Goal: Information Seeking & Learning: Learn about a topic

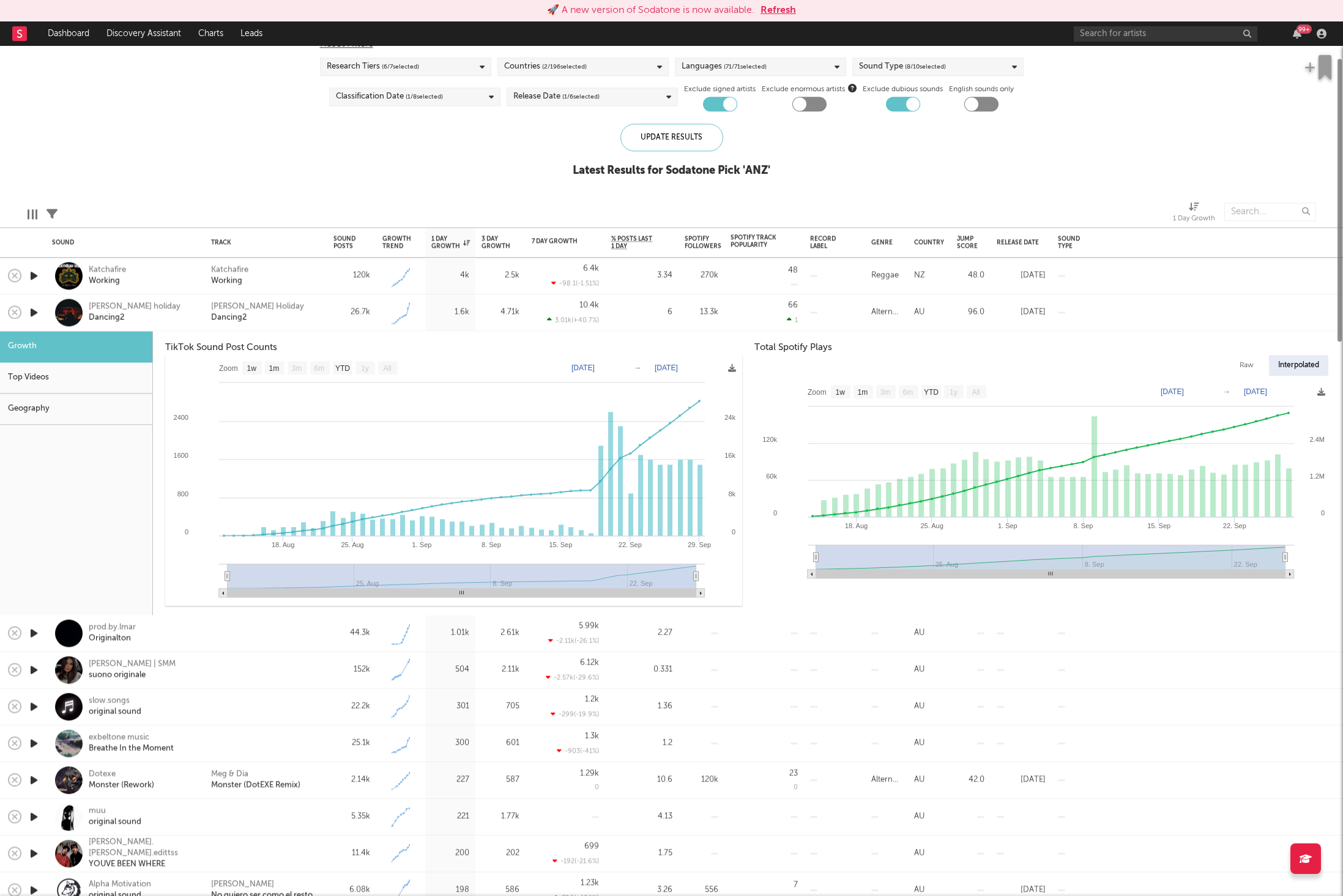
select select "1w"
click at [297, 308] on div "Keli Holiday Dancing2" at bounding box center [266, 313] width 110 height 22
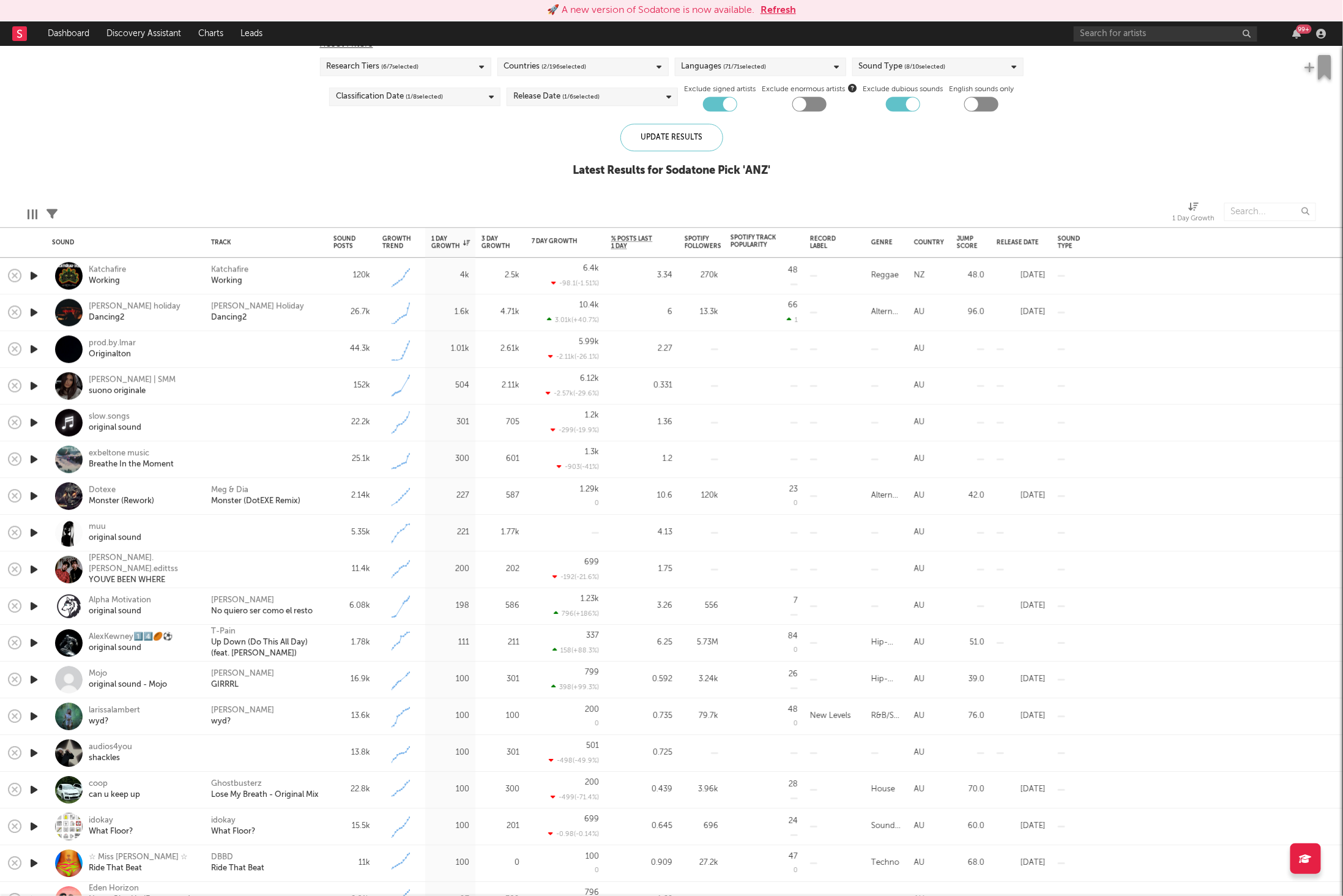
click at [28, 351] on icon "button" at bounding box center [34, 349] width 13 height 15
click at [516, 883] on icon "button" at bounding box center [519, 880] width 6 height 10
click at [518, 882] on icon "button" at bounding box center [519, 880] width 6 height 10
click at [763, 10] on button "Refresh" at bounding box center [778, 10] width 35 height 15
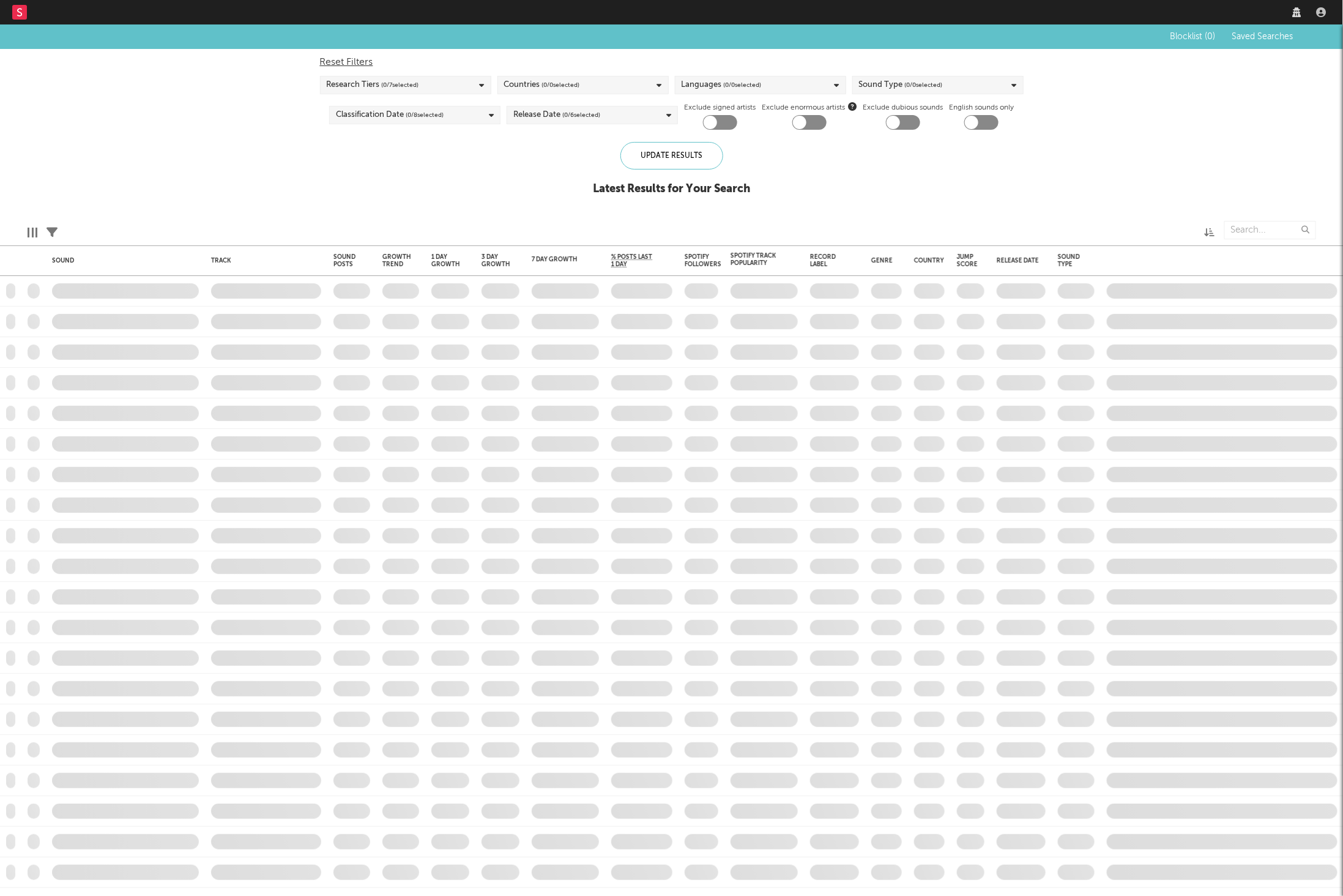
checkbox input "true"
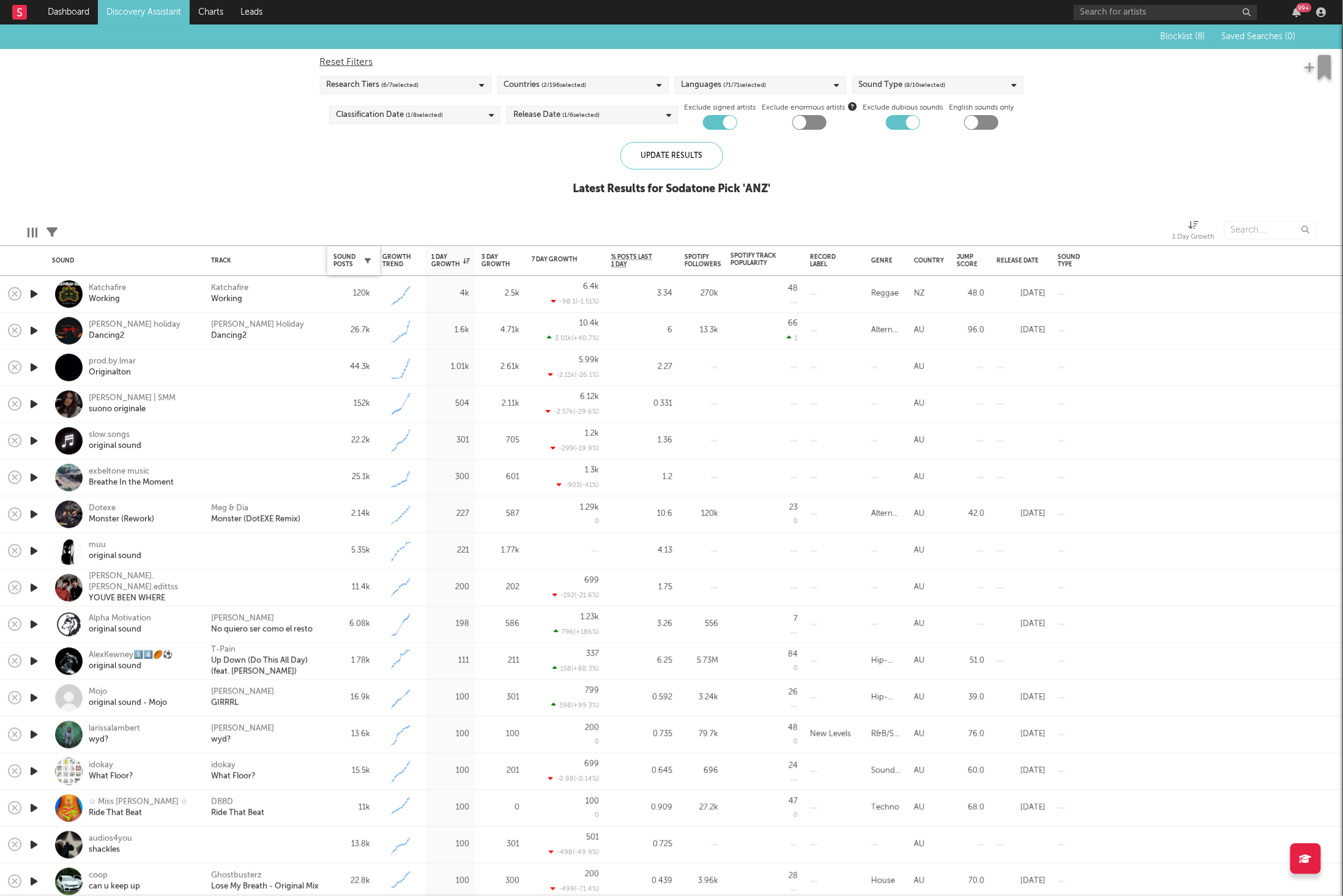
click at [369, 256] on button "button" at bounding box center [367, 260] width 12 height 12
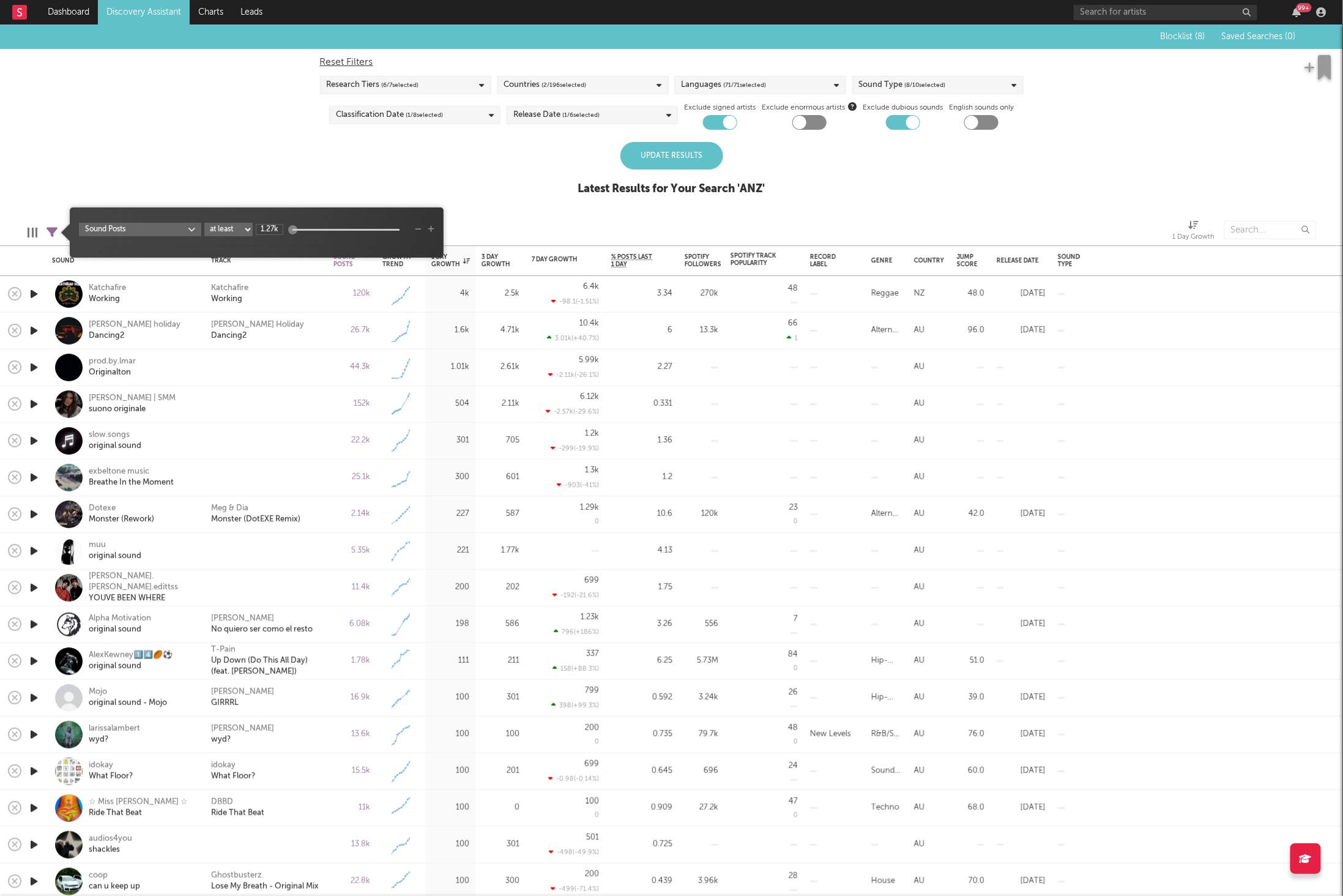
click at [229, 230] on select "at least at most between" at bounding box center [228, 229] width 48 height 13
click at [204, 223] on select "at least at most between" at bounding box center [228, 229] width 48 height 13
select select "max"
click at [268, 229] on input "1.27k" at bounding box center [269, 229] width 28 height 11
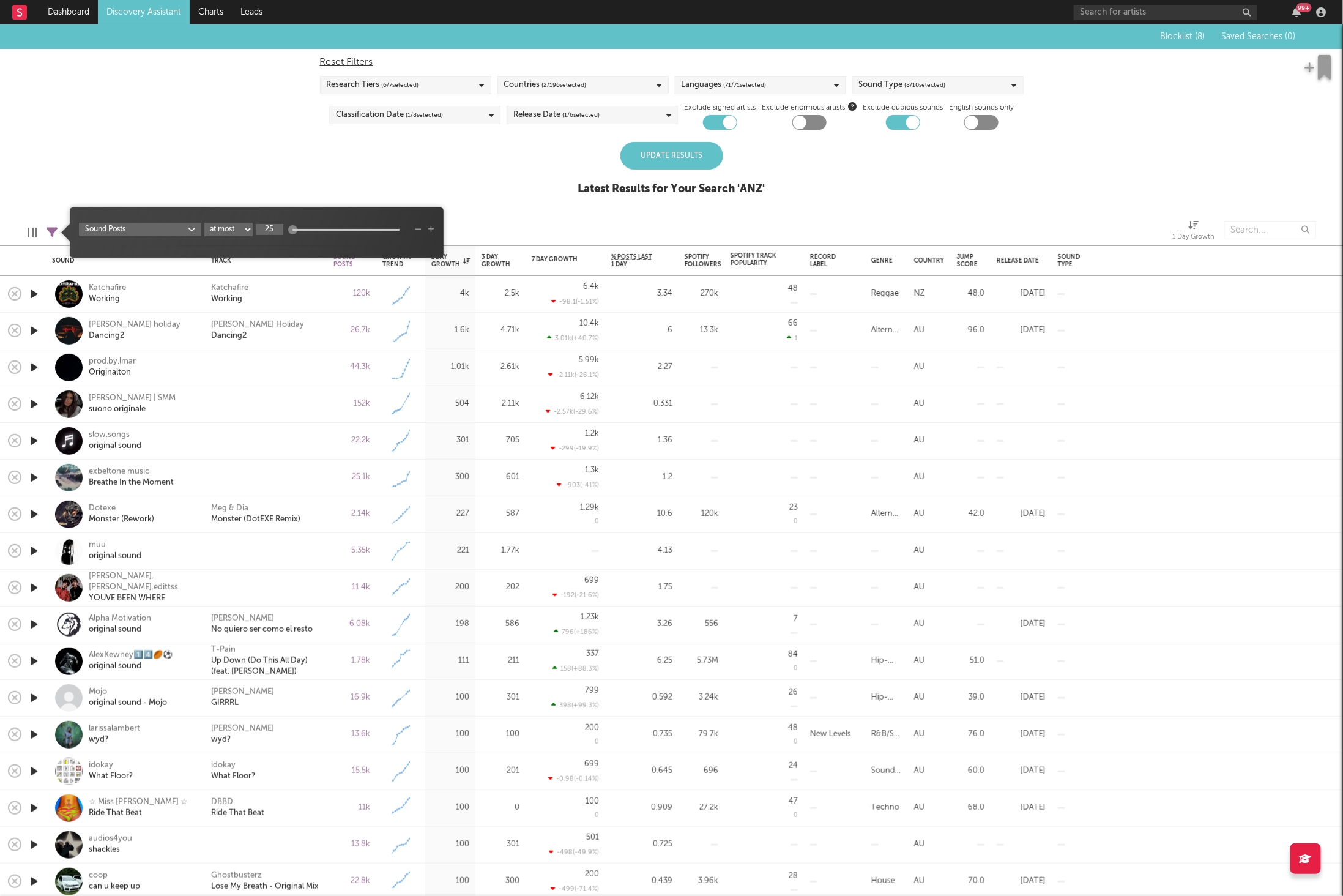
type input "2"
type input "35k"
click at [584, 154] on div "Update Results Latest Results for Your Search ' ANZ '" at bounding box center [672, 175] width 188 height 67
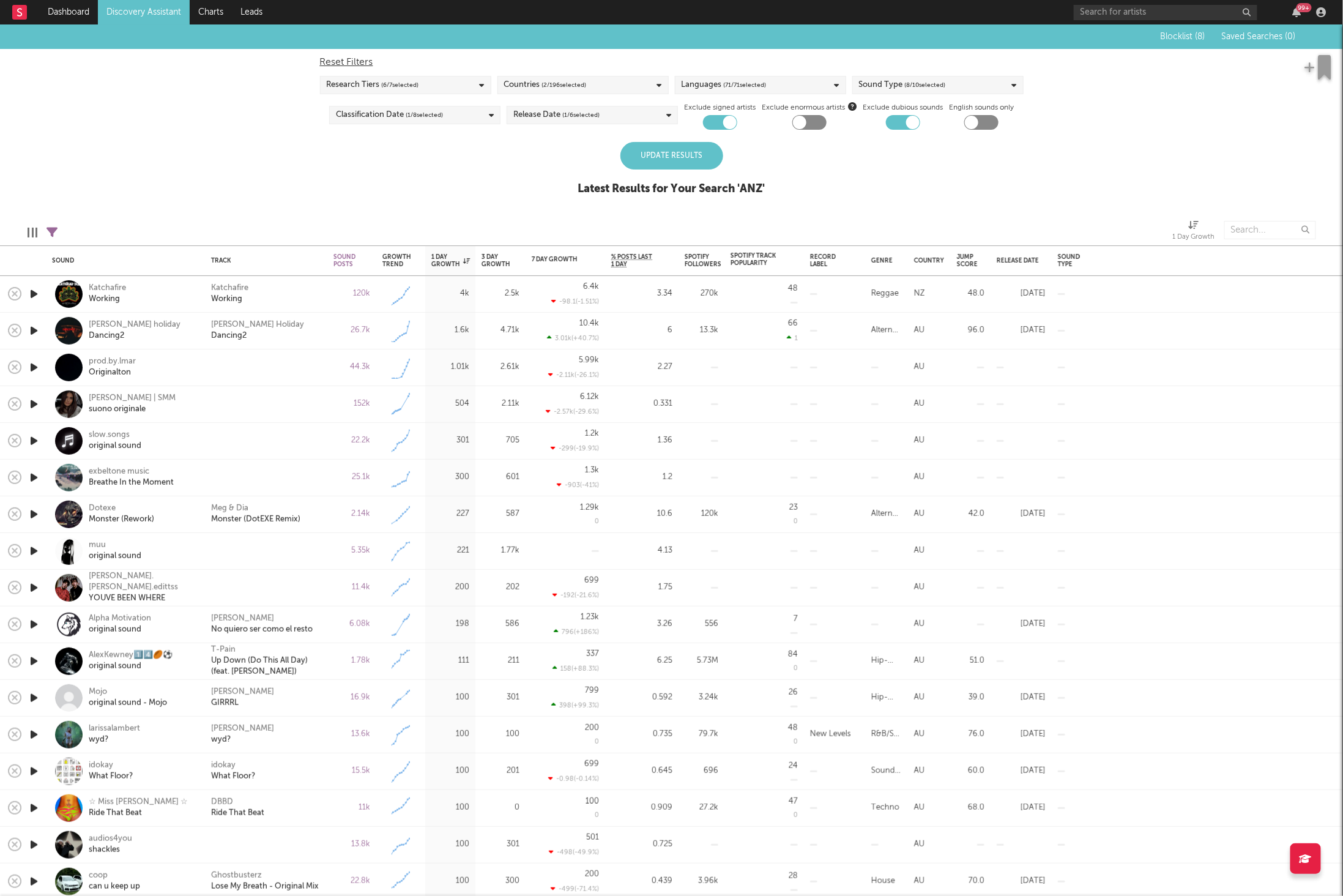
click at [614, 151] on div "Update Results Latest Results for Your Search ' ANZ '" at bounding box center [672, 175] width 188 height 67
click at [644, 156] on div "Update Results" at bounding box center [672, 155] width 103 height 28
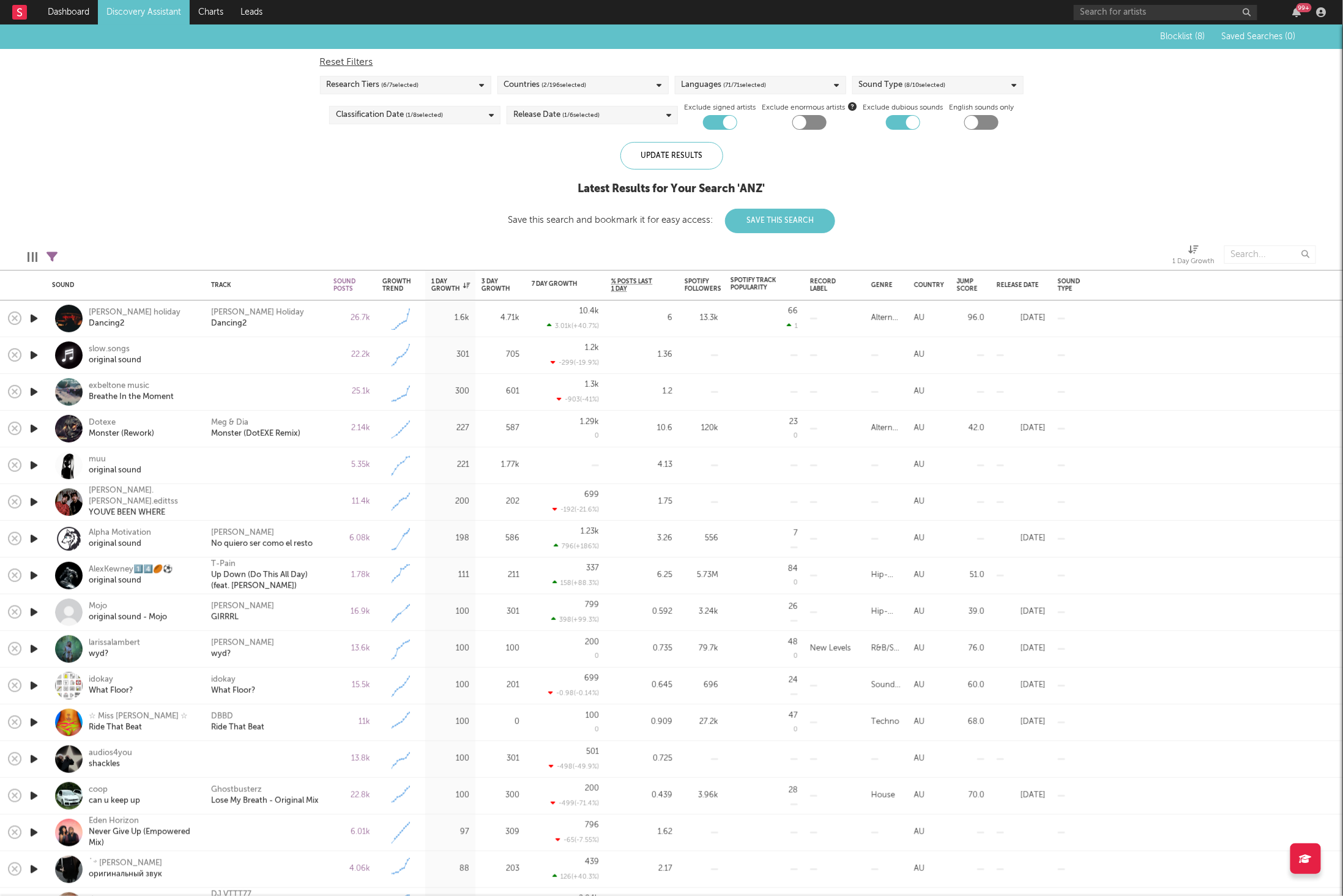
click at [31, 394] on icon "button" at bounding box center [34, 392] width 13 height 15
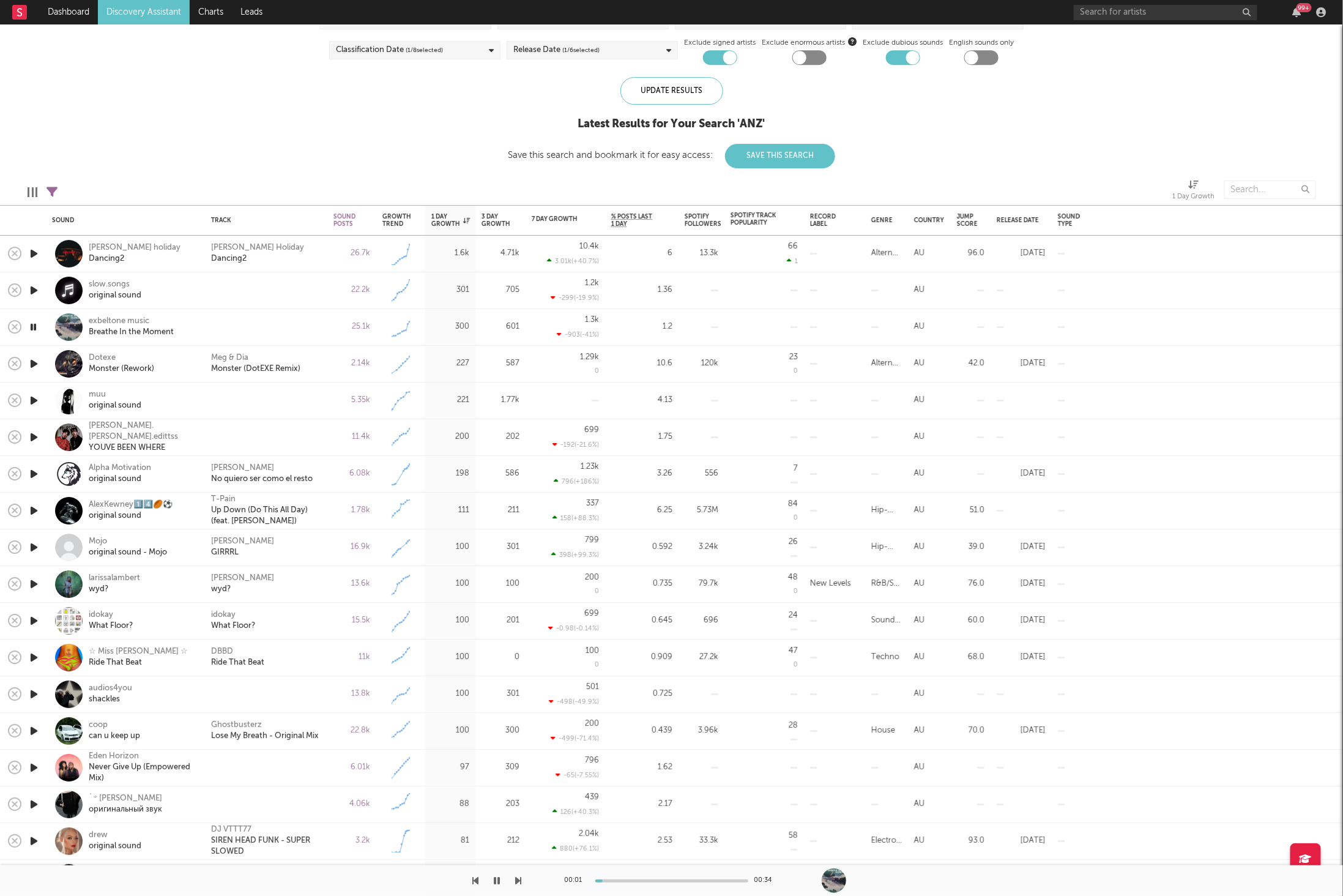
click at [523, 879] on div "00:01 00:34" at bounding box center [671, 881] width 1343 height 31
click at [516, 879] on icon "button" at bounding box center [519, 880] width 6 height 10
click at [319, 366] on div "Meg & Dia Monster (DotEXE Remix)" at bounding box center [266, 364] width 110 height 22
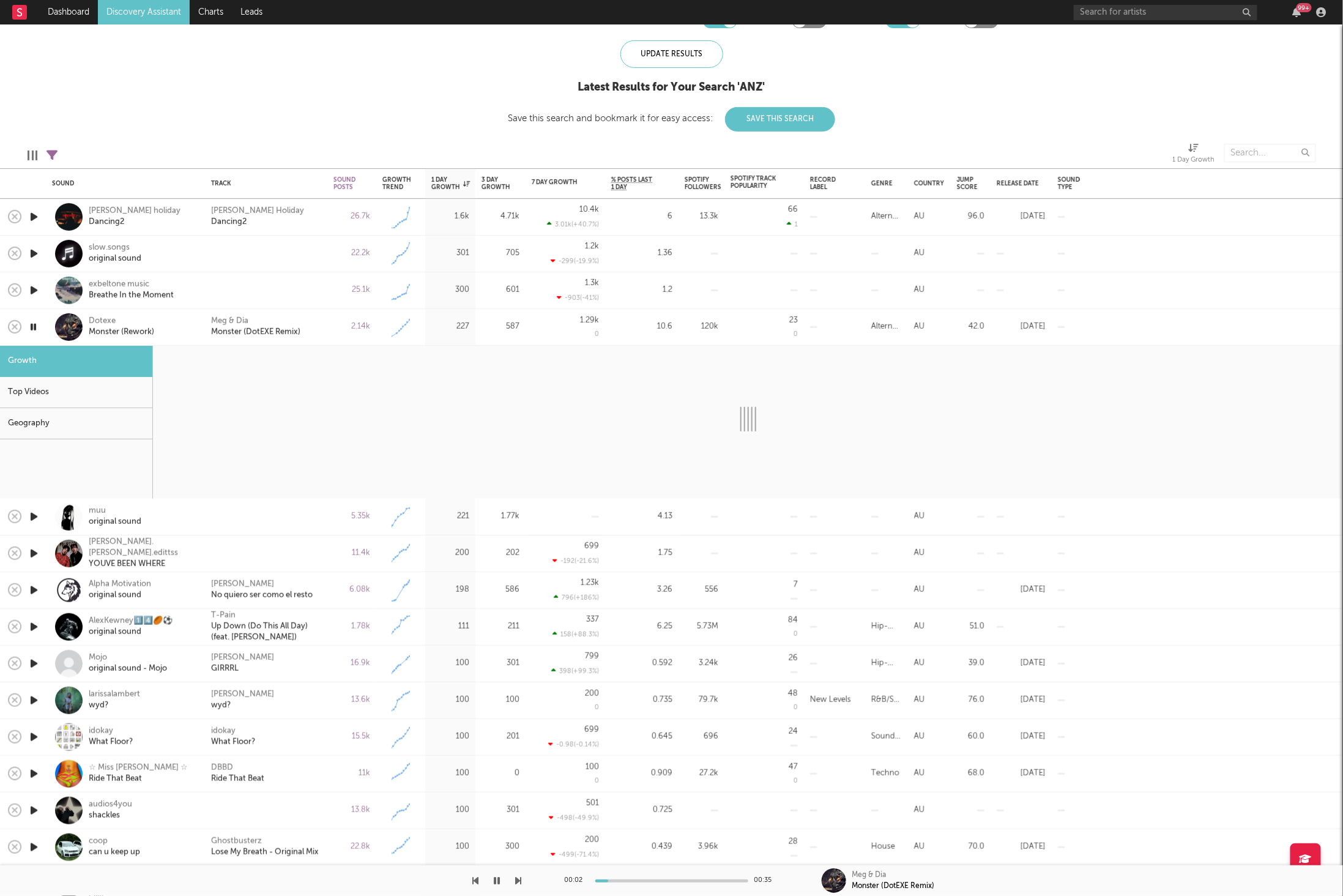
select select "1w"
select select "6m"
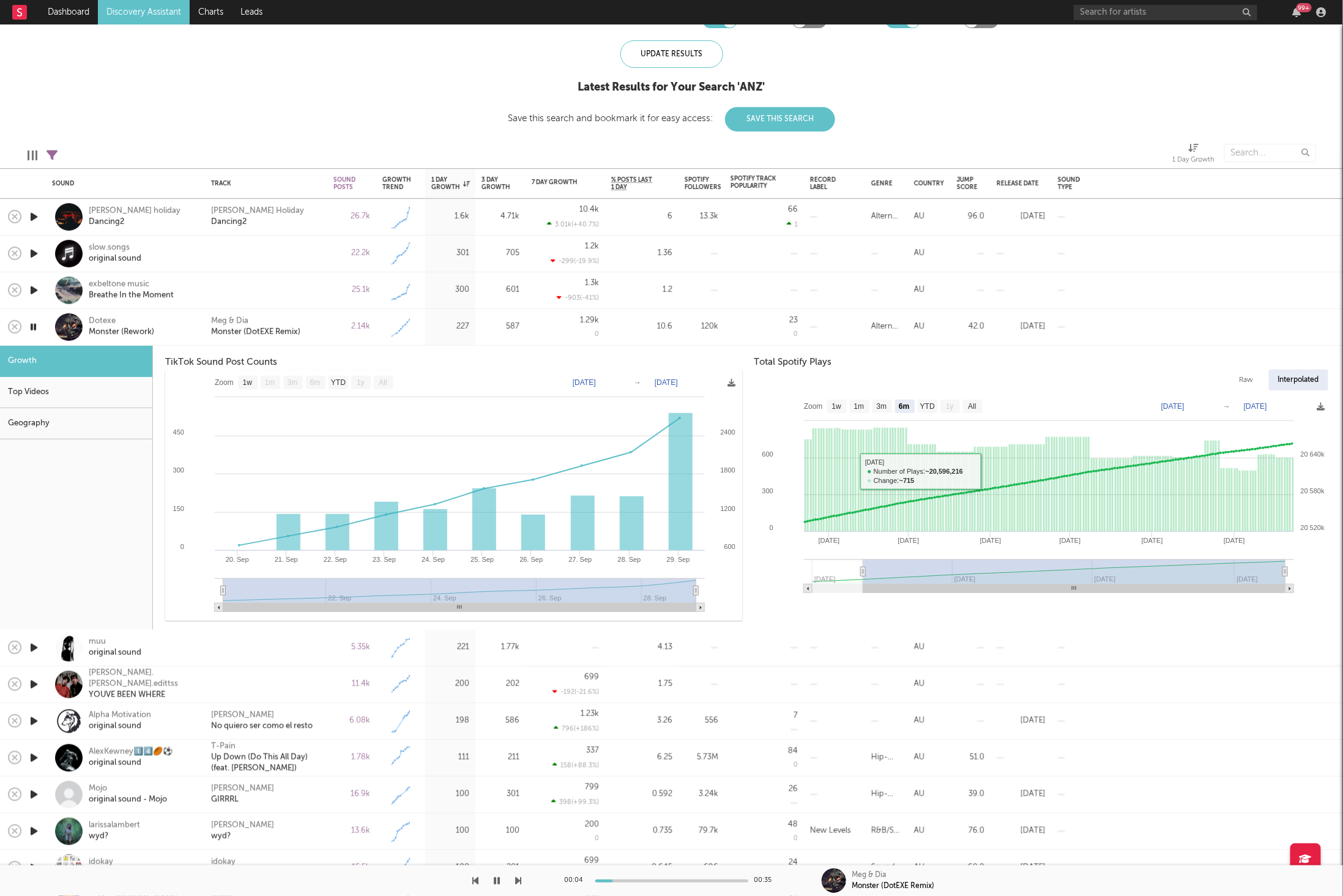
click at [1069, 388] on div "Raw Interpolated" at bounding box center [1043, 380] width 577 height 21
click at [518, 876] on icon "button" at bounding box center [519, 880] width 6 height 10
click at [328, 316] on div "2.14k" at bounding box center [352, 327] width 49 height 37
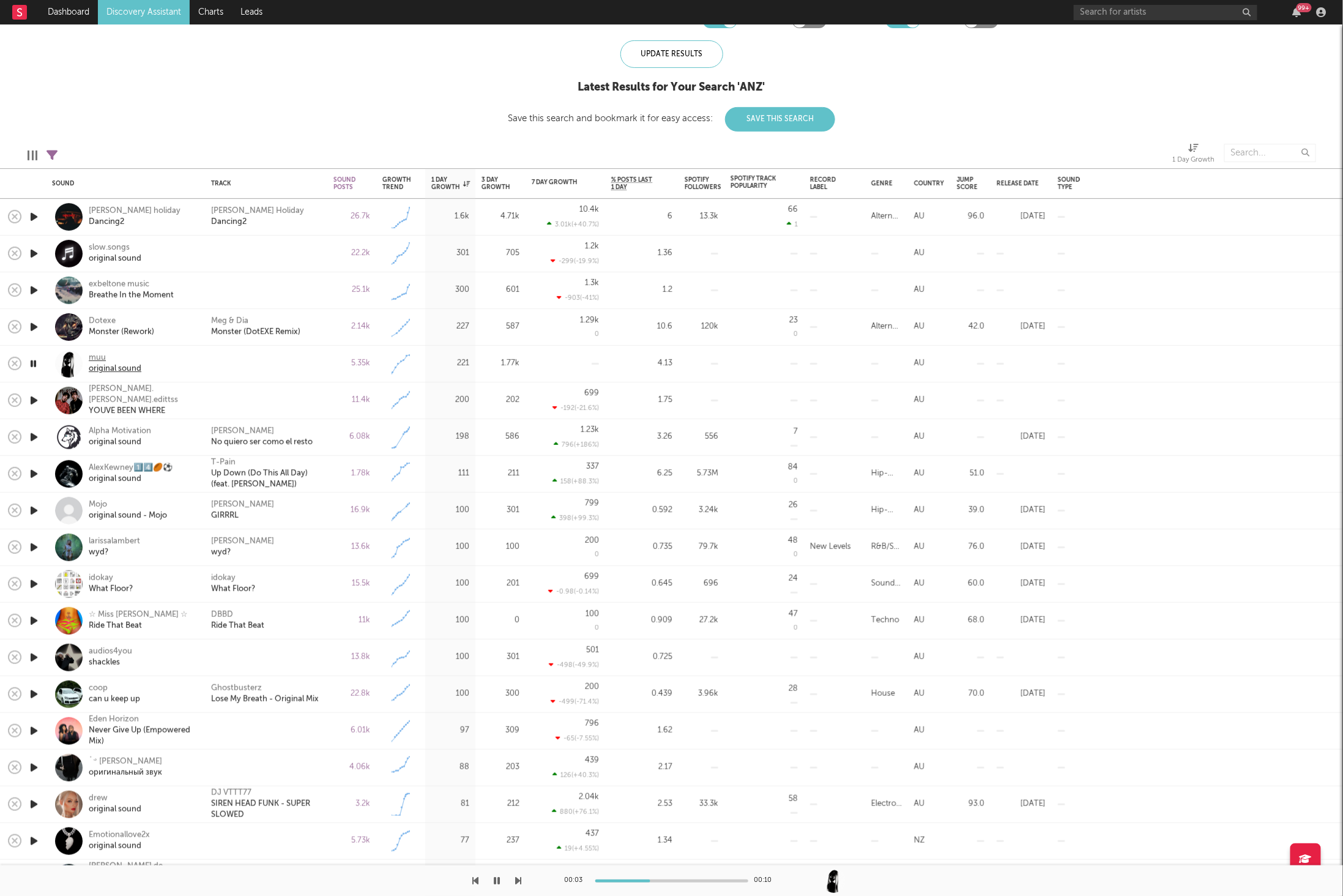
click at [129, 368] on div "original sound" at bounding box center [115, 369] width 53 height 11
click at [517, 886] on button "button" at bounding box center [519, 881] width 6 height 31
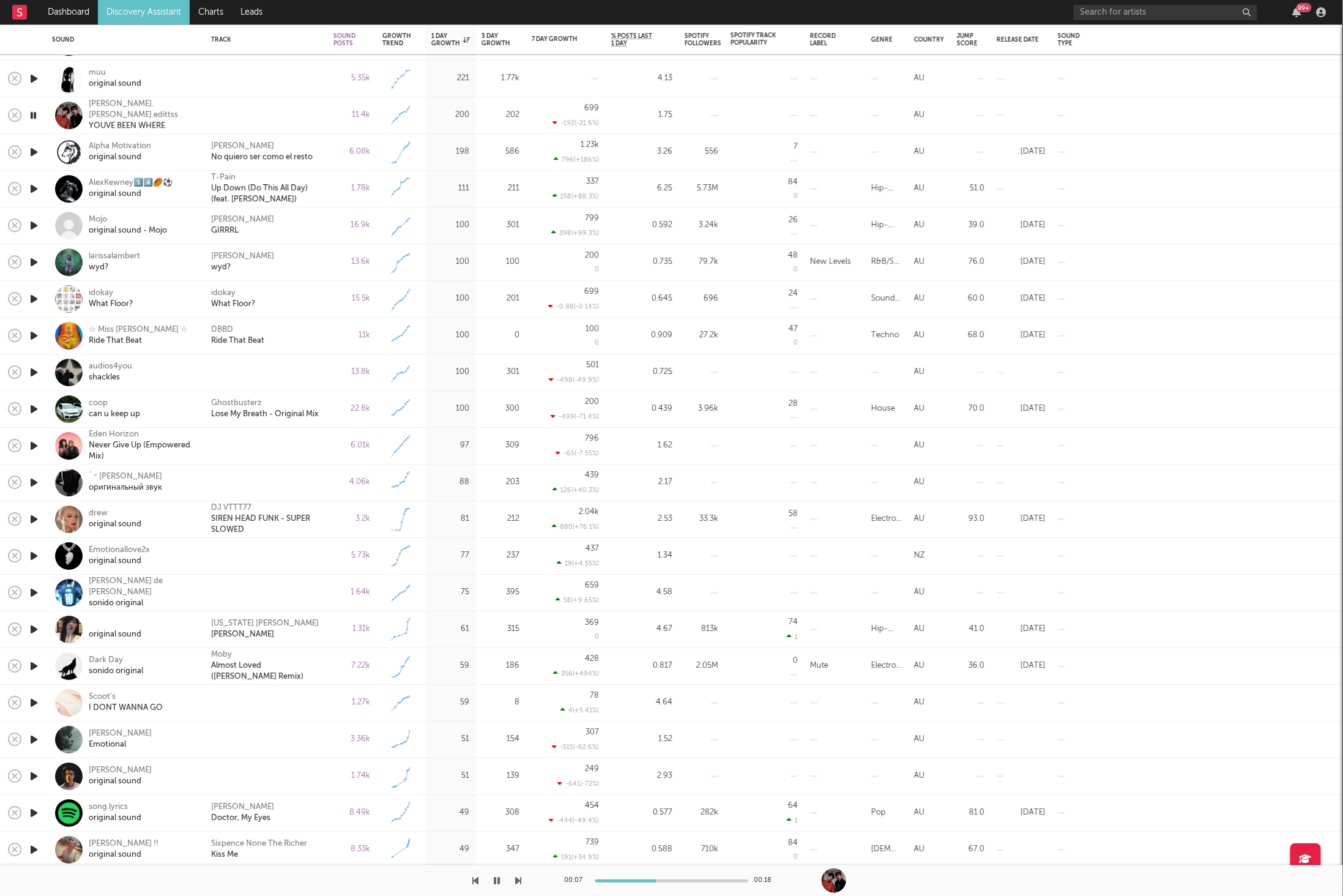
click at [522, 879] on div "00:07 00:18" at bounding box center [671, 881] width 1343 height 31
click at [513, 877] on div at bounding box center [261, 881] width 522 height 31
click at [516, 883] on icon "button" at bounding box center [519, 880] width 6 height 10
click at [517, 880] on icon "button" at bounding box center [519, 880] width 6 height 10
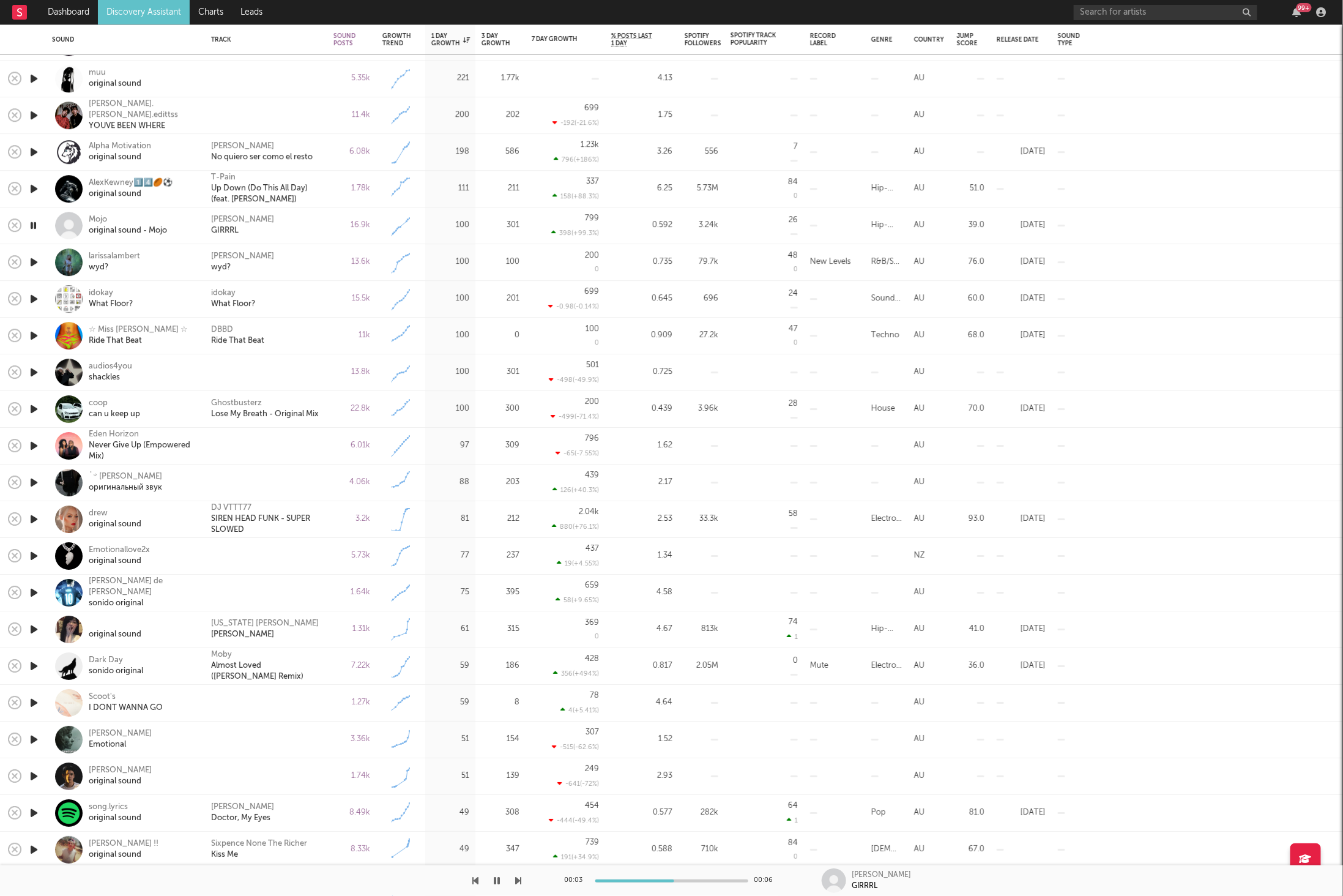
click at [317, 222] on div "[PERSON_NAME]" at bounding box center [266, 225] width 110 height 22
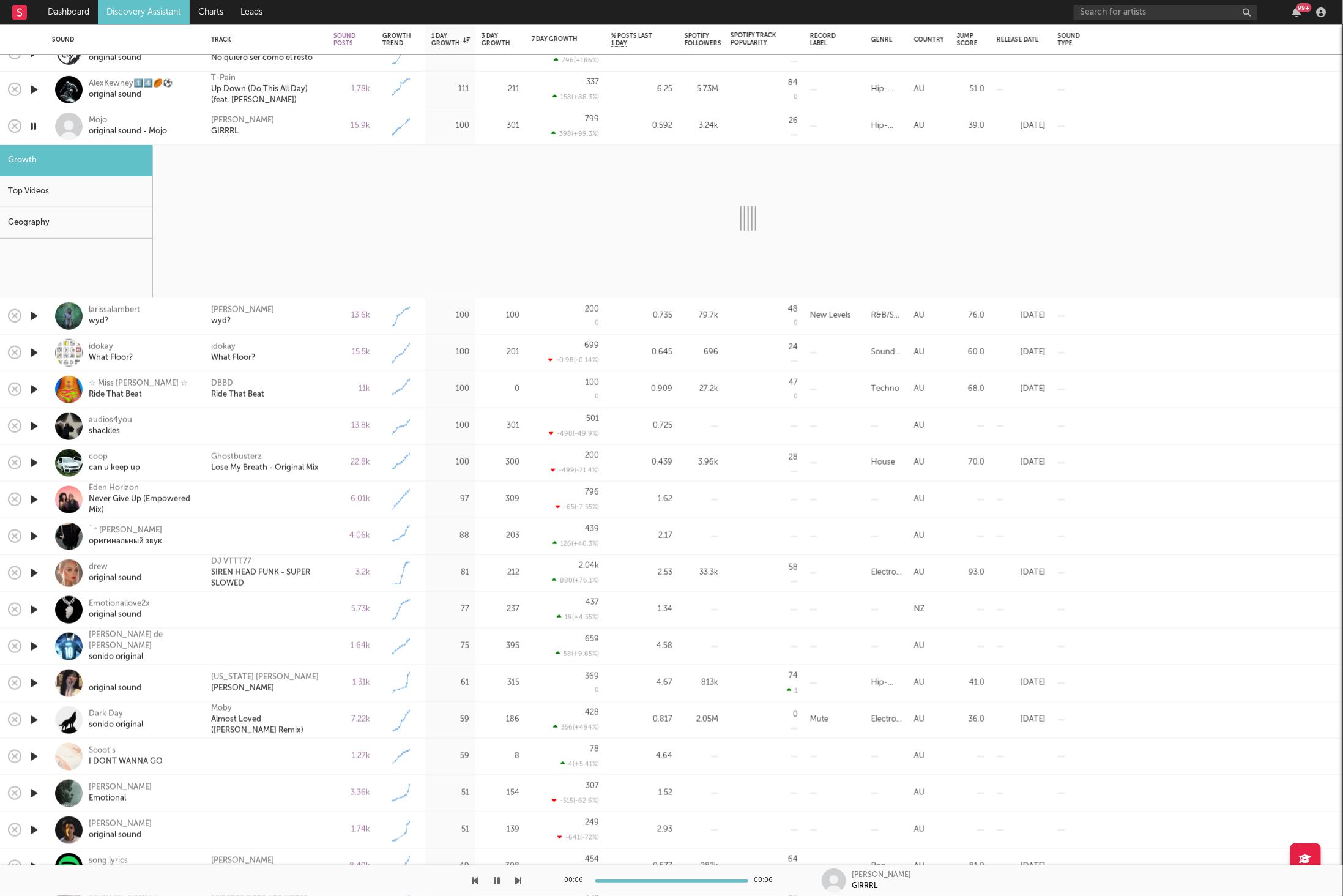
click at [31, 127] on icon "button" at bounding box center [33, 127] width 12 height 15
select select "6m"
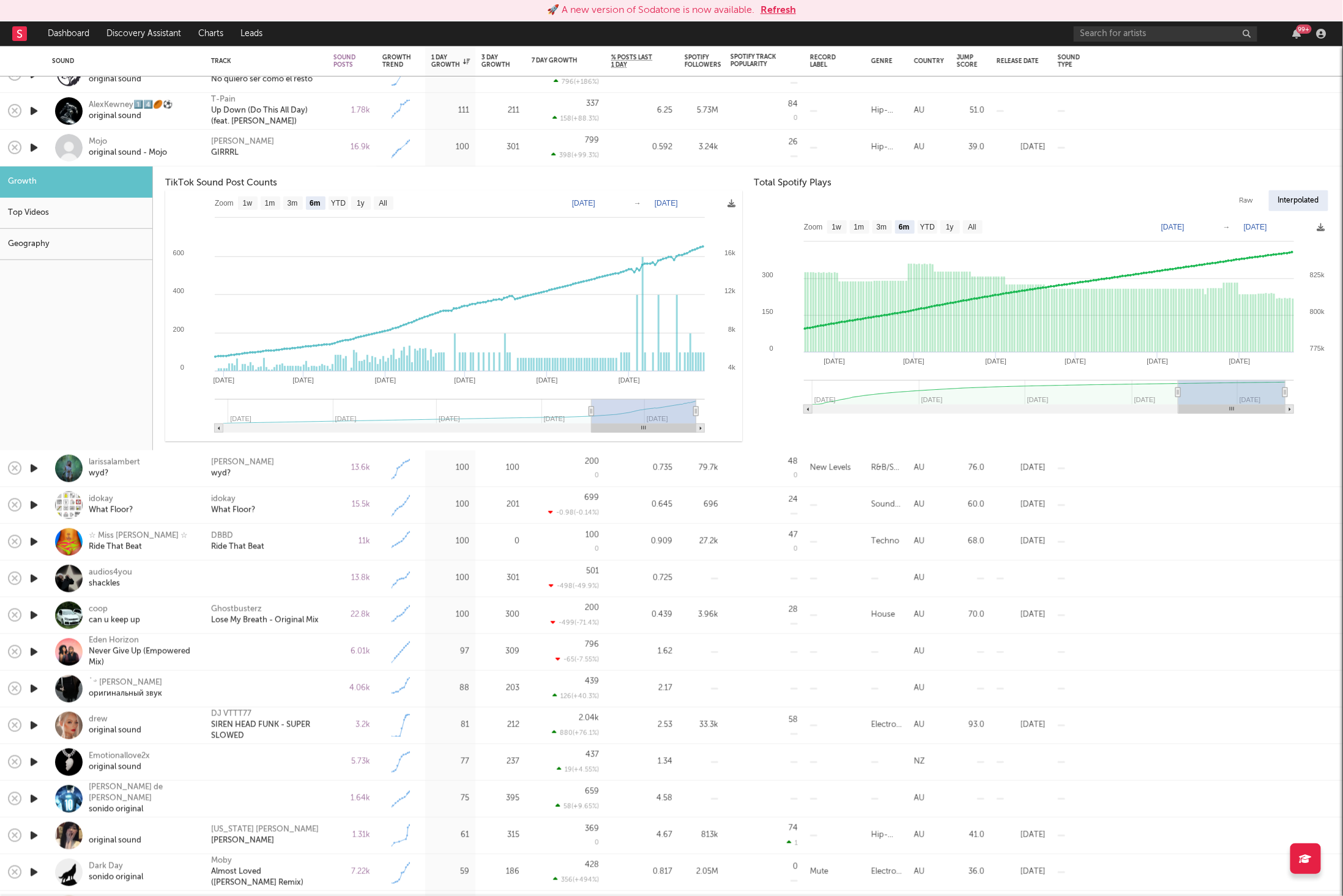
click at [773, 3] on button "Refresh" at bounding box center [778, 10] width 35 height 15
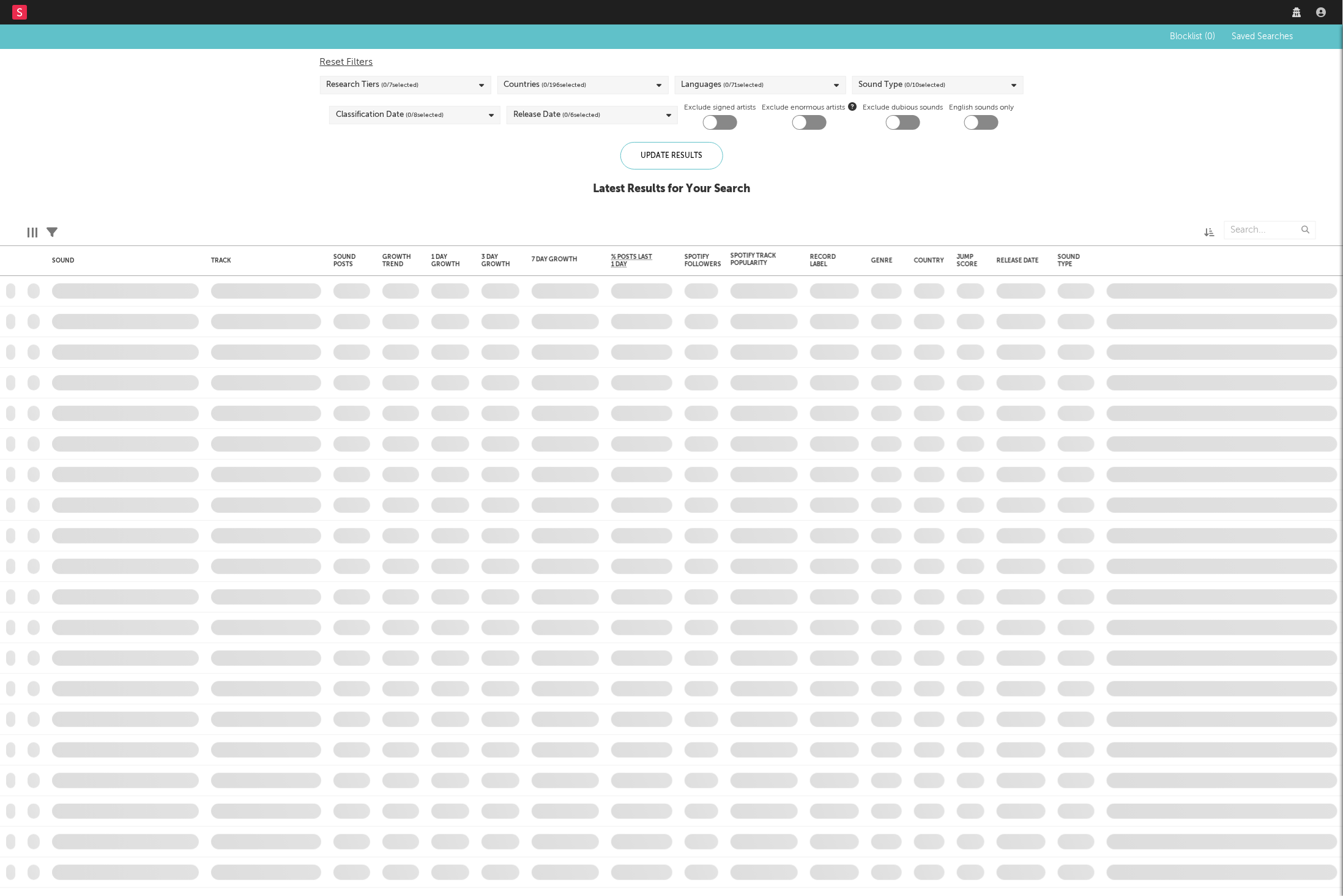
checkbox input "true"
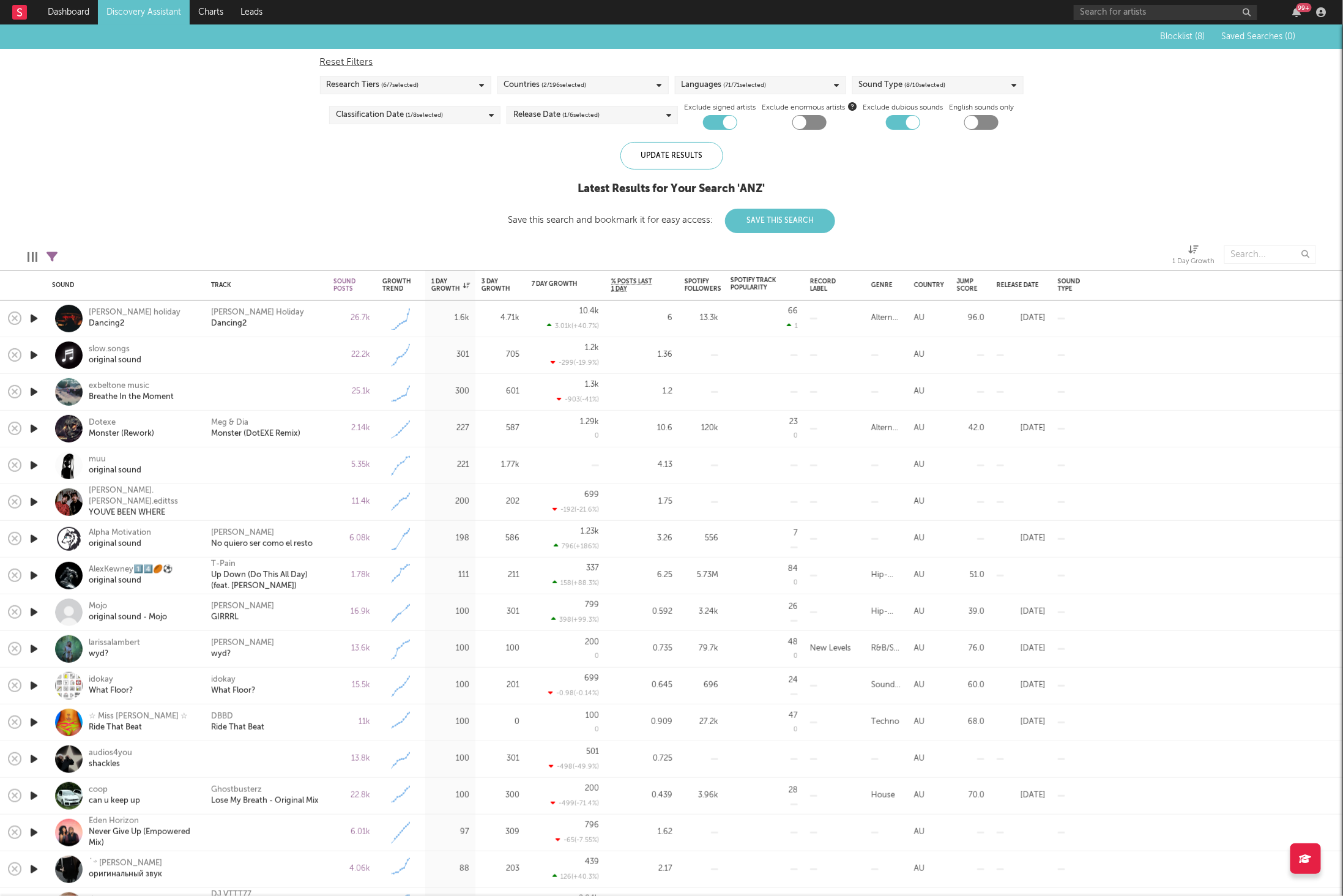
click at [34, 468] on icon "button" at bounding box center [34, 466] width 13 height 15
click at [517, 879] on icon "button" at bounding box center [519, 880] width 6 height 10
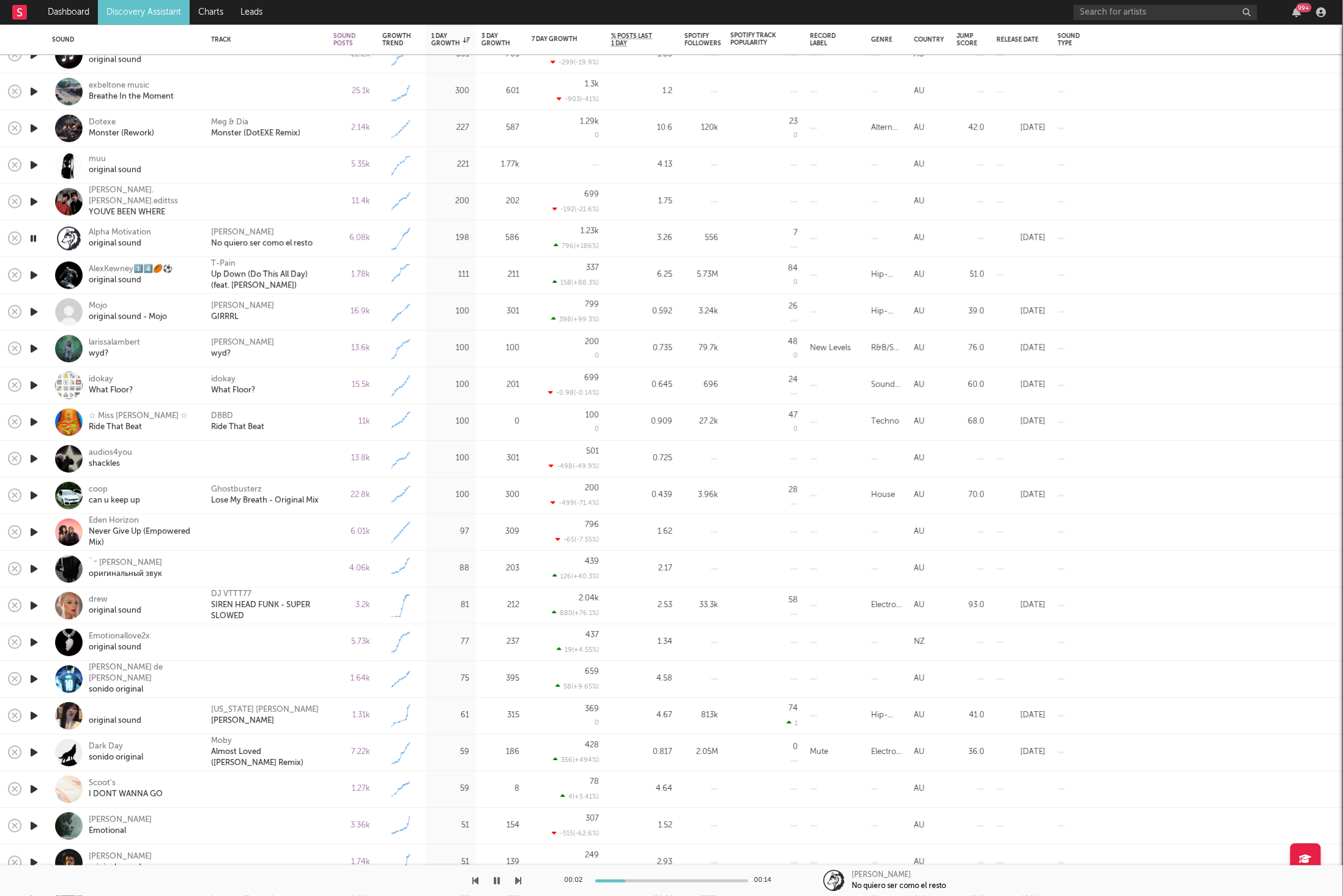
click at [517, 882] on icon "button" at bounding box center [519, 880] width 6 height 10
click at [519, 883] on icon "button" at bounding box center [519, 880] width 6 height 10
click at [276, 312] on div "[PERSON_NAME]" at bounding box center [266, 312] width 110 height 22
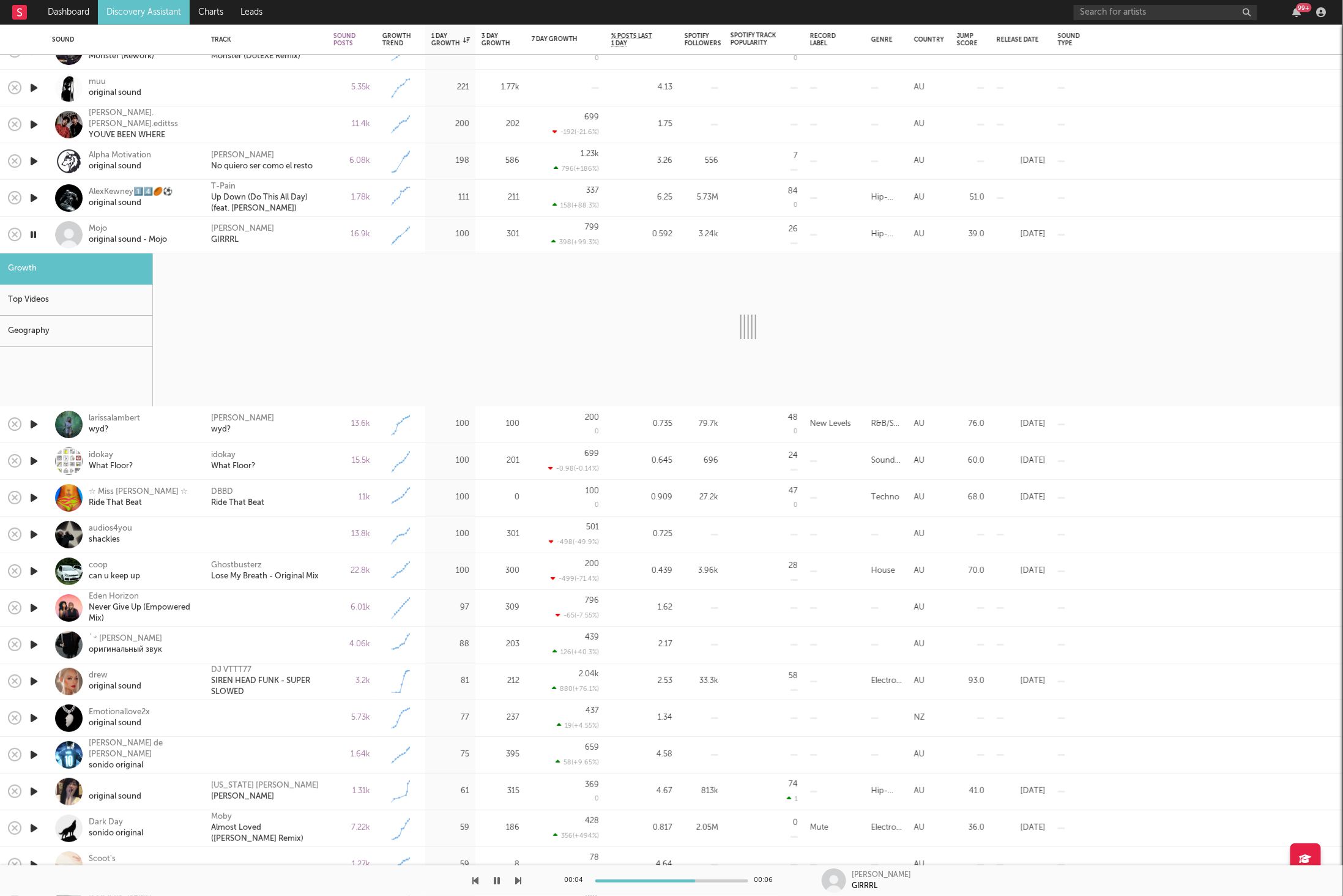
click at [516, 883] on icon "button" at bounding box center [519, 880] width 6 height 10
click at [310, 436] on div "[PERSON_NAME] wyd?" at bounding box center [266, 425] width 123 height 37
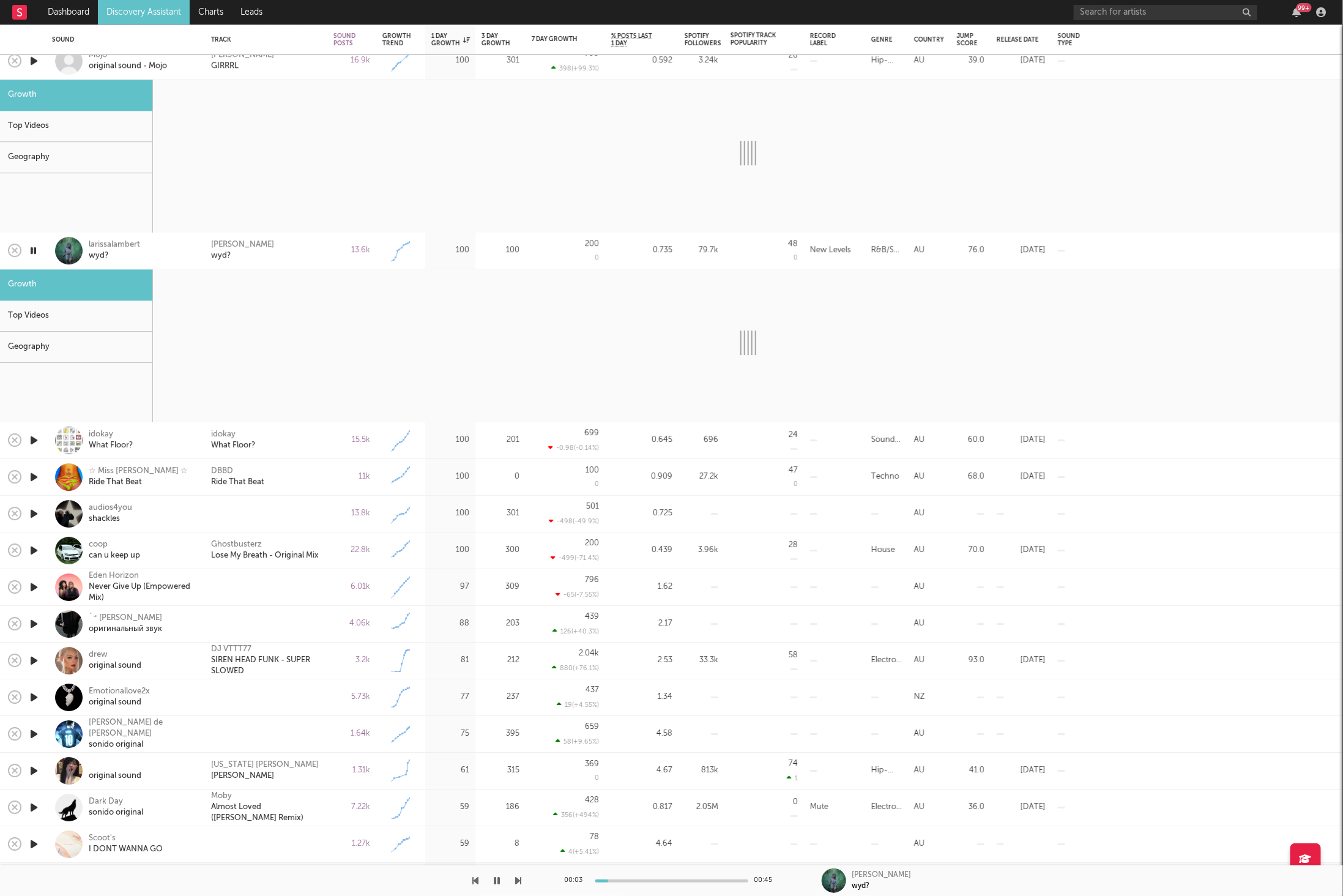
select select "6m"
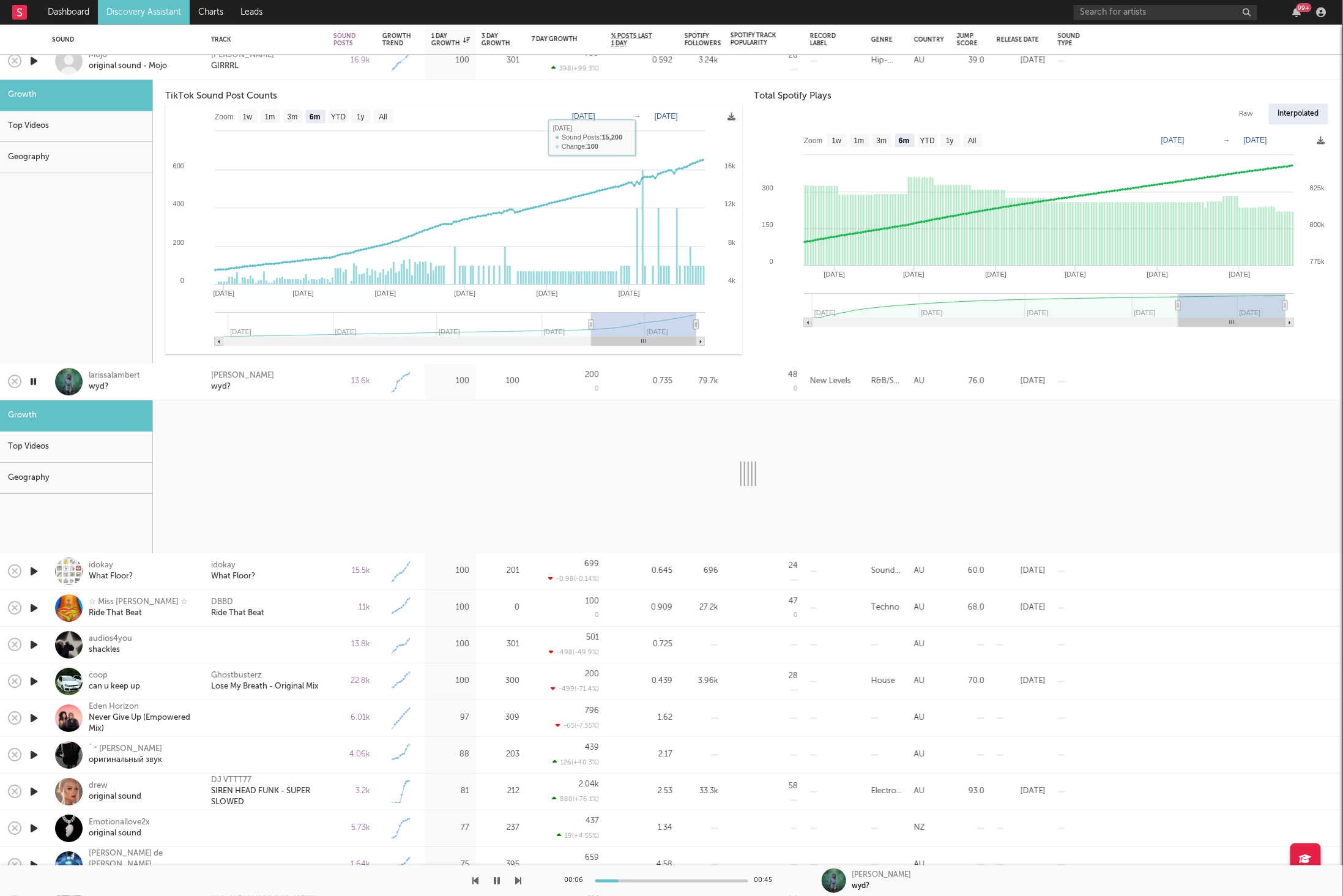
click at [295, 70] on div "[PERSON_NAME]" at bounding box center [266, 61] width 110 height 22
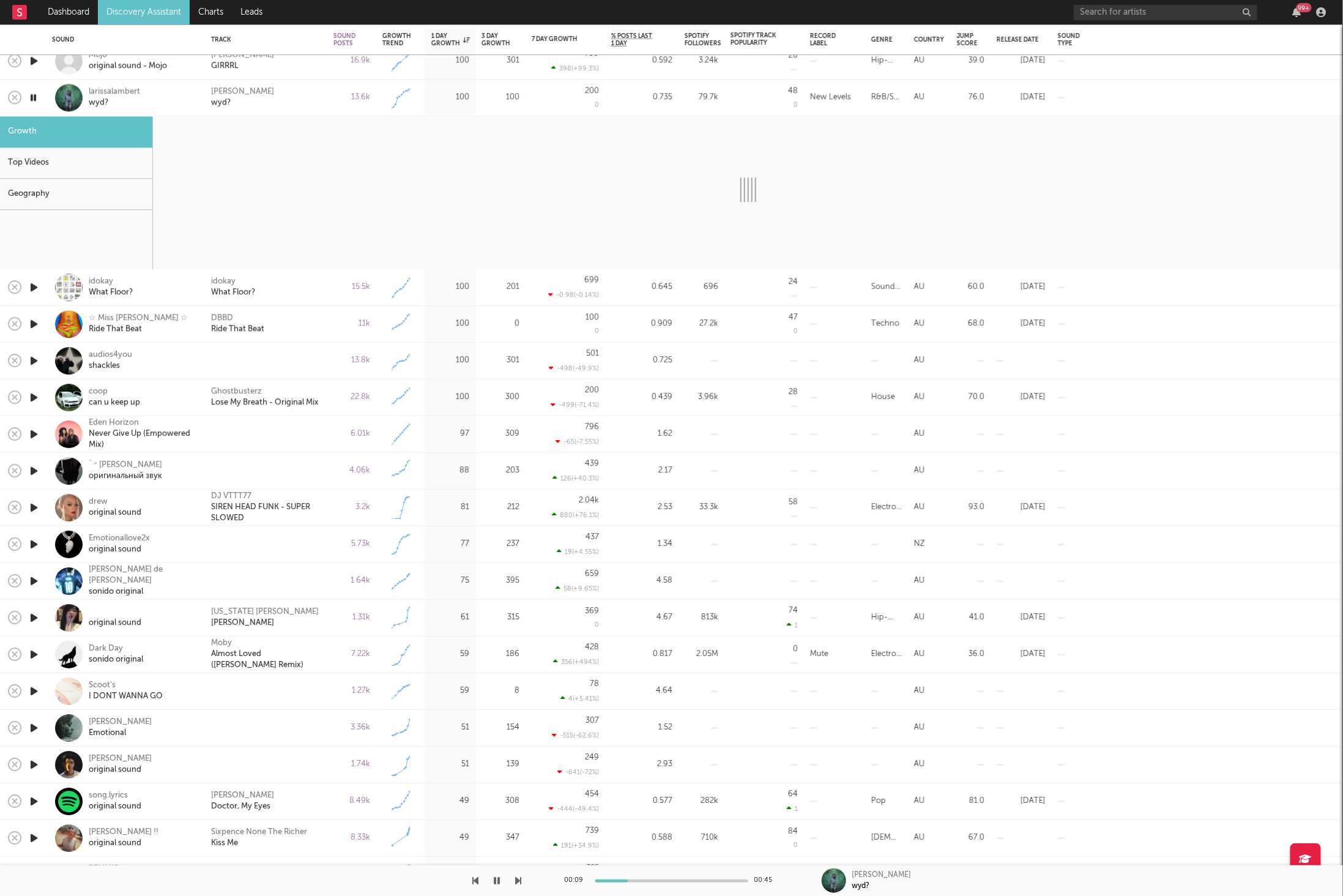
click at [519, 883] on icon "button" at bounding box center [519, 880] width 6 height 10
click at [326, 288] on div "idokay What Floor?" at bounding box center [266, 287] width 123 height 37
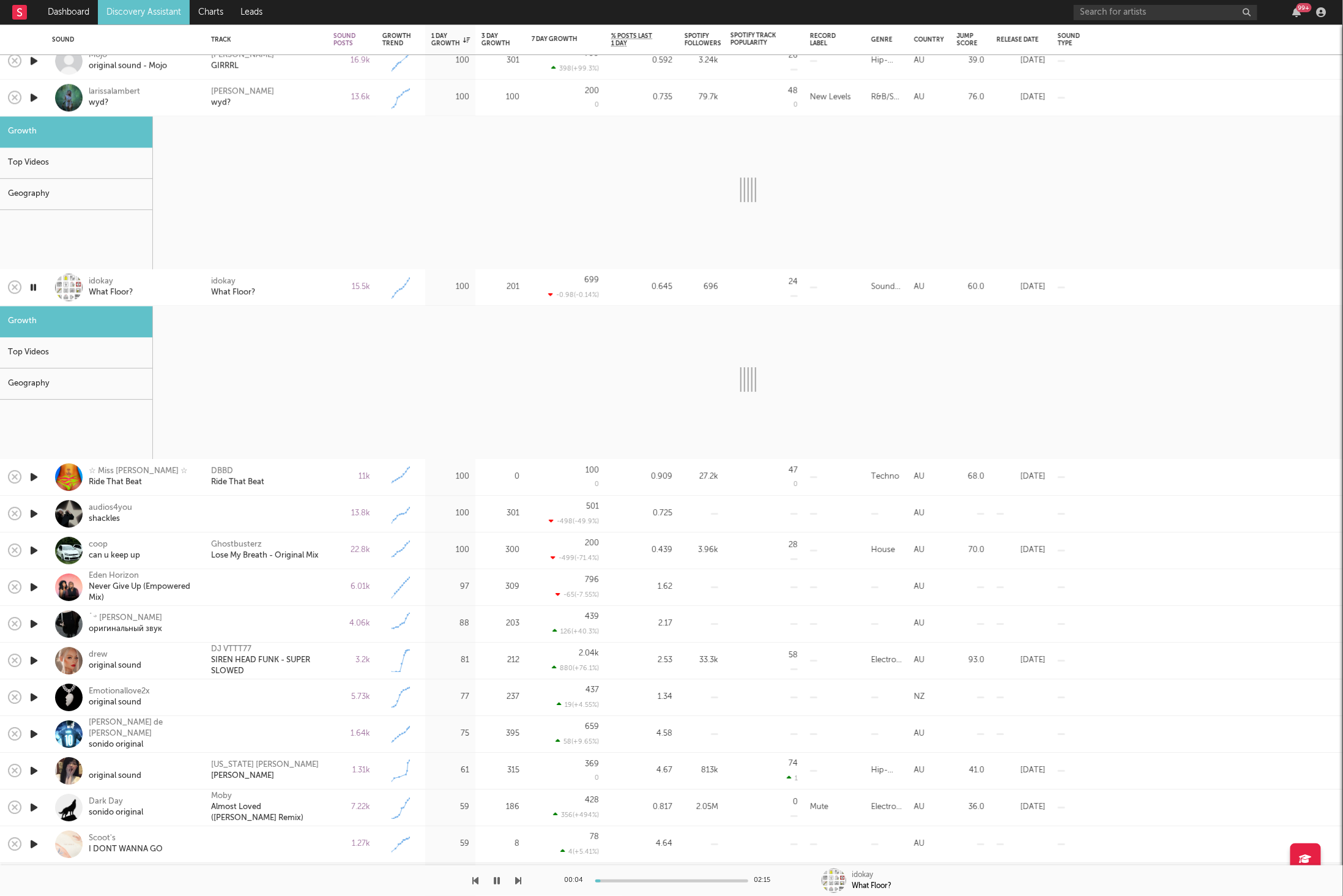
select select "6m"
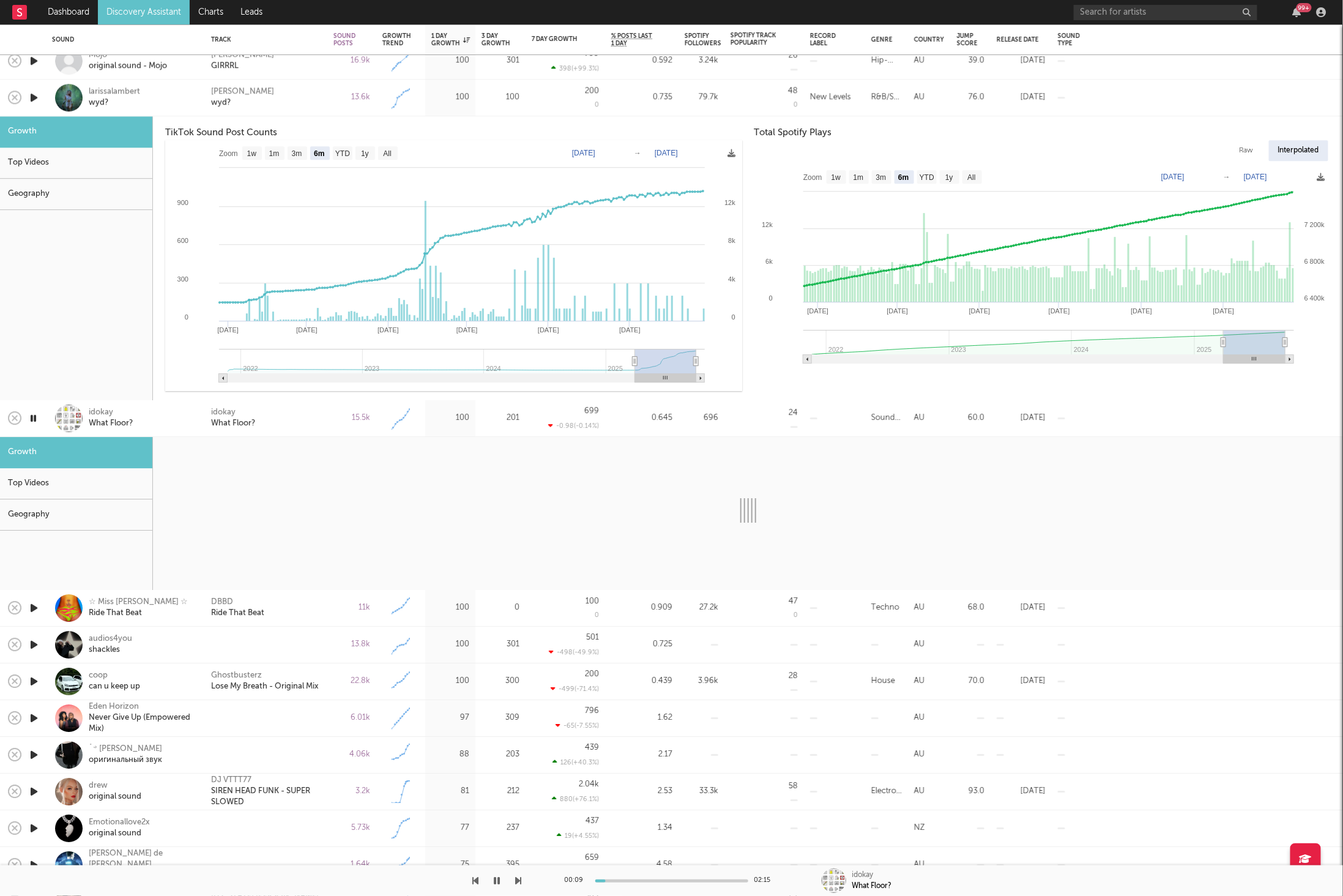
click at [313, 415] on div "idokay What Floor?" at bounding box center [266, 418] width 110 height 22
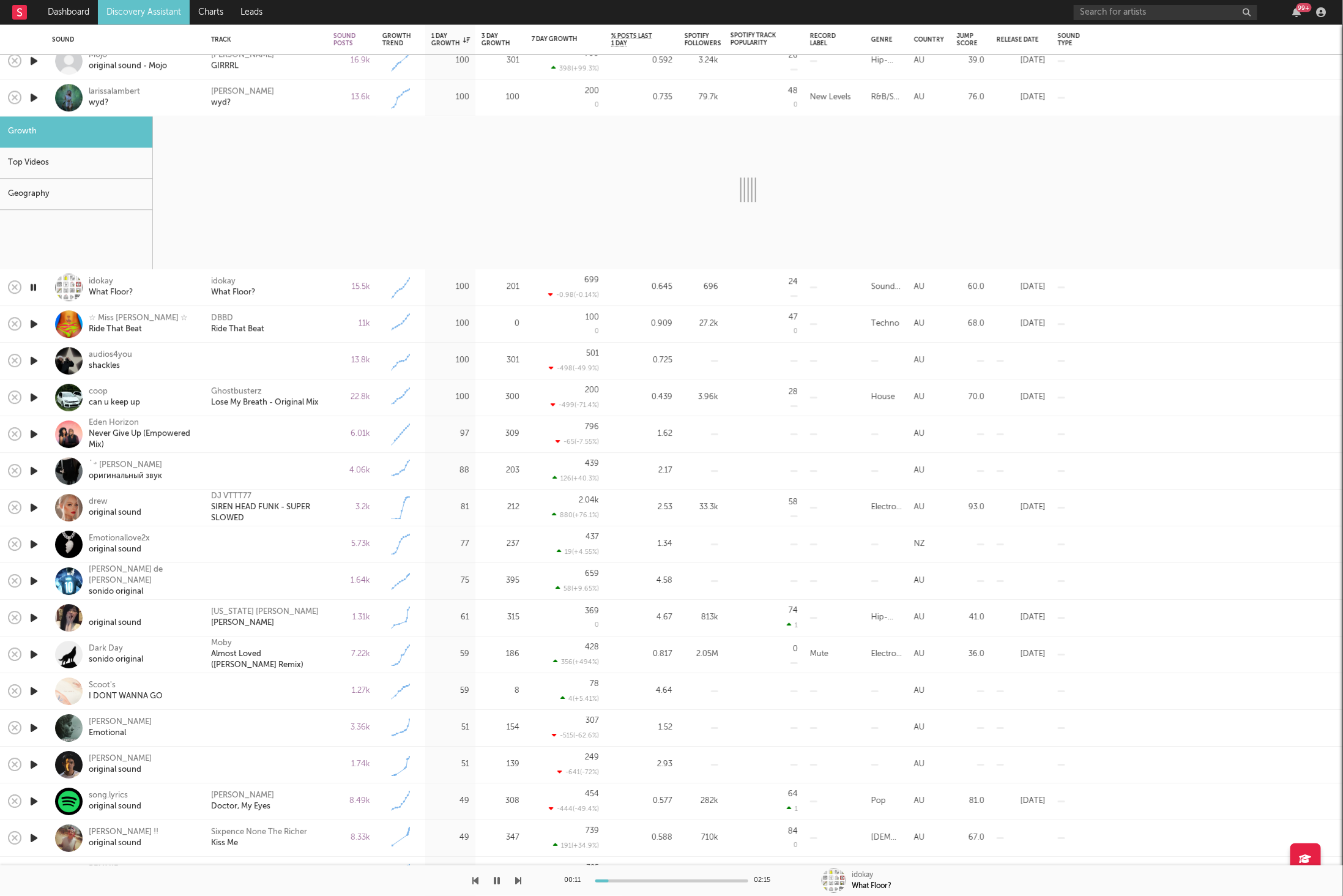
click at [32, 96] on icon "button" at bounding box center [34, 98] width 13 height 15
select select "6m"
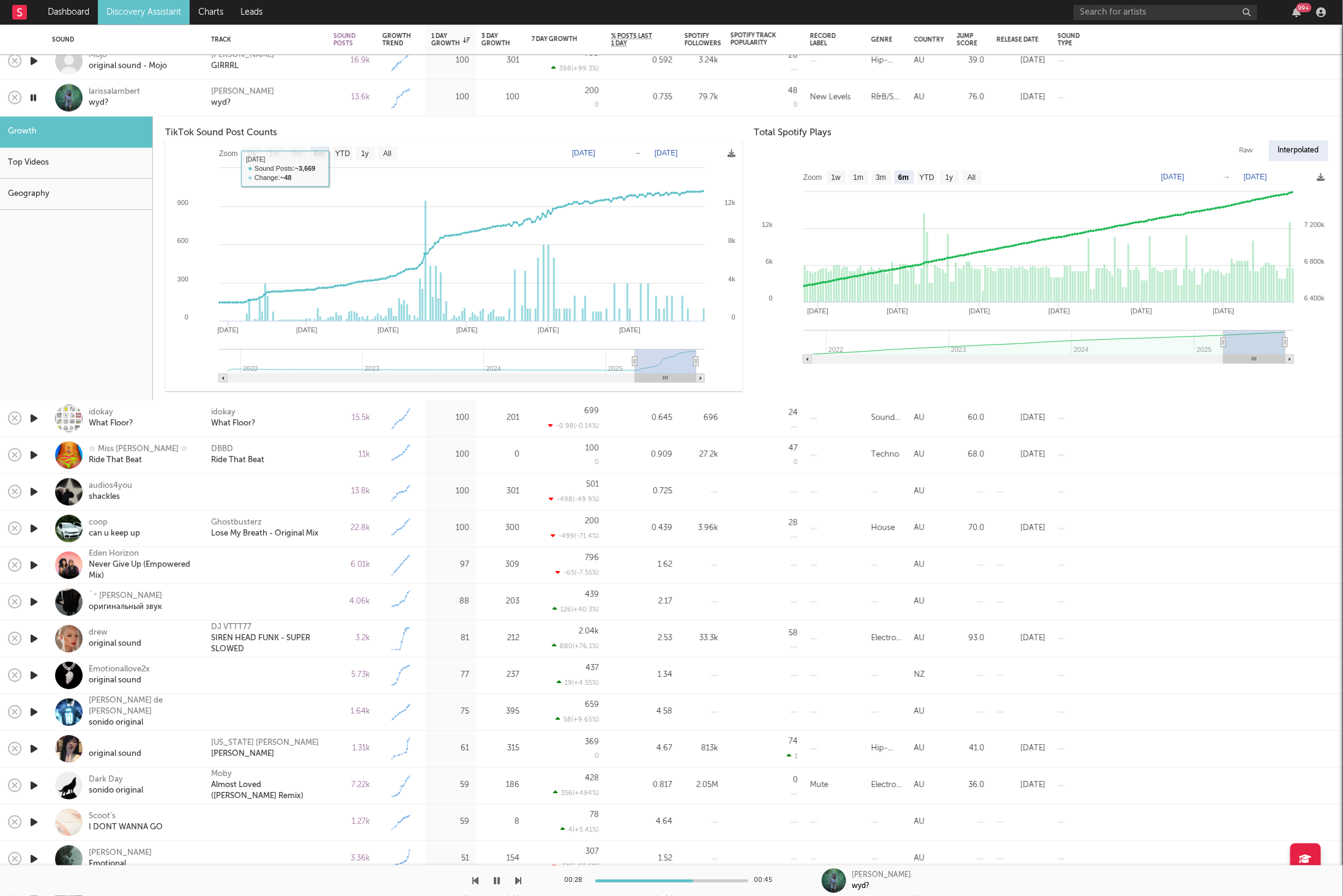
click at [310, 103] on div "[PERSON_NAME] wyd?" at bounding box center [266, 98] width 110 height 22
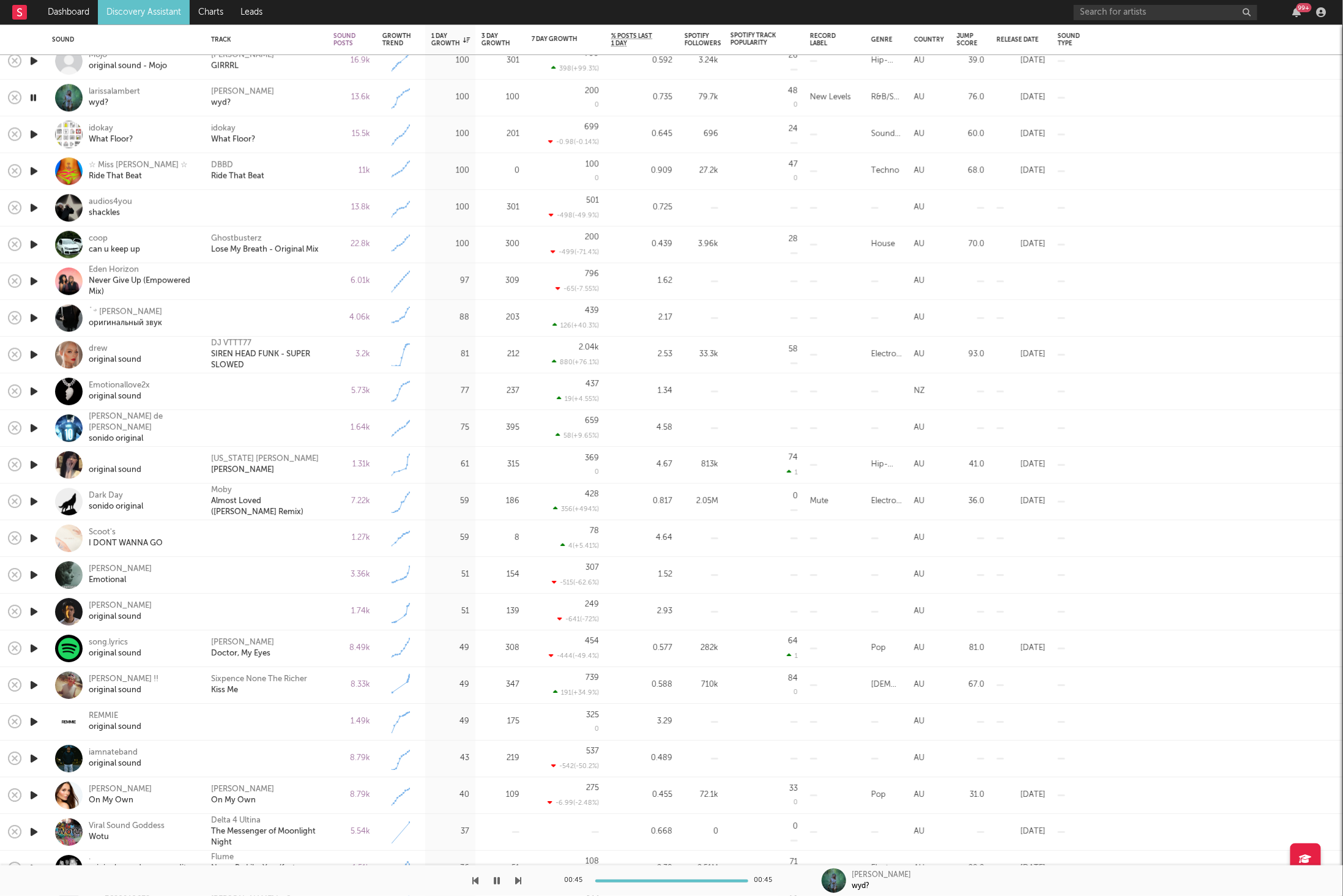
click at [516, 883] on icon "button" at bounding box center [519, 880] width 6 height 10
click at [516, 879] on icon "button" at bounding box center [519, 880] width 6 height 10
click at [291, 174] on div "DBBD Ride That Beat" at bounding box center [266, 171] width 110 height 22
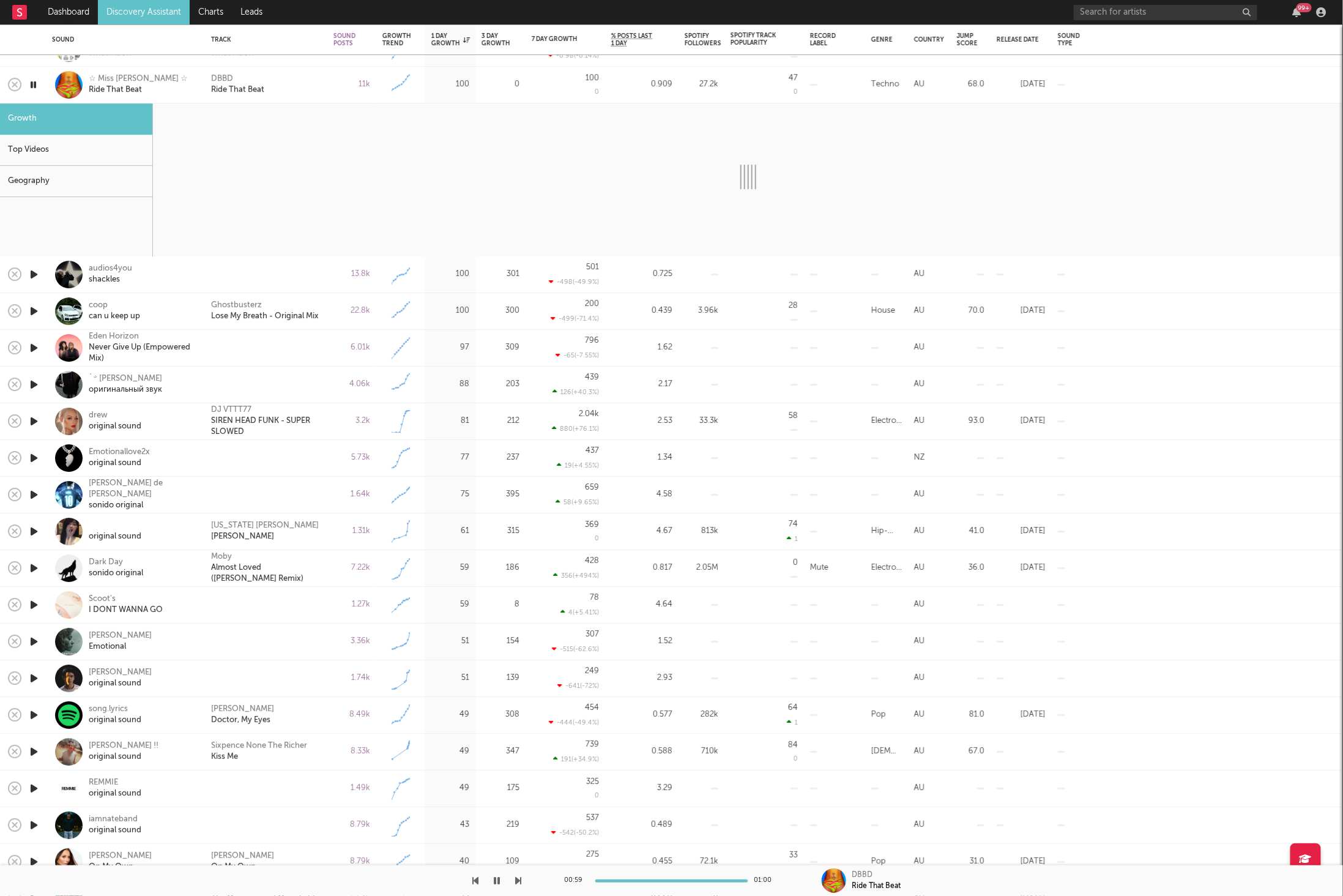
select select "6m"
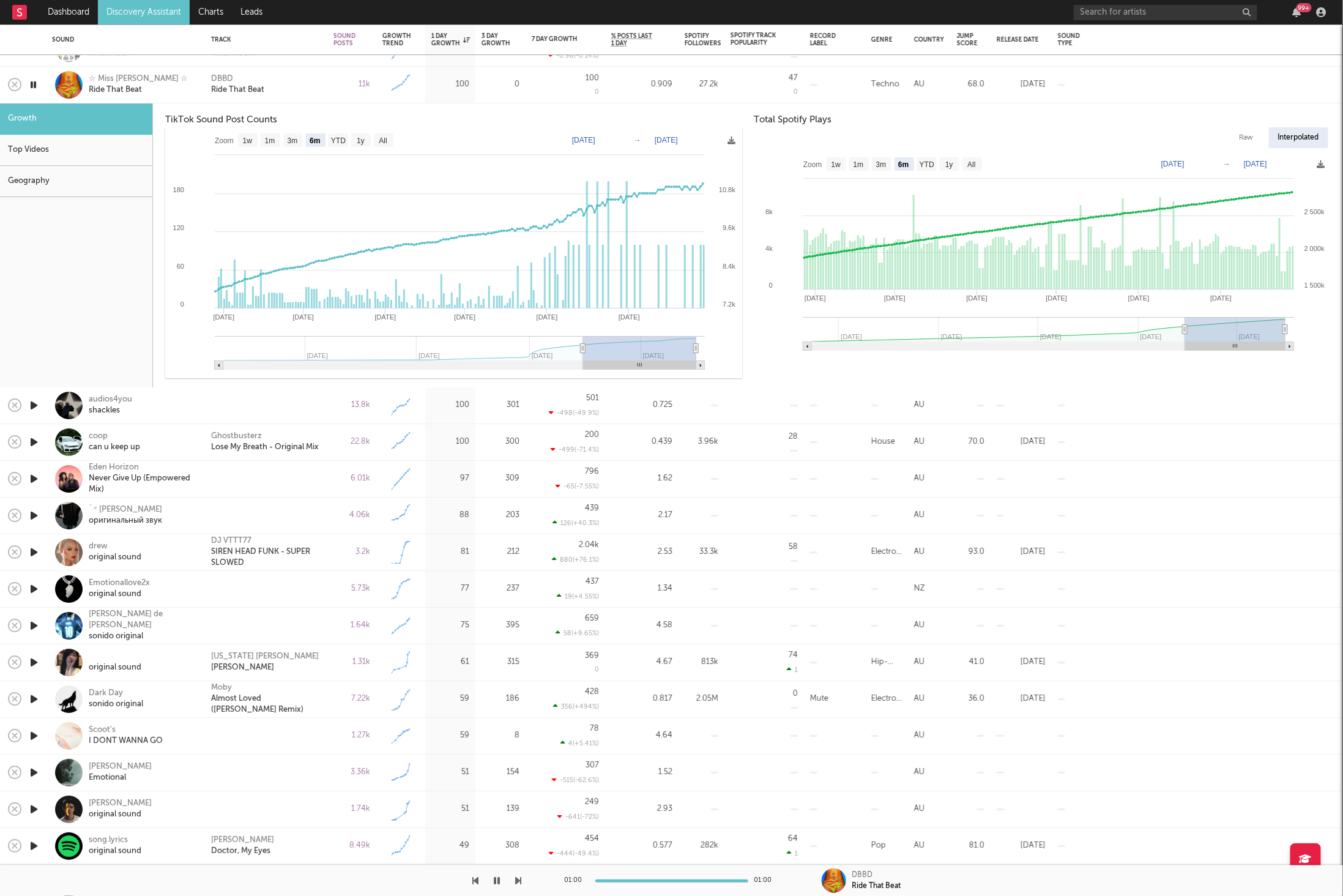
click at [522, 874] on button "button" at bounding box center [519, 881] width 6 height 31
drag, startPoint x: 307, startPoint y: 87, endPoint x: 613, endPoint y: 299, distance: 372.3
click at [306, 89] on div "DBBD Ride That Beat" at bounding box center [266, 85] width 110 height 22
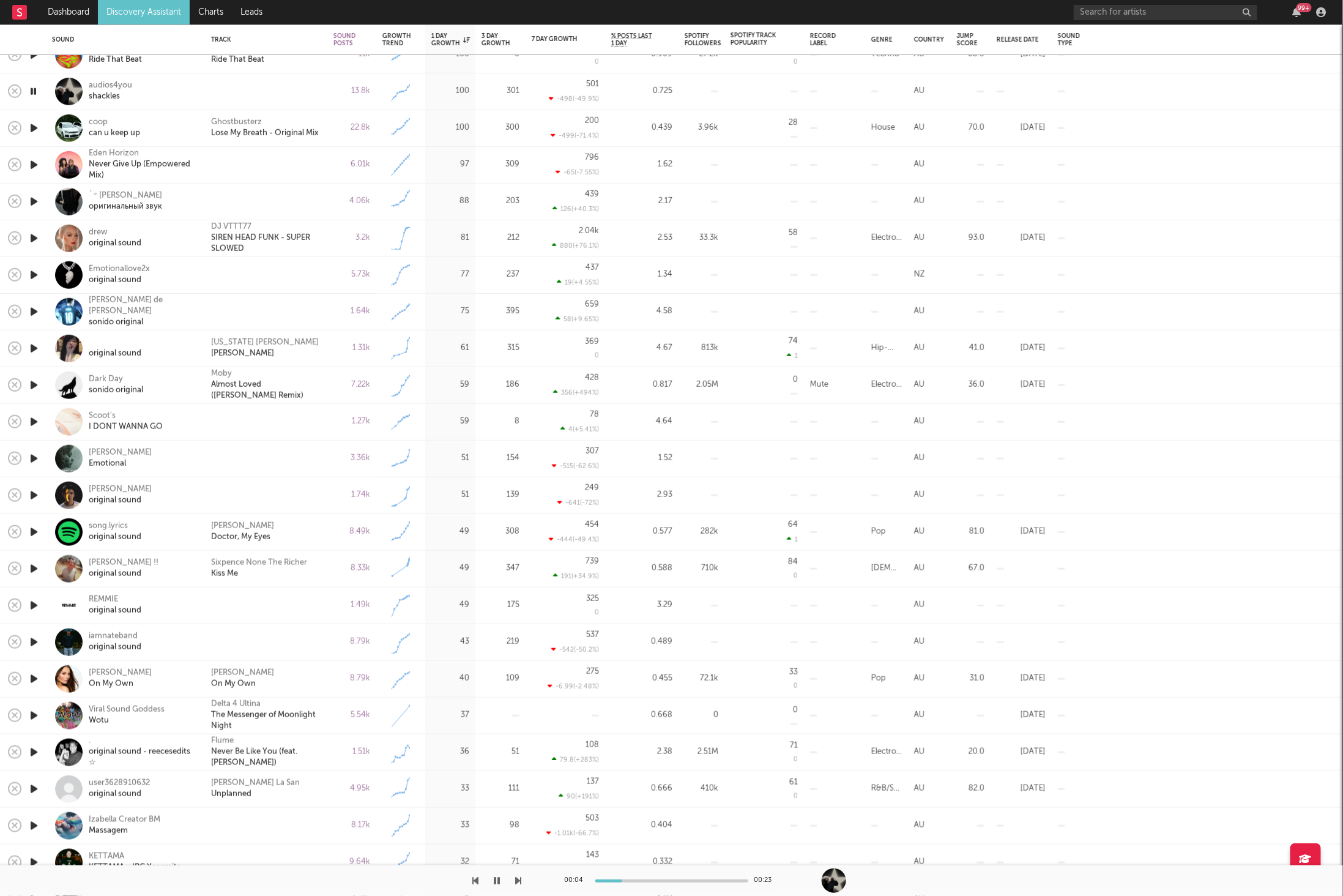
click at [518, 883] on icon "button" at bounding box center [519, 880] width 6 height 10
click at [518, 882] on icon "button" at bounding box center [519, 880] width 6 height 10
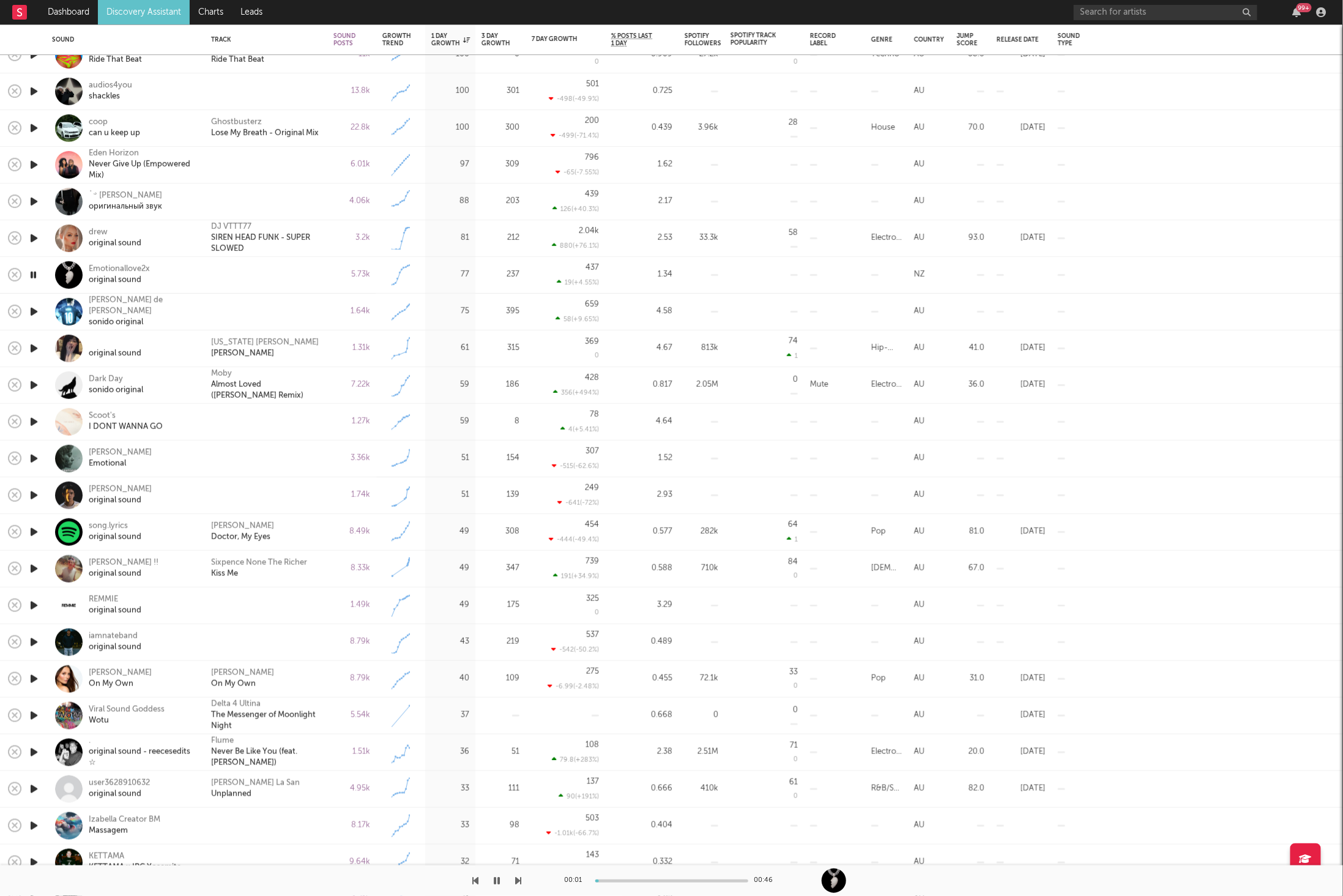
click at [518, 882] on icon "button" at bounding box center [519, 880] width 6 height 10
click at [523, 876] on div "00:04 00:04" at bounding box center [671, 881] width 1343 height 31
click at [513, 881] on div at bounding box center [261, 881] width 522 height 31
click at [514, 879] on div at bounding box center [261, 881] width 522 height 31
click at [518, 881] on icon "button" at bounding box center [519, 880] width 6 height 10
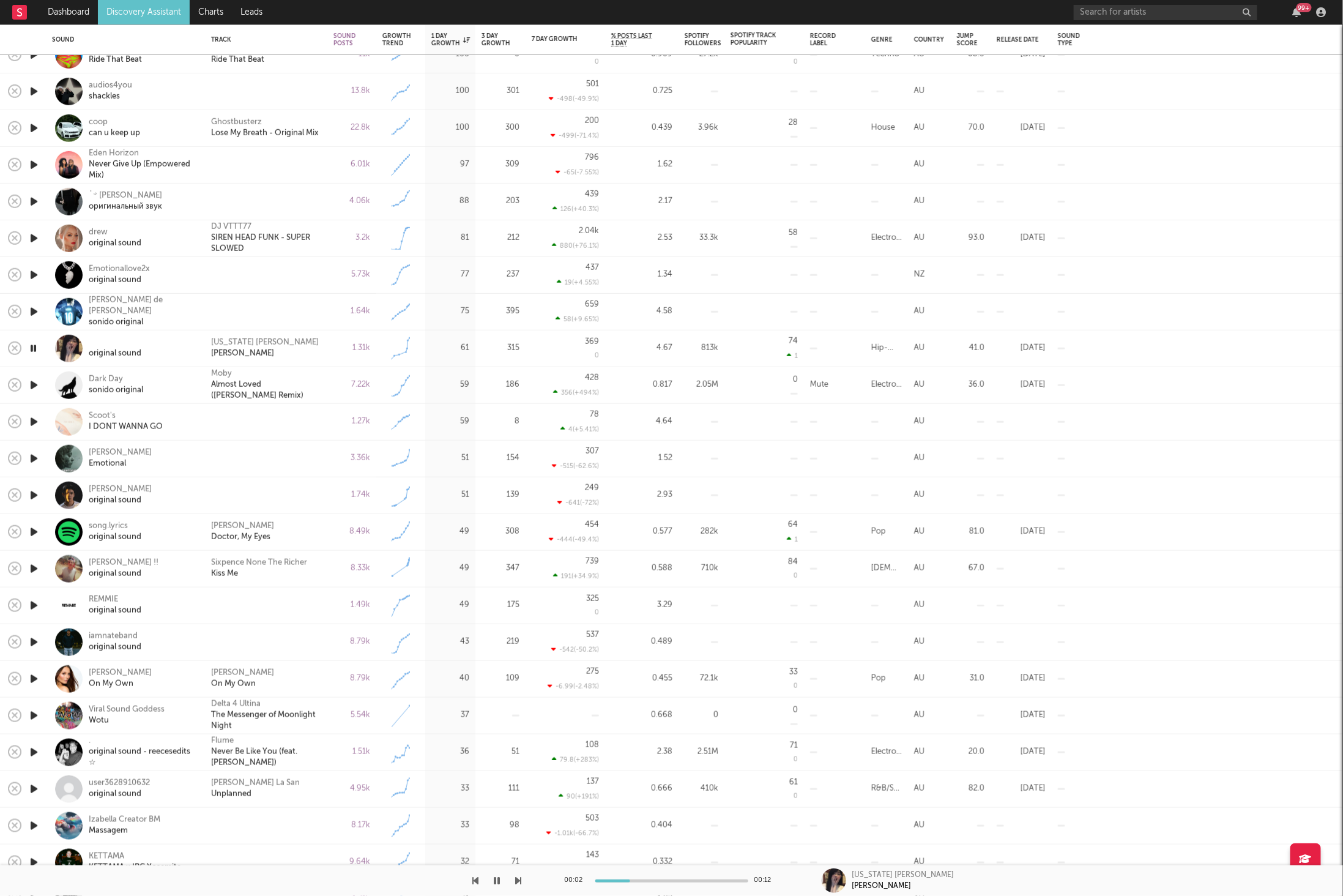
click at [518, 881] on icon "button" at bounding box center [519, 880] width 6 height 10
click at [519, 879] on icon "button" at bounding box center [519, 880] width 6 height 10
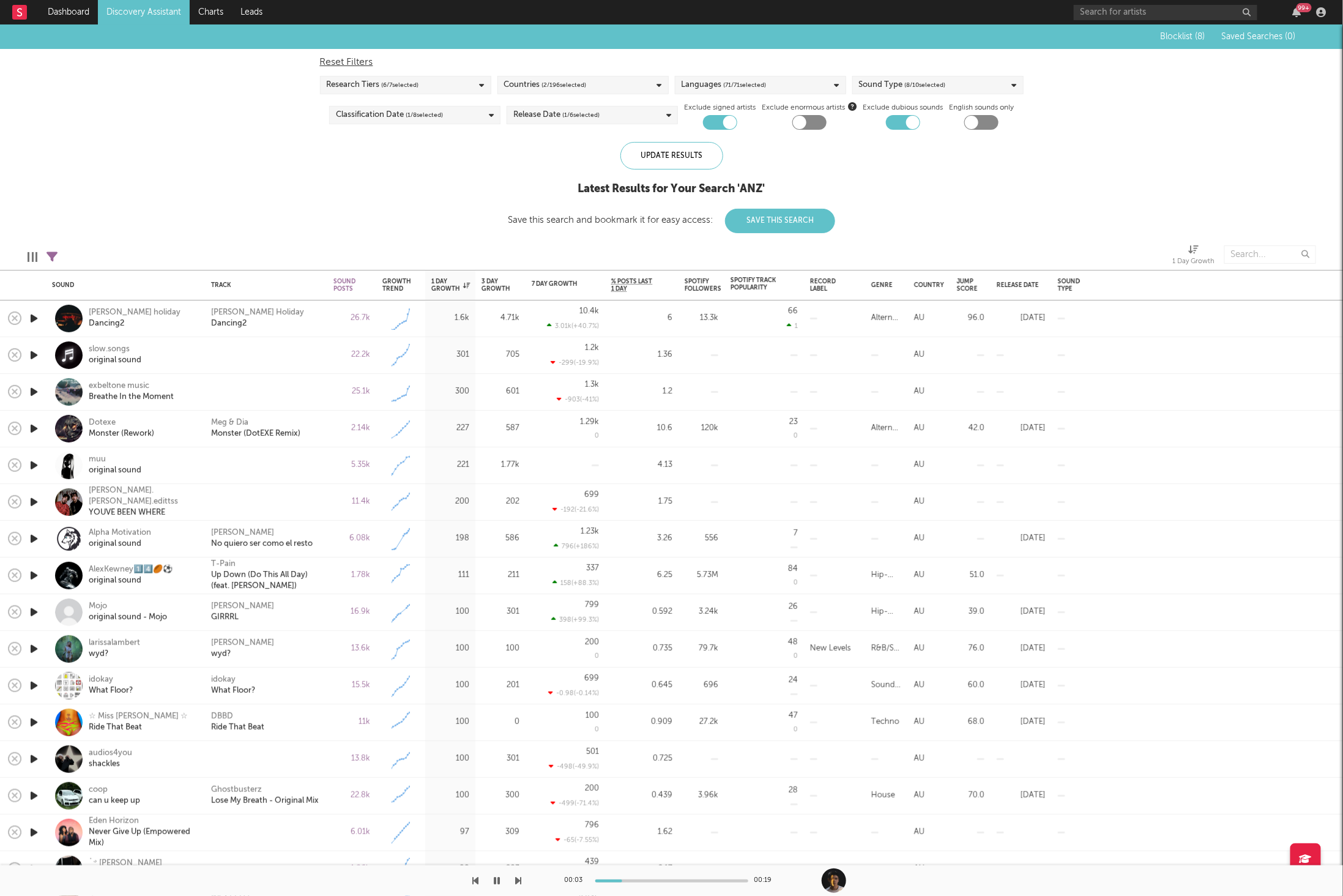
click at [54, 256] on icon at bounding box center [51, 257] width 11 height 11
select select "max"
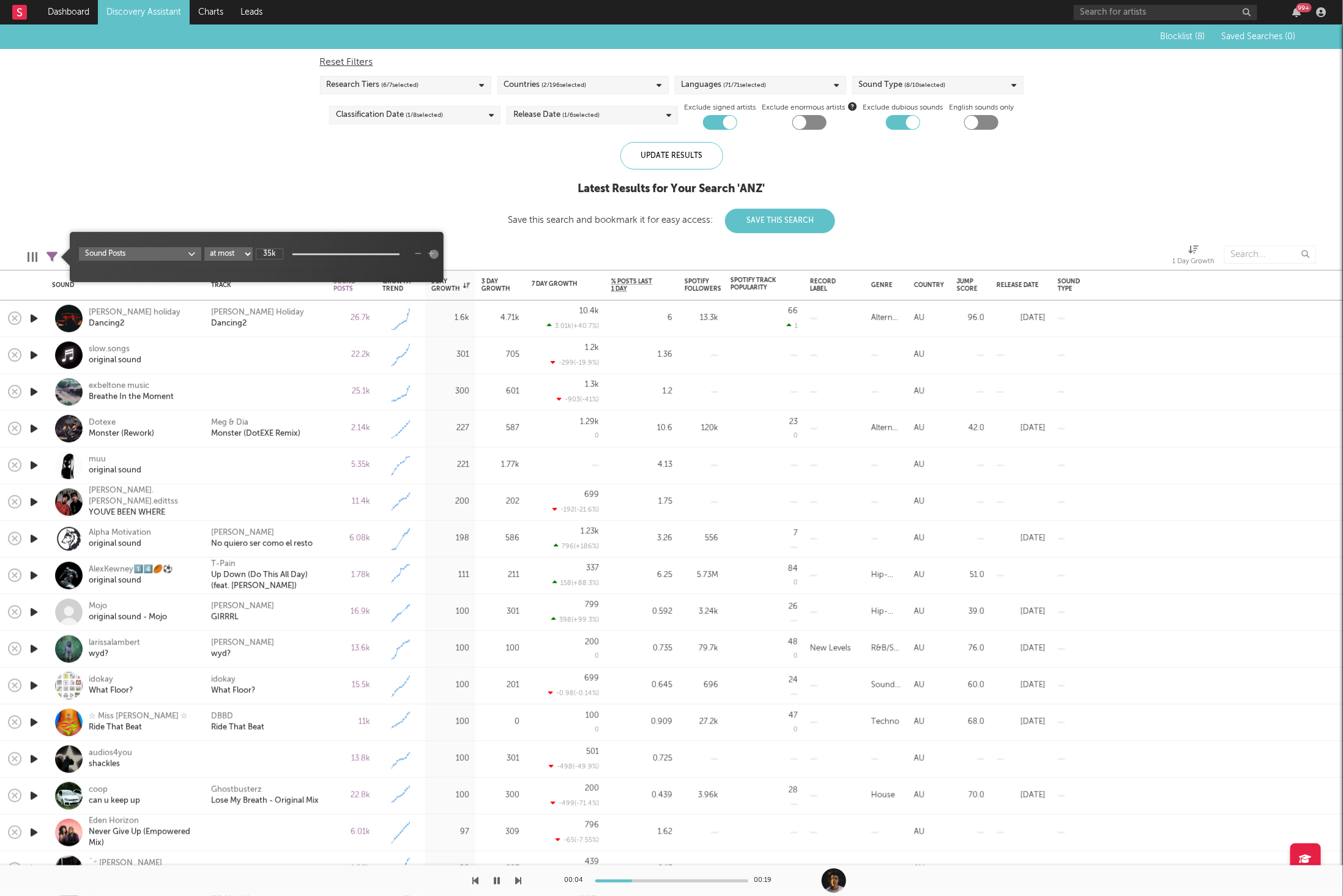
click at [263, 252] on input "35k" at bounding box center [269, 254] width 28 height 11
click at [272, 253] on input "35k" at bounding box center [269, 254] width 28 height 11
click at [261, 253] on input "35k" at bounding box center [269, 254] width 28 height 11
type input "7k"
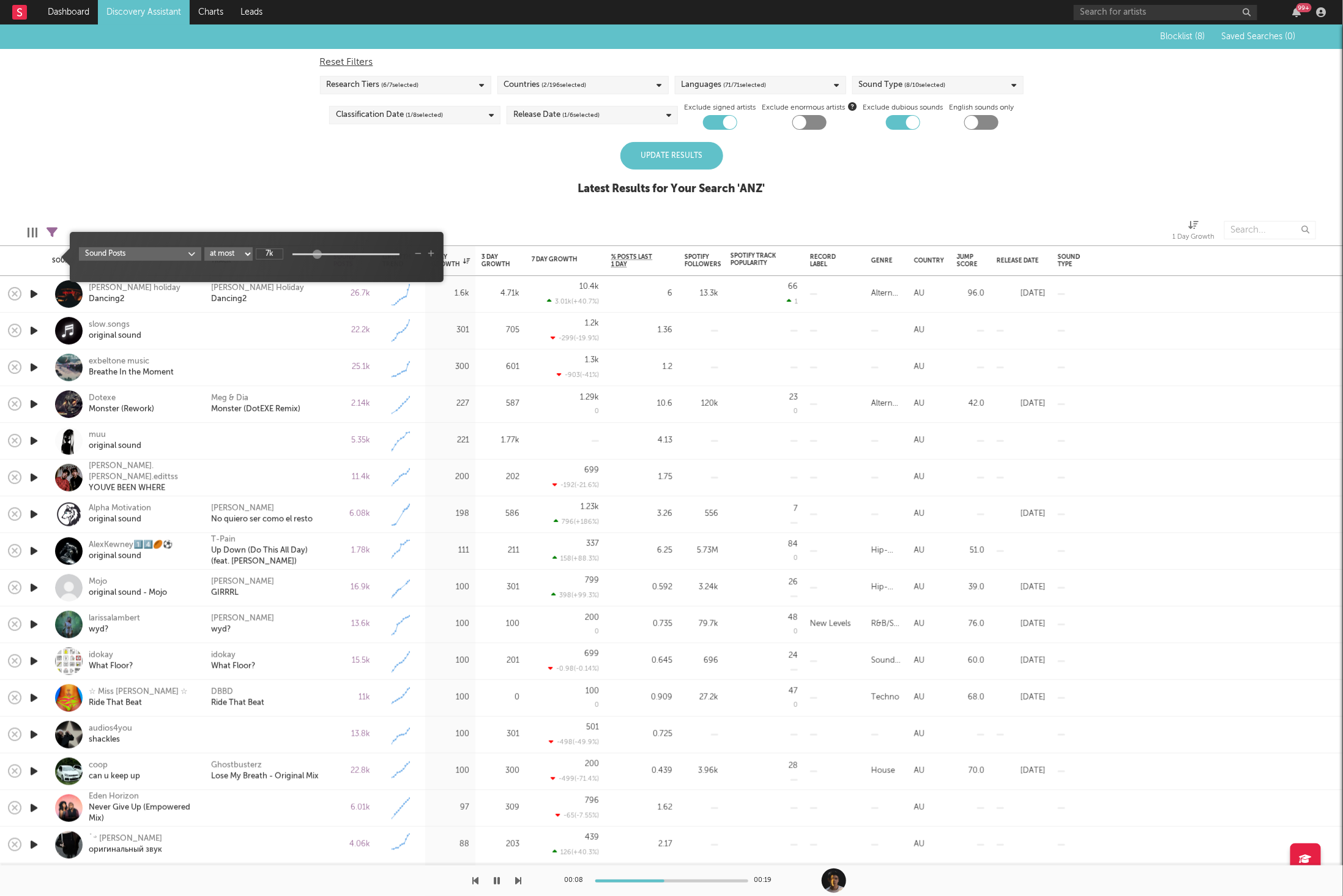
click at [526, 163] on div "Blocklist ( 8 ) Saved Searches ( 0 ) Reset Filters Research Tiers ( 6 / 7 selec…" at bounding box center [671, 116] width 1343 height 184
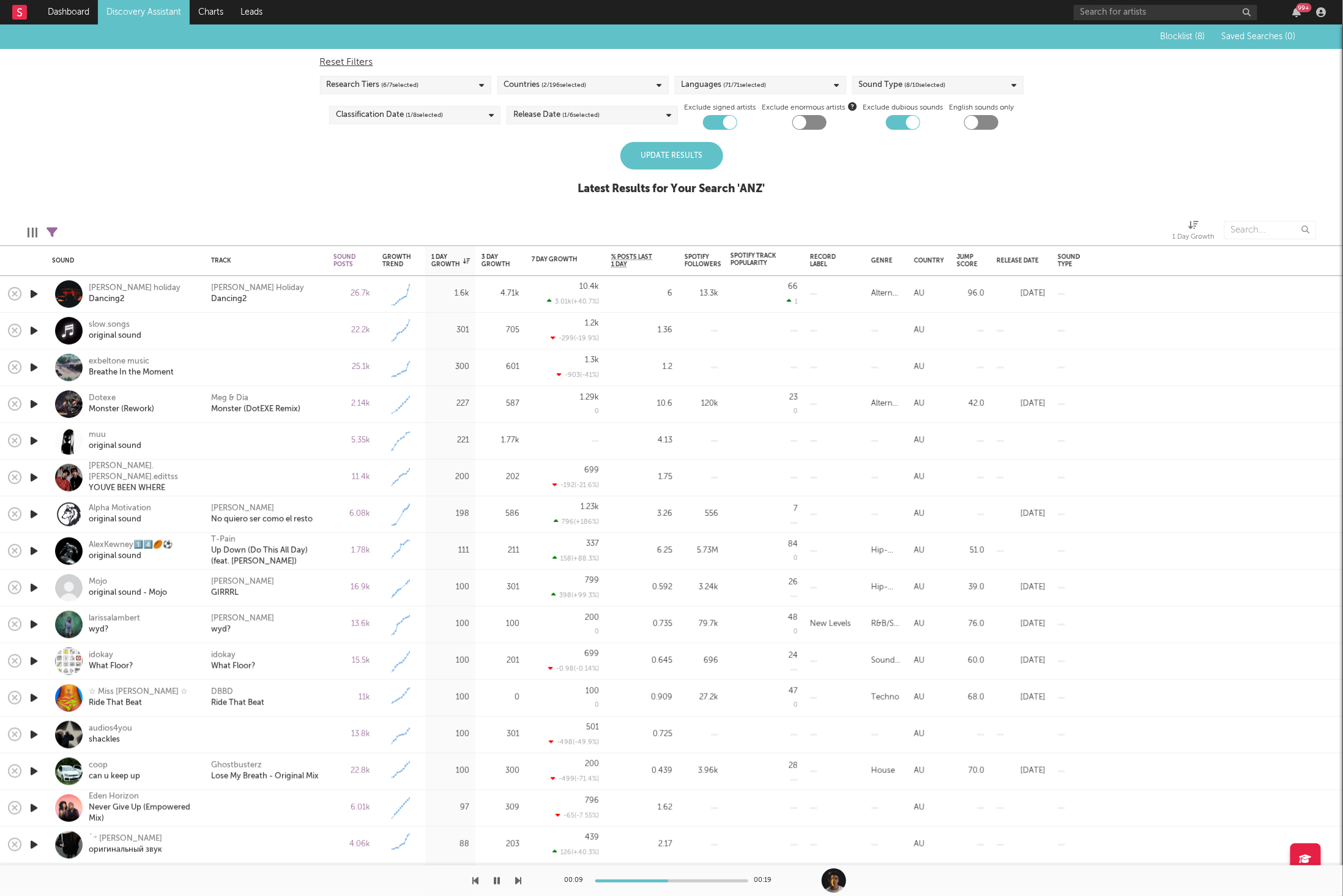
click at [638, 163] on div "Update Results" at bounding box center [672, 155] width 103 height 28
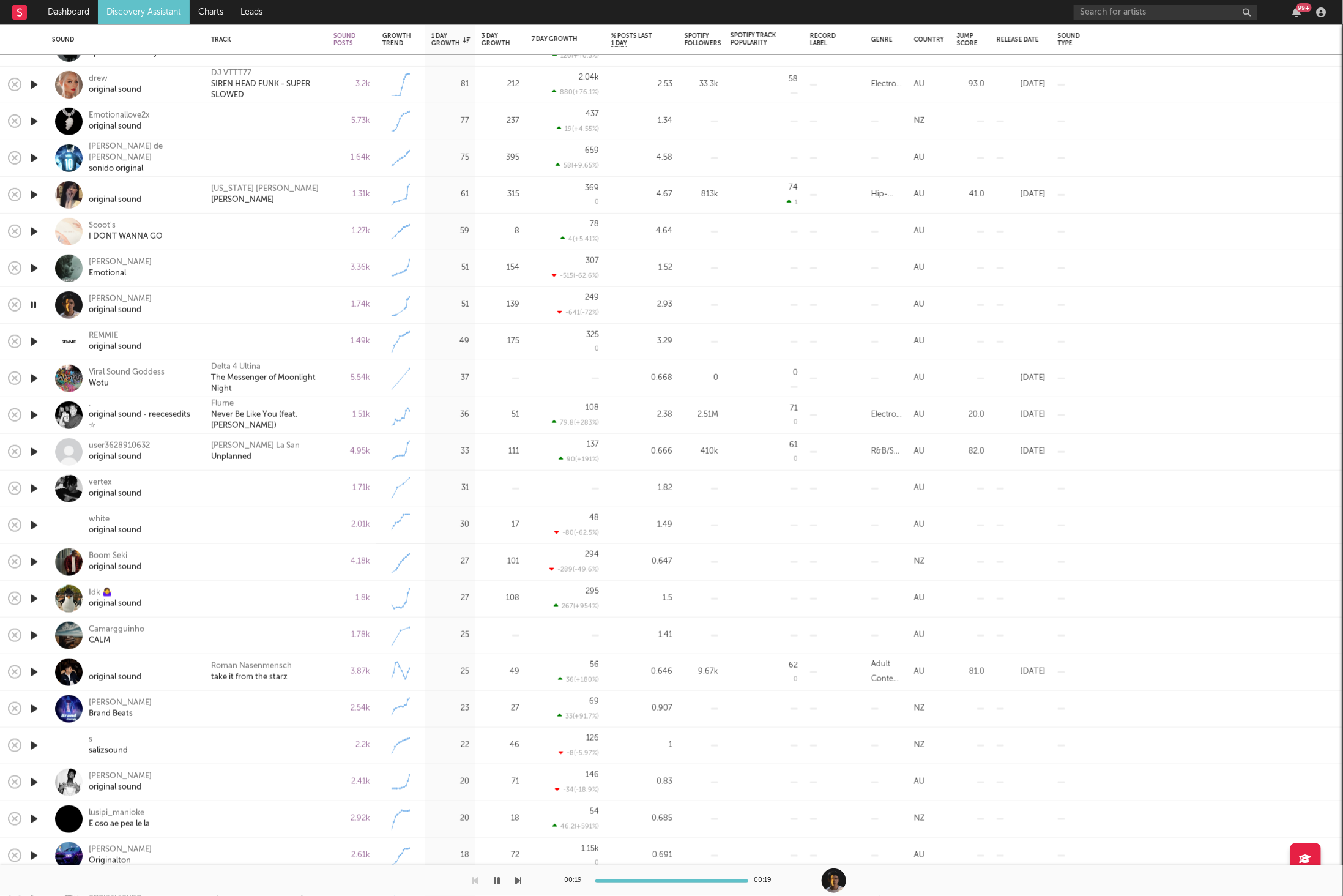
click at [31, 340] on icon "button" at bounding box center [34, 342] width 13 height 15
click at [33, 374] on icon "button" at bounding box center [34, 378] width 13 height 15
click at [181, 378] on div "Viral Sound Goddess Wotu" at bounding box center [142, 378] width 107 height 22
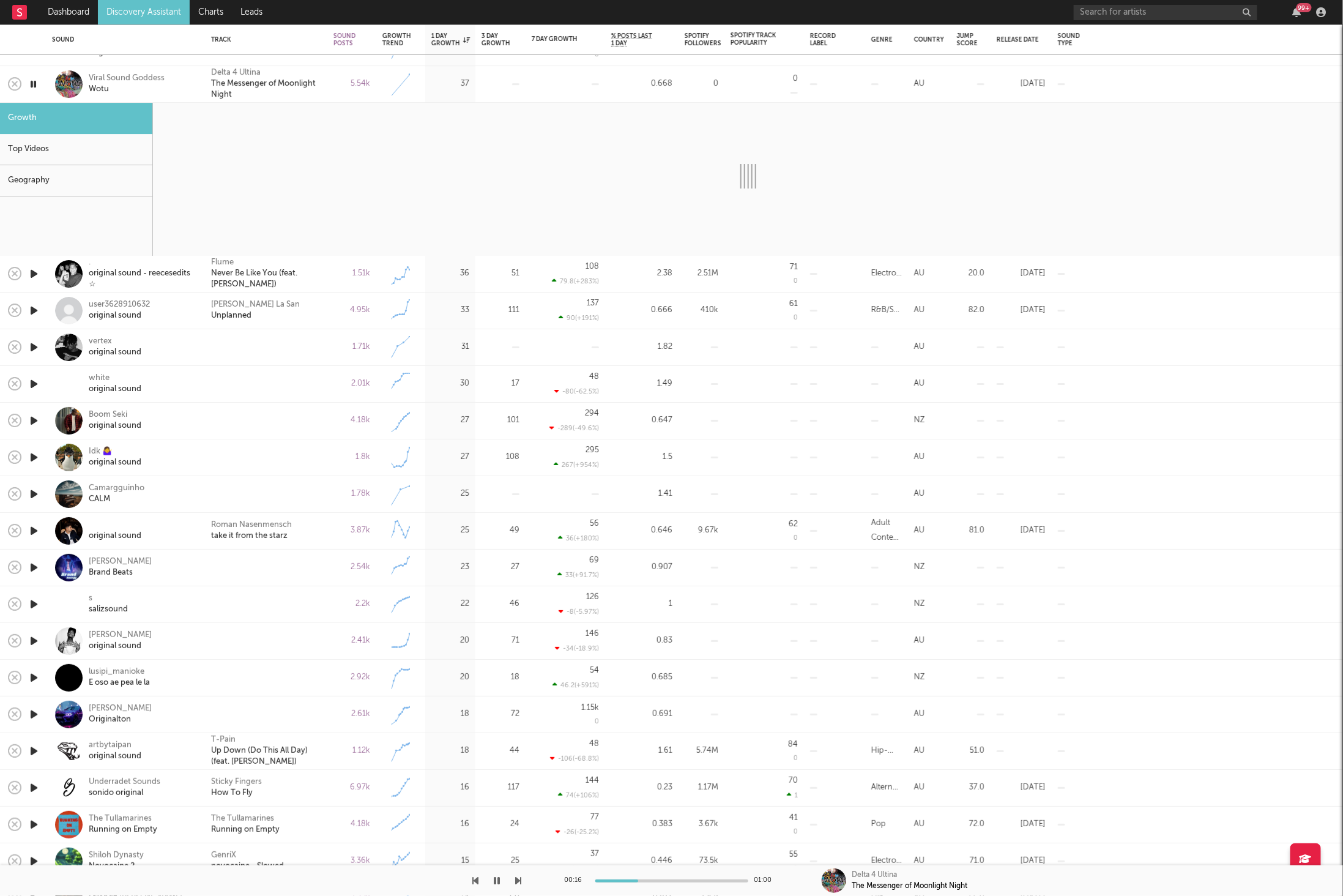
click at [515, 877] on div at bounding box center [261, 881] width 522 height 31
select select "6m"
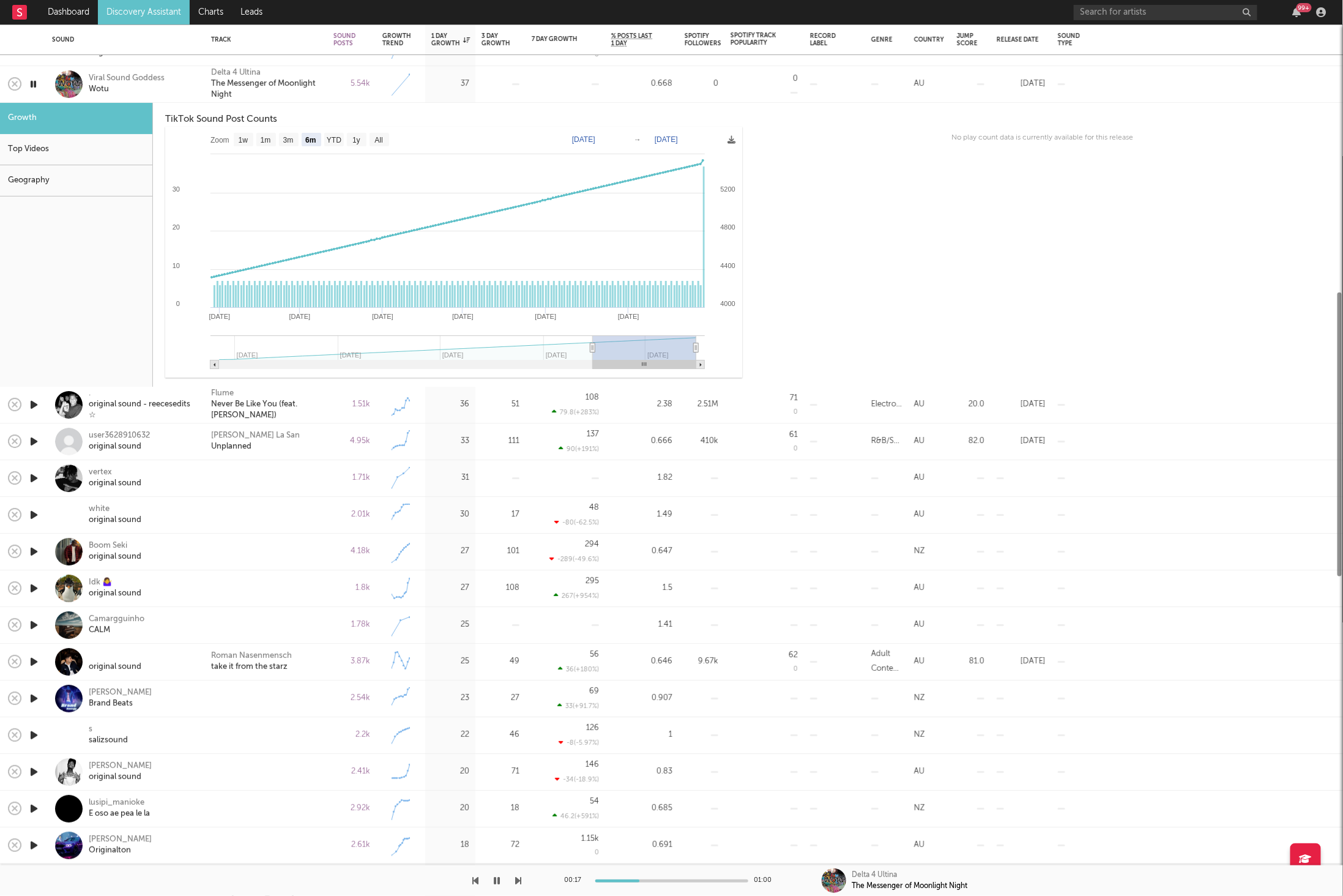
click at [520, 879] on icon "button" at bounding box center [519, 880] width 6 height 10
click at [566, 87] on div at bounding box center [565, 84] width 67 height 36
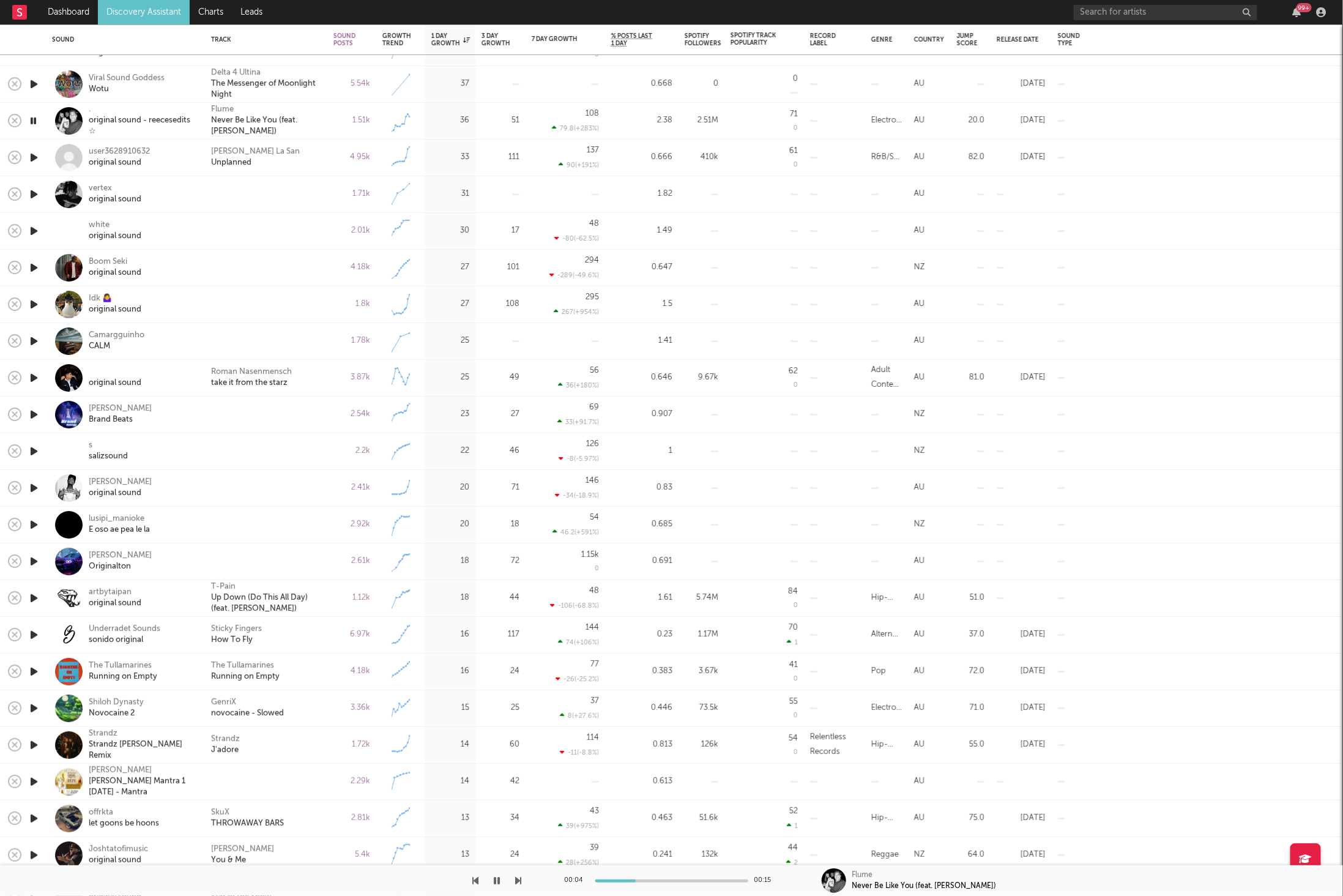
click at [520, 884] on icon "button" at bounding box center [519, 880] width 6 height 10
click at [517, 882] on icon "button" at bounding box center [519, 880] width 6 height 10
click at [513, 880] on div at bounding box center [261, 881] width 522 height 31
click at [516, 881] on icon "button" at bounding box center [519, 880] width 6 height 10
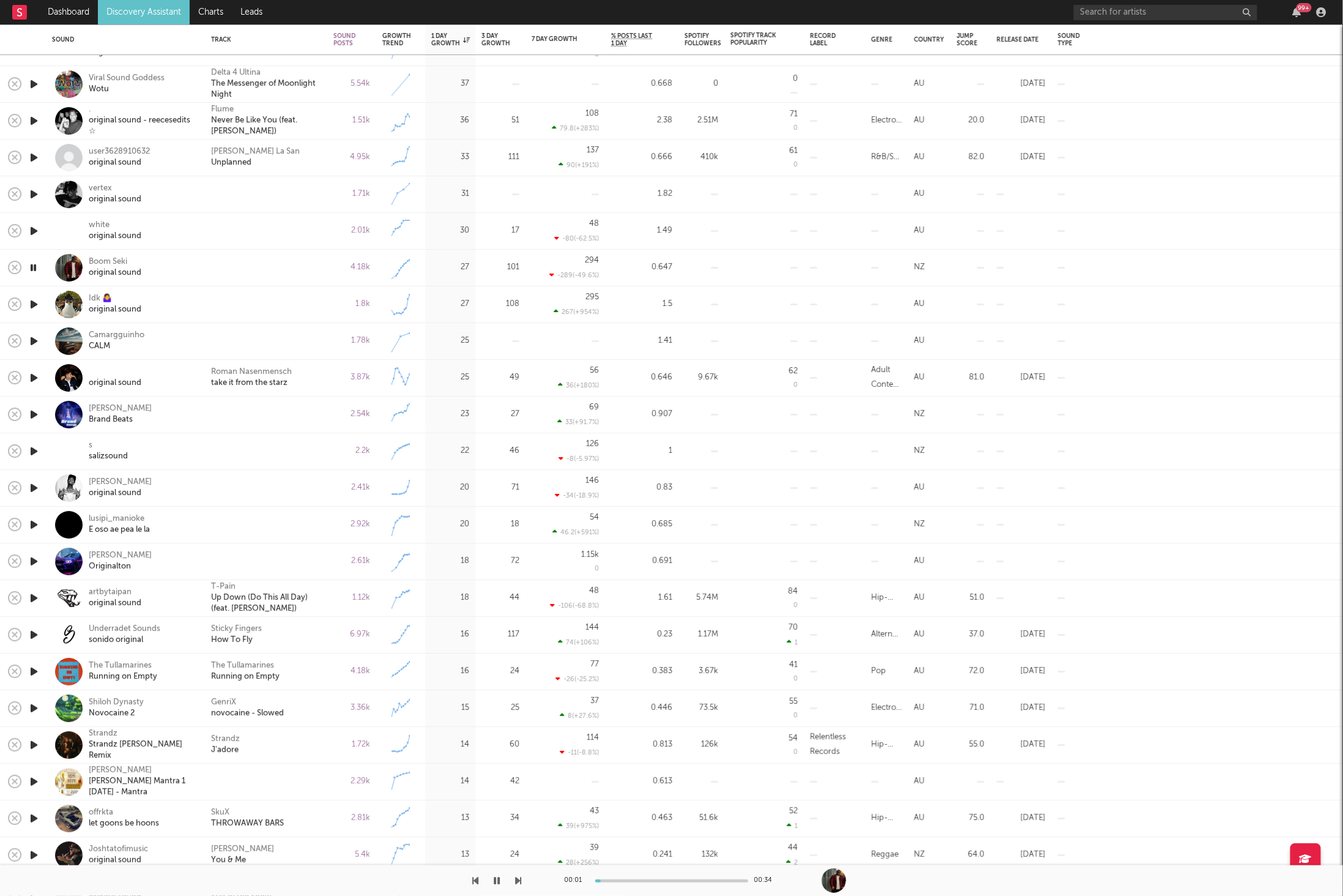
click at [516, 881] on icon "button" at bounding box center [519, 880] width 6 height 10
click at [331, 383] on div "3.87k" at bounding box center [352, 378] width 49 height 37
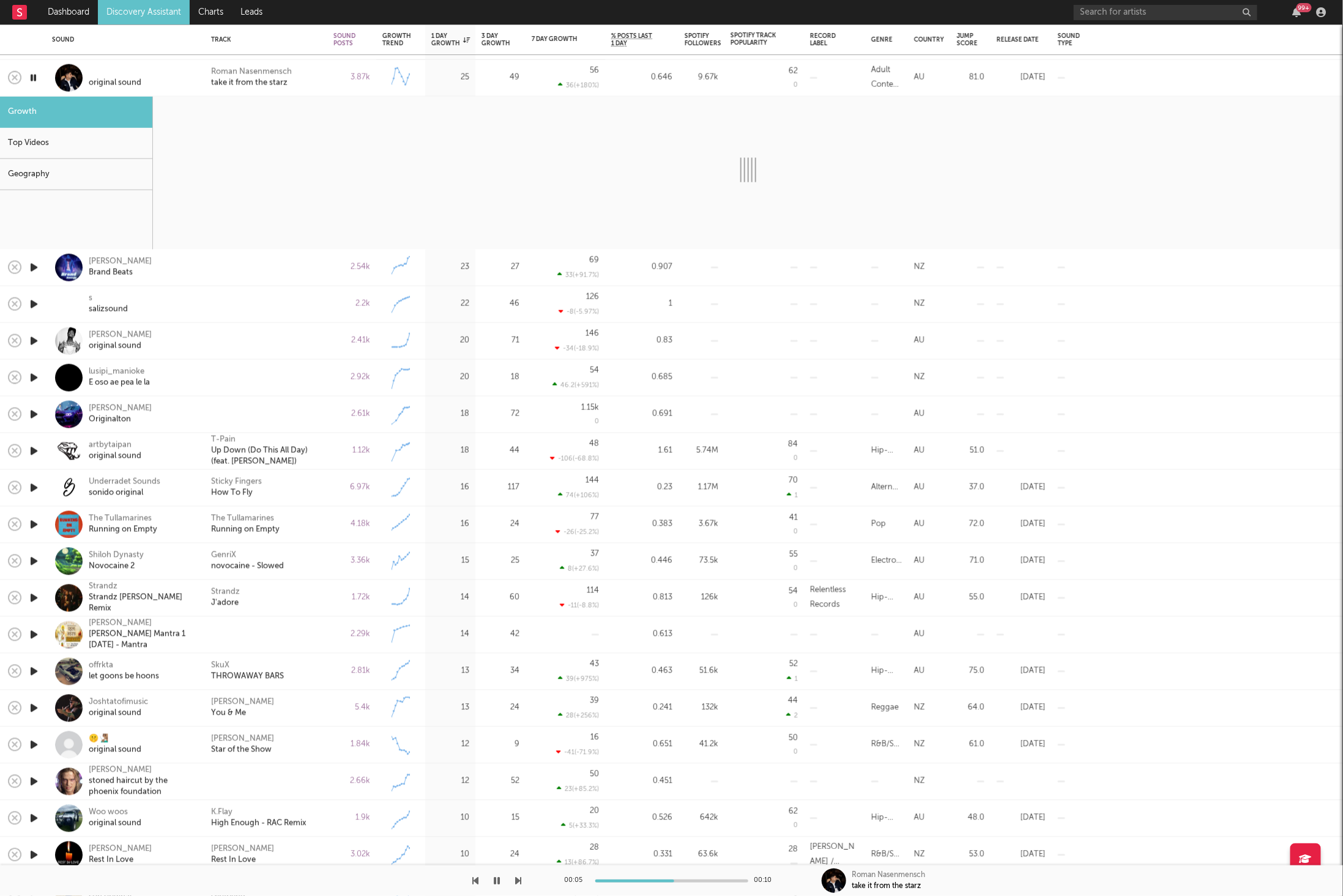
select select "6m"
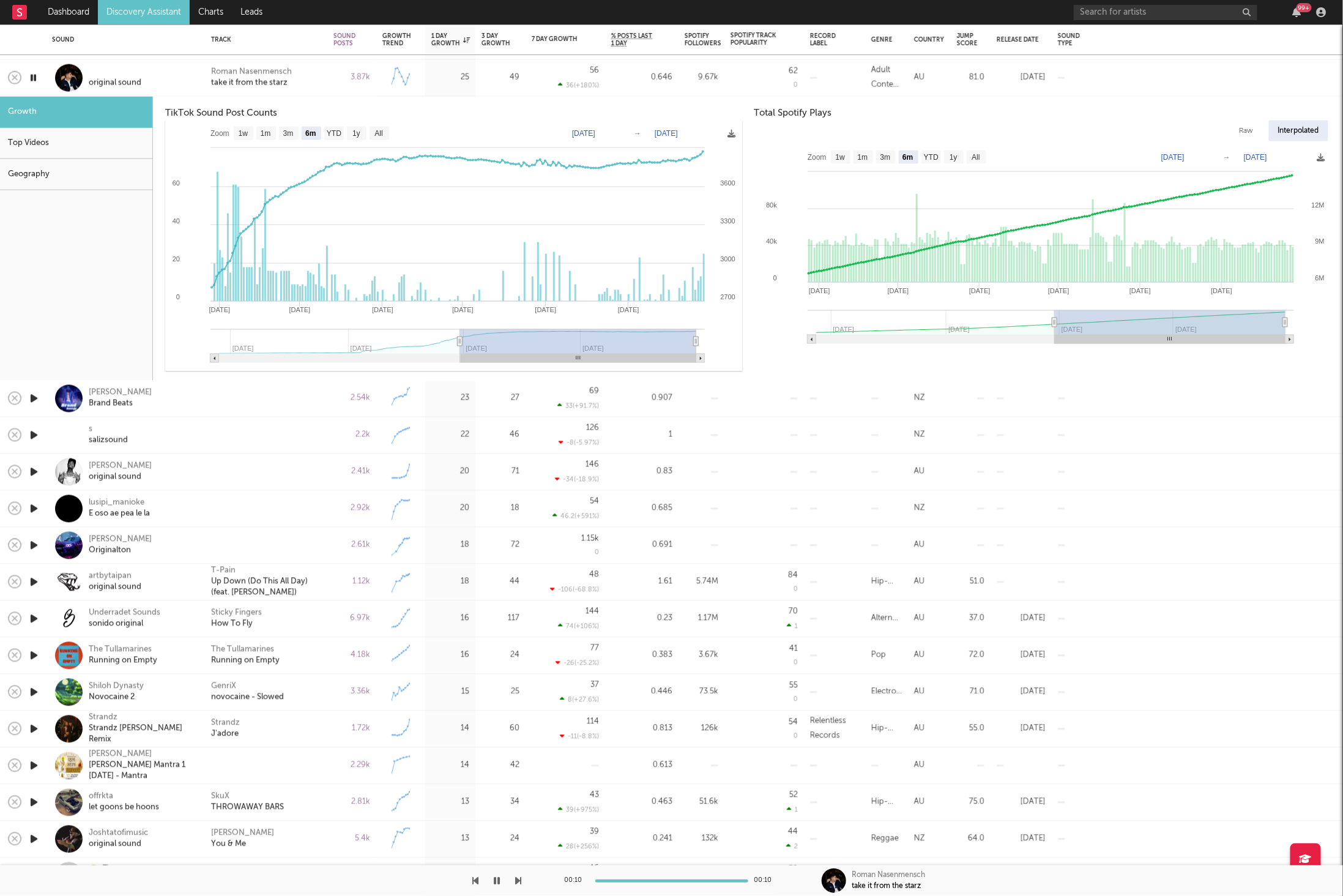
click at [523, 878] on div "00:10 00:10 Roman Nasenmensch take it from the starz" at bounding box center [671, 881] width 1343 height 31
click at [518, 878] on icon "button" at bounding box center [519, 880] width 6 height 10
drag, startPoint x: 1064, startPoint y: 237, endPoint x: 1078, endPoint y: 234, distance: 14.3
click at [1063, 237] on rect at bounding box center [1042, 249] width 576 height 208
click at [496, 879] on icon "button" at bounding box center [498, 880] width 6 height 10
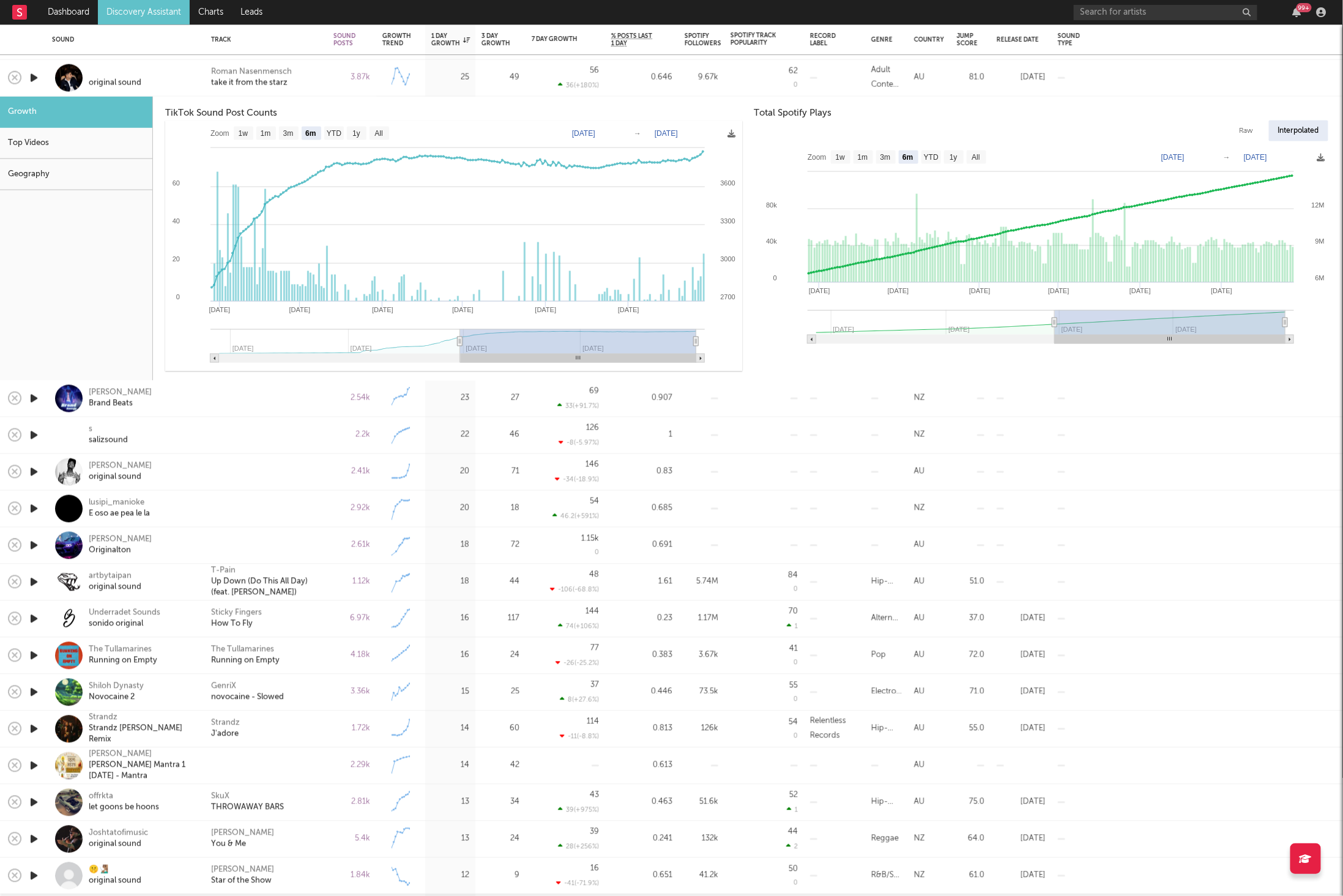
click at [311, 75] on div "[PERSON_NAME] take it from the starz" at bounding box center [266, 78] width 110 height 22
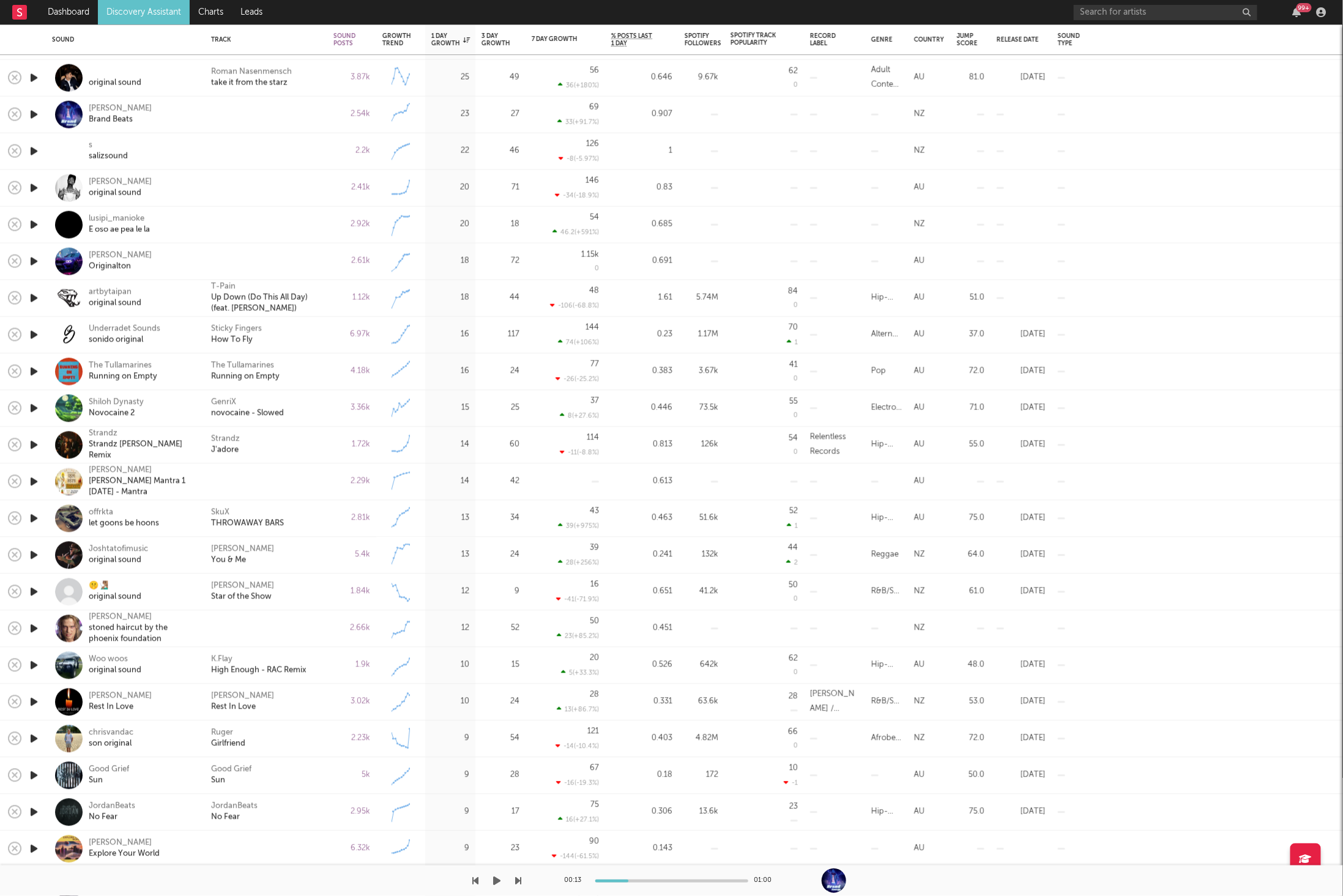
click at [498, 881] on icon "button" at bounding box center [497, 880] width 7 height 10
click at [518, 882] on icon "button" at bounding box center [519, 880] width 6 height 10
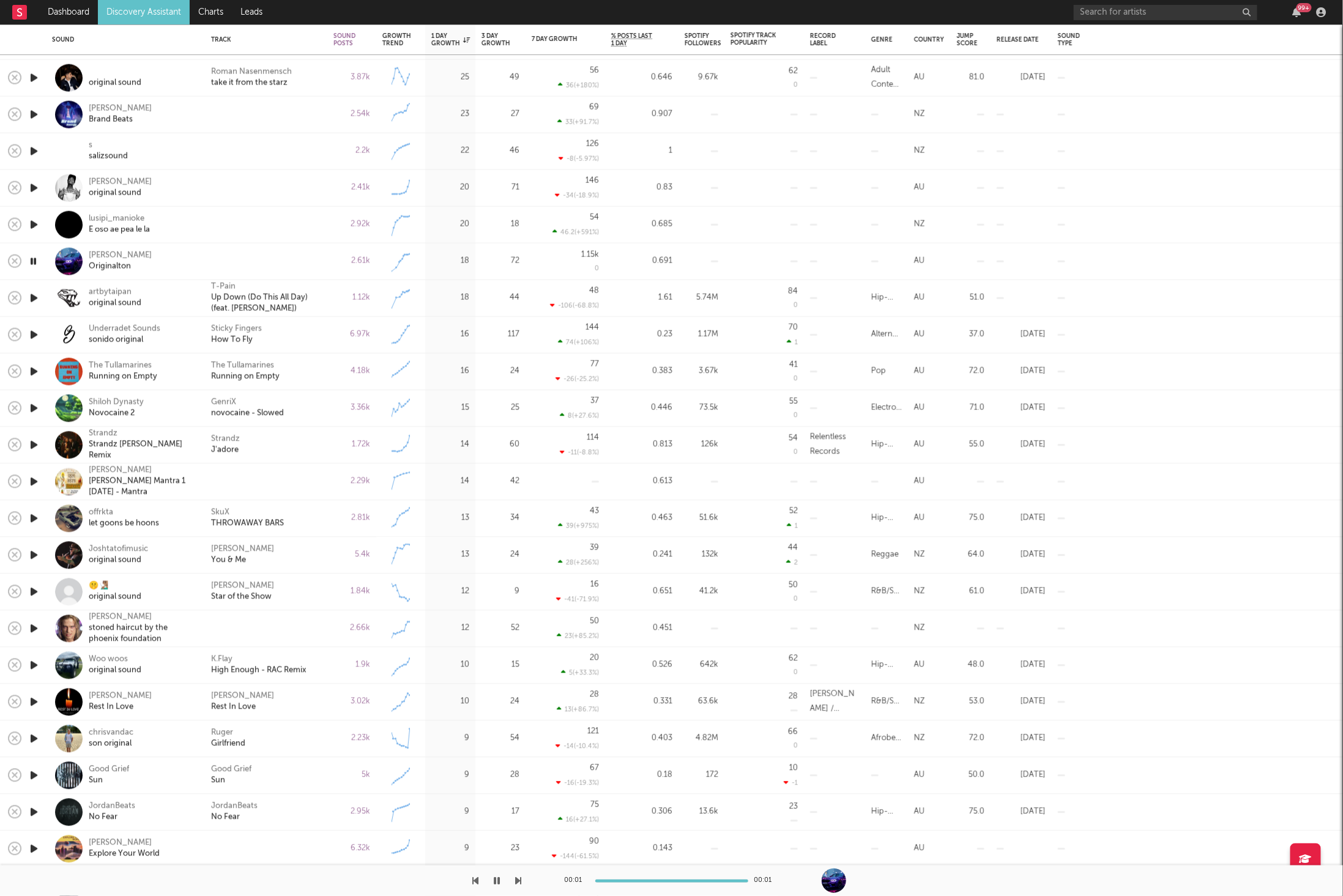
click at [518, 879] on icon "button" at bounding box center [519, 880] width 6 height 10
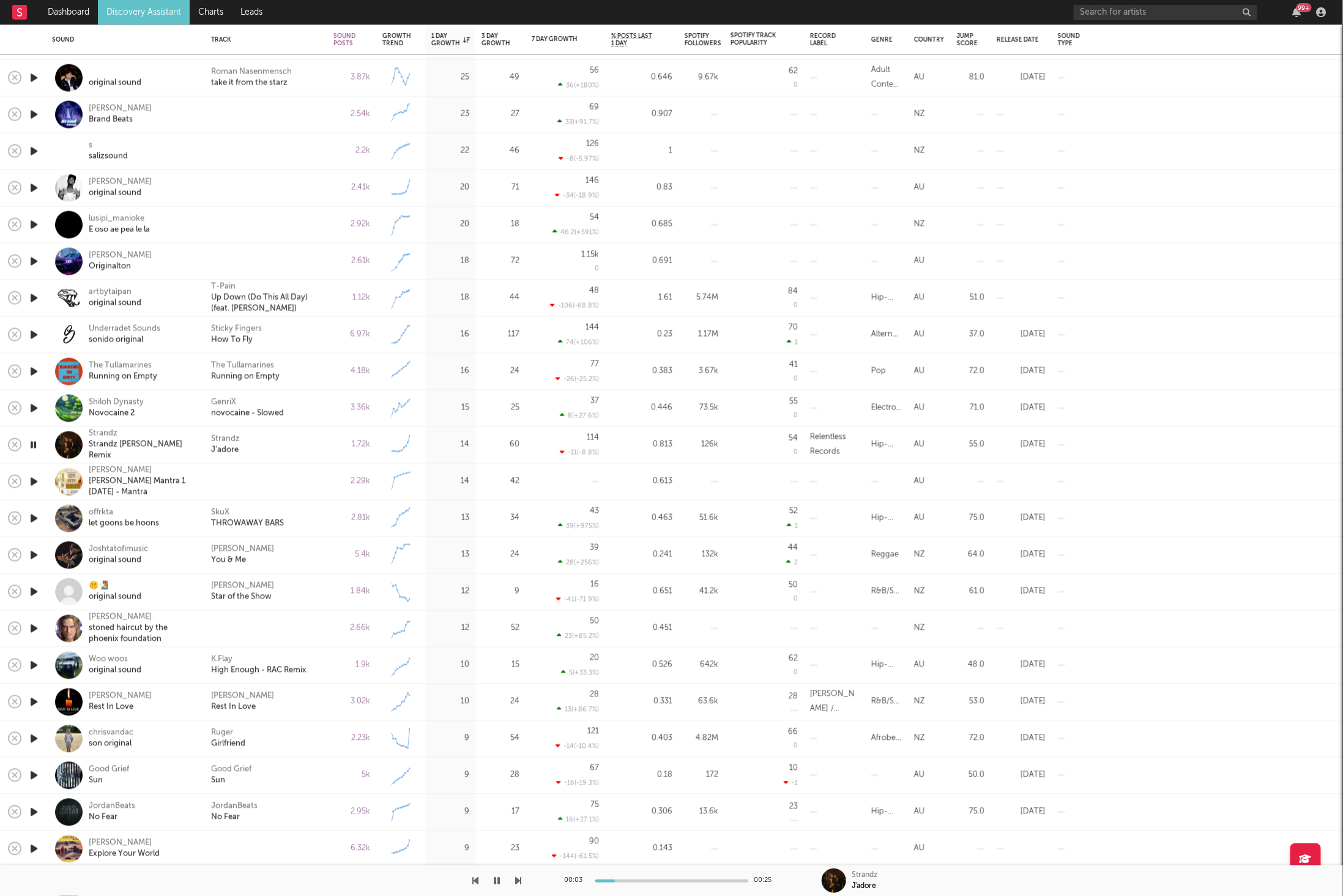
click at [479, 880] on div at bounding box center [261, 881] width 522 height 31
click at [478, 880] on icon "button" at bounding box center [476, 880] width 6 height 10
click at [308, 399] on div "GenriX novocaine - Slowed" at bounding box center [266, 408] width 110 height 22
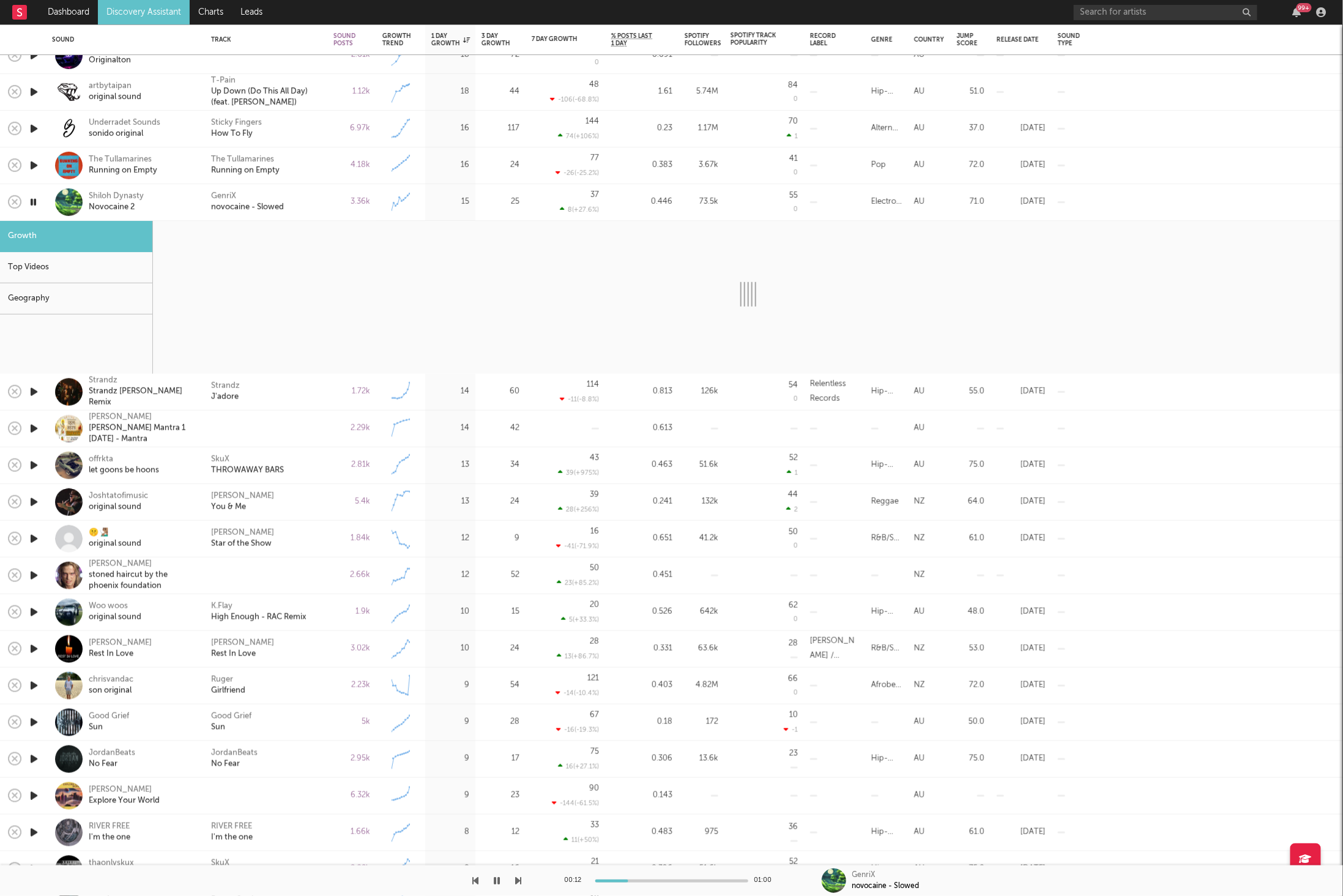
select select "6m"
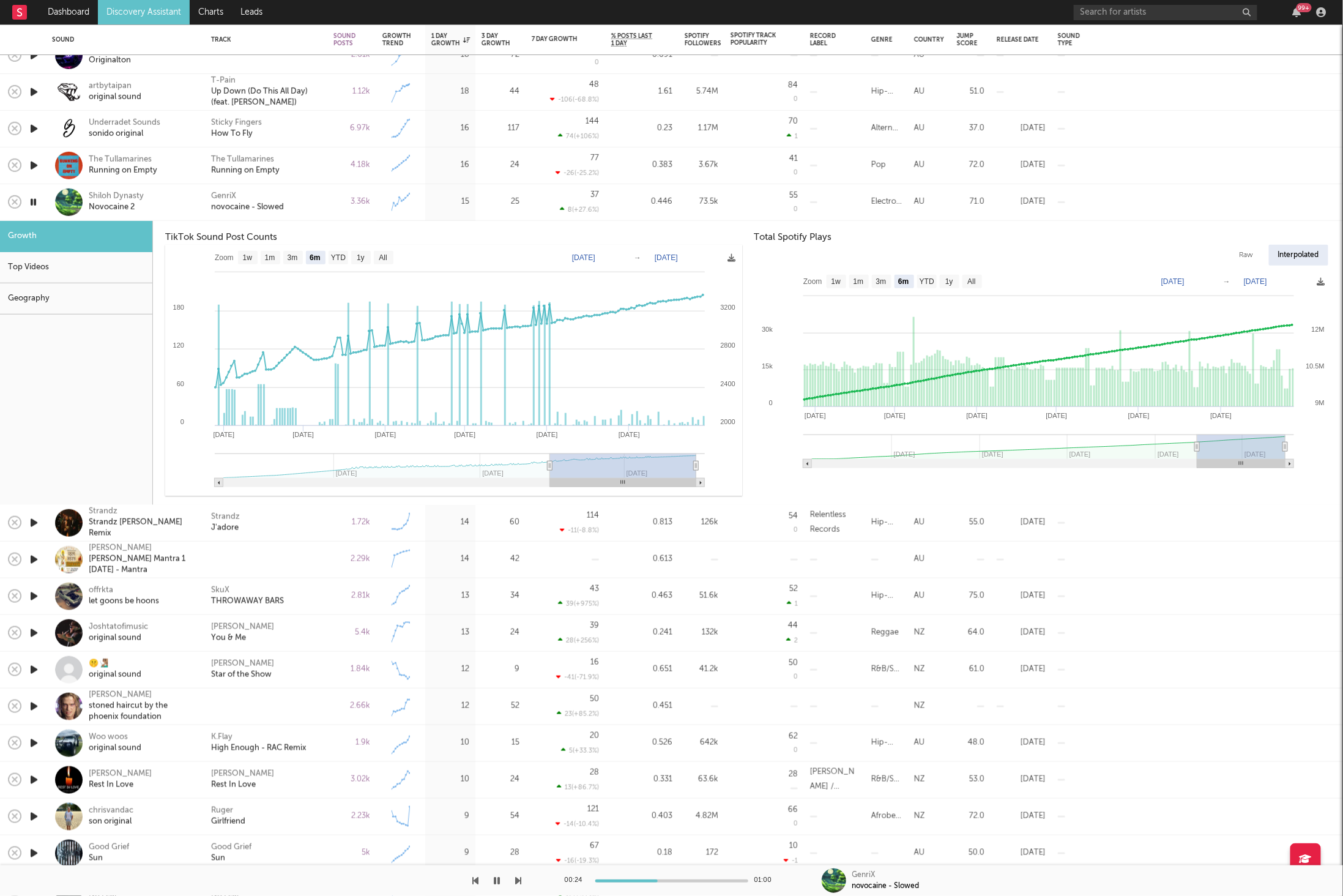
click at [37, 202] on icon "button" at bounding box center [33, 202] width 12 height 15
click at [315, 202] on div "GenriX novocaine - Slowed" at bounding box center [266, 202] width 110 height 22
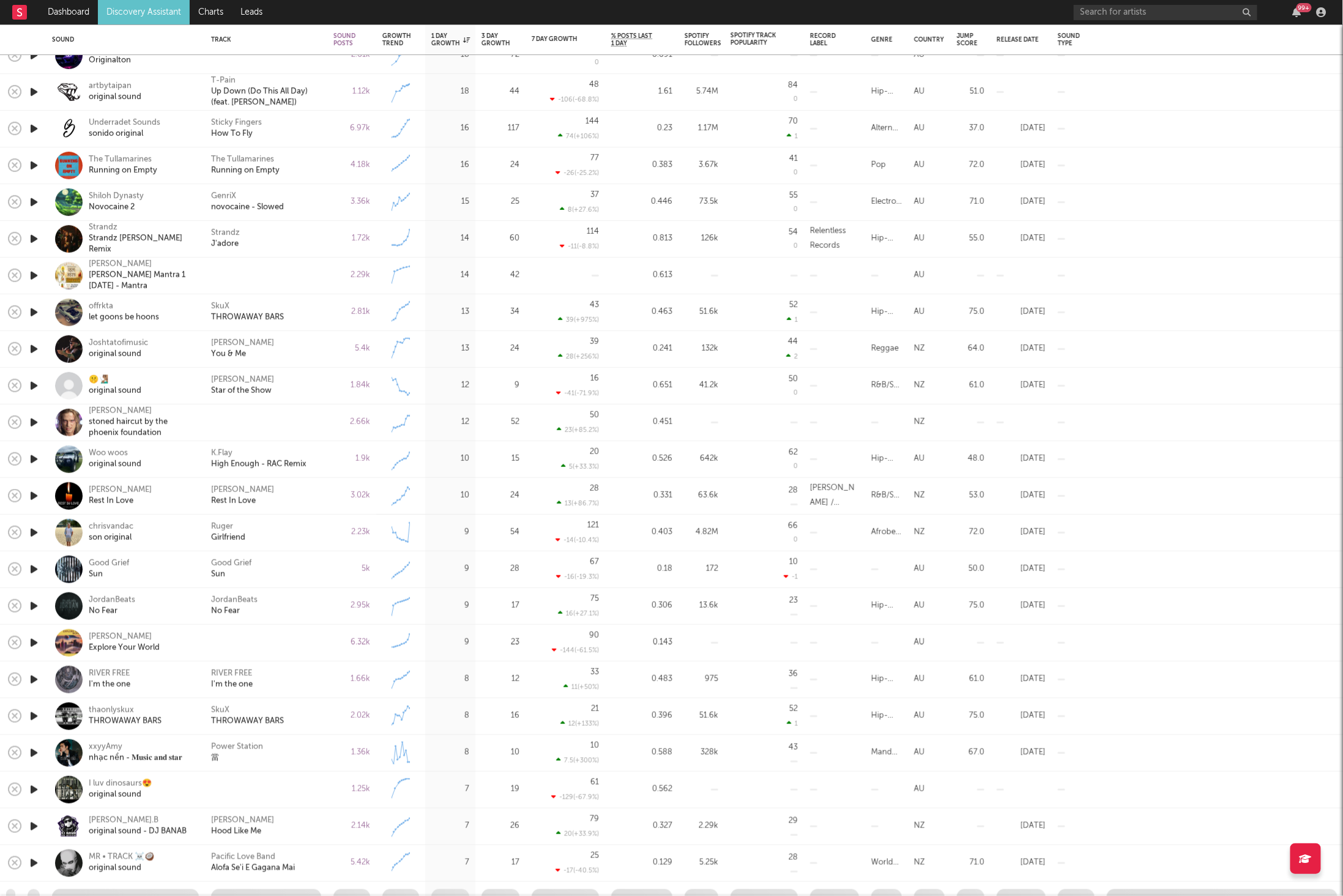
click at [33, 275] on icon "button" at bounding box center [34, 276] width 13 height 15
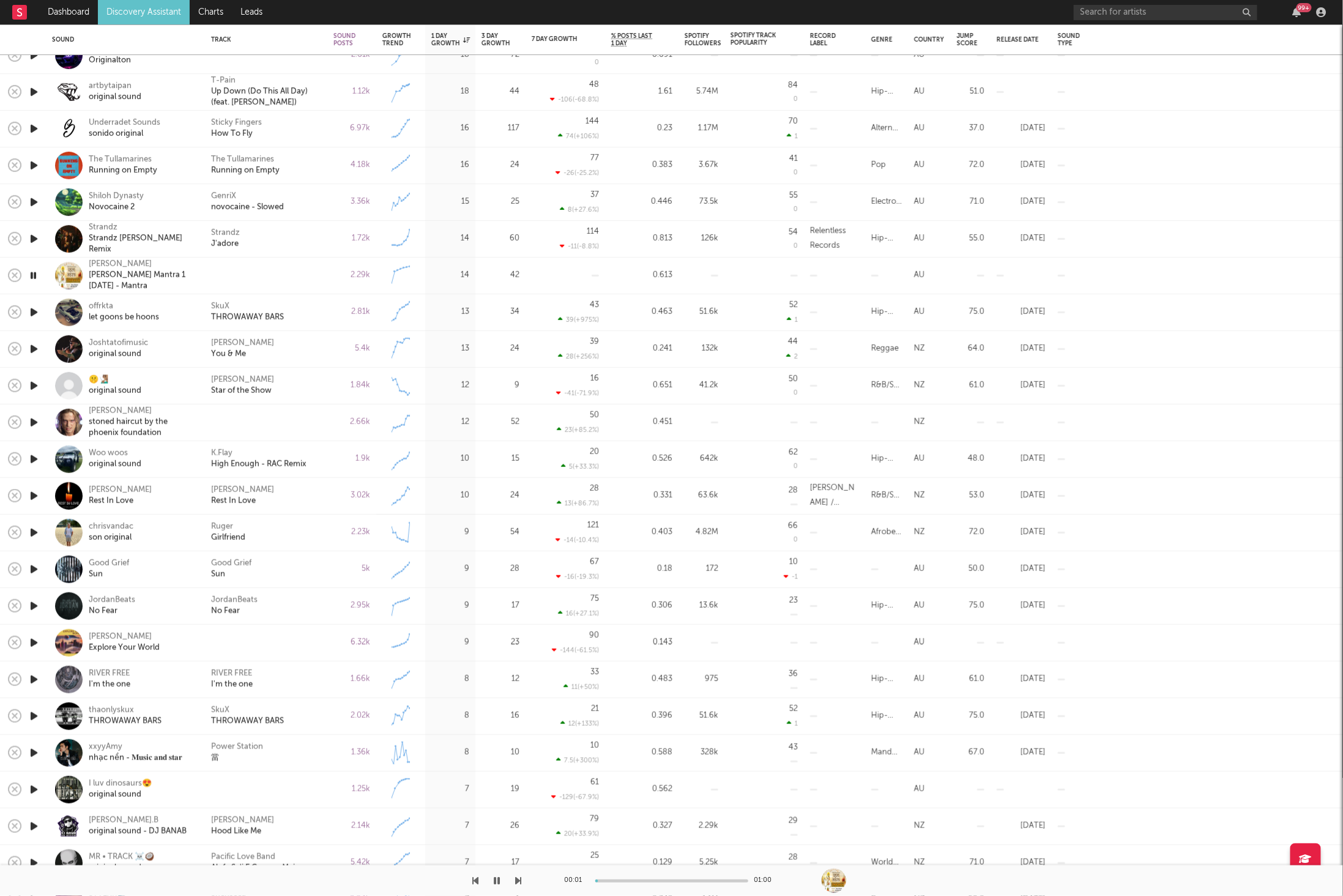
click at [33, 310] on icon "button" at bounding box center [34, 312] width 13 height 15
click at [311, 315] on div "SkuX THROWAWAY BARS" at bounding box center [266, 312] width 110 height 22
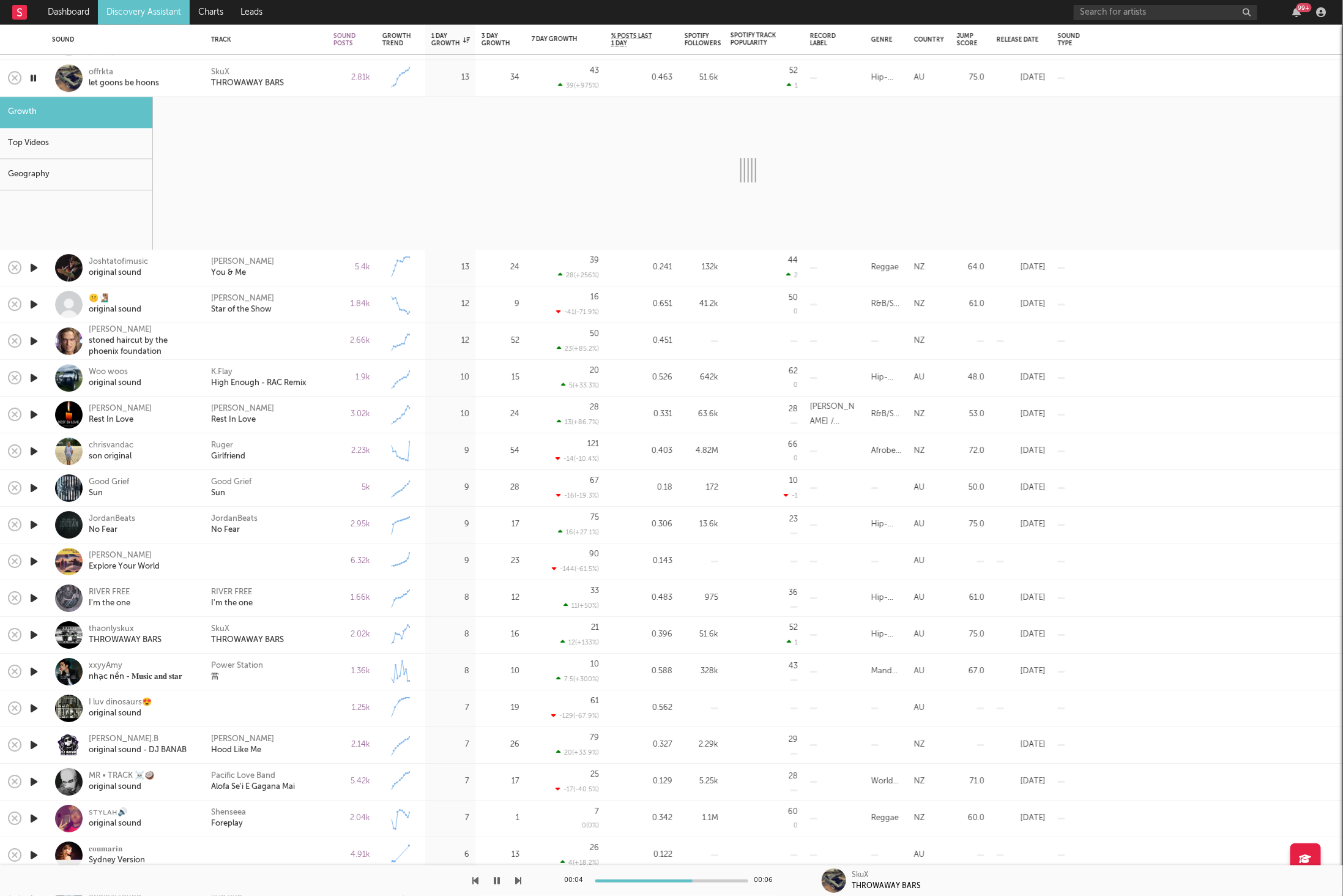
select select "6m"
select select "1w"
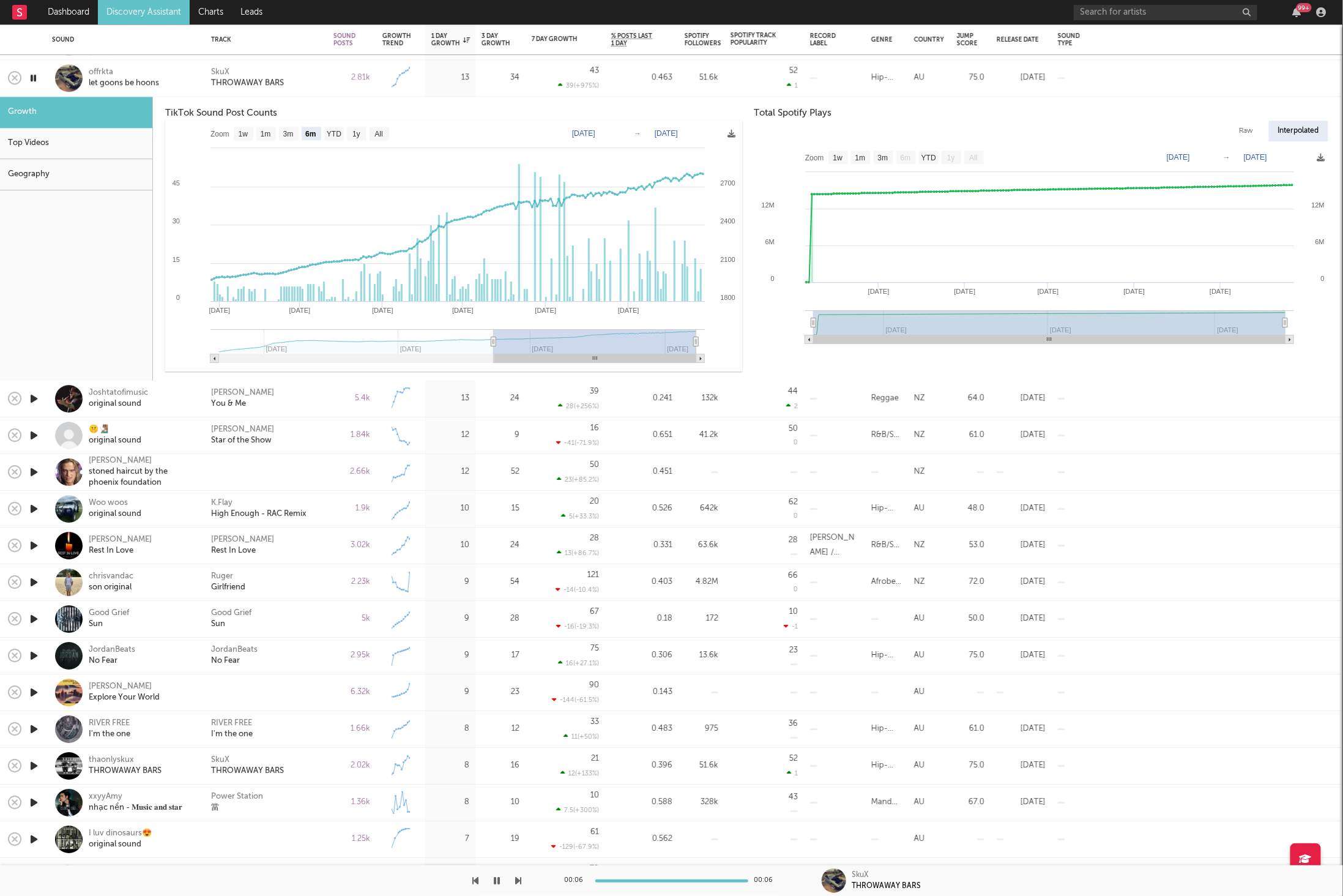
click at [516, 872] on button "button" at bounding box center [519, 881] width 6 height 31
click at [325, 69] on div "SkuX THROWAWAY BARS" at bounding box center [266, 78] width 123 height 37
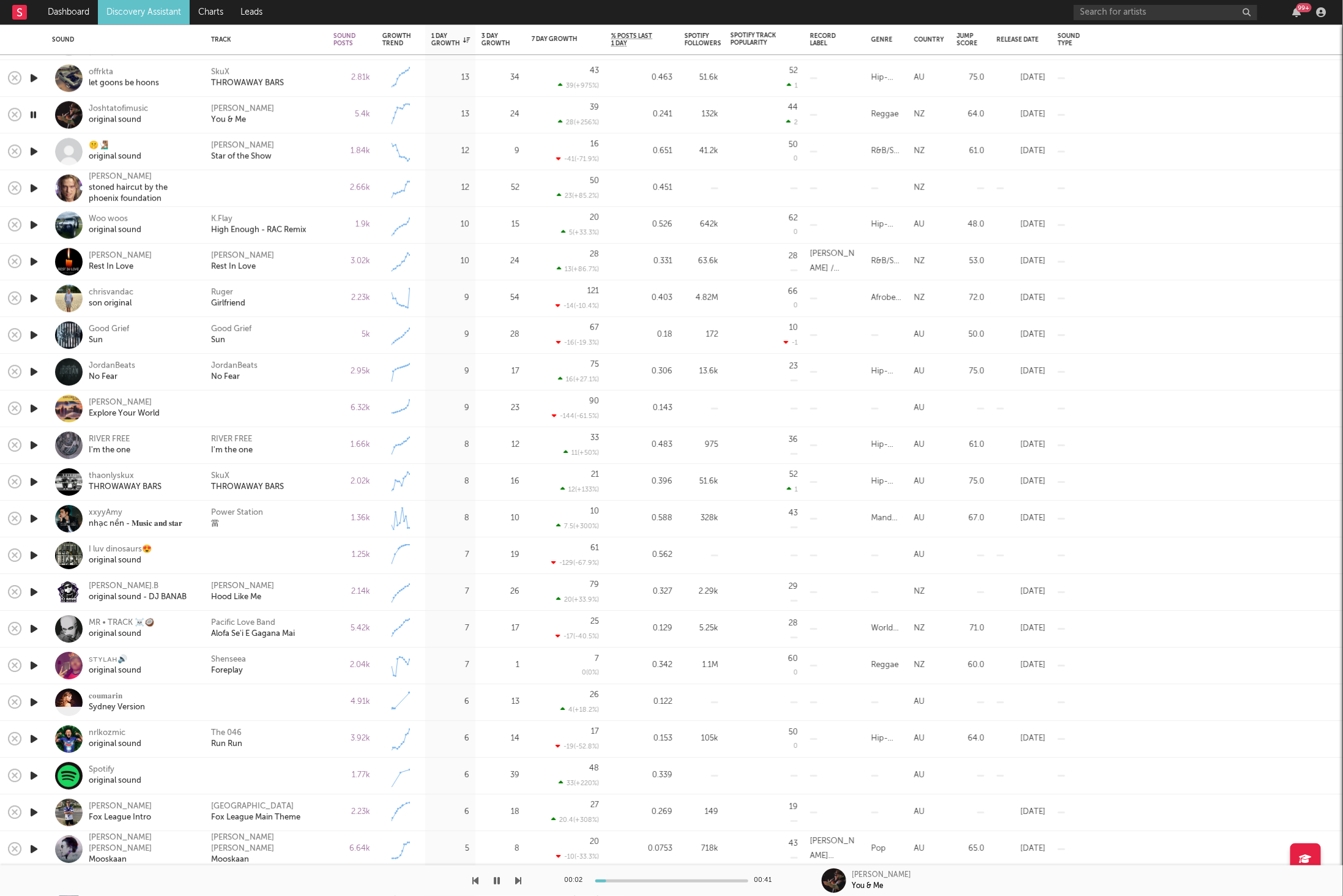
click at [304, 110] on div "[PERSON_NAME] You & Me" at bounding box center [266, 115] width 110 height 22
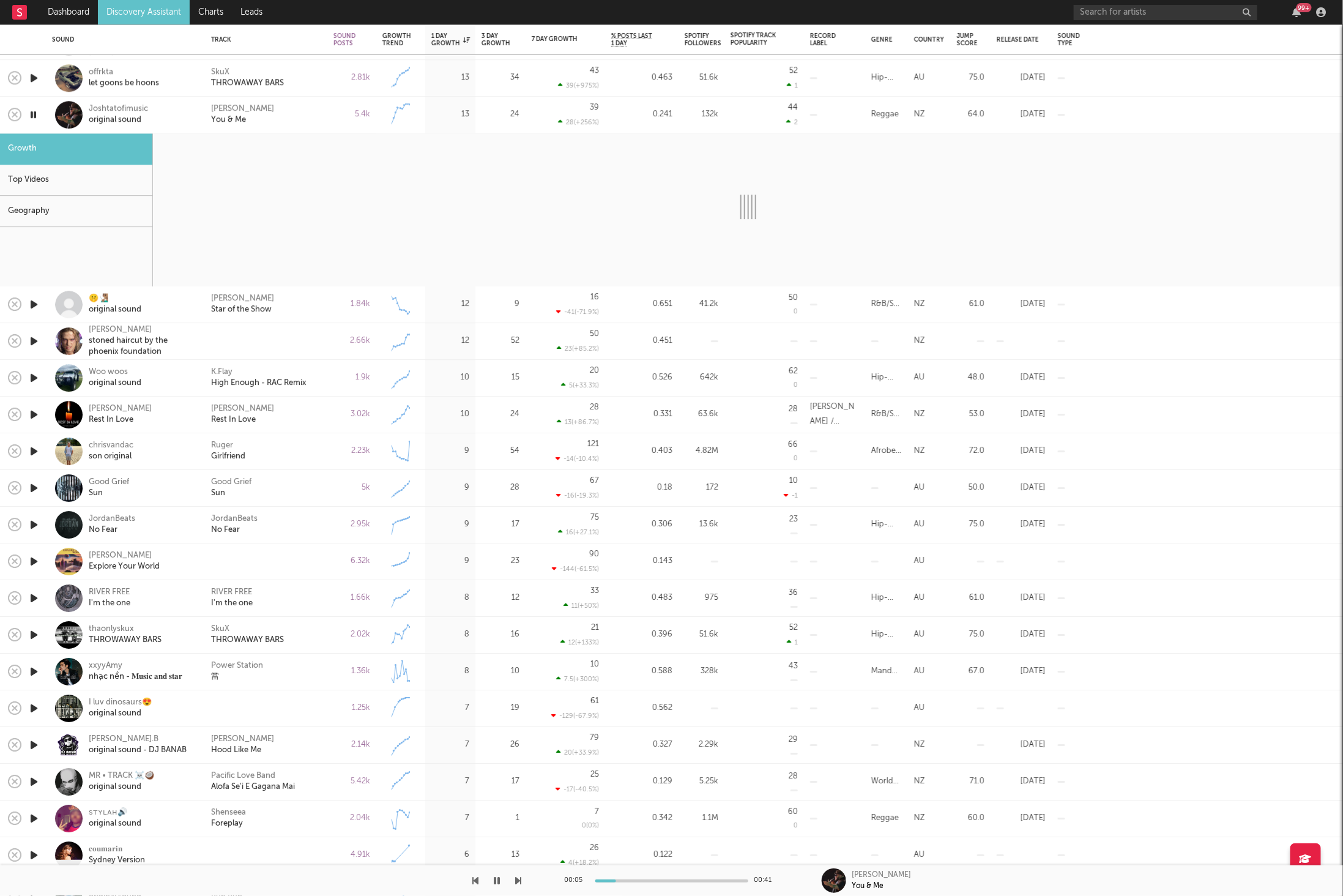
select select "6m"
select select "1w"
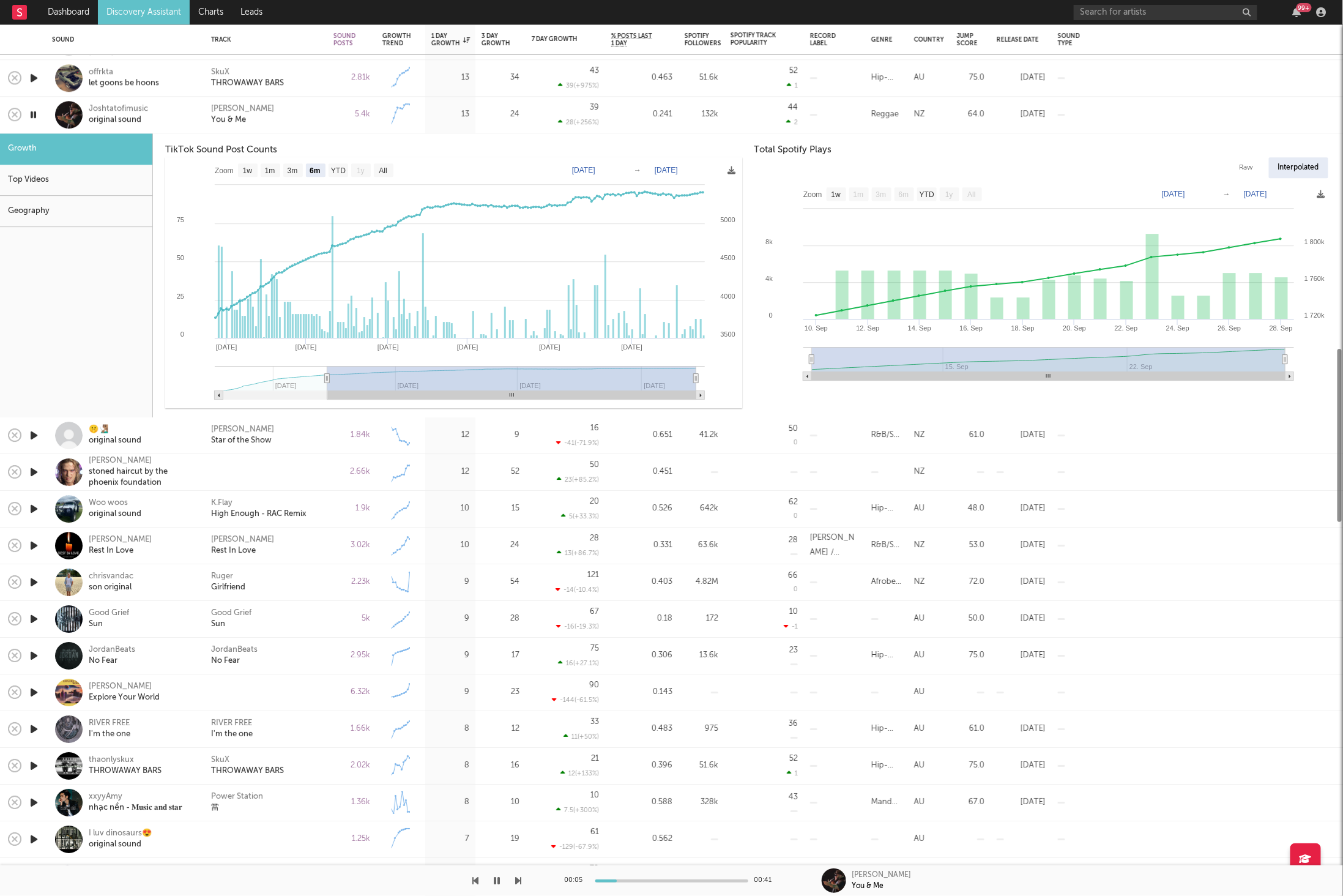
click at [516, 886] on button "button" at bounding box center [519, 881] width 6 height 31
drag, startPoint x: 1043, startPoint y: 264, endPoint x: 1056, endPoint y: 265, distance: 13.0
click at [1044, 265] on rect at bounding box center [1042, 285] width 576 height 208
click at [291, 168] on text "3m" at bounding box center [293, 170] width 10 height 8
select select "3m"
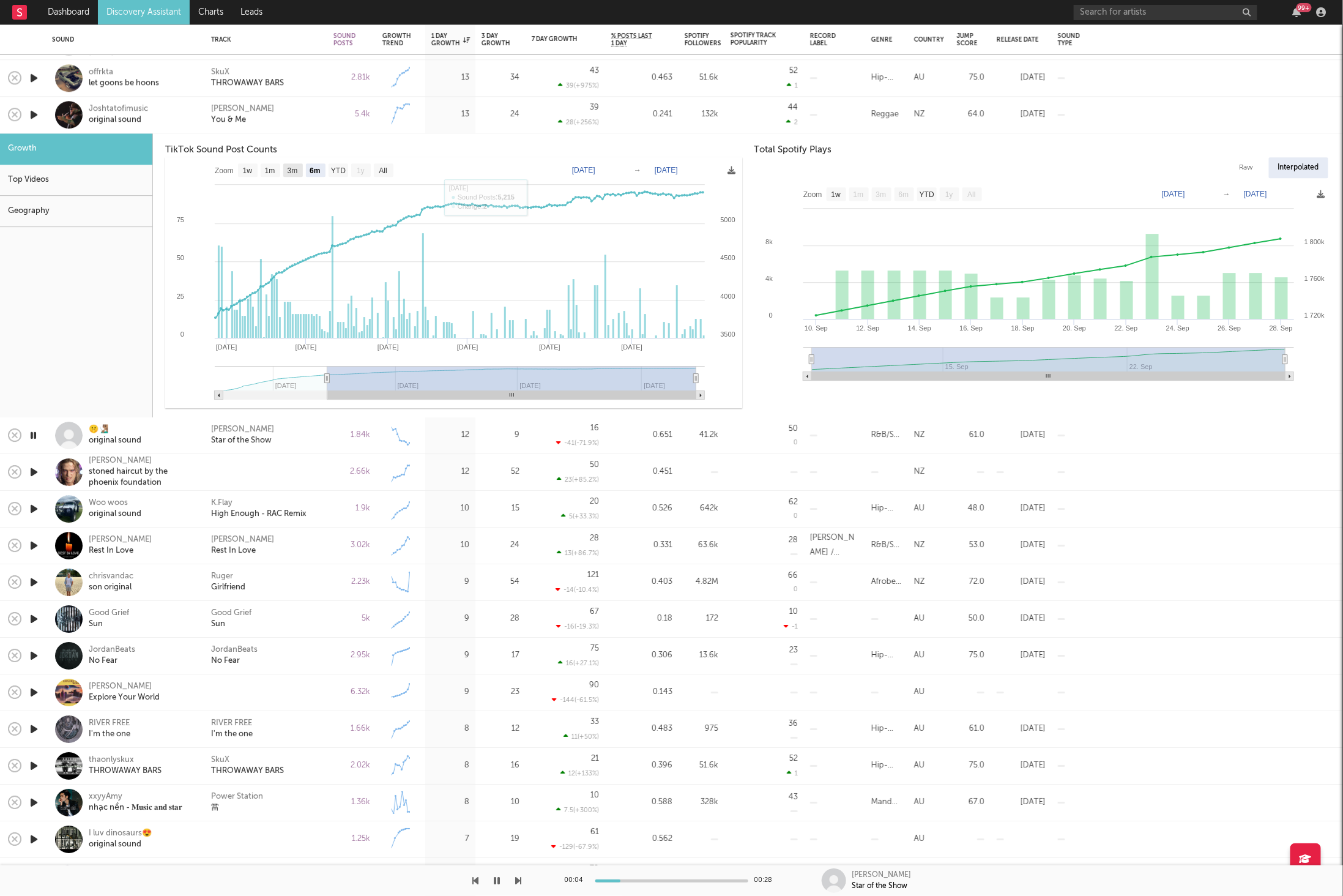
type input "[DATE]"
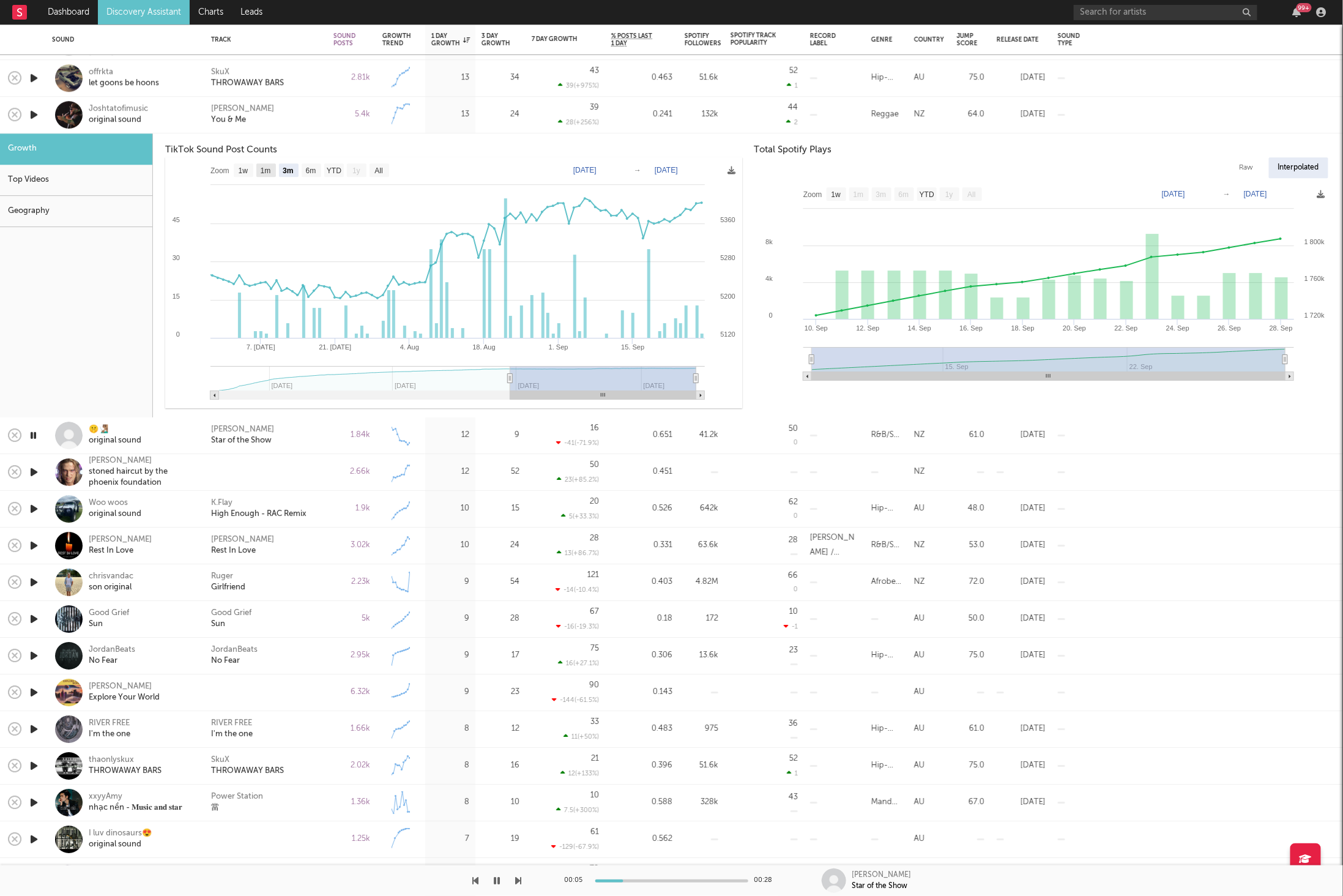
drag, startPoint x: 261, startPoint y: 170, endPoint x: 283, endPoint y: 170, distance: 22.0
click at [262, 170] on text "1m" at bounding box center [266, 170] width 10 height 8
select select "1m"
type input "[DATE]"
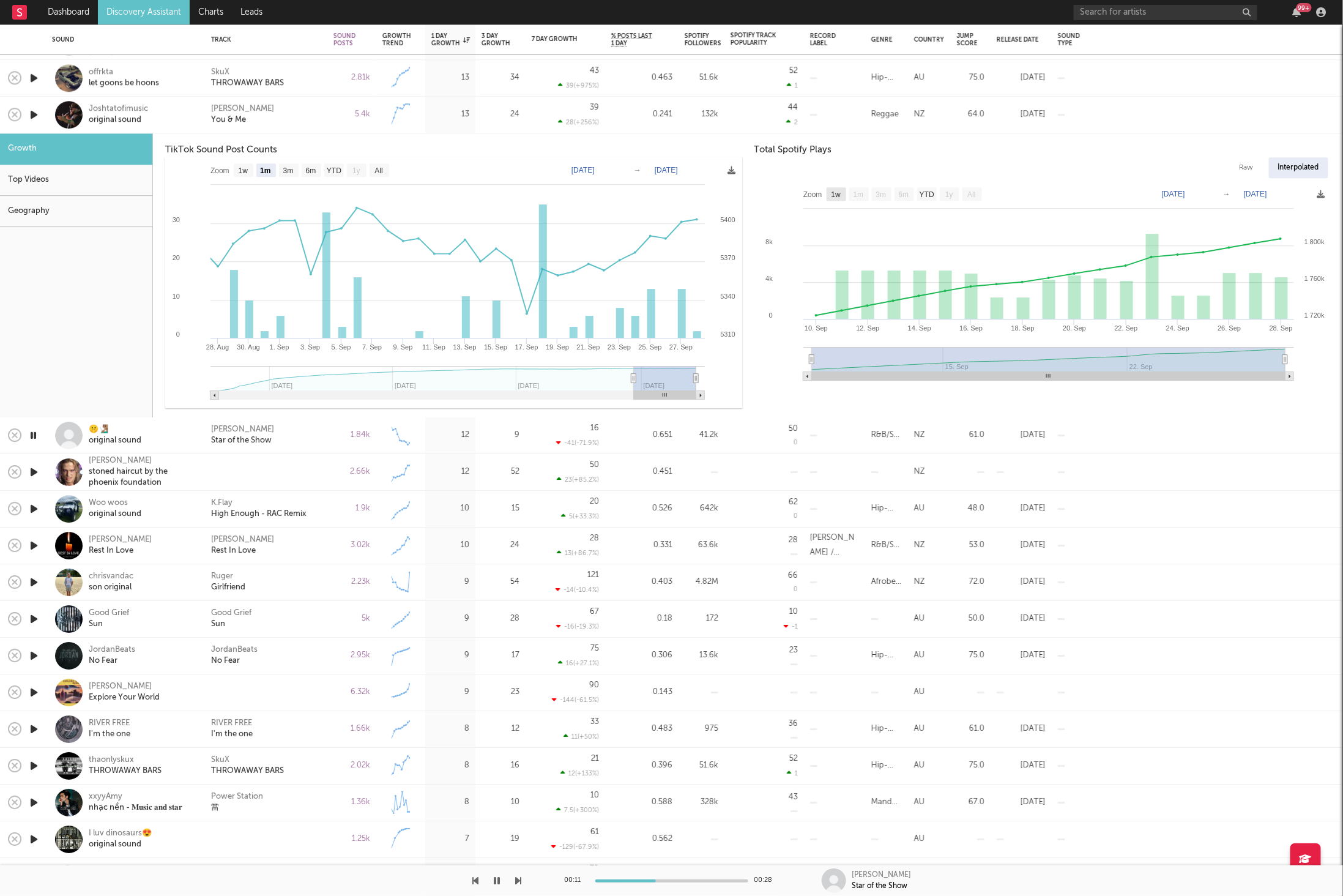
click at [837, 195] on text "1w" at bounding box center [836, 194] width 10 height 8
select select "1w"
type input "[DATE]"
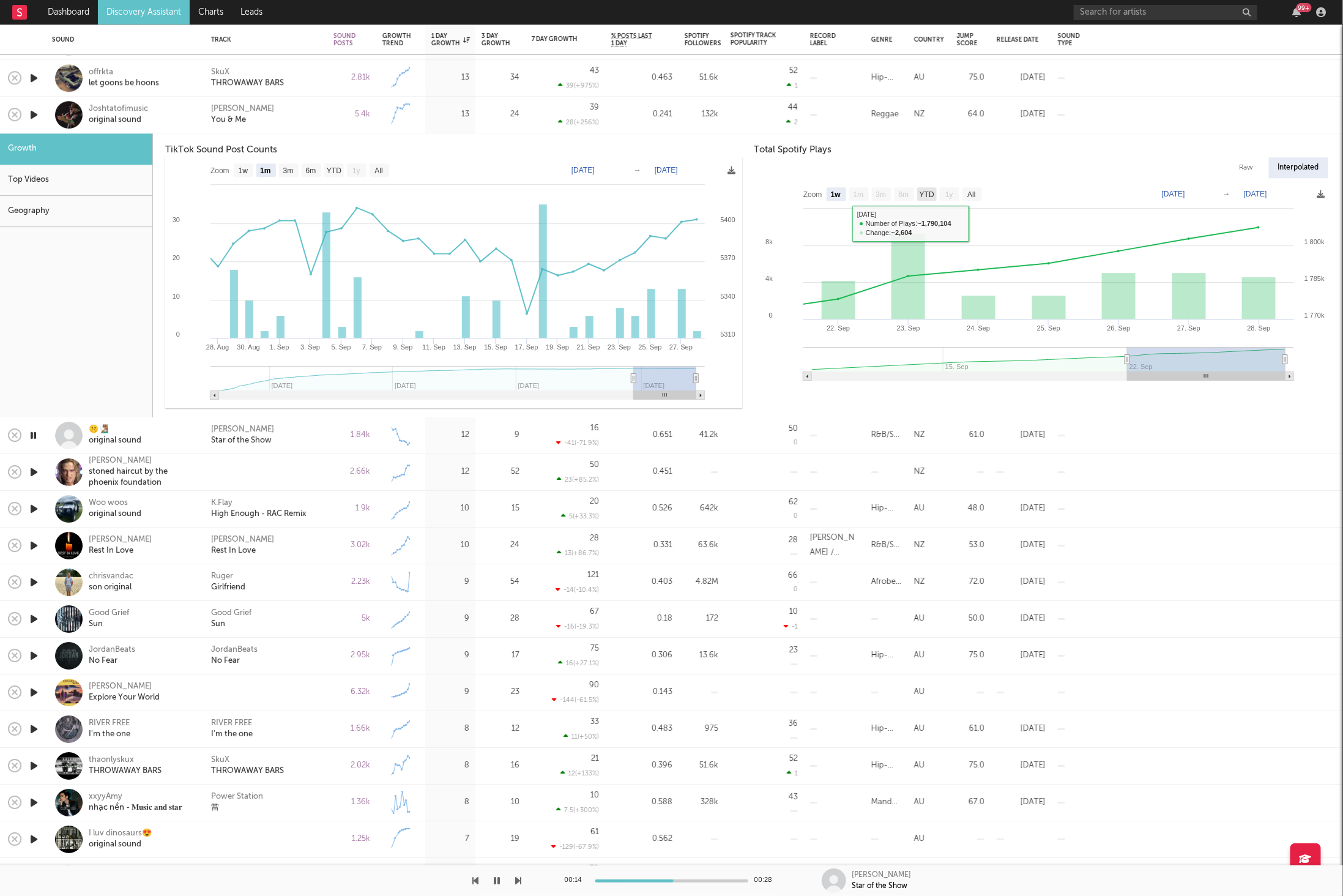
click at [917, 196] on rect at bounding box center [927, 194] width 19 height 13
select select "YTD"
type input "[DATE]"
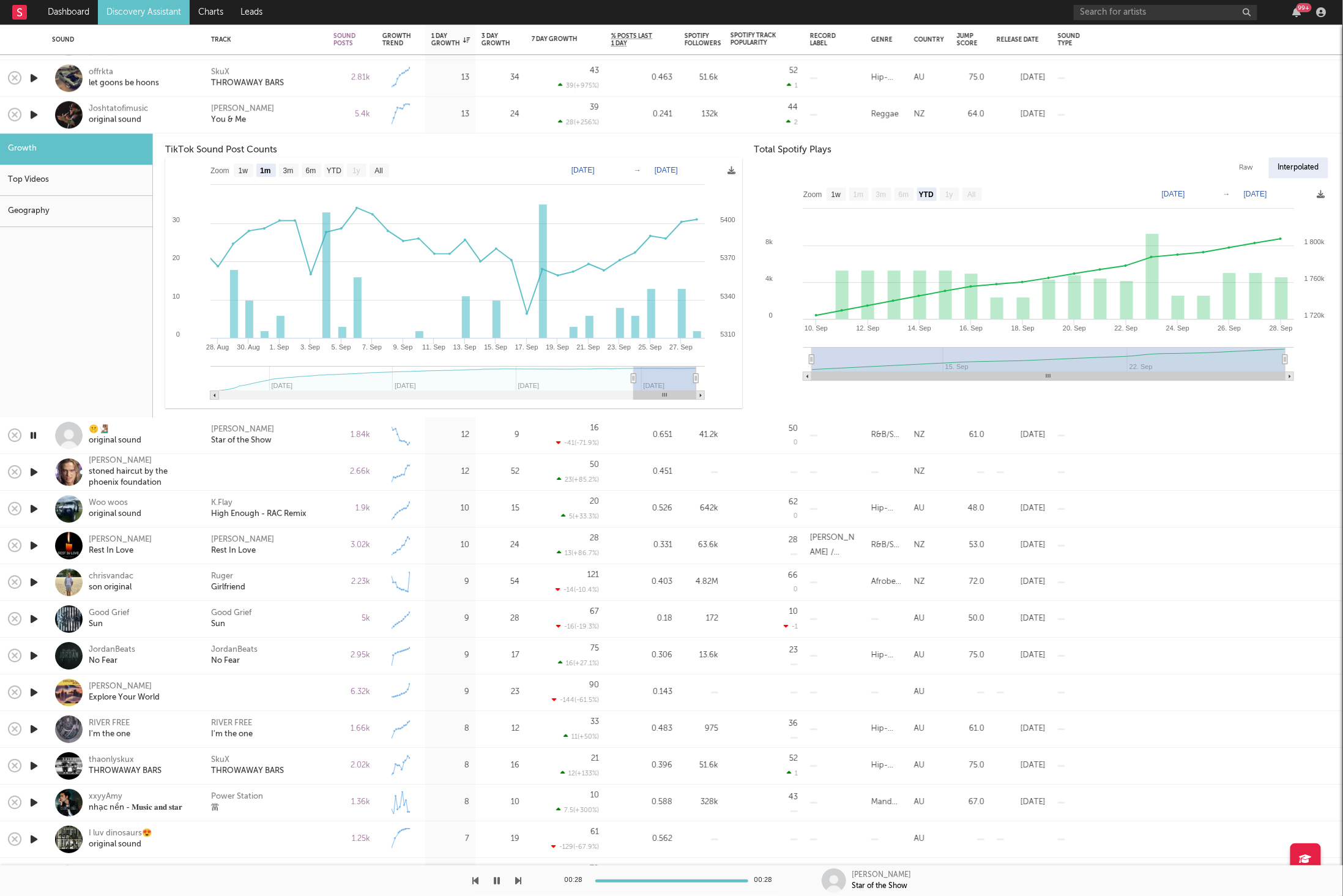
click at [308, 118] on div "[PERSON_NAME] You & Me" at bounding box center [266, 115] width 110 height 22
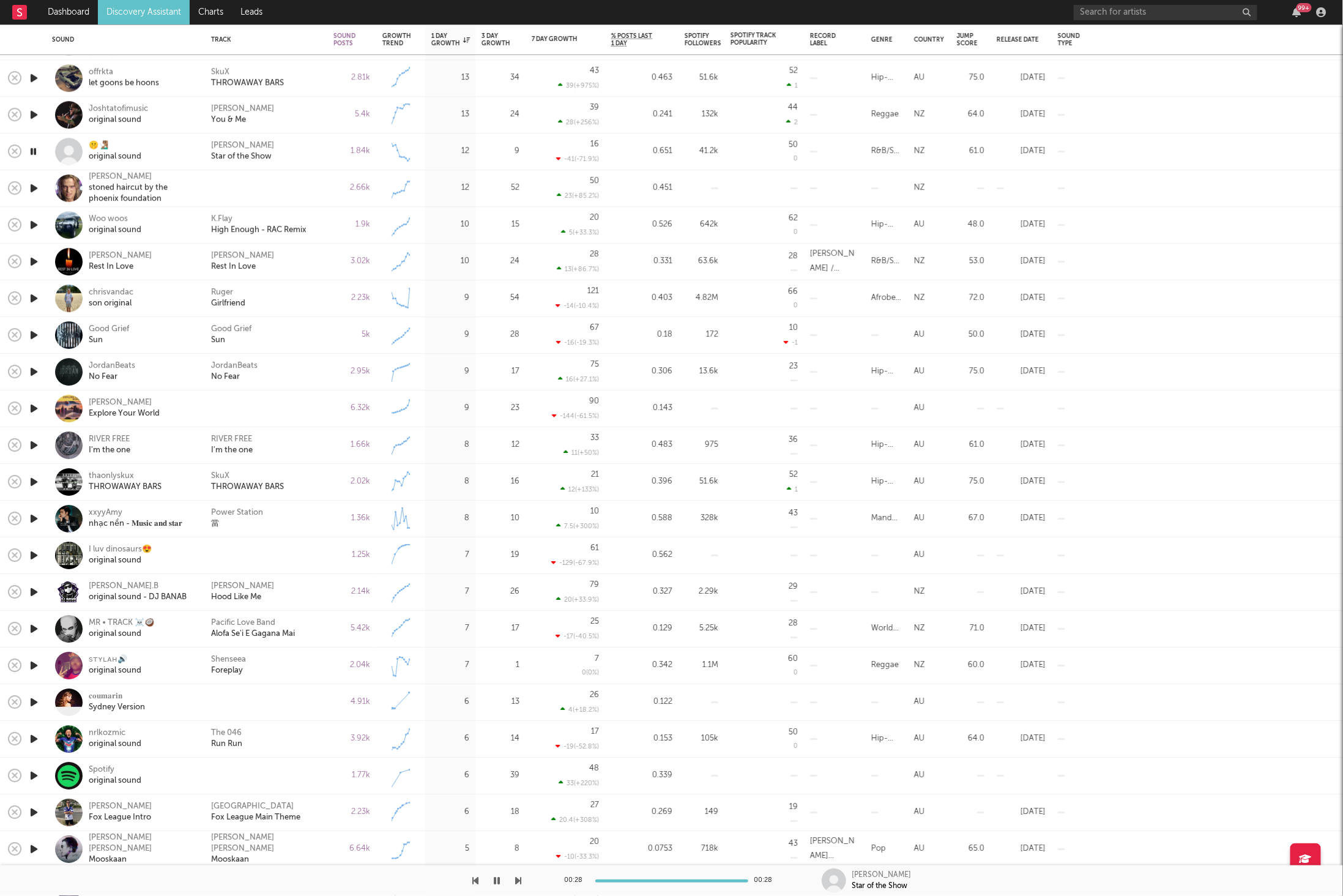
click at [33, 189] on icon "button" at bounding box center [34, 188] width 13 height 15
click at [628, 877] on div "00:03 00:36" at bounding box center [671, 881] width 214 height 31
click at [631, 879] on div at bounding box center [672, 881] width 153 height 3
click at [665, 875] on div "00:08 00:36" at bounding box center [671, 881] width 214 height 31
click at [671, 878] on div "00:08 00:36" at bounding box center [671, 881] width 214 height 31
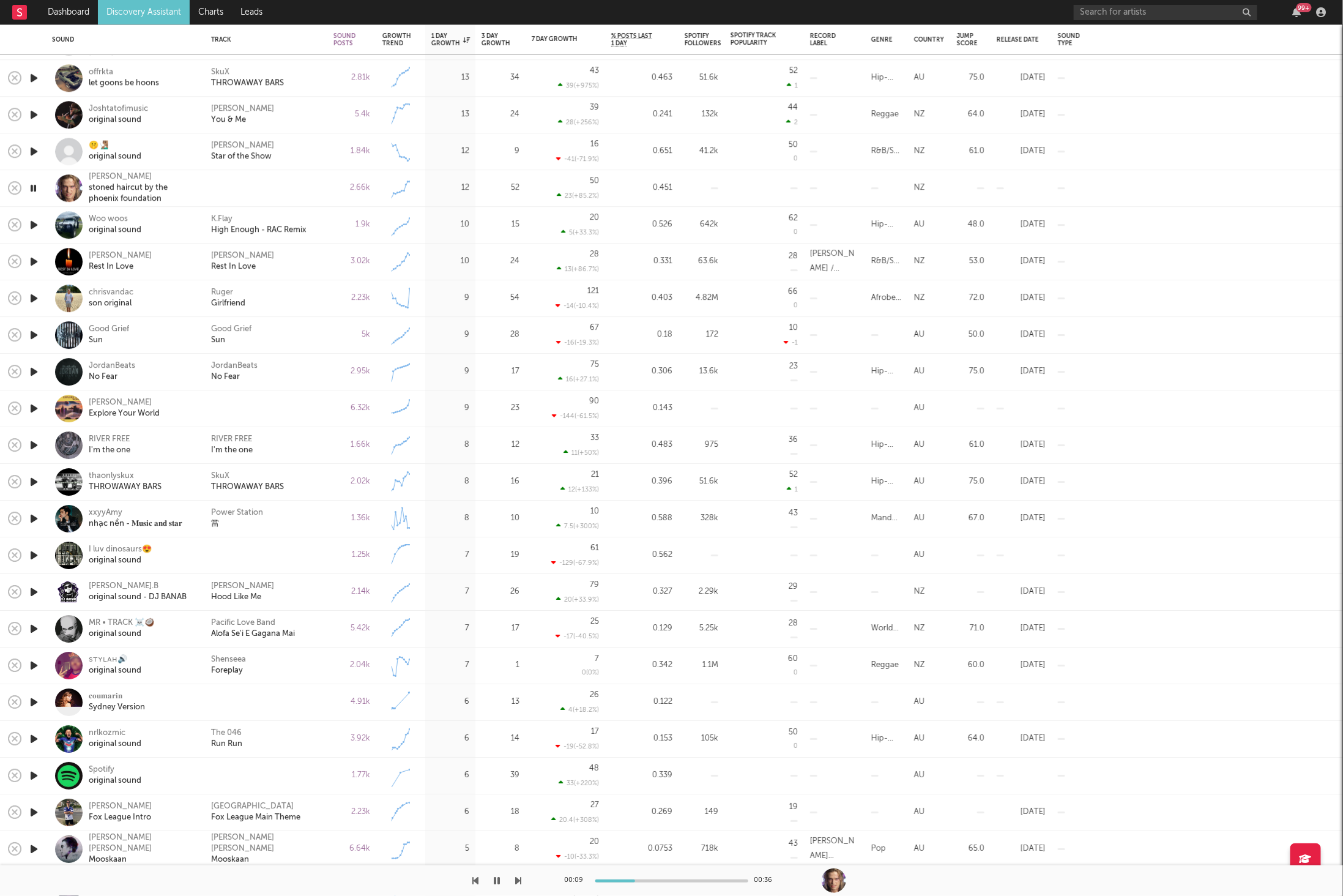
click at [675, 879] on div at bounding box center [672, 881] width 153 height 3
drag, startPoint x: 727, startPoint y: 879, endPoint x: 735, endPoint y: 879, distance: 8.0
click at [727, 879] on div at bounding box center [672, 881] width 153 height 3
click at [739, 879] on div at bounding box center [672, 881] width 153 height 3
click at [100, 187] on div "stoned haircut by the phoenix foundation" at bounding box center [142, 194] width 107 height 22
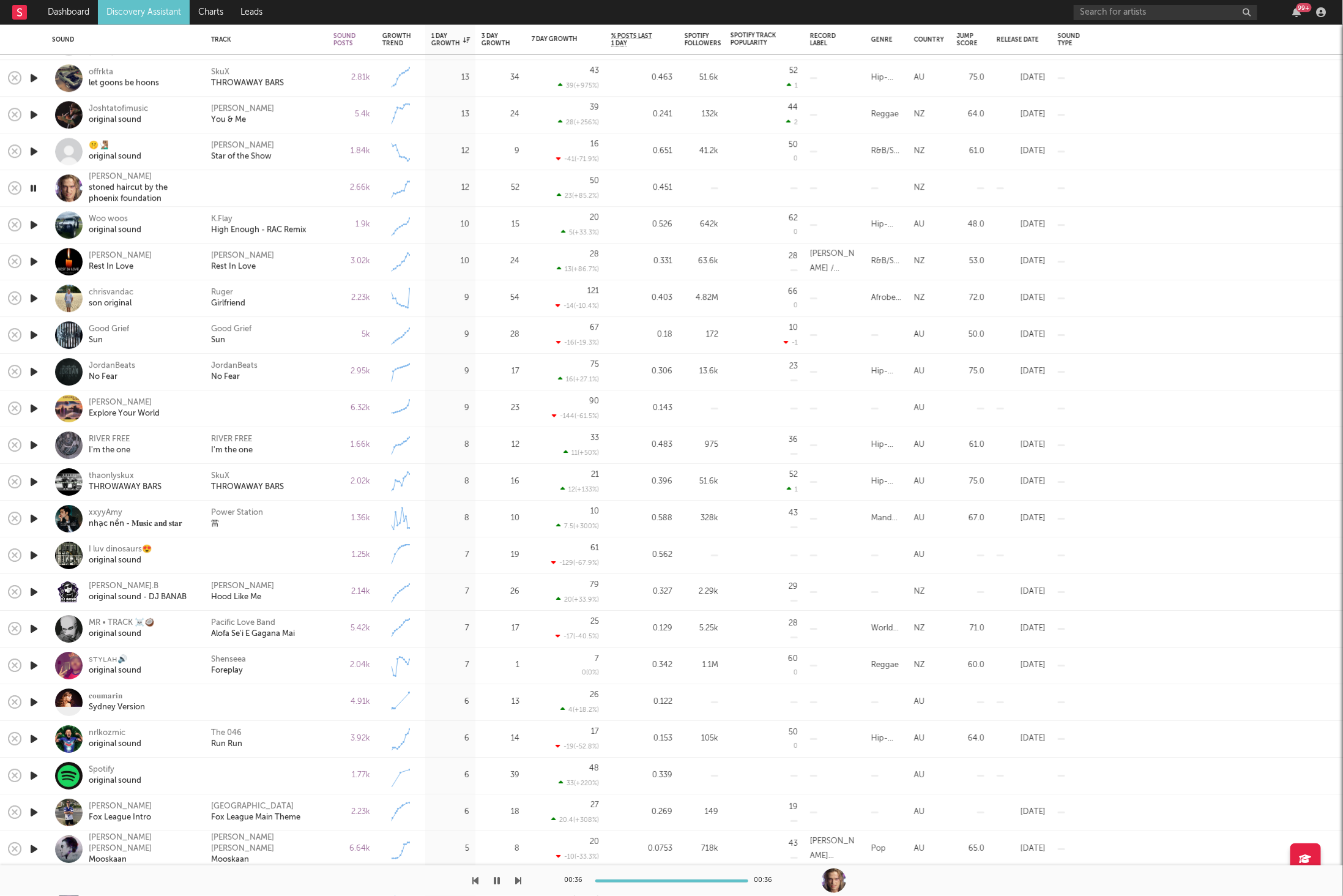
click at [518, 883] on icon "button" at bounding box center [519, 880] width 6 height 10
click at [518, 882] on icon "button" at bounding box center [519, 880] width 6 height 10
click at [314, 255] on div "[PERSON_NAME] Rest In Love" at bounding box center [266, 262] width 110 height 22
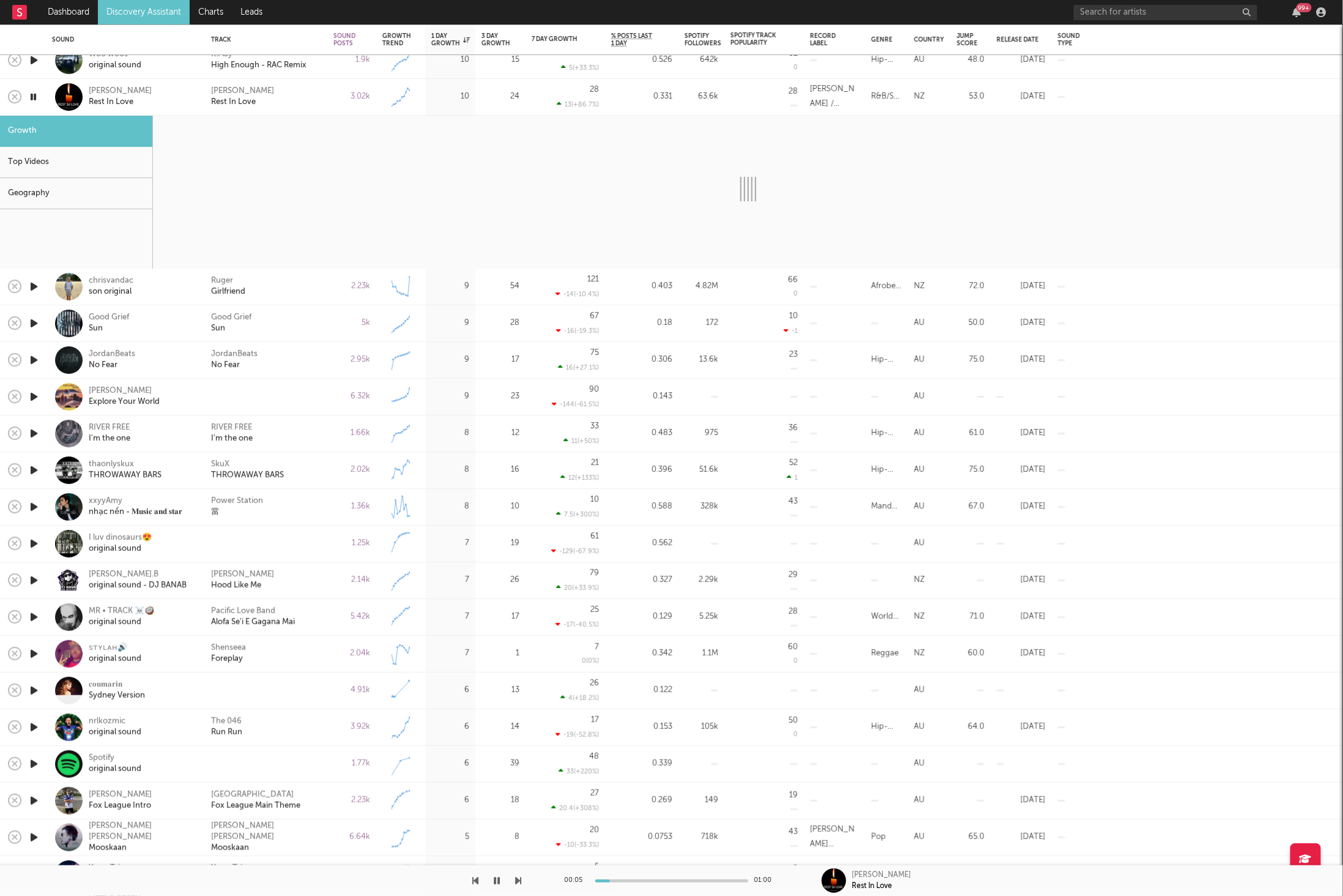
click at [521, 881] on icon "button" at bounding box center [519, 880] width 6 height 10
click at [520, 878] on icon "button" at bounding box center [519, 880] width 6 height 10
click at [477, 877] on icon "button" at bounding box center [476, 880] width 6 height 10
click at [301, 295] on div "Ruger Girlfriend" at bounding box center [266, 286] width 110 height 22
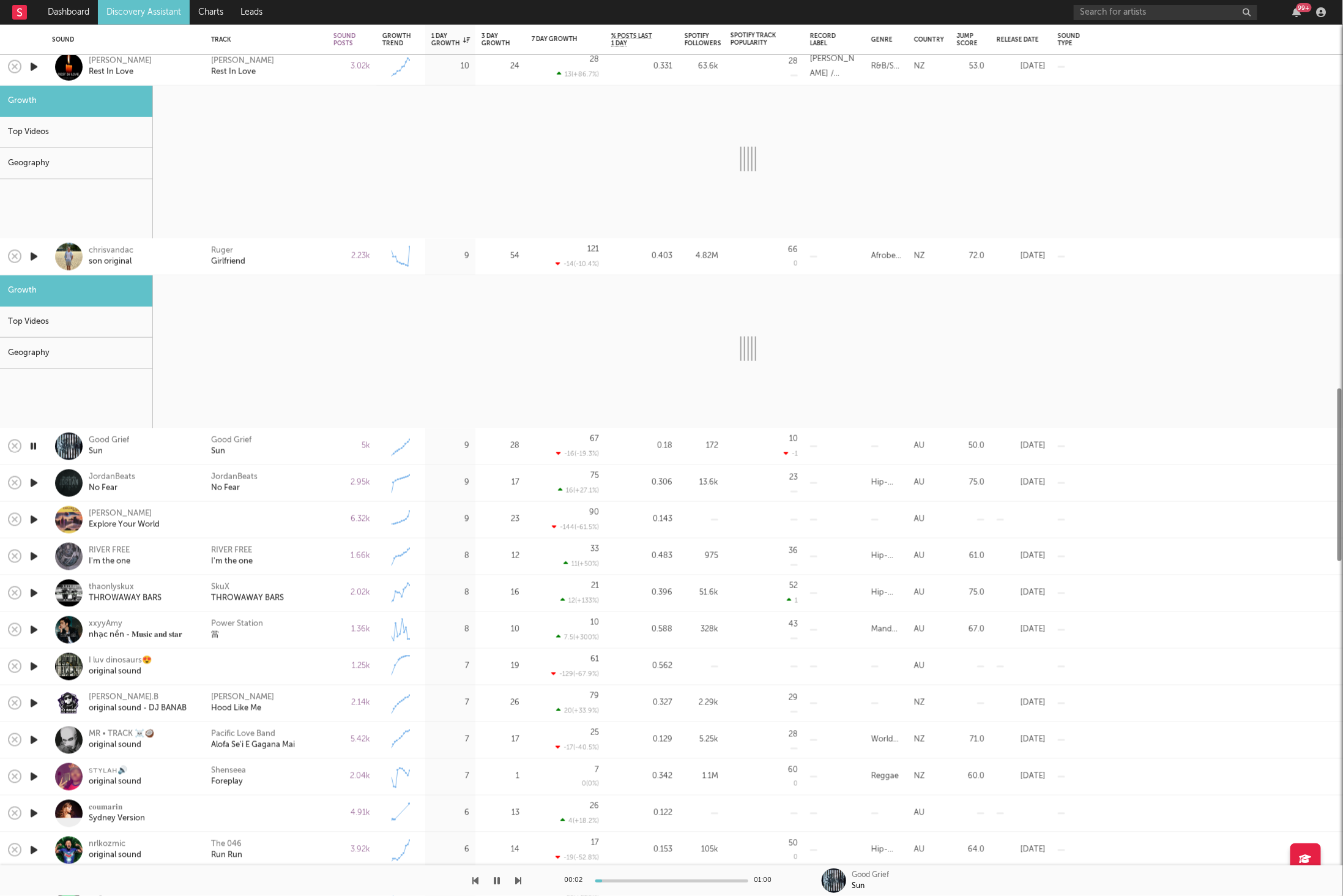
select select "6m"
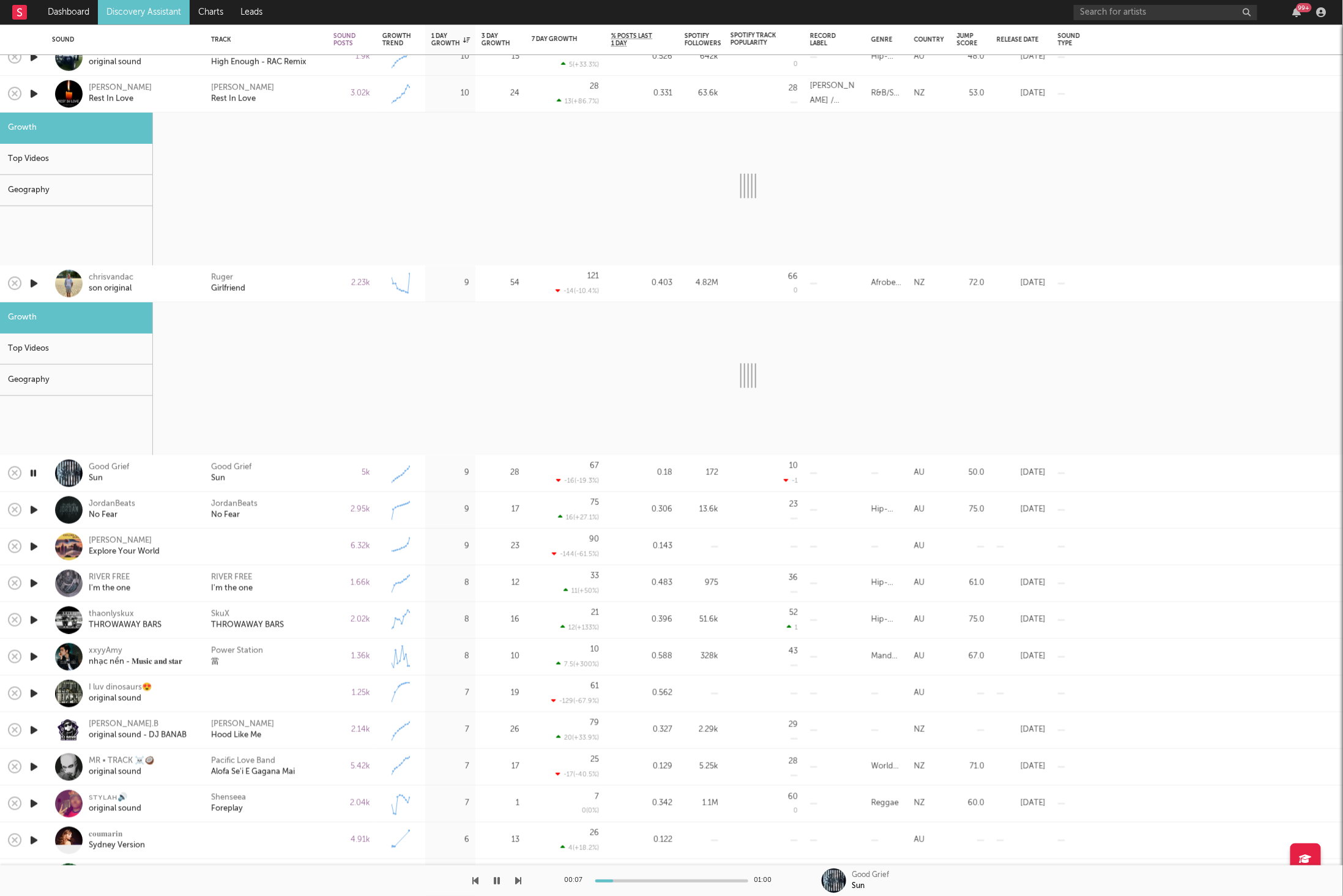
select select "6m"
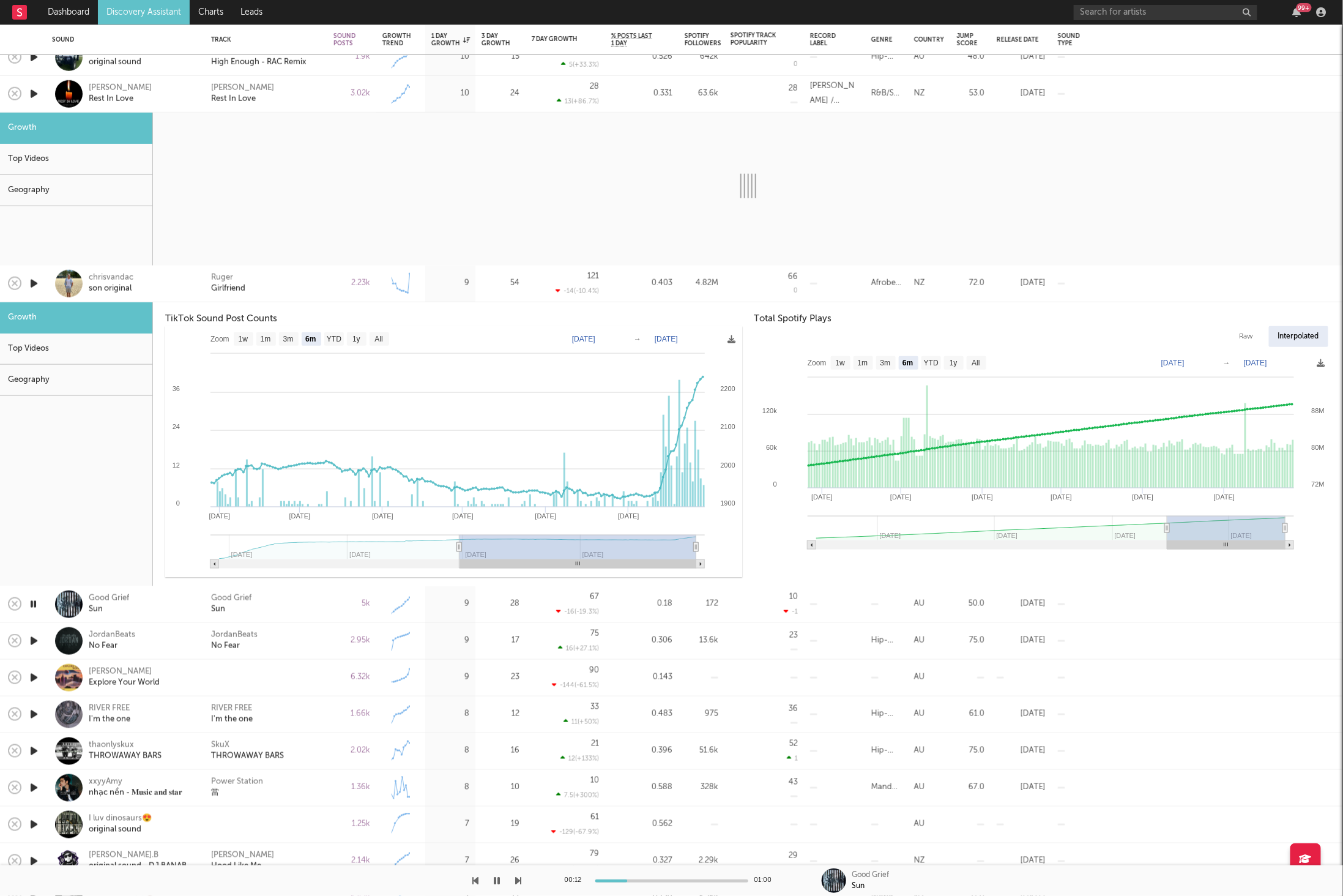
click at [475, 879] on icon "button" at bounding box center [476, 880] width 6 height 10
click at [282, 83] on div "[PERSON_NAME] Rest In Love" at bounding box center [266, 94] width 110 height 22
select select "6m"
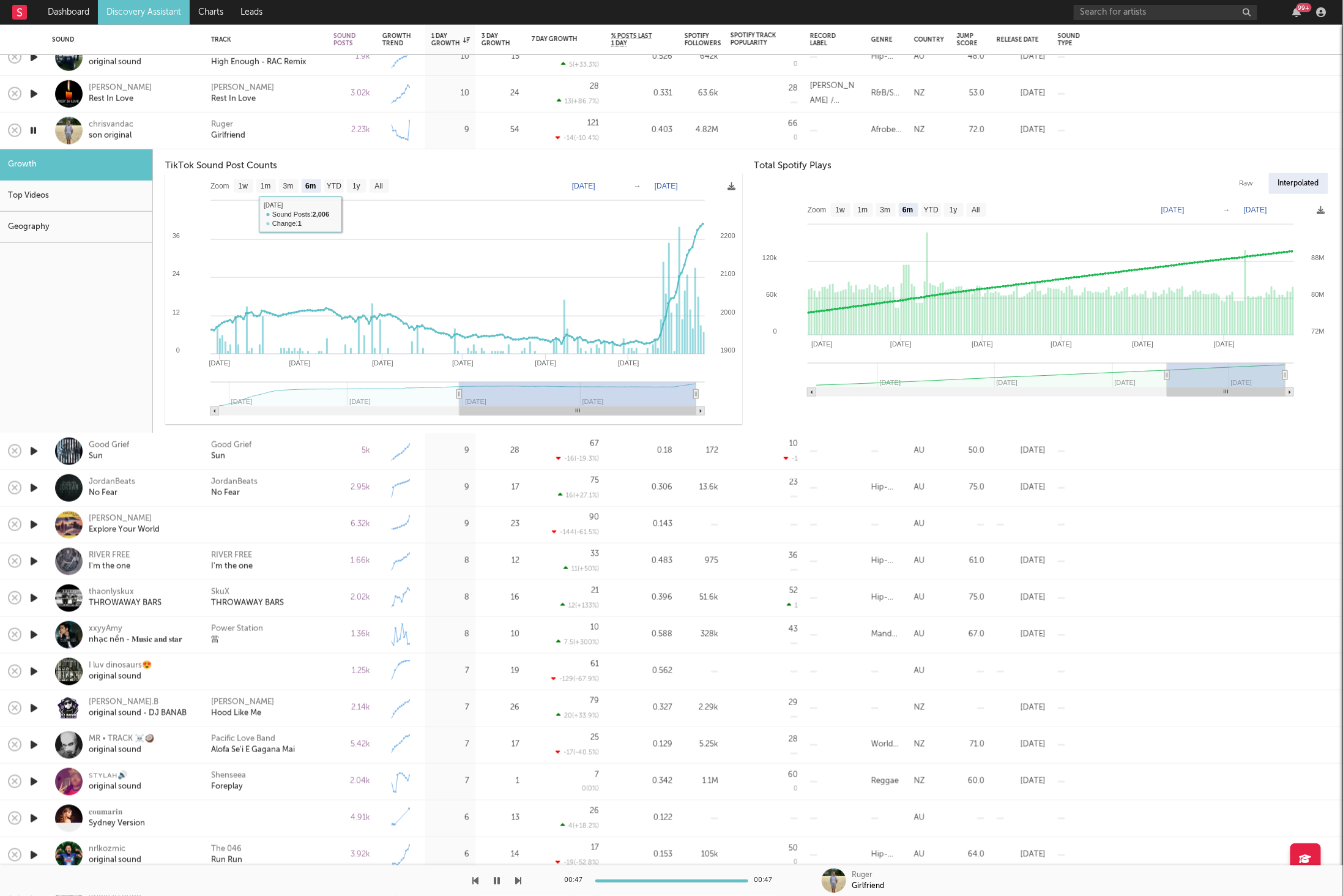
click at [294, 139] on div "Ruger Girlfriend" at bounding box center [266, 130] width 110 height 22
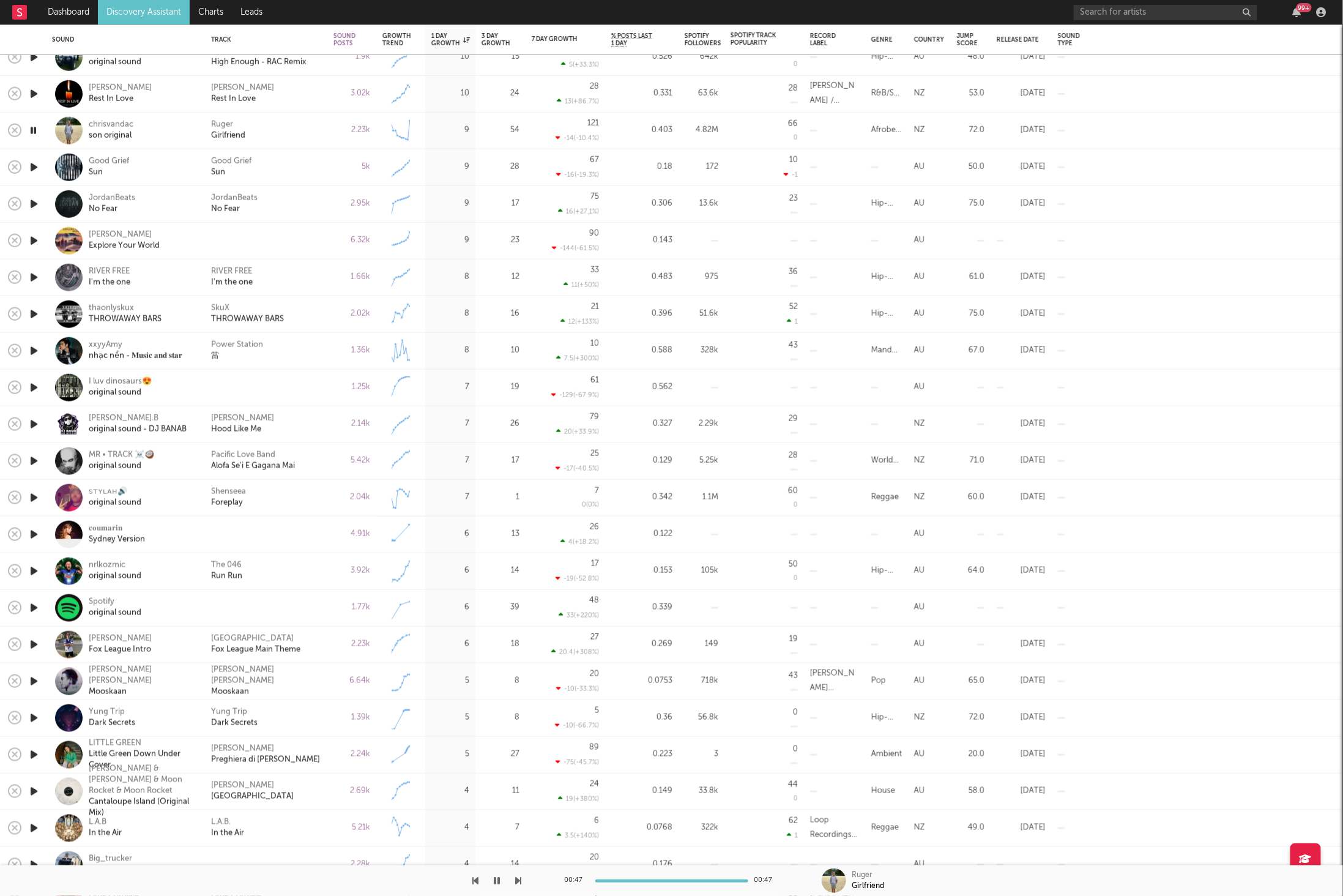
click at [29, 166] on icon "button" at bounding box center [34, 168] width 13 height 15
click at [303, 168] on div "Good Grief Sun" at bounding box center [266, 167] width 110 height 22
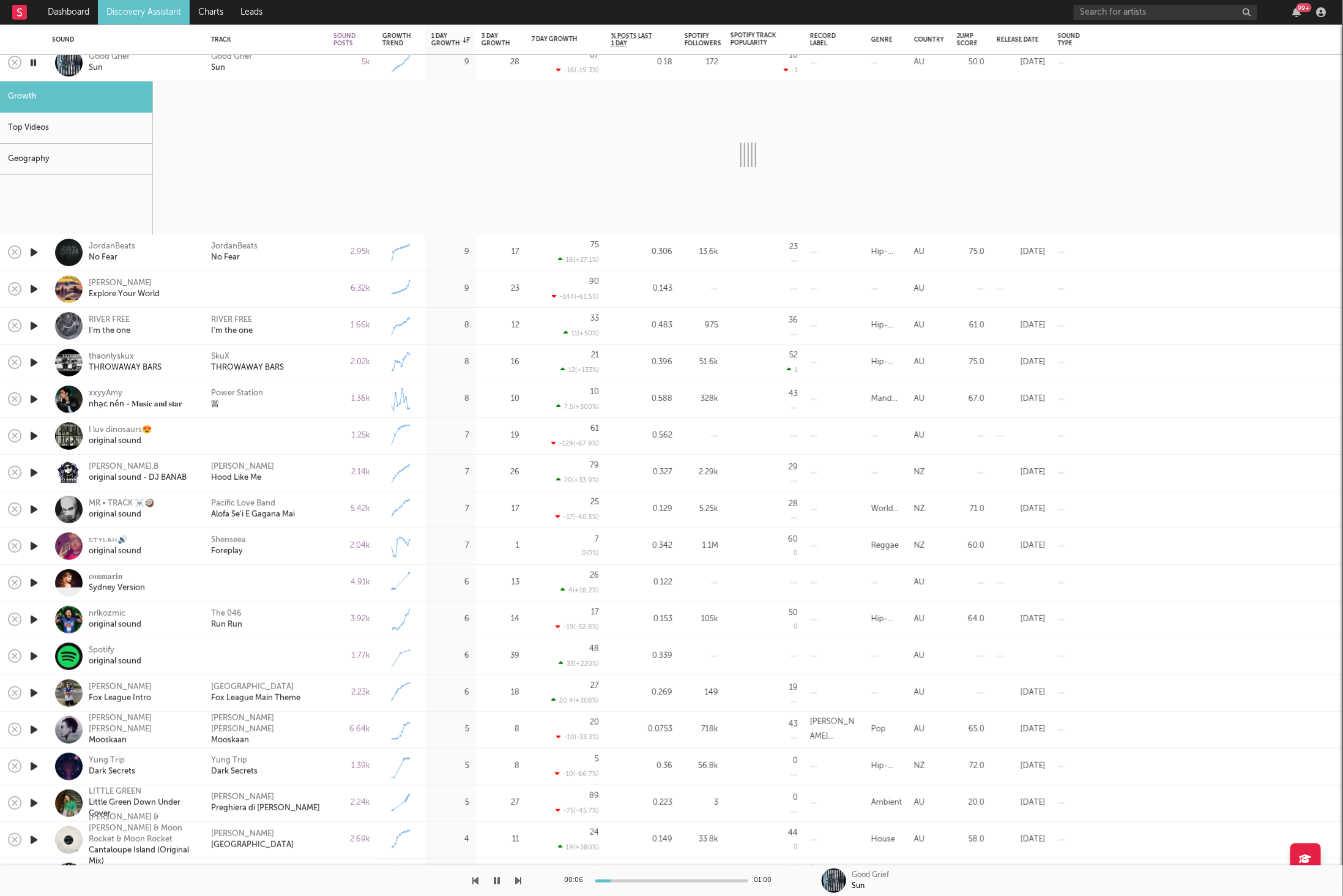
select select "6m"
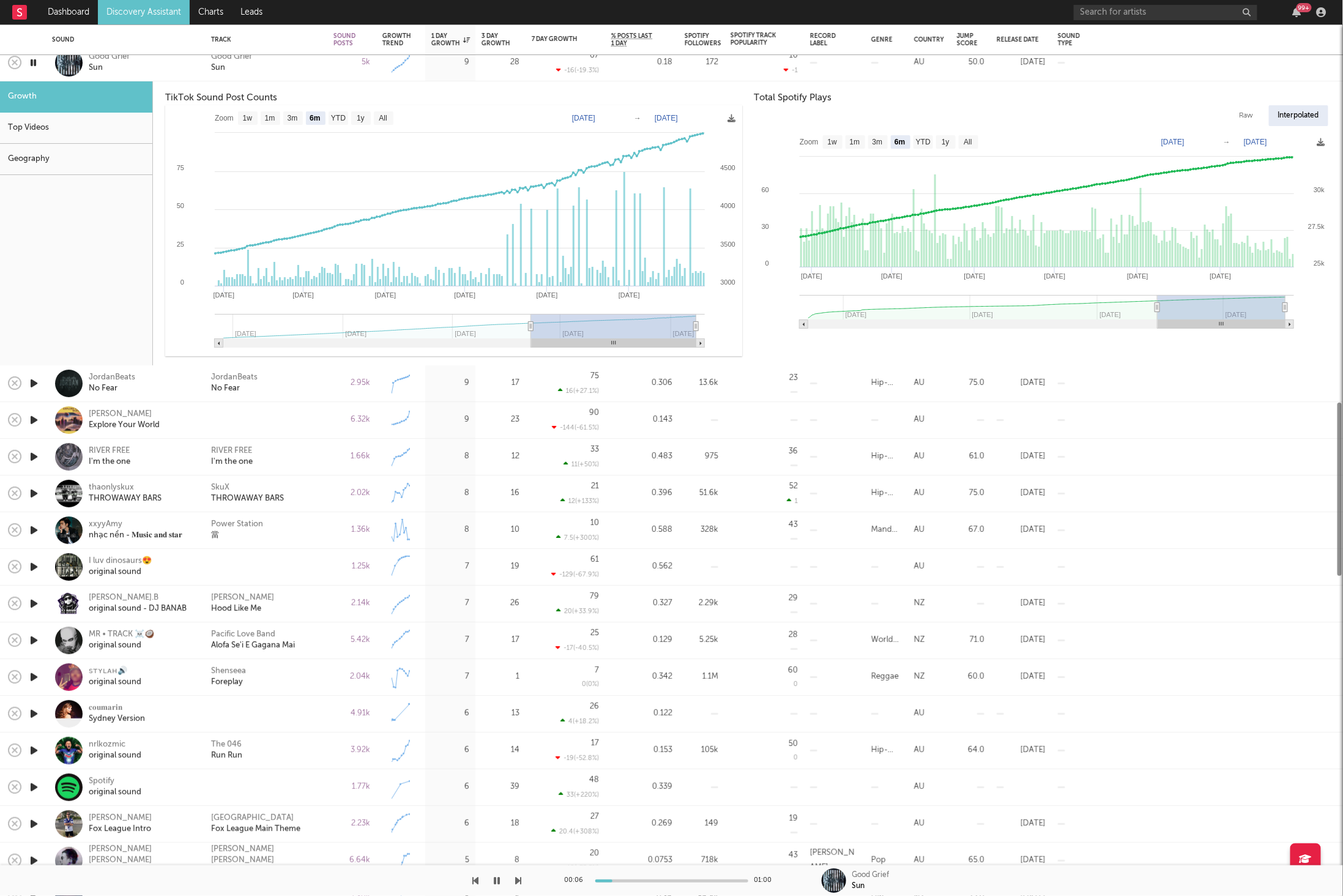
click at [518, 876] on icon "button" at bounding box center [519, 880] width 6 height 10
click at [956, 216] on rect at bounding box center [1042, 233] width 576 height 208
click at [278, 68] on div "Good Grief Sun" at bounding box center [266, 63] width 110 height 22
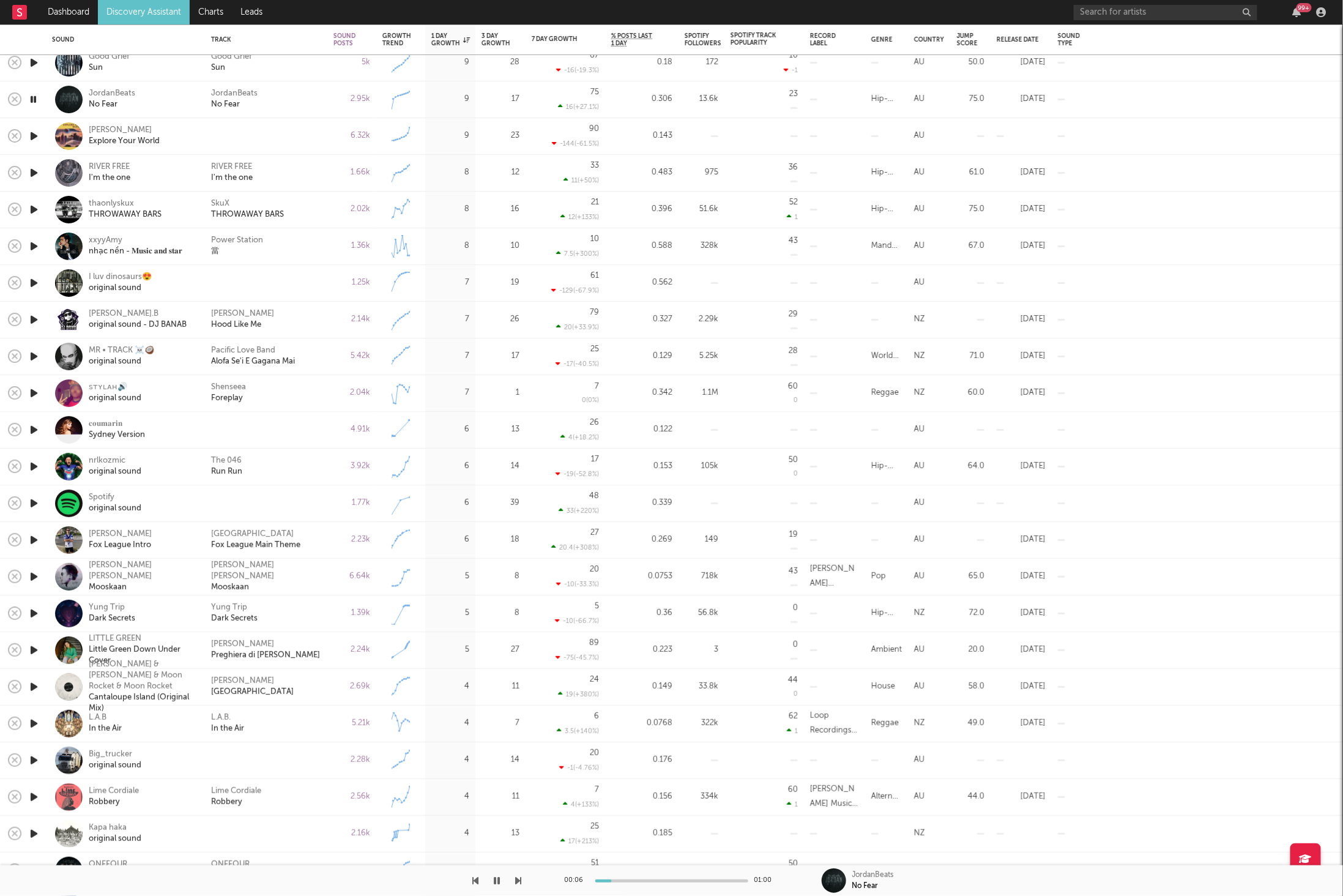
click at [287, 100] on div "JordanBeats No Fear" at bounding box center [266, 100] width 110 height 22
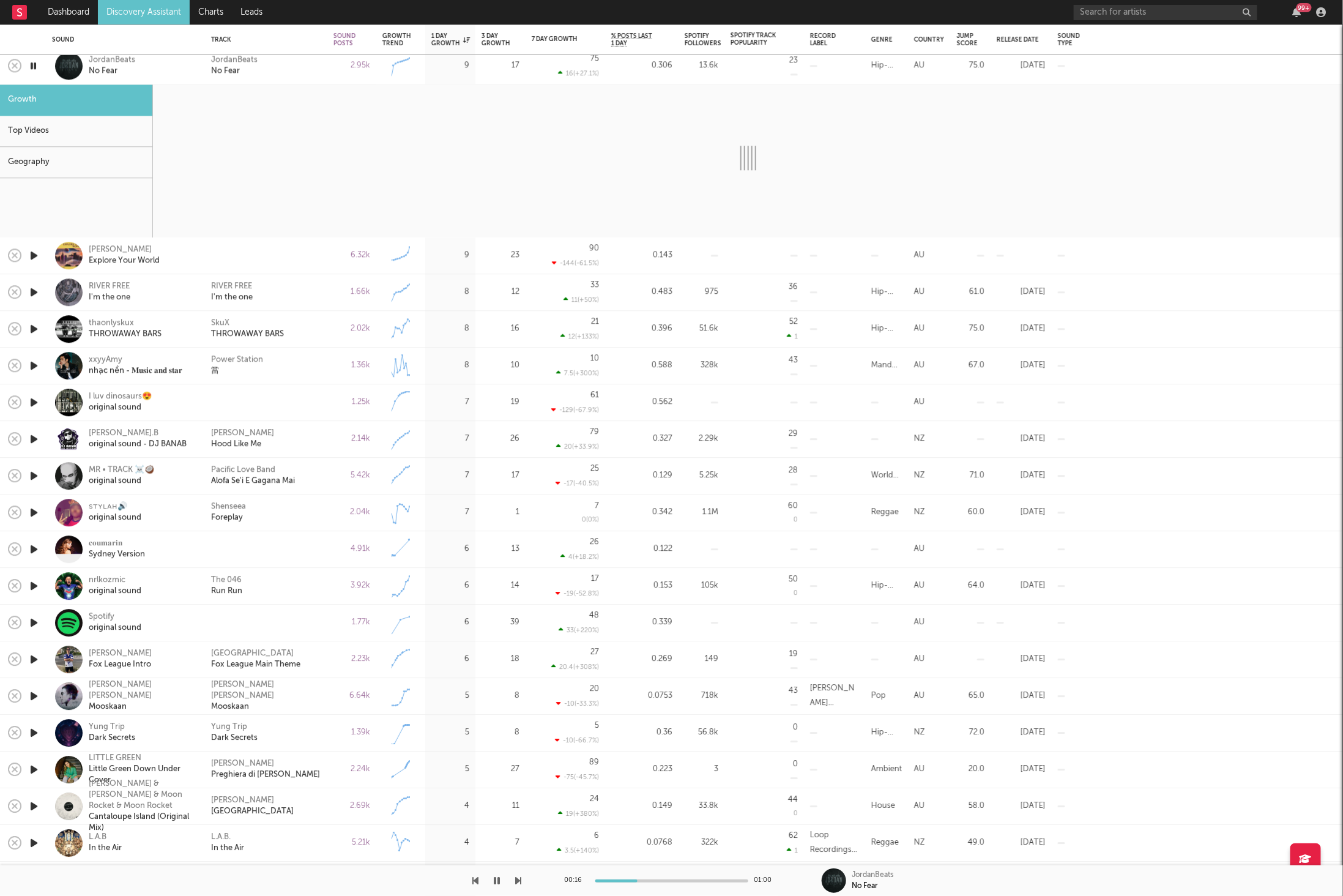
select select "6m"
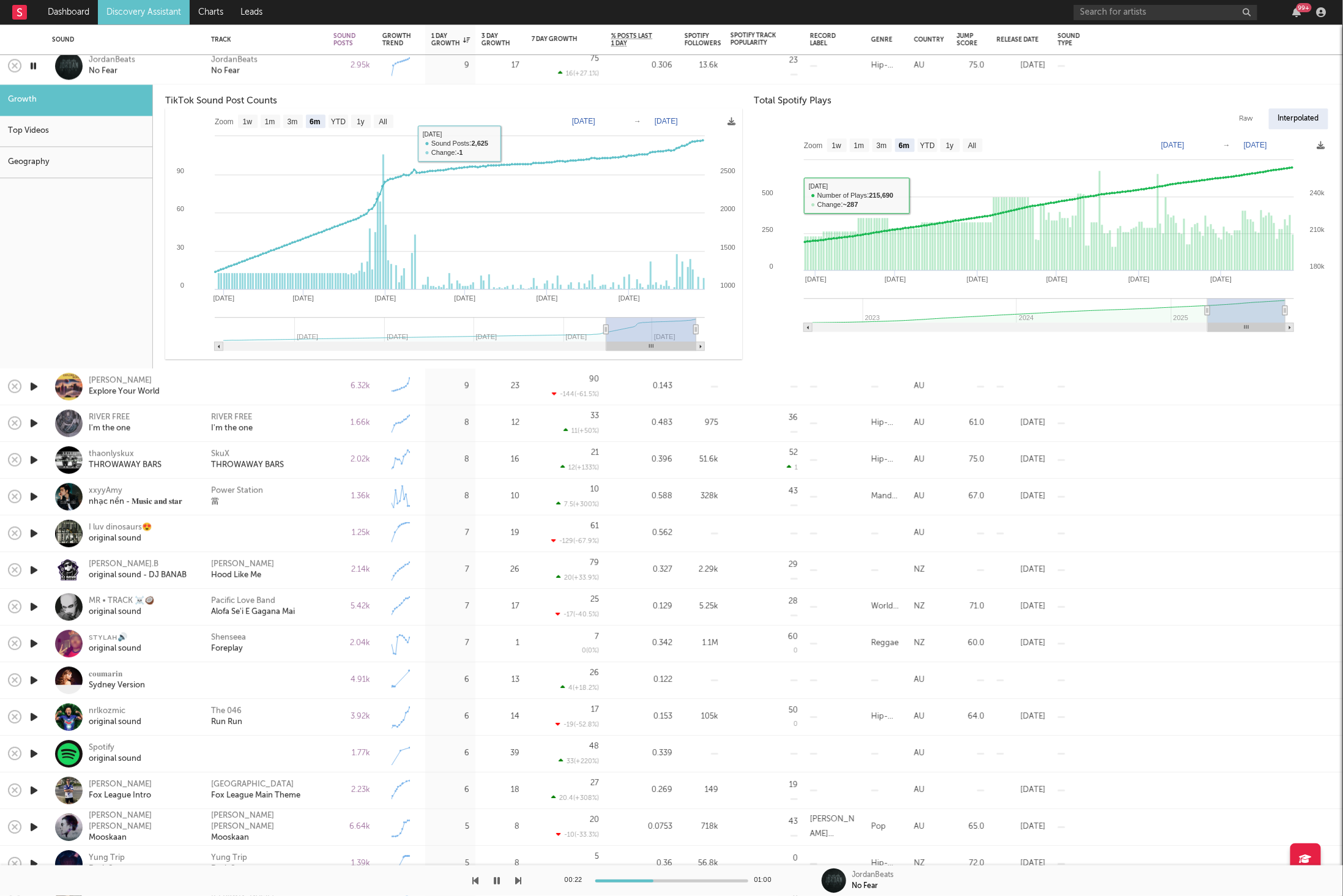
click at [289, 64] on div "JordanBeats No Fear" at bounding box center [266, 66] width 110 height 22
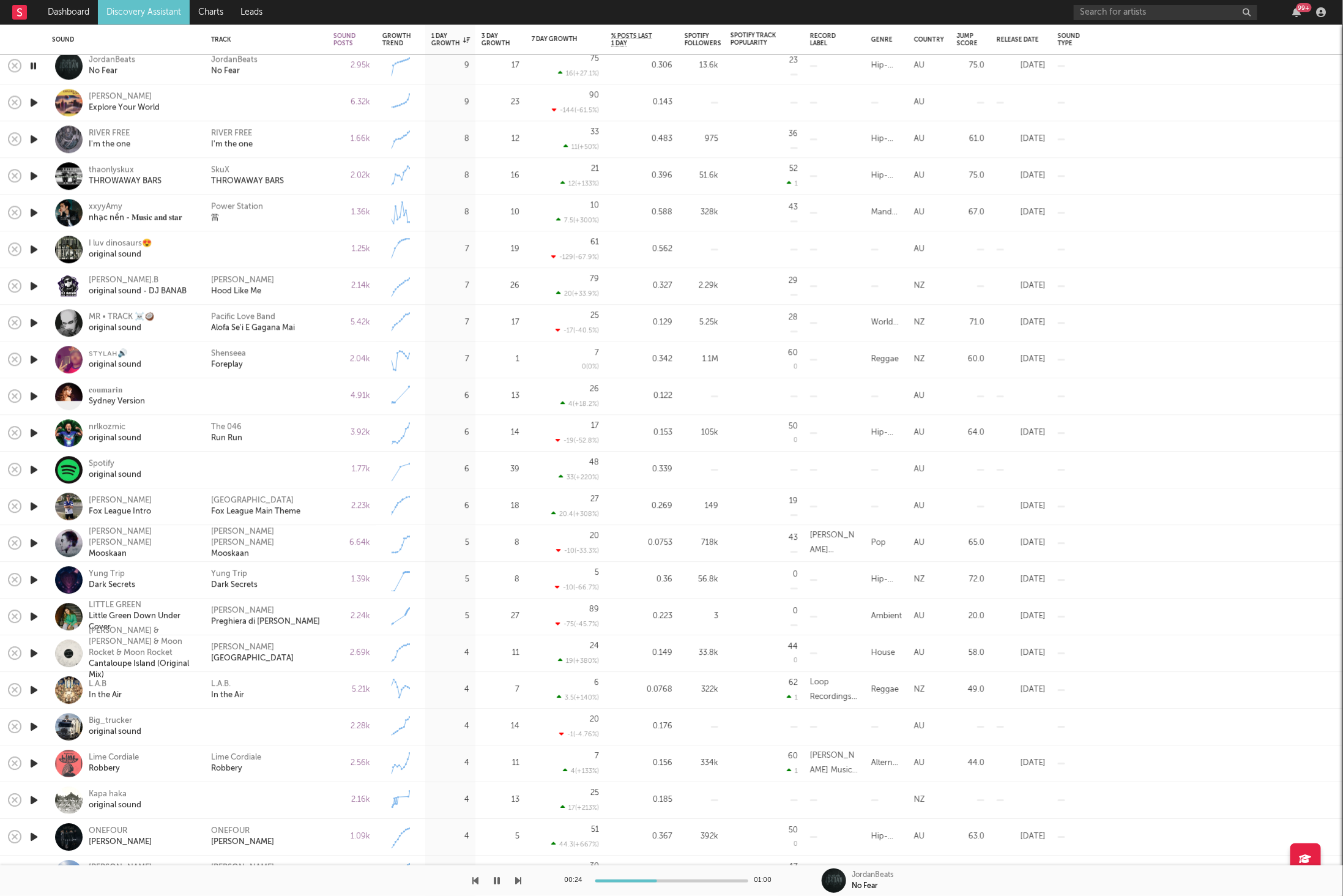
click at [30, 100] on icon "button" at bounding box center [34, 103] width 13 height 15
drag, startPoint x: 33, startPoint y: 138, endPoint x: 334, endPoint y: 137, distance: 301.0
click at [33, 138] on icon "button" at bounding box center [34, 139] width 13 height 15
click at [291, 132] on div "RIVER FREE I'm the one" at bounding box center [266, 139] width 110 height 22
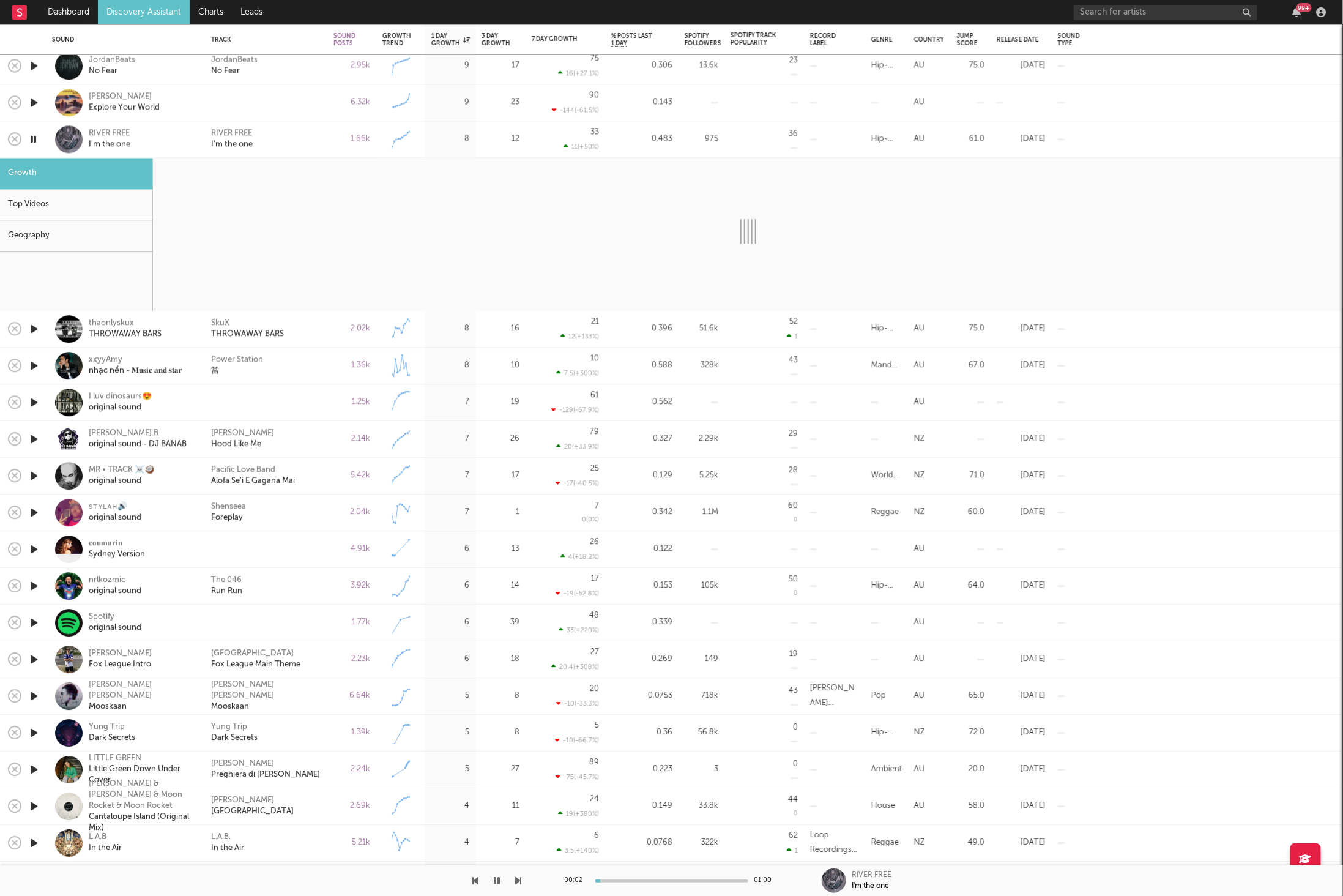
click at [30, 327] on icon "button" at bounding box center [34, 329] width 13 height 15
select select "1w"
select select "6m"
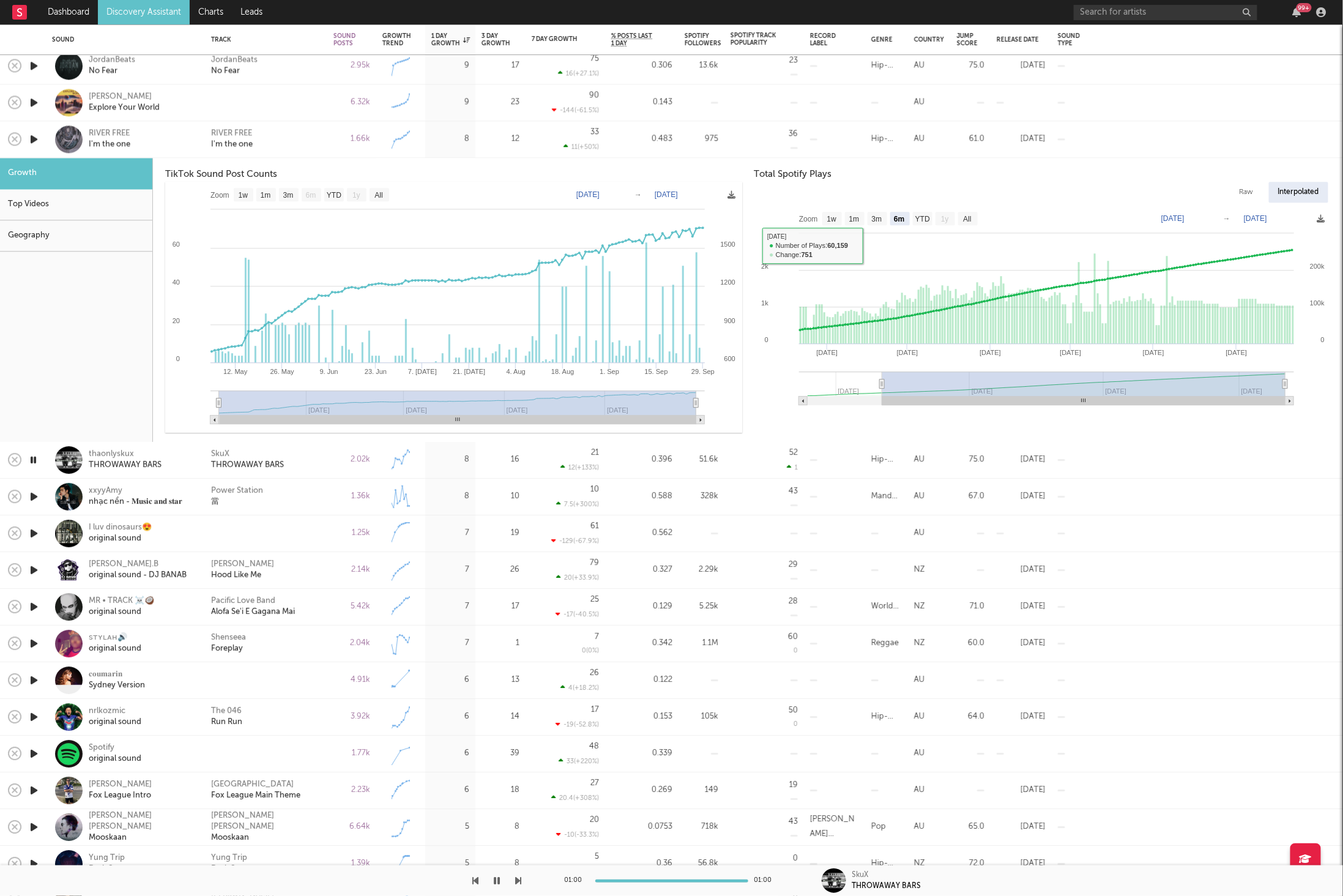
click at [306, 134] on div "RIVER FREE I'm the one" at bounding box center [266, 139] width 110 height 22
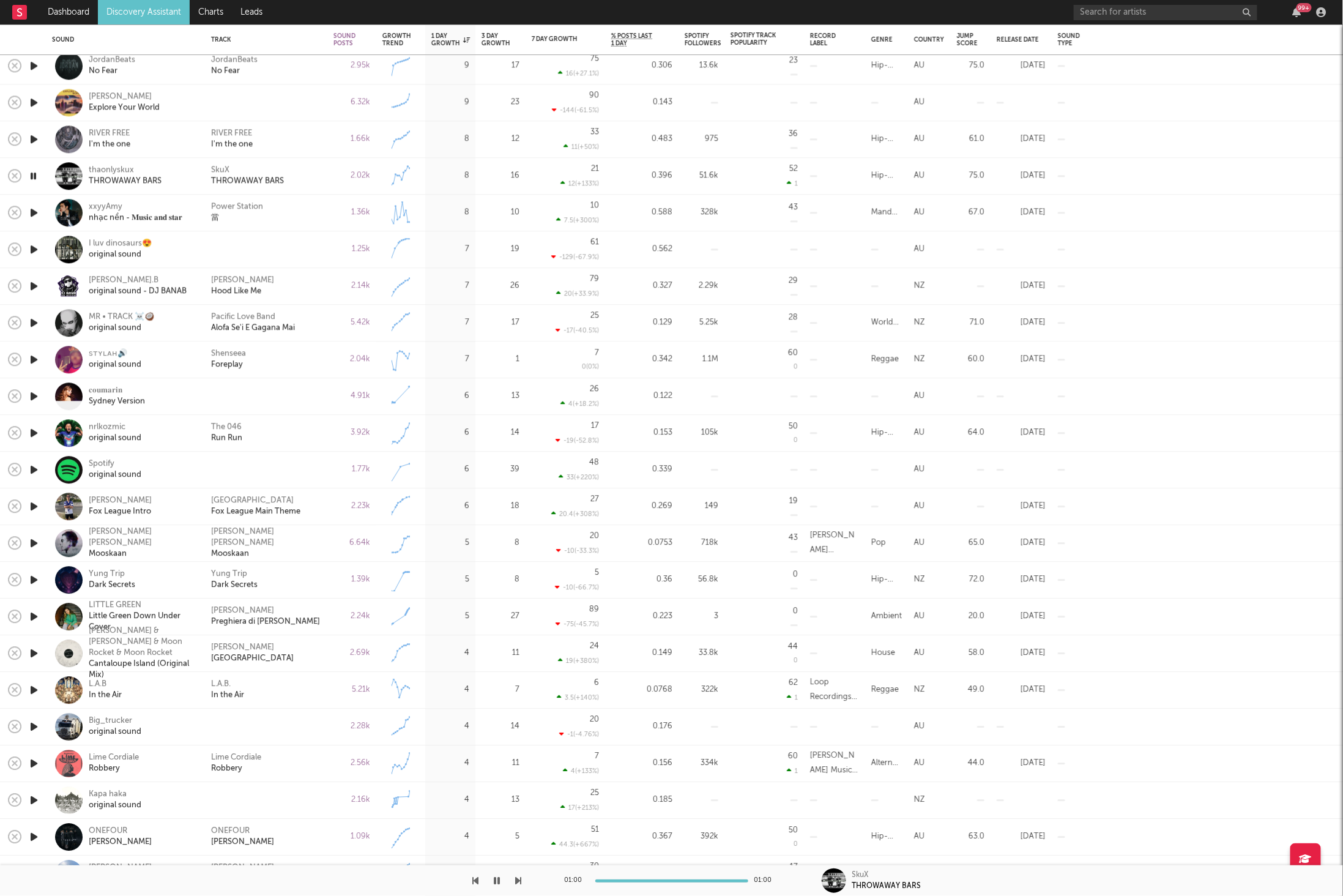
click at [31, 212] on icon "button" at bounding box center [34, 213] width 13 height 15
click at [518, 878] on icon "button" at bounding box center [519, 880] width 6 height 10
click at [518, 877] on icon "button" at bounding box center [519, 880] width 6 height 10
click at [519, 879] on icon "button" at bounding box center [519, 880] width 6 height 10
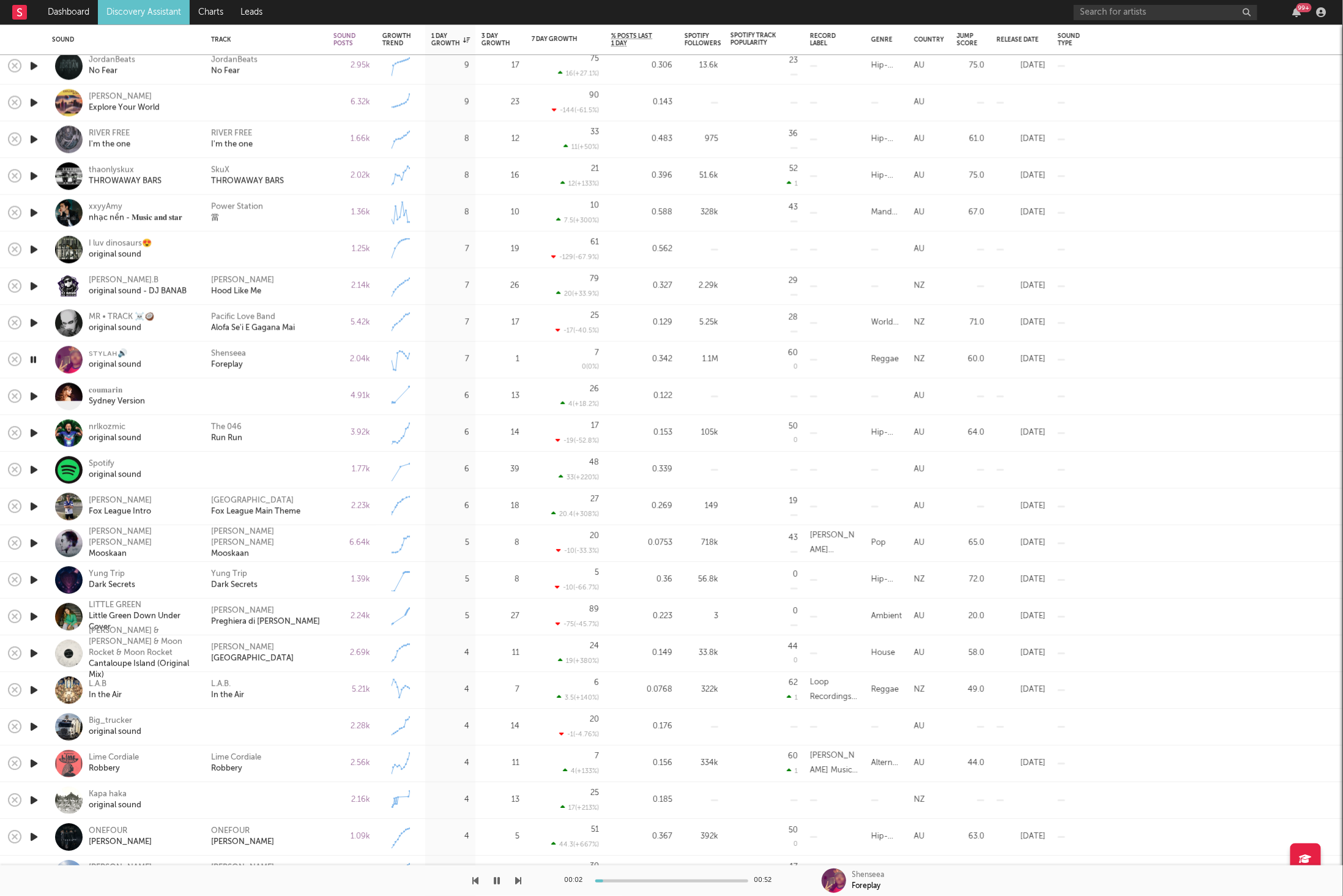
click at [520, 878] on icon "button" at bounding box center [519, 880] width 6 height 10
click at [283, 438] on div "The 046 Run Run" at bounding box center [266, 433] width 110 height 22
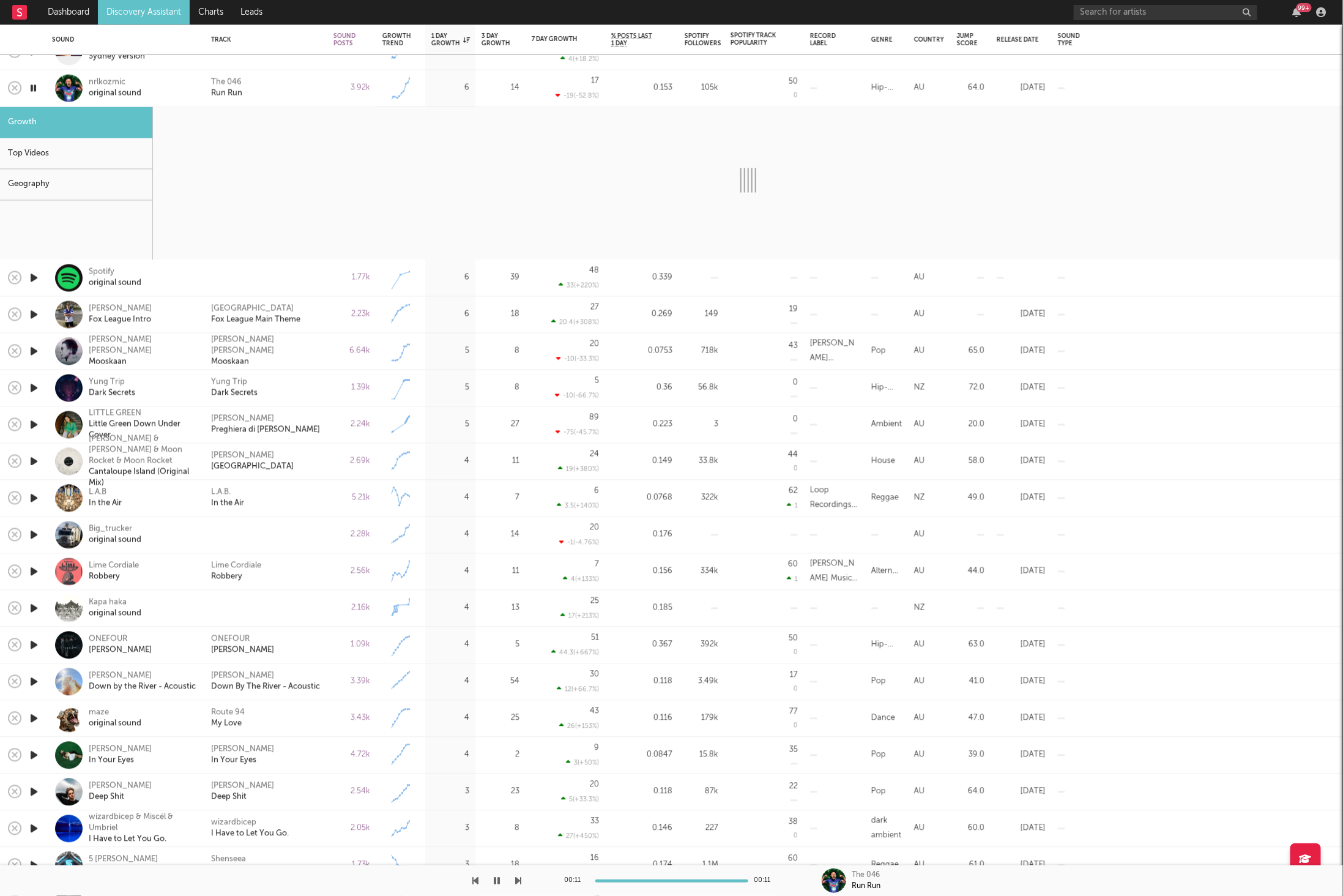
select select "6m"
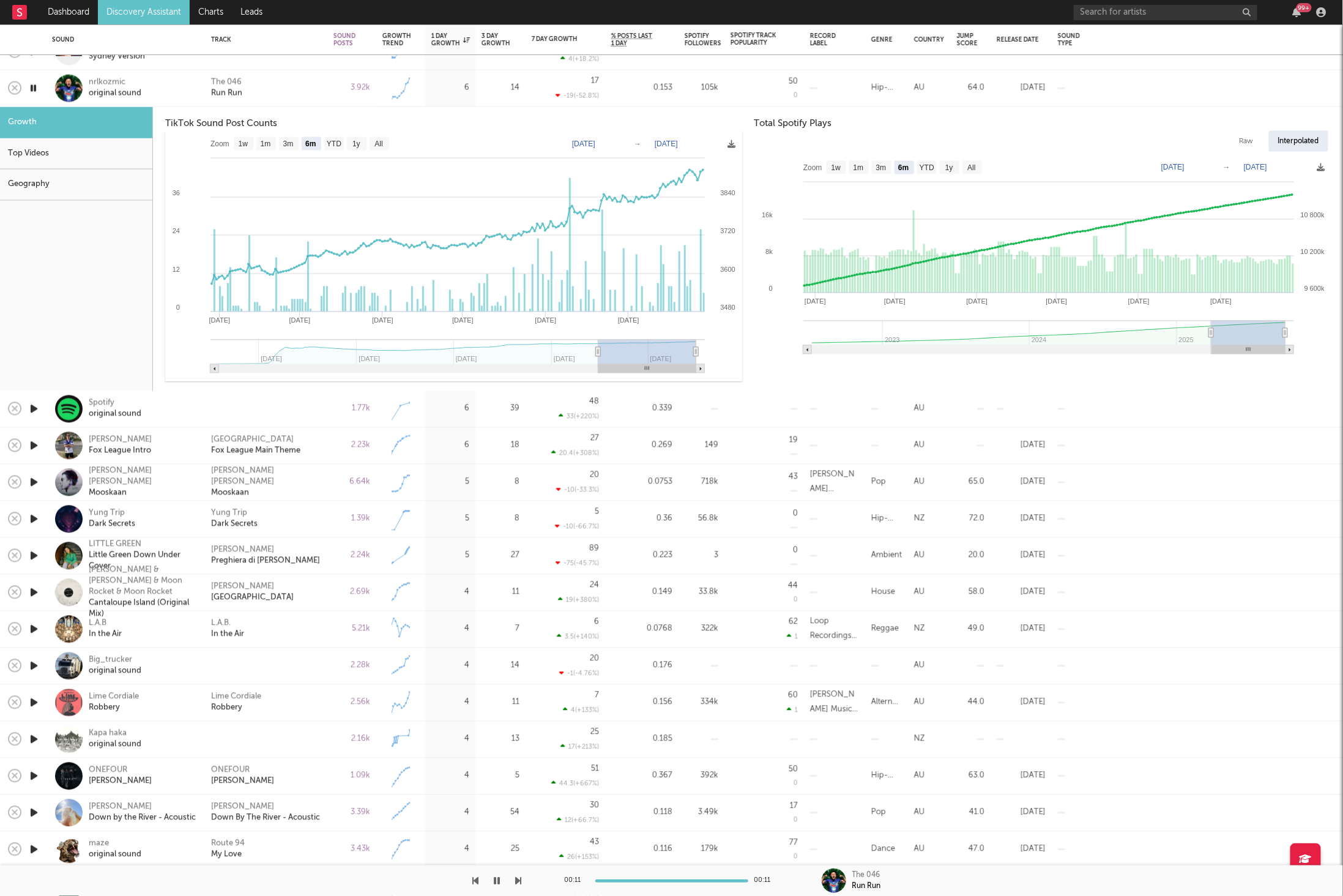
click at [271, 92] on div "The 046 Run Run" at bounding box center [266, 88] width 110 height 22
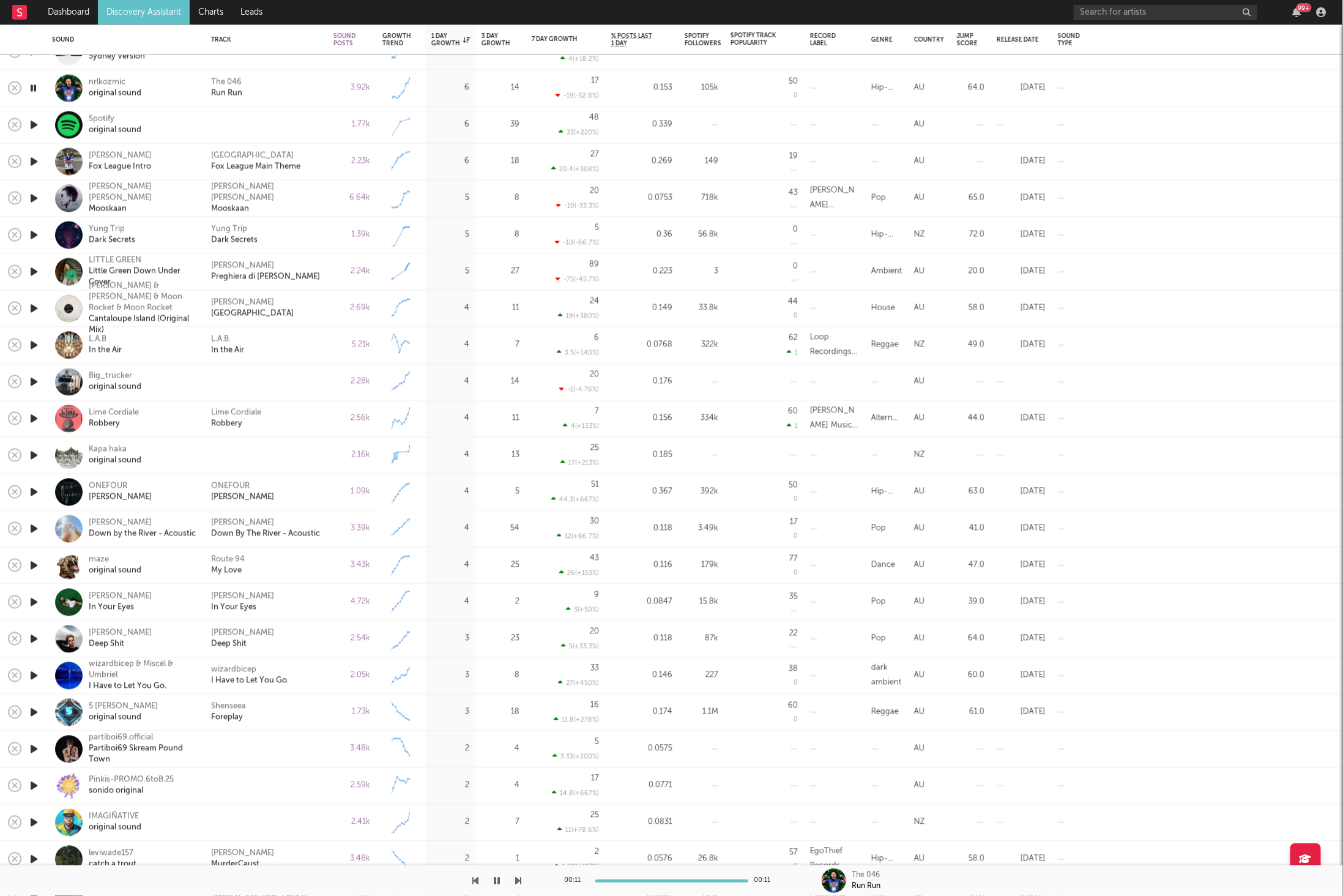
click at [35, 124] on icon "button" at bounding box center [34, 125] width 13 height 15
click at [32, 159] on icon "button" at bounding box center [34, 162] width 13 height 15
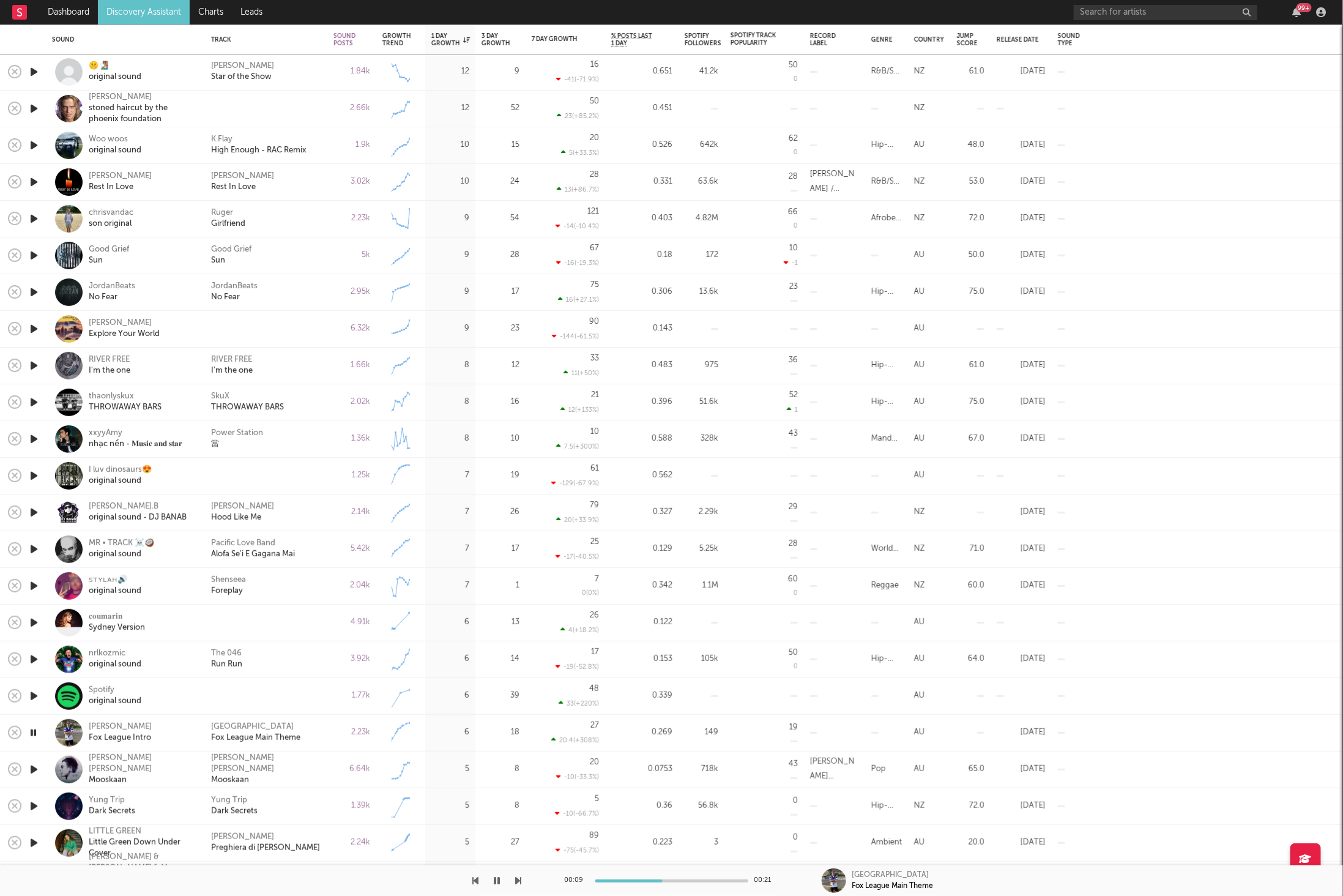
click at [511, 878] on div at bounding box center [261, 881] width 522 height 31
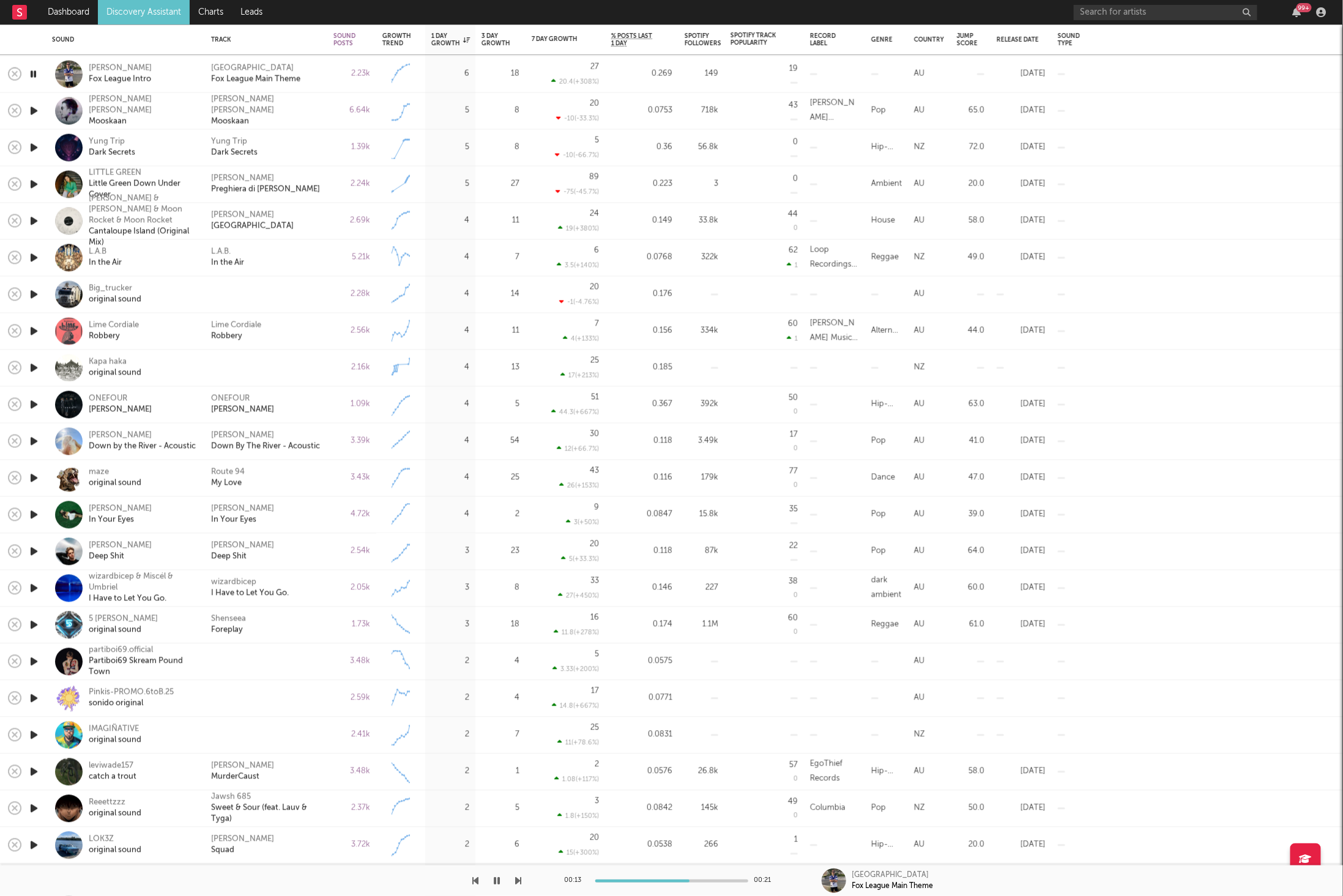
click at [520, 881] on icon "button" at bounding box center [519, 880] width 6 height 10
click at [287, 146] on div "Yung Trip Dark Secrets" at bounding box center [266, 147] width 110 height 22
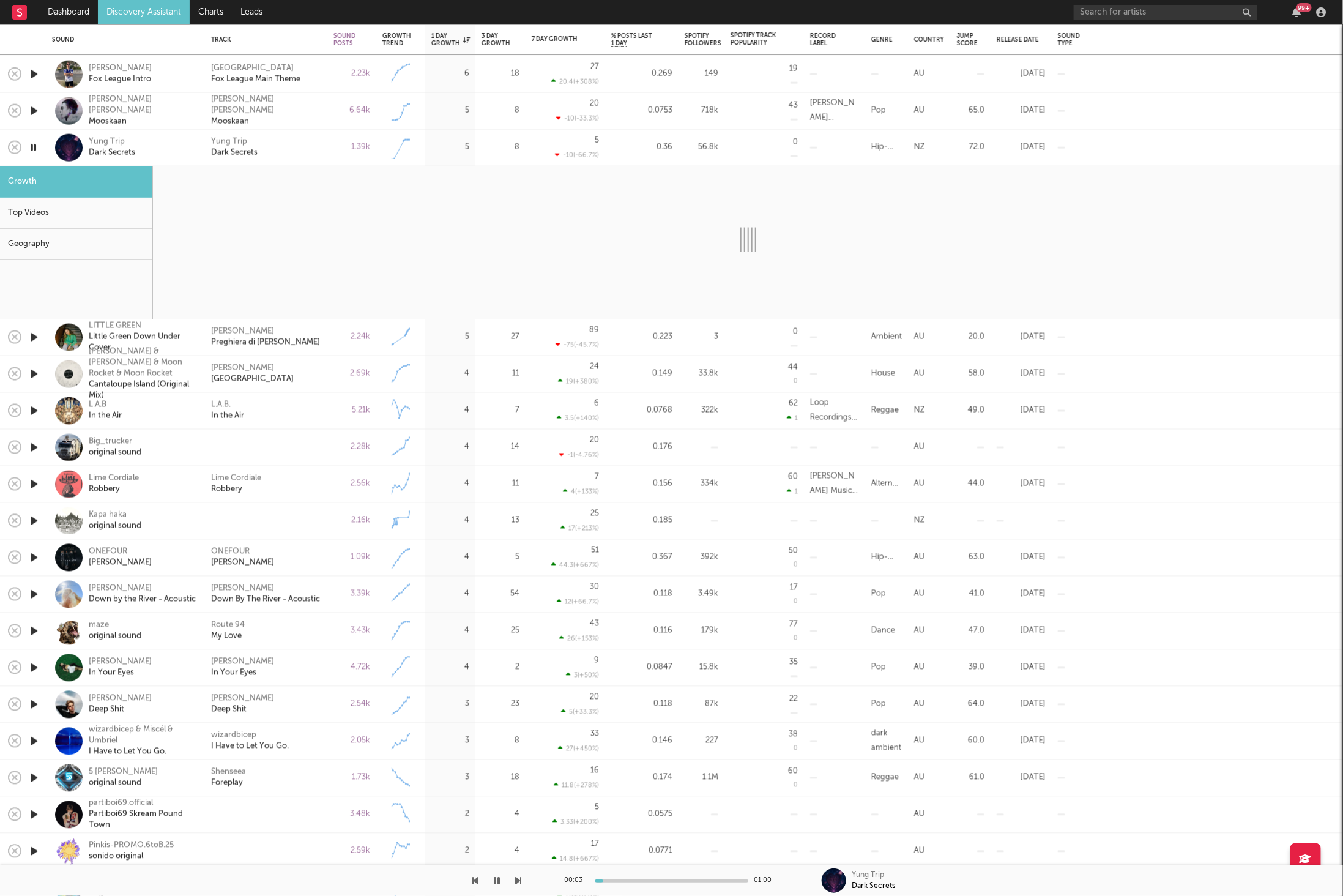
click at [518, 883] on icon "button" at bounding box center [519, 880] width 6 height 10
select select "1w"
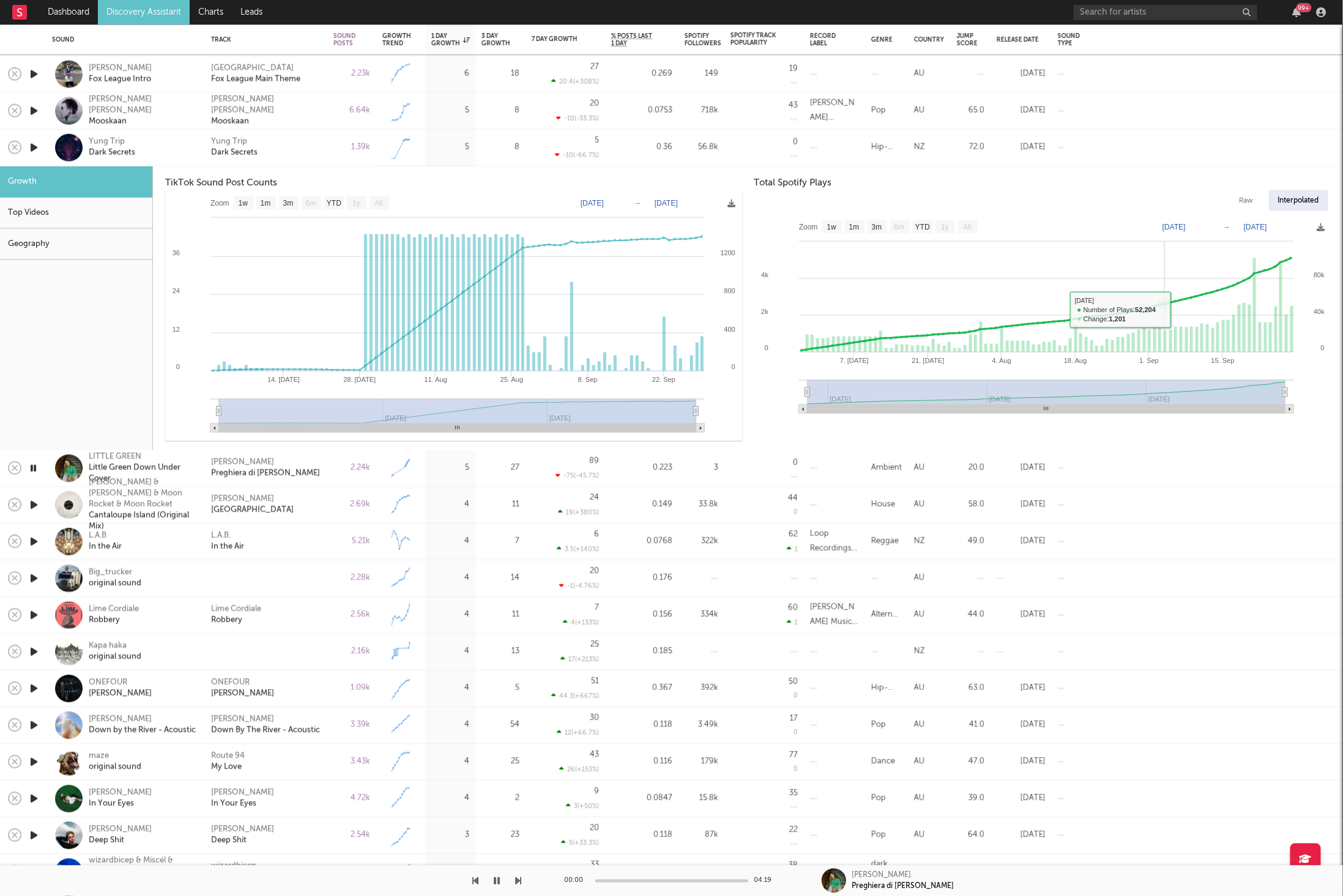
click at [1167, 306] on icon at bounding box center [1164, 303] width 12 height 12
click at [516, 881] on icon "button" at bounding box center [519, 880] width 6 height 10
click at [306, 158] on div "Yung Trip Dark Secrets" at bounding box center [266, 147] width 110 height 22
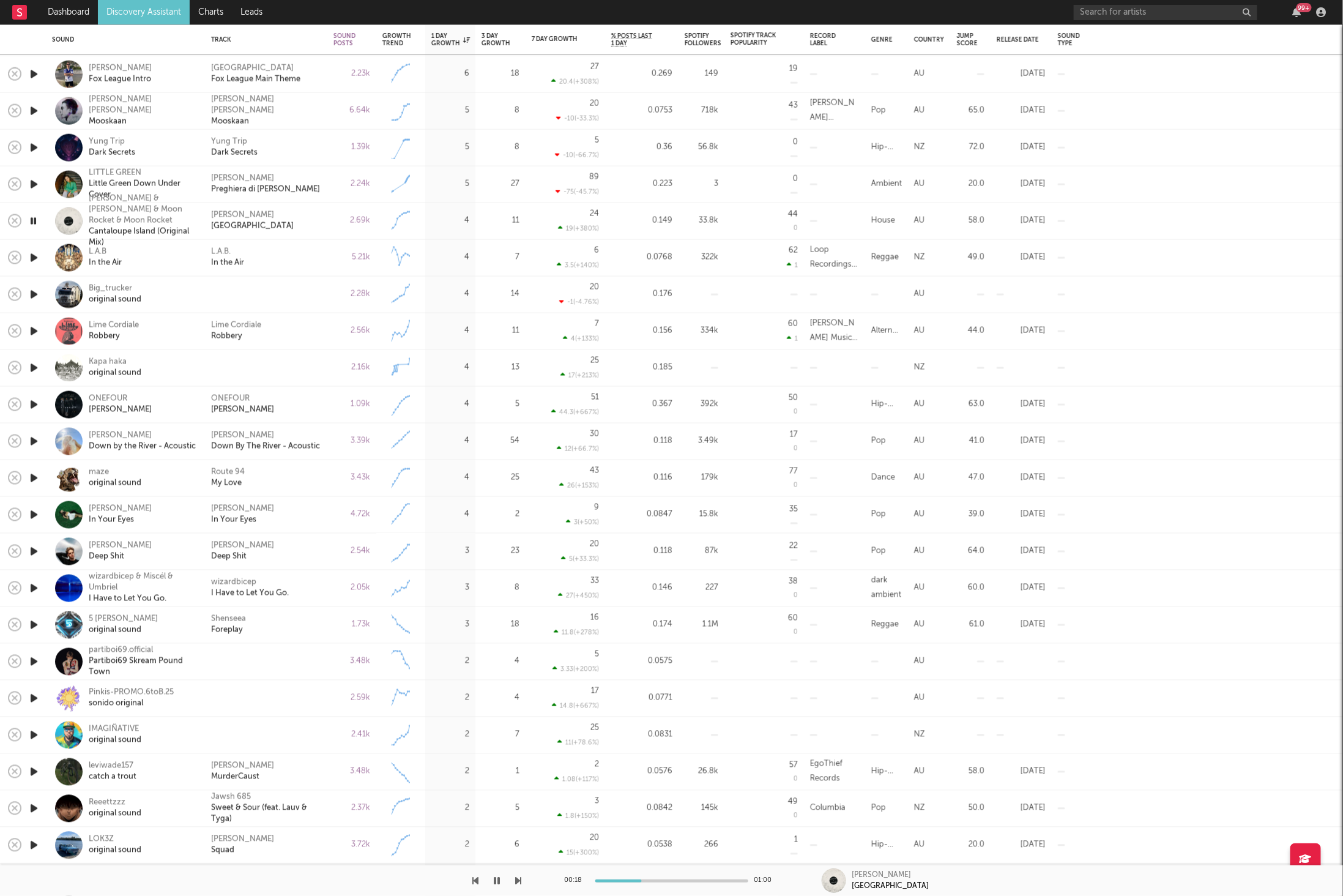
click at [516, 879] on icon "button" at bounding box center [519, 880] width 6 height 10
click at [301, 272] on div "L.A.B. In the Air" at bounding box center [266, 258] width 123 height 37
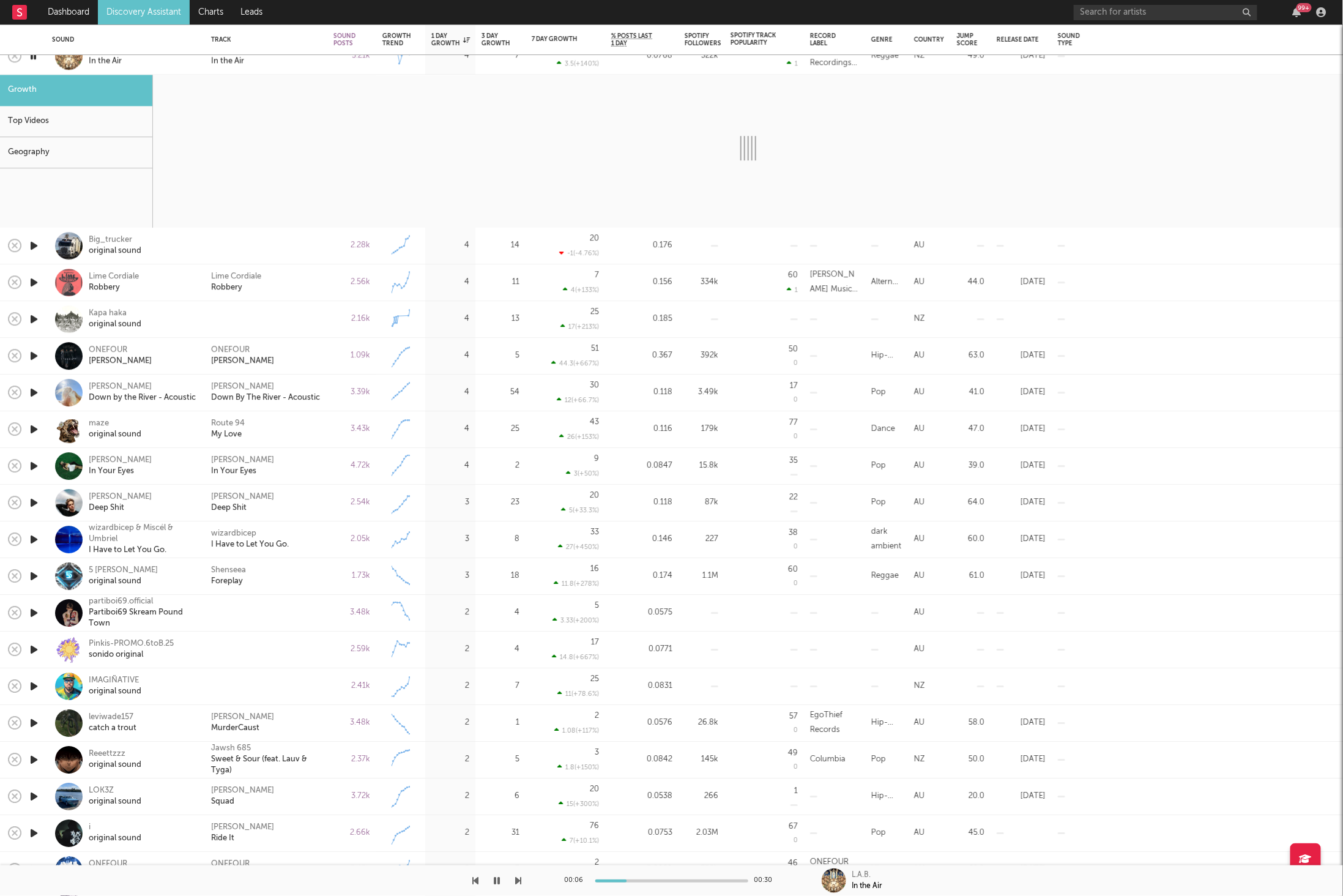
click at [520, 885] on icon "button" at bounding box center [519, 880] width 6 height 10
click at [298, 285] on div "Lime Cordiale Robbery" at bounding box center [266, 283] width 110 height 22
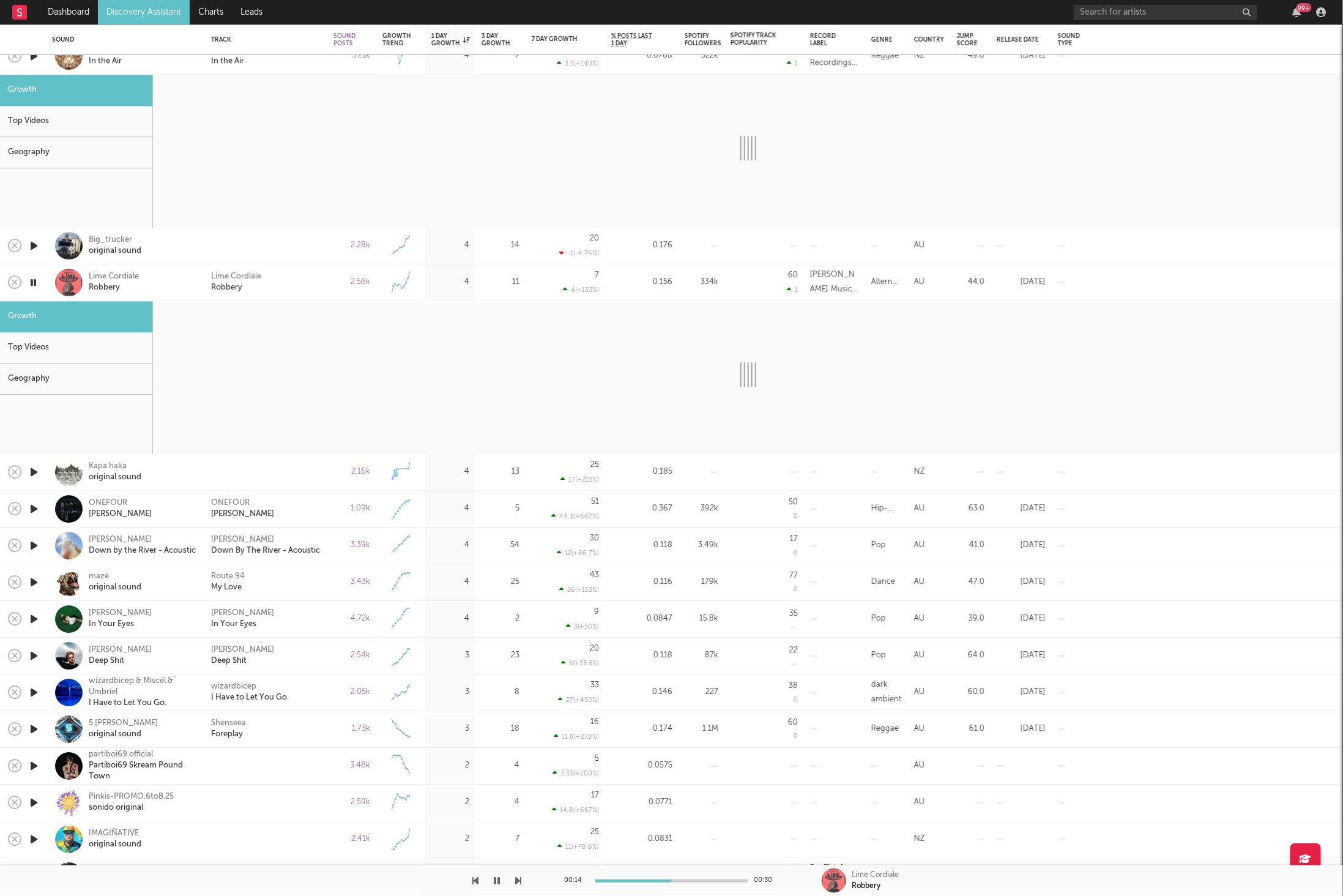
select select "6m"
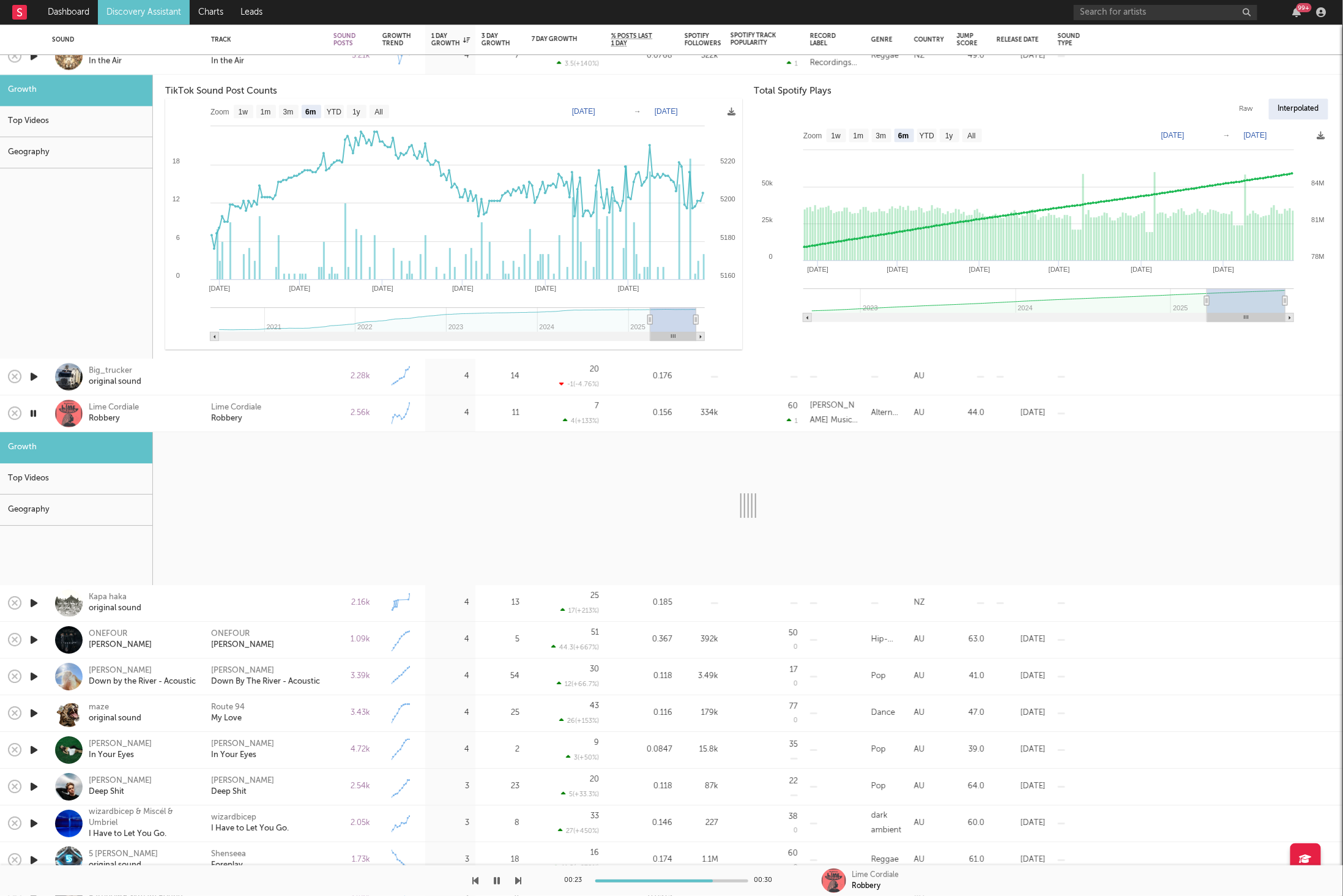
select select "6m"
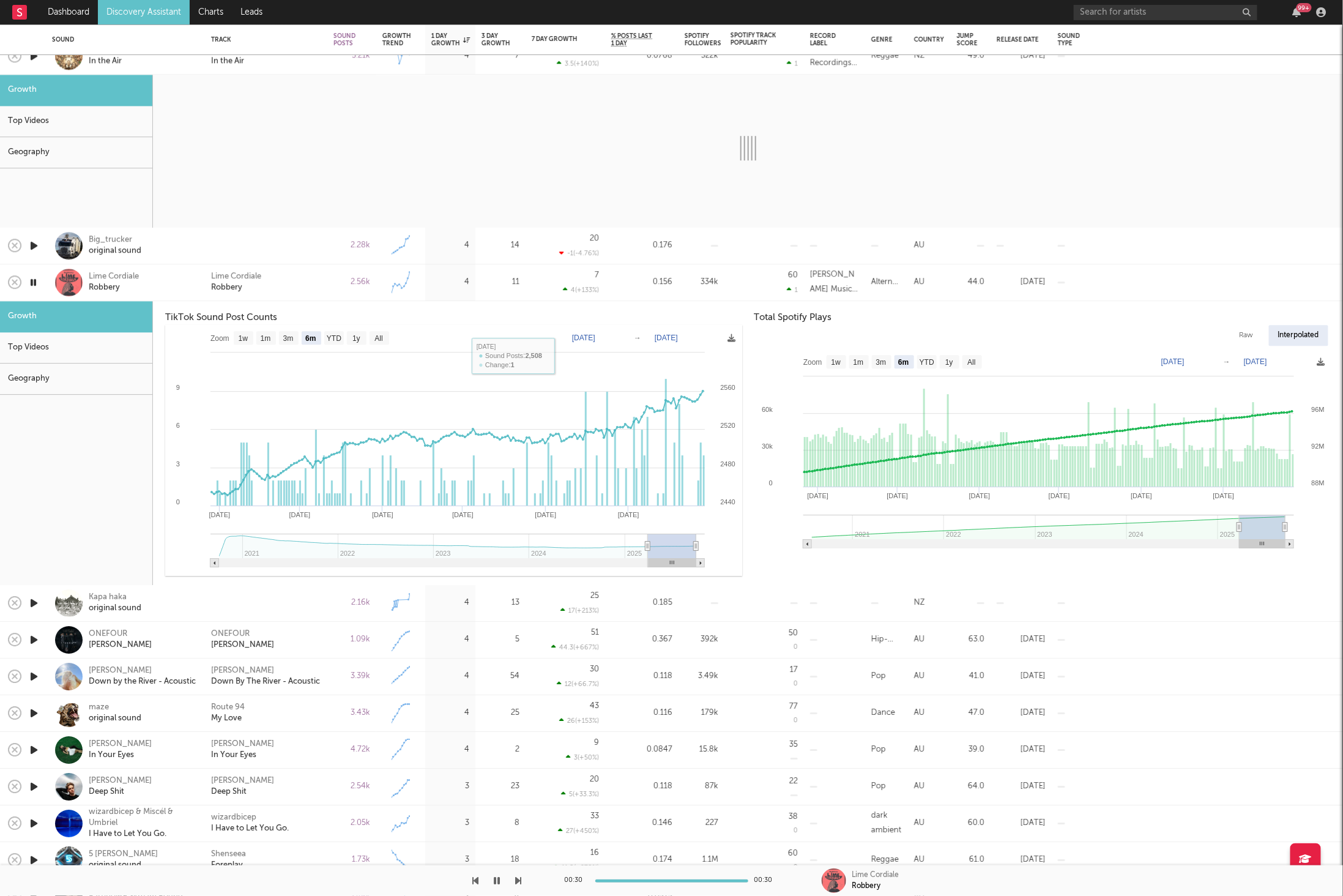
click at [305, 285] on div "Lime Cordiale Robbery" at bounding box center [266, 283] width 110 height 22
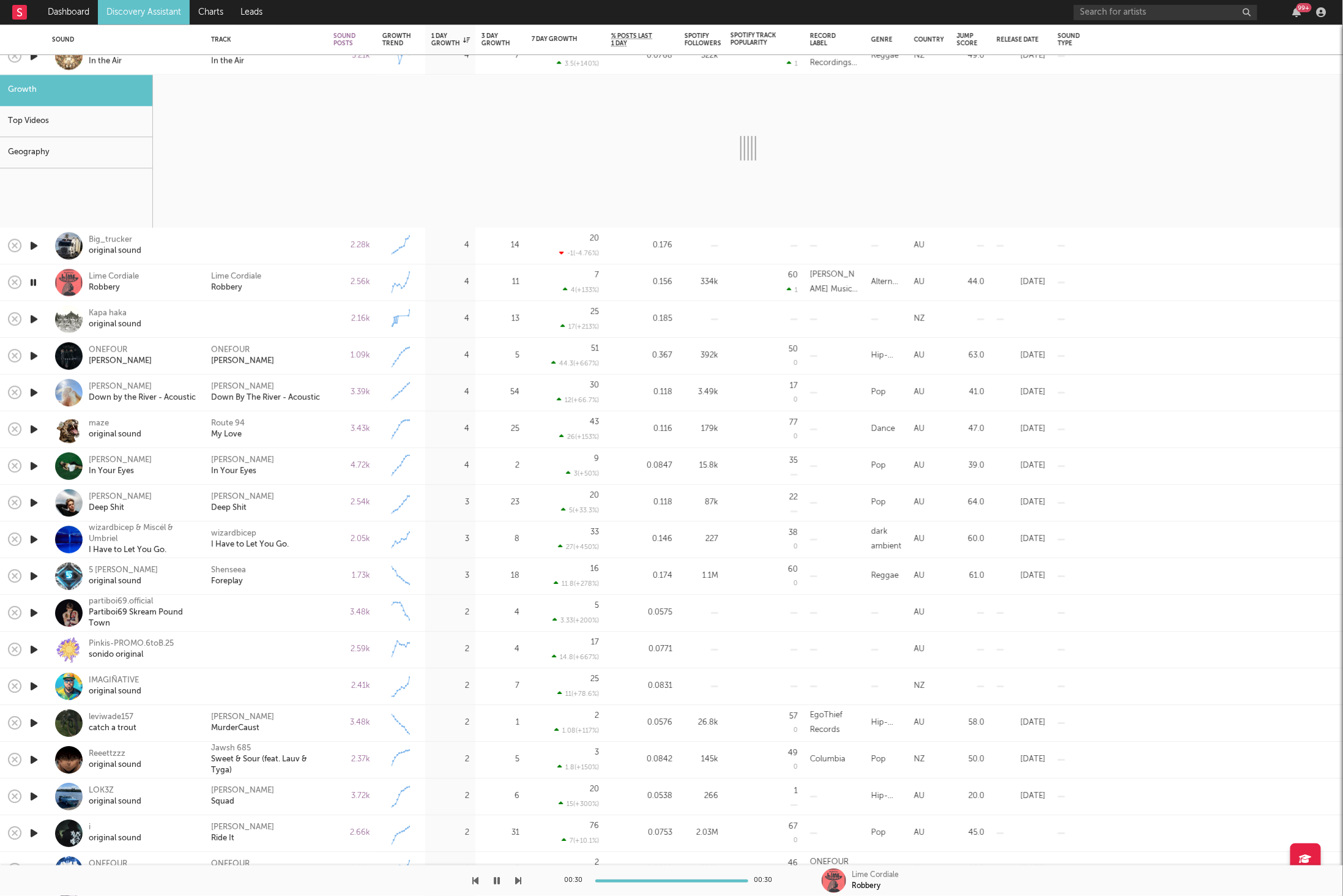
click at [522, 880] on icon "button" at bounding box center [519, 880] width 6 height 10
click at [519, 880] on icon "button" at bounding box center [519, 880] width 6 height 10
click at [270, 355] on div "ONEFOUR Luxford" at bounding box center [266, 356] width 110 height 22
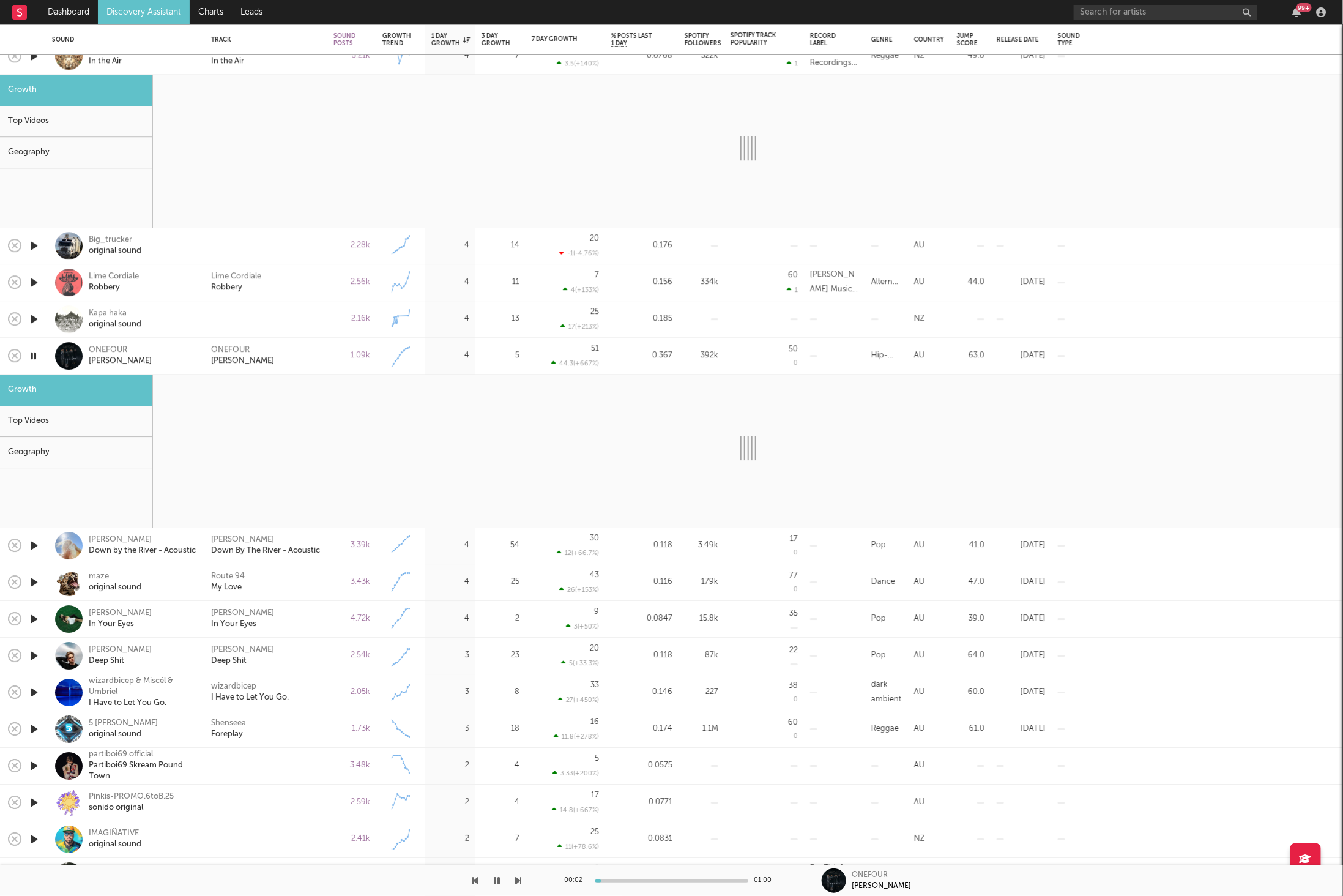
select select "1w"
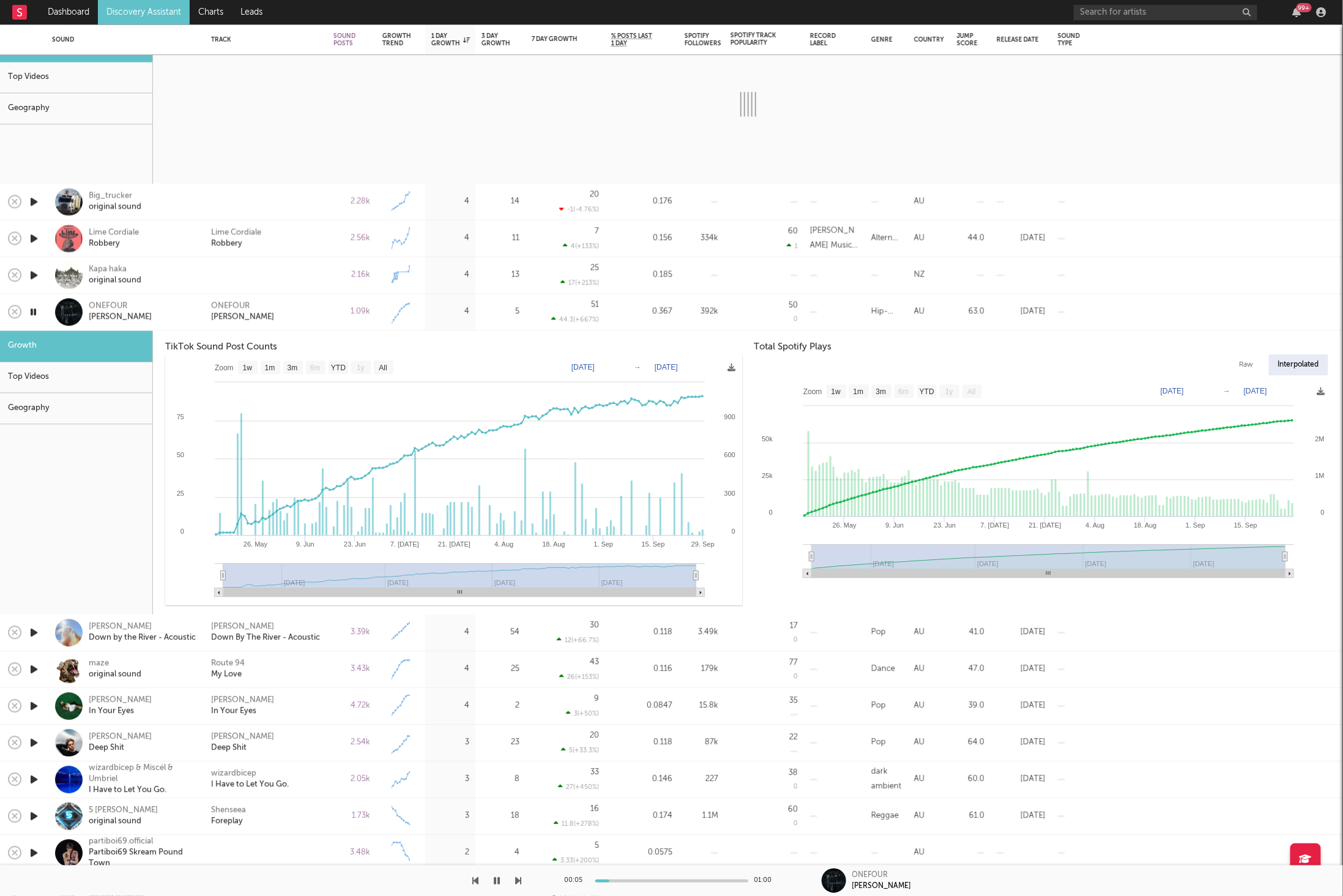
click at [520, 878] on icon "button" at bounding box center [519, 880] width 6 height 10
click at [288, 325] on div "ONEFOUR Luxford" at bounding box center [266, 312] width 123 height 37
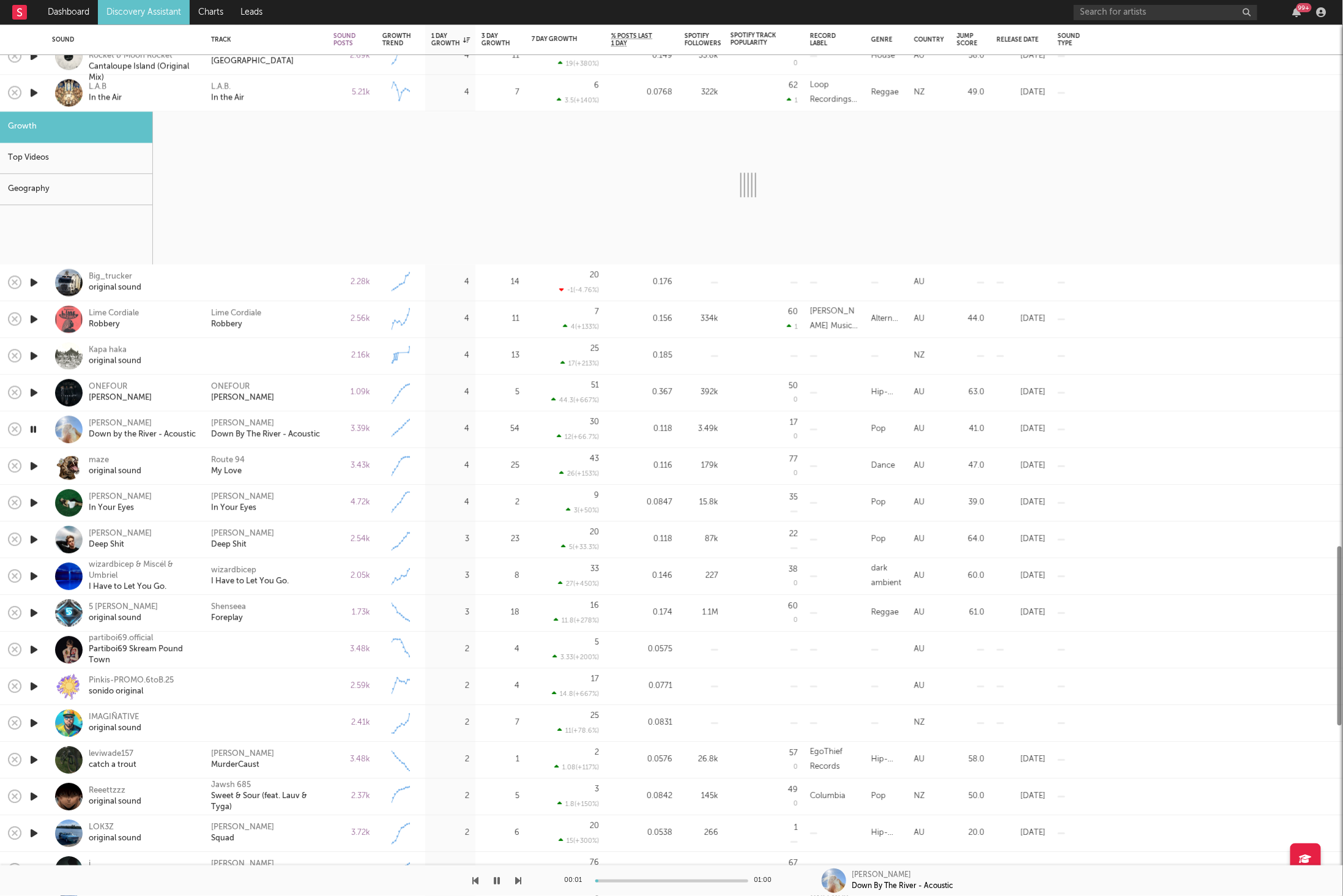
click at [269, 94] on div "L.A.B. In the Air" at bounding box center [266, 93] width 110 height 22
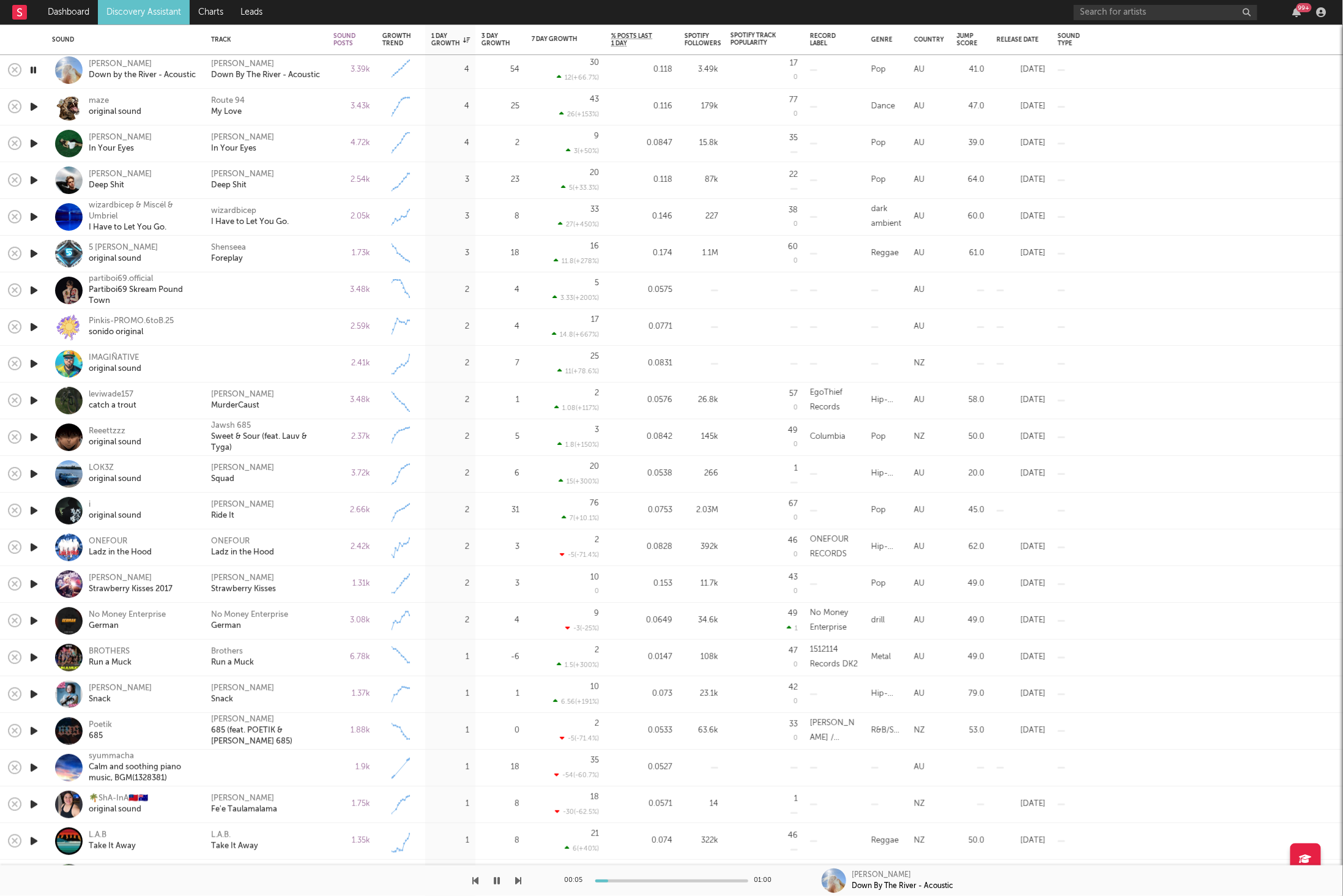
click at [642, 879] on div at bounding box center [672, 881] width 153 height 3
click at [519, 878] on icon "button" at bounding box center [519, 880] width 6 height 10
drag, startPoint x: 303, startPoint y: 141, endPoint x: 543, endPoint y: 734, distance: 639.7
click at [303, 141] on div "Liam Ferrari In Your Eyes" at bounding box center [266, 144] width 110 height 22
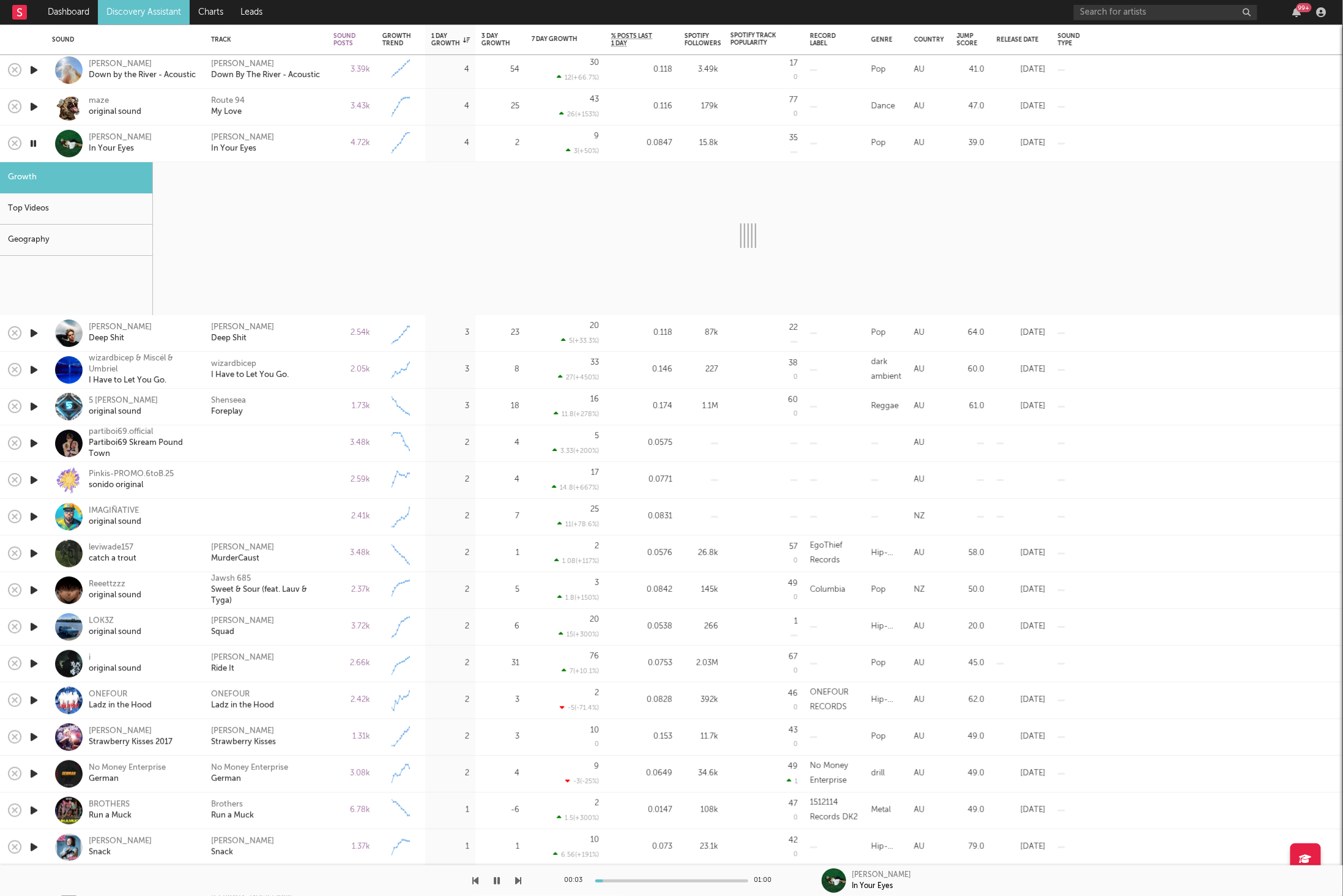
click at [517, 880] on icon "button" at bounding box center [519, 880] width 6 height 10
select select "6m"
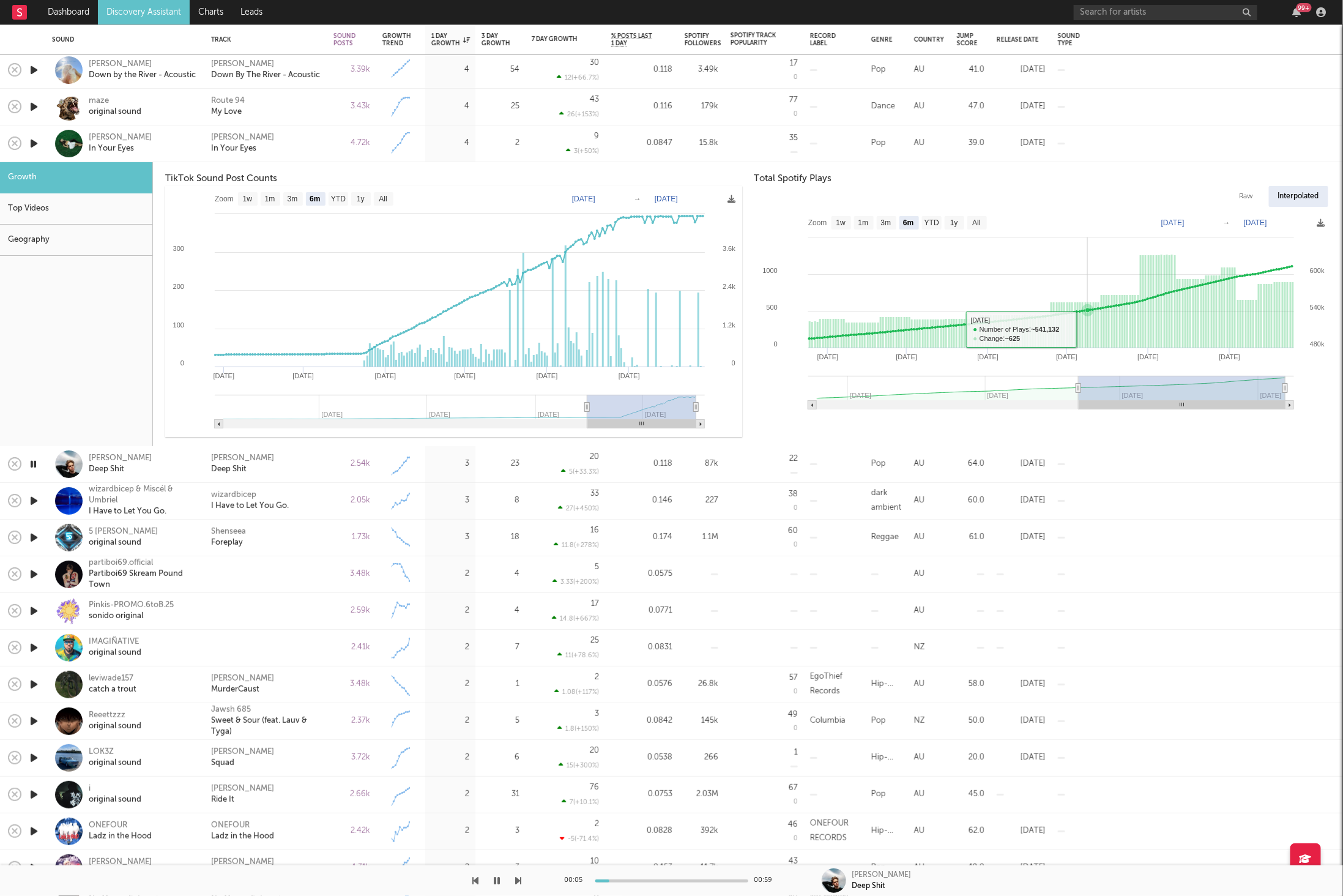
click at [1093, 301] on rect at bounding box center [1042, 314] width 576 height 208
click at [313, 143] on div "Liam Ferrari In Your Eyes" at bounding box center [266, 144] width 110 height 22
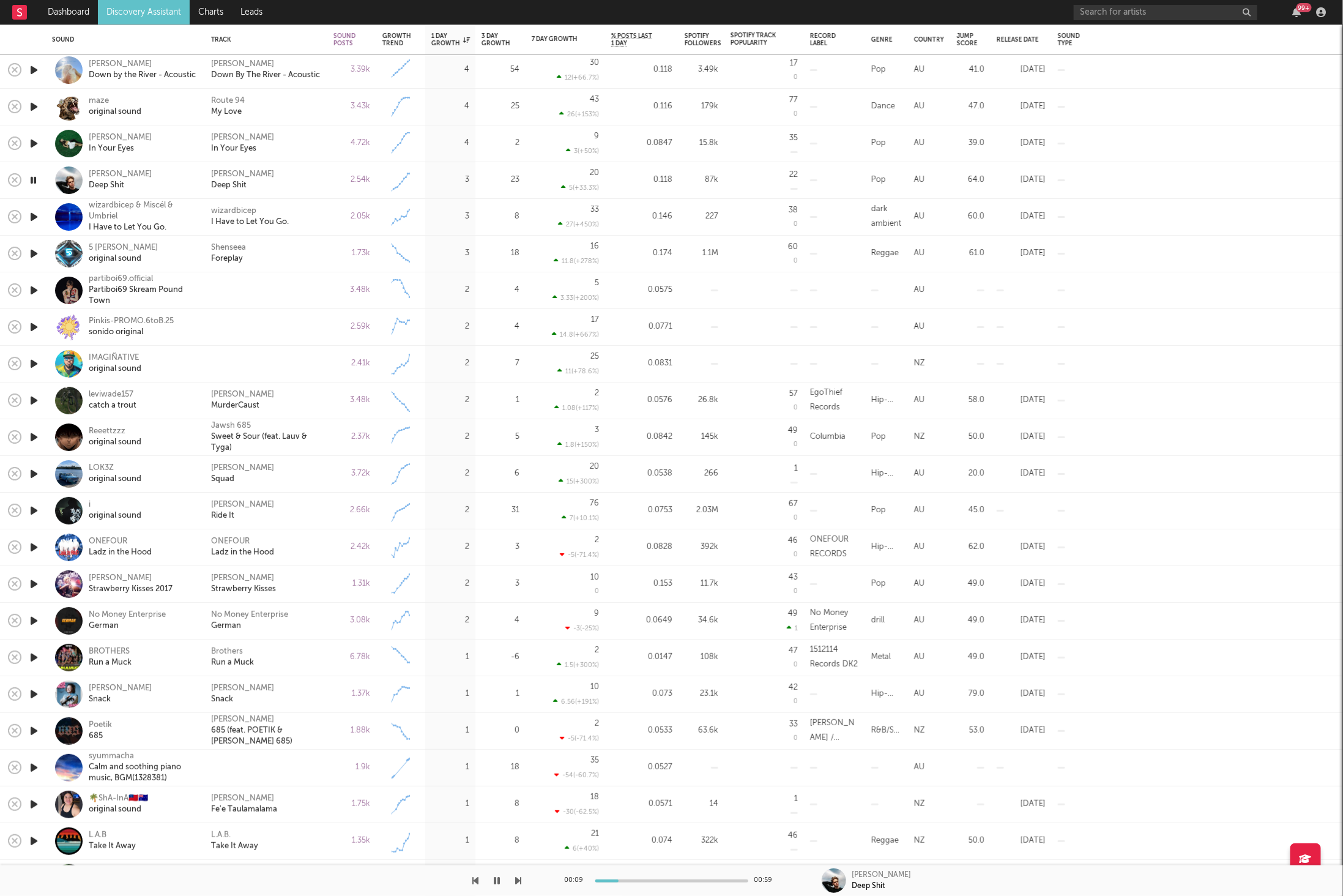
click at [514, 879] on div at bounding box center [261, 881] width 522 height 31
click at [310, 179] on div "Devin Kennedy Deep Shit" at bounding box center [266, 180] width 110 height 22
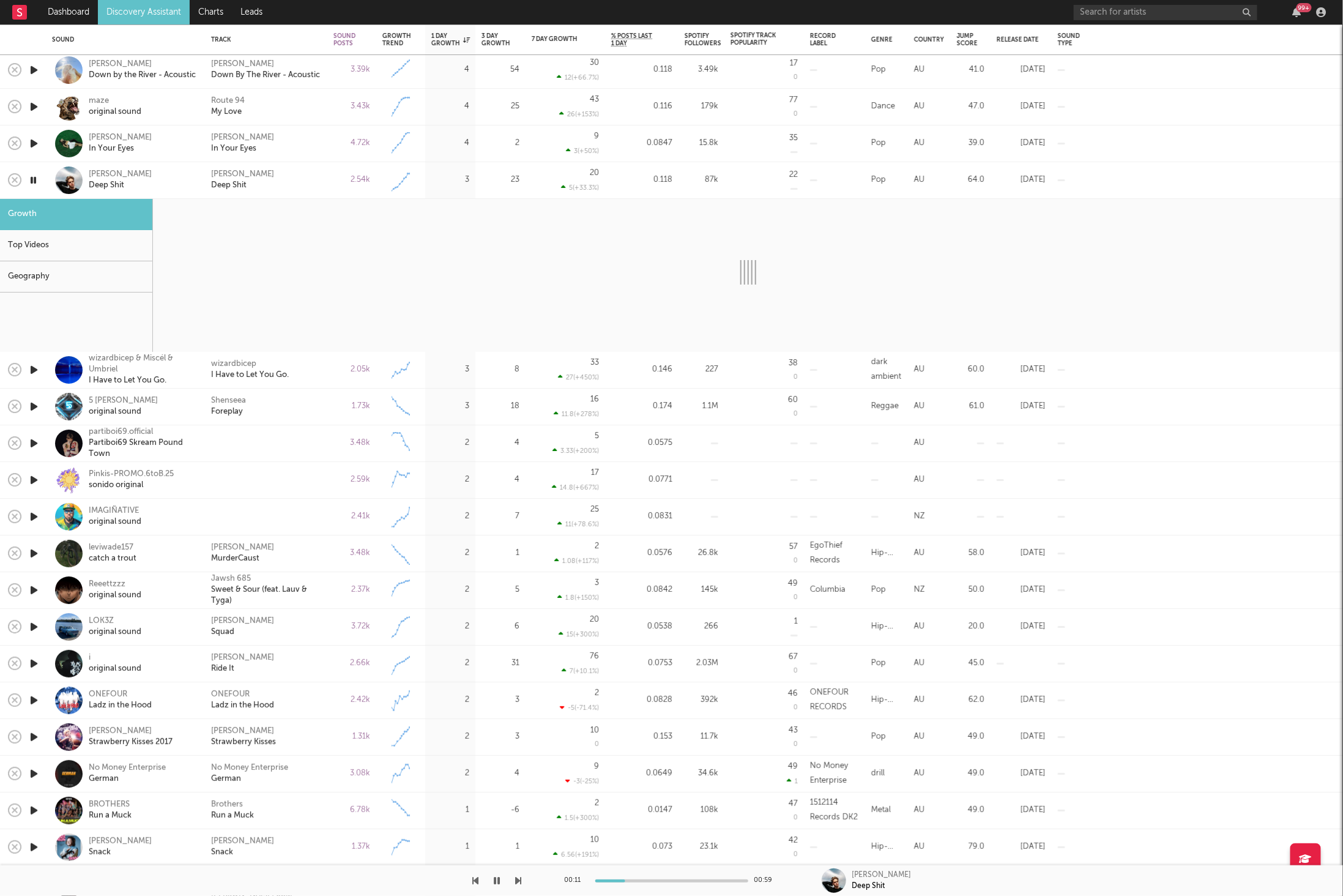
click at [513, 881] on div at bounding box center [261, 881] width 522 height 31
click at [518, 877] on icon "button" at bounding box center [519, 880] width 6 height 10
click at [306, 371] on div "wizardbicep I Have to Let You Go." at bounding box center [266, 370] width 110 height 22
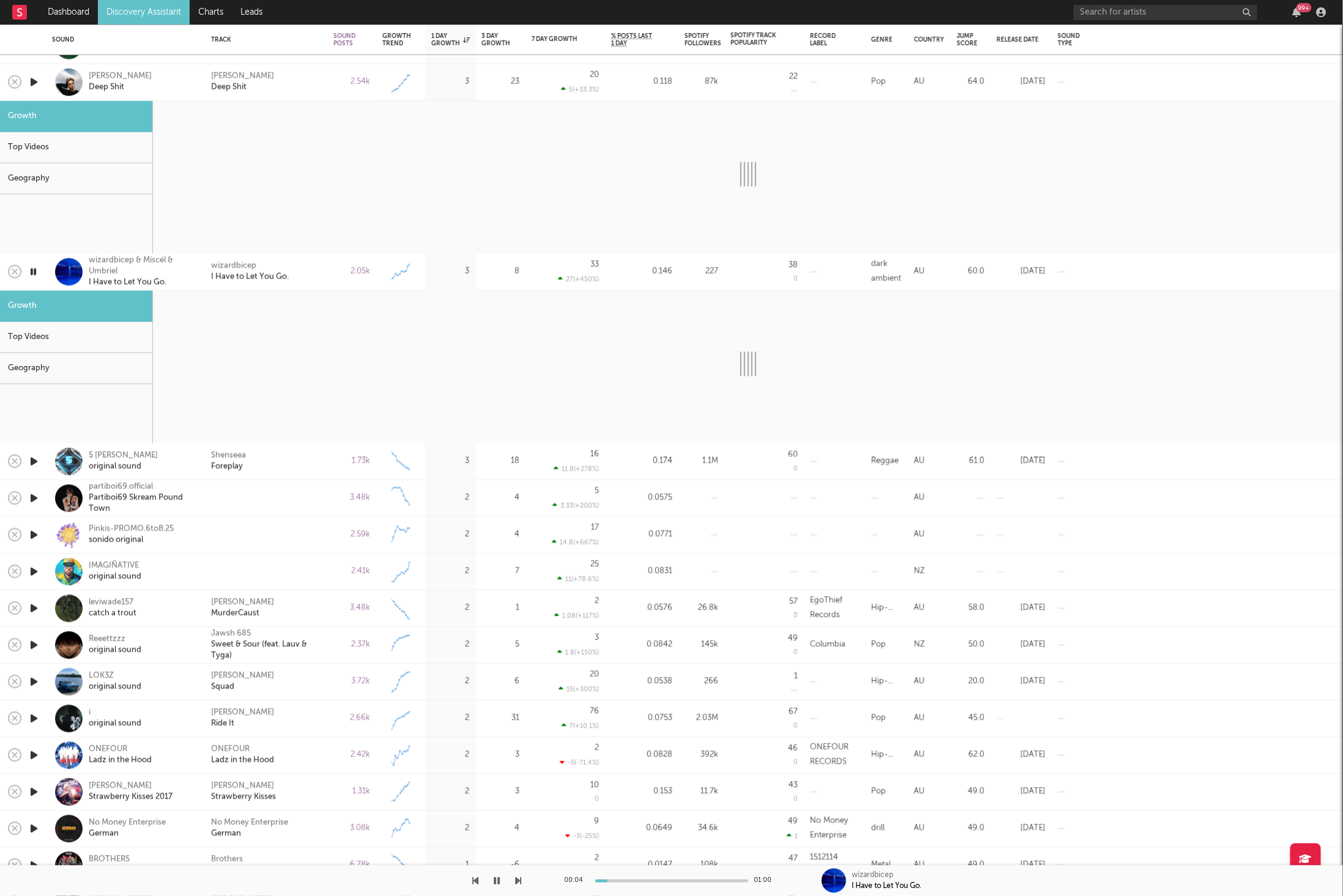
select select "6m"
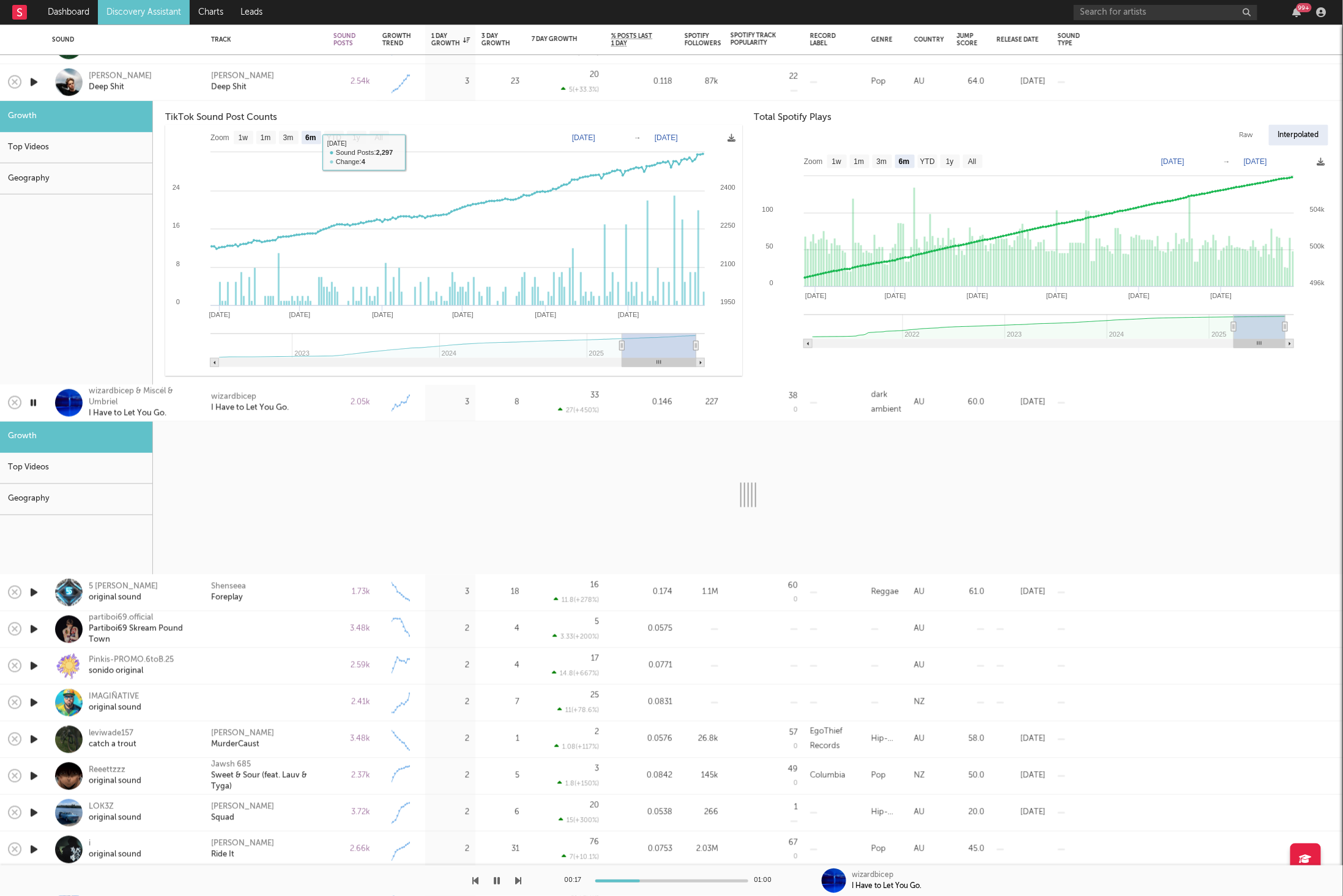
click at [321, 94] on div "Devin Kennedy Deep Shit" at bounding box center [266, 82] width 123 height 37
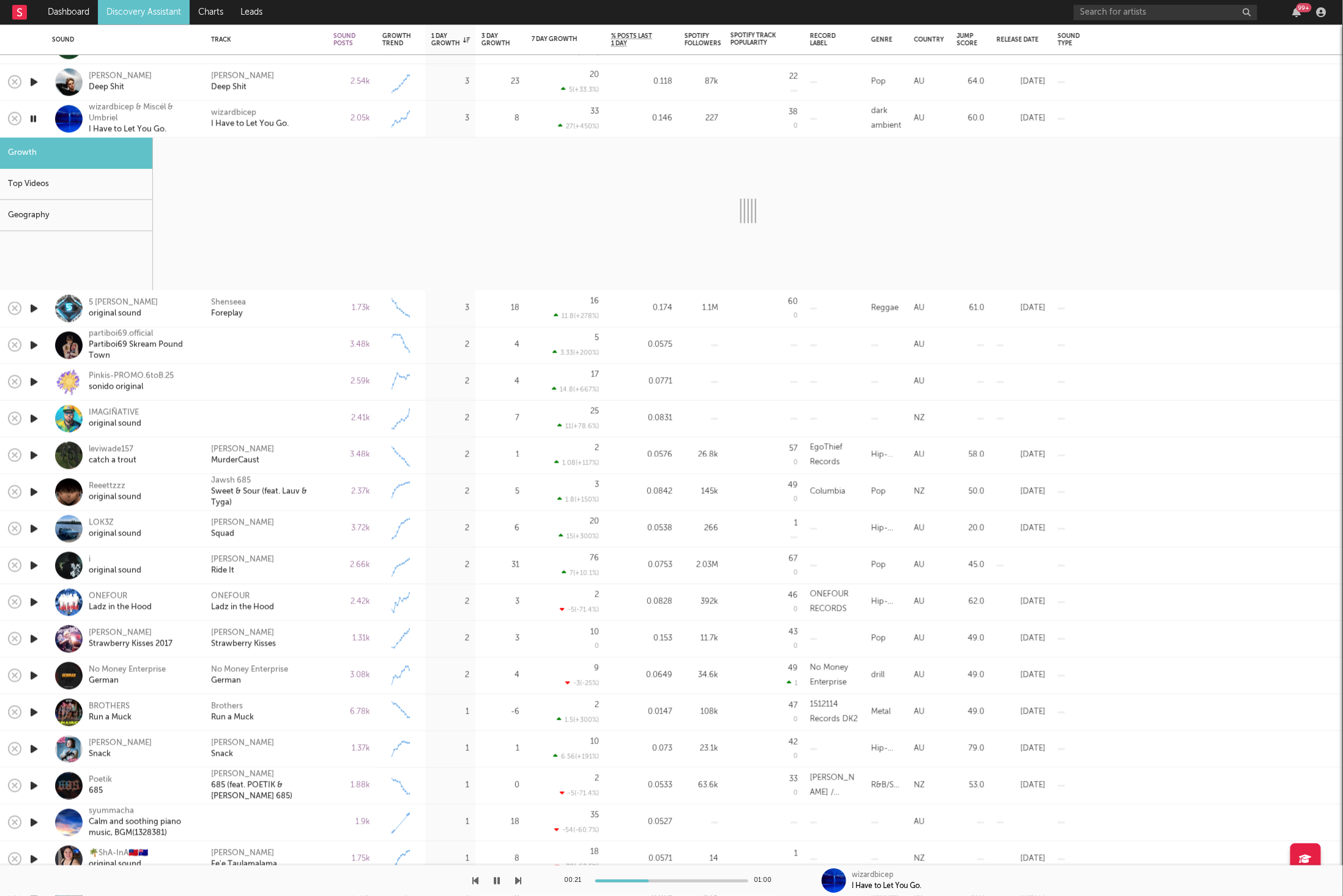
select select "6m"
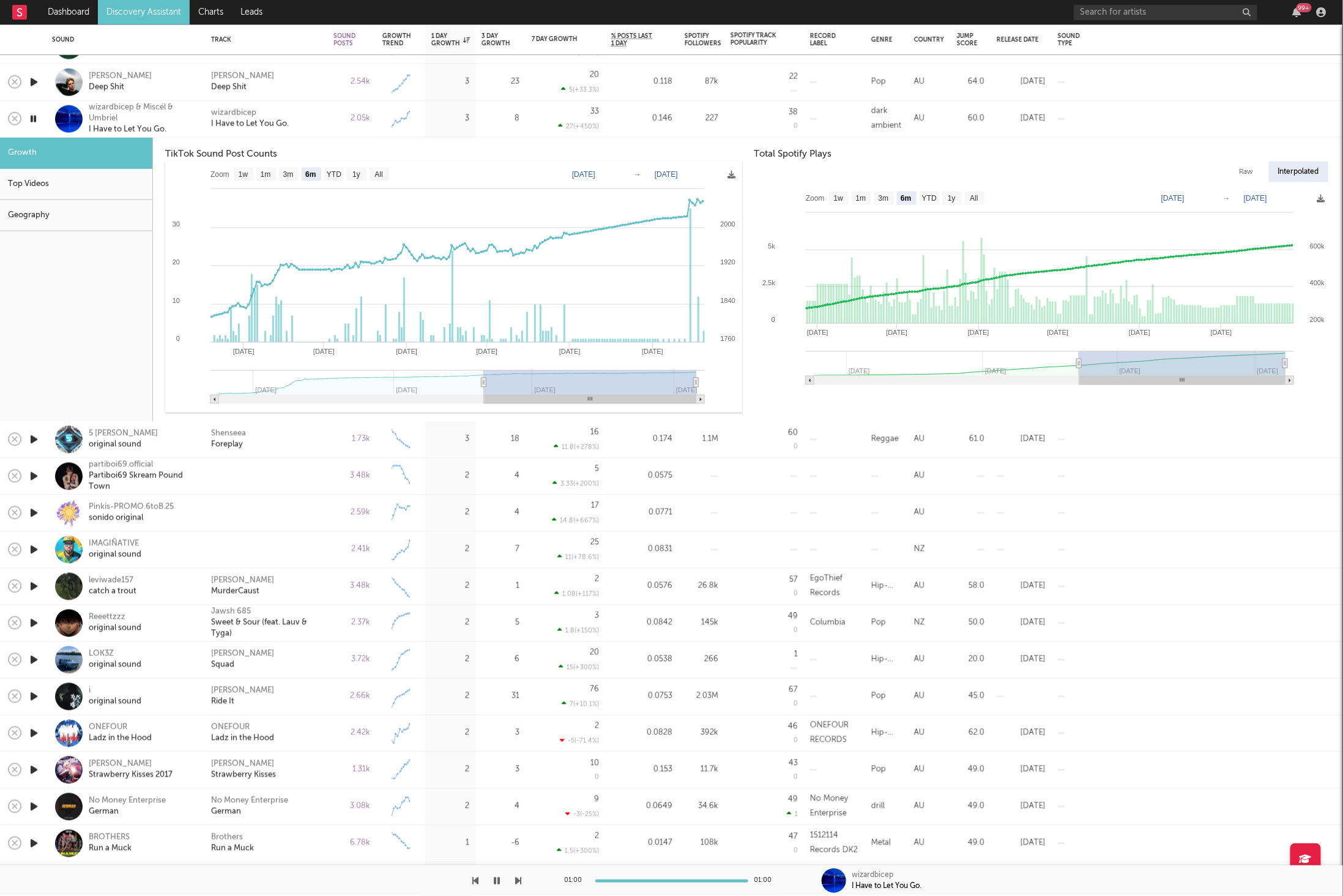
click at [315, 110] on div "wizardbicep I Have to Let You Go." at bounding box center [266, 119] width 110 height 22
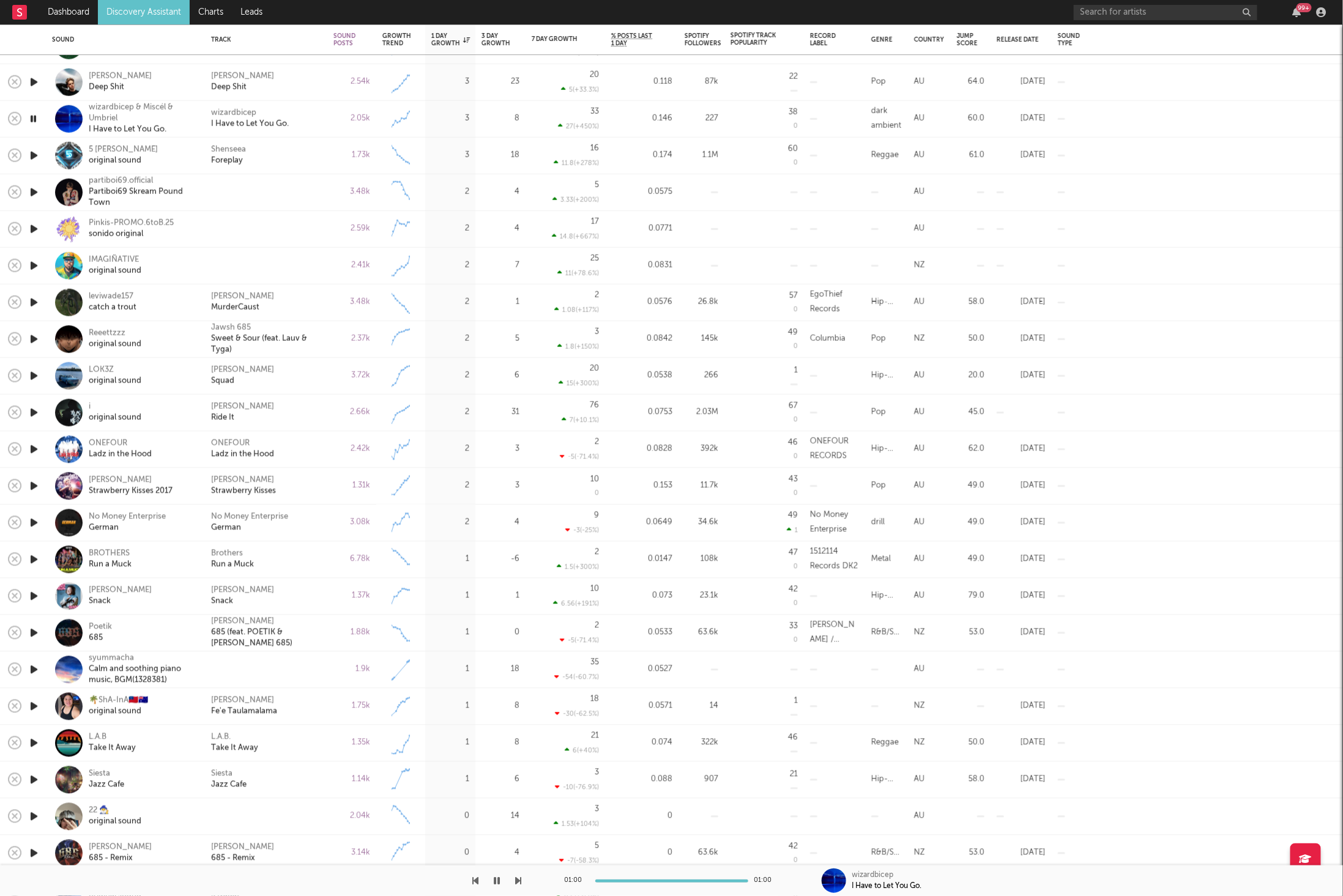
click at [35, 154] on icon "button" at bounding box center [34, 156] width 13 height 15
click at [30, 187] on icon "button" at bounding box center [34, 193] width 13 height 15
click at [37, 225] on icon "button" at bounding box center [34, 229] width 13 height 15
click at [32, 265] on icon "button" at bounding box center [34, 266] width 13 height 15
click at [34, 303] on icon "button" at bounding box center [34, 303] width 13 height 15
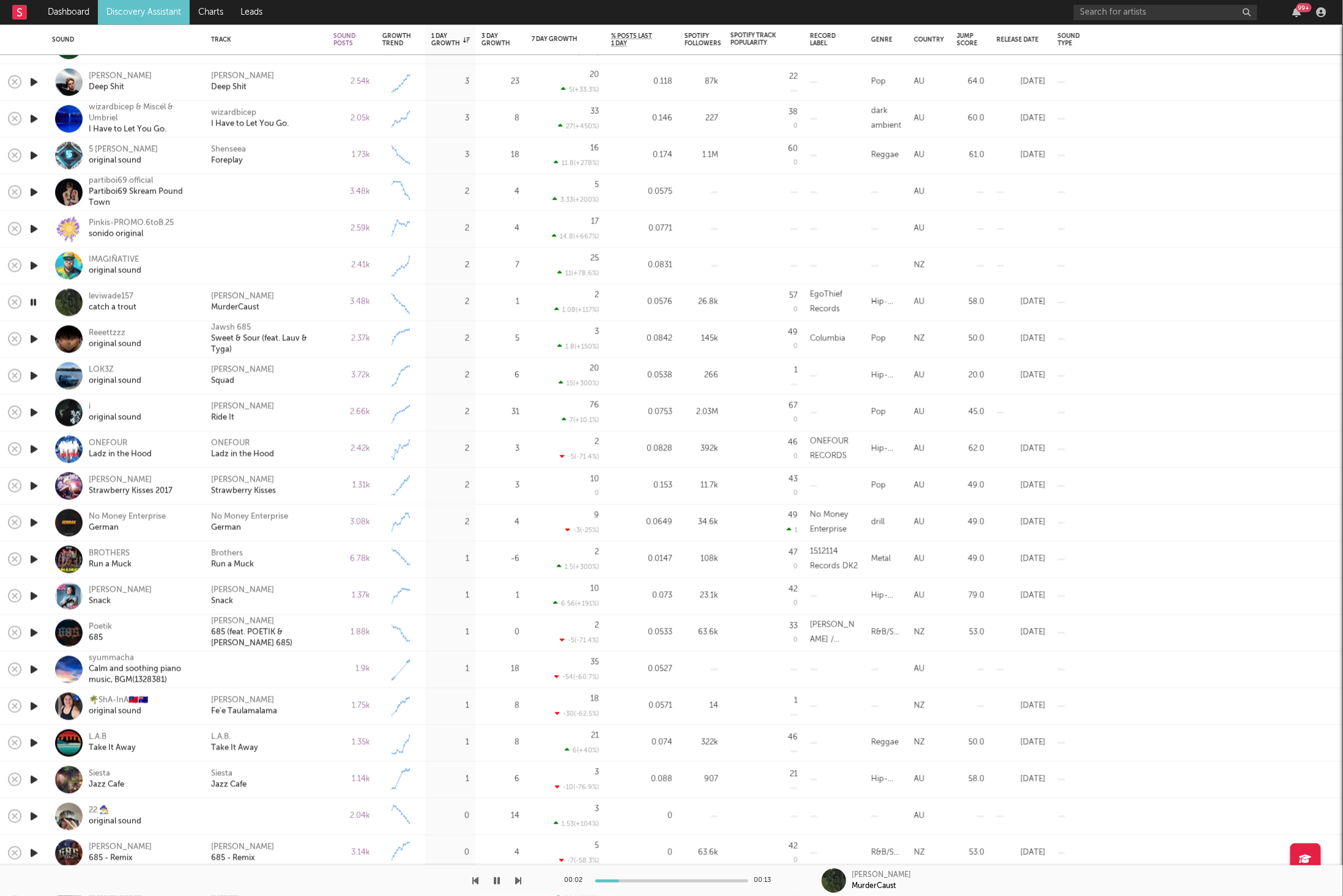
click at [311, 296] on div "Lord Lorenz MurderCaust" at bounding box center [266, 302] width 110 height 22
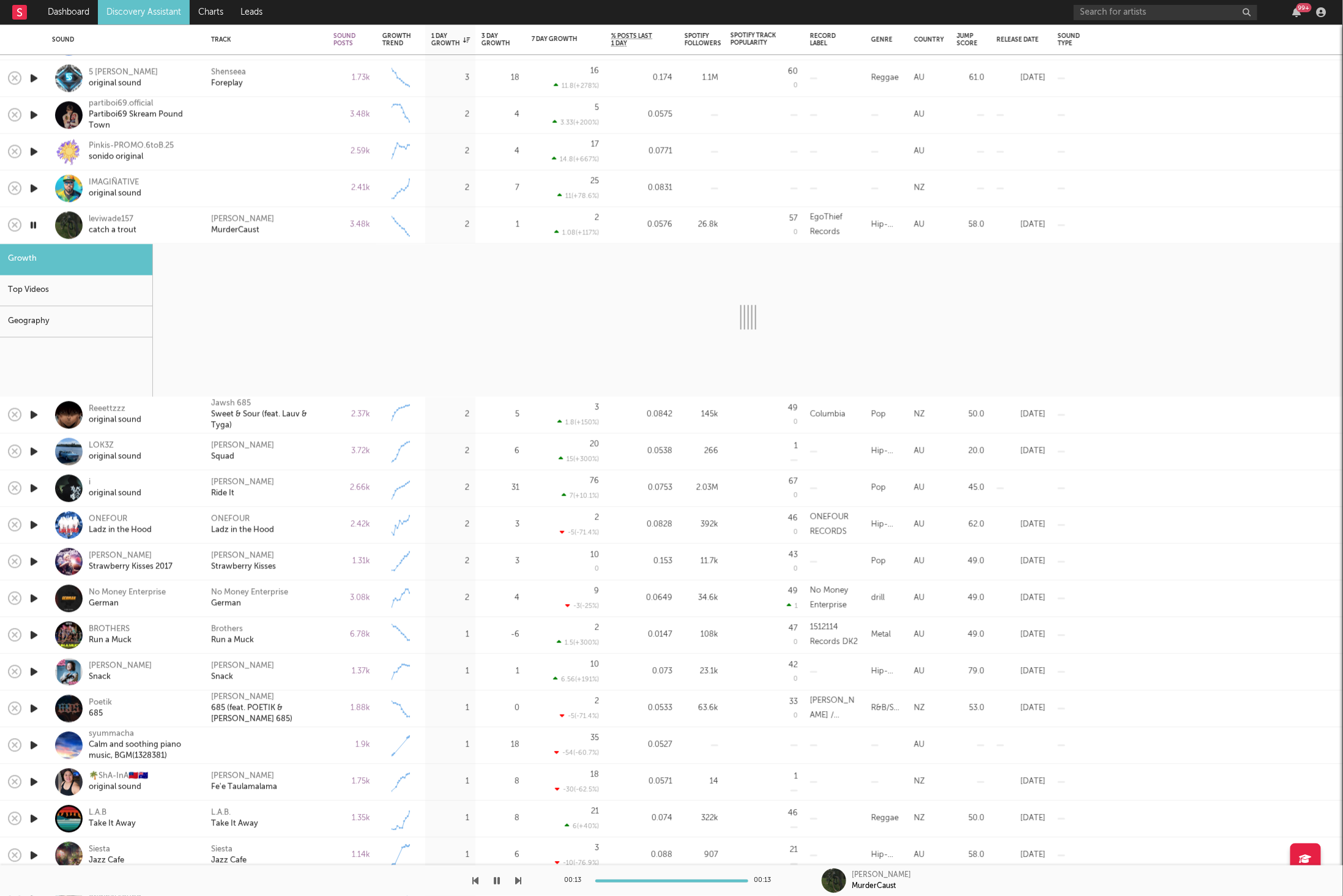
select select "6m"
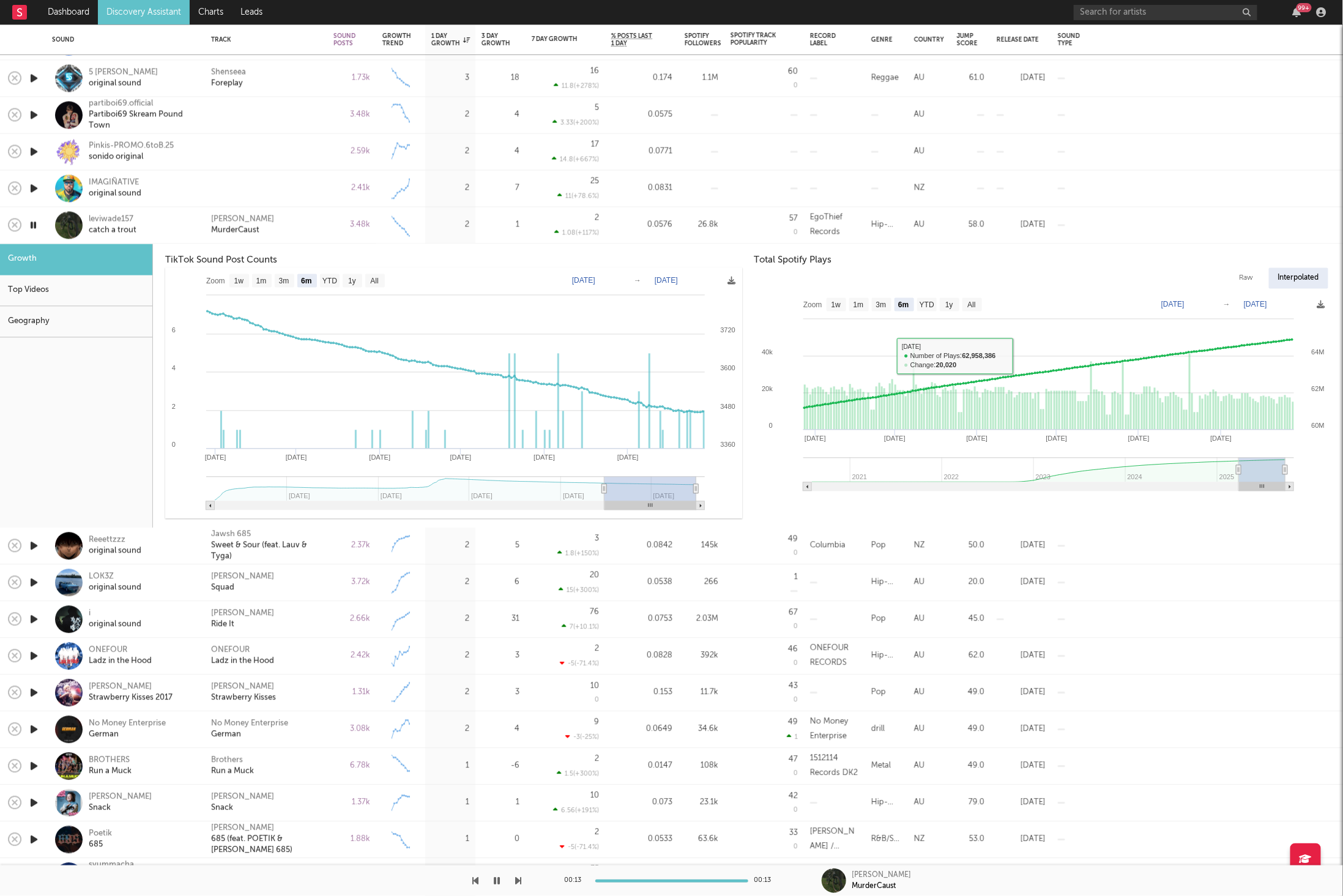
click at [283, 222] on div "Lord Lorenz MurderCaust" at bounding box center [266, 225] width 110 height 22
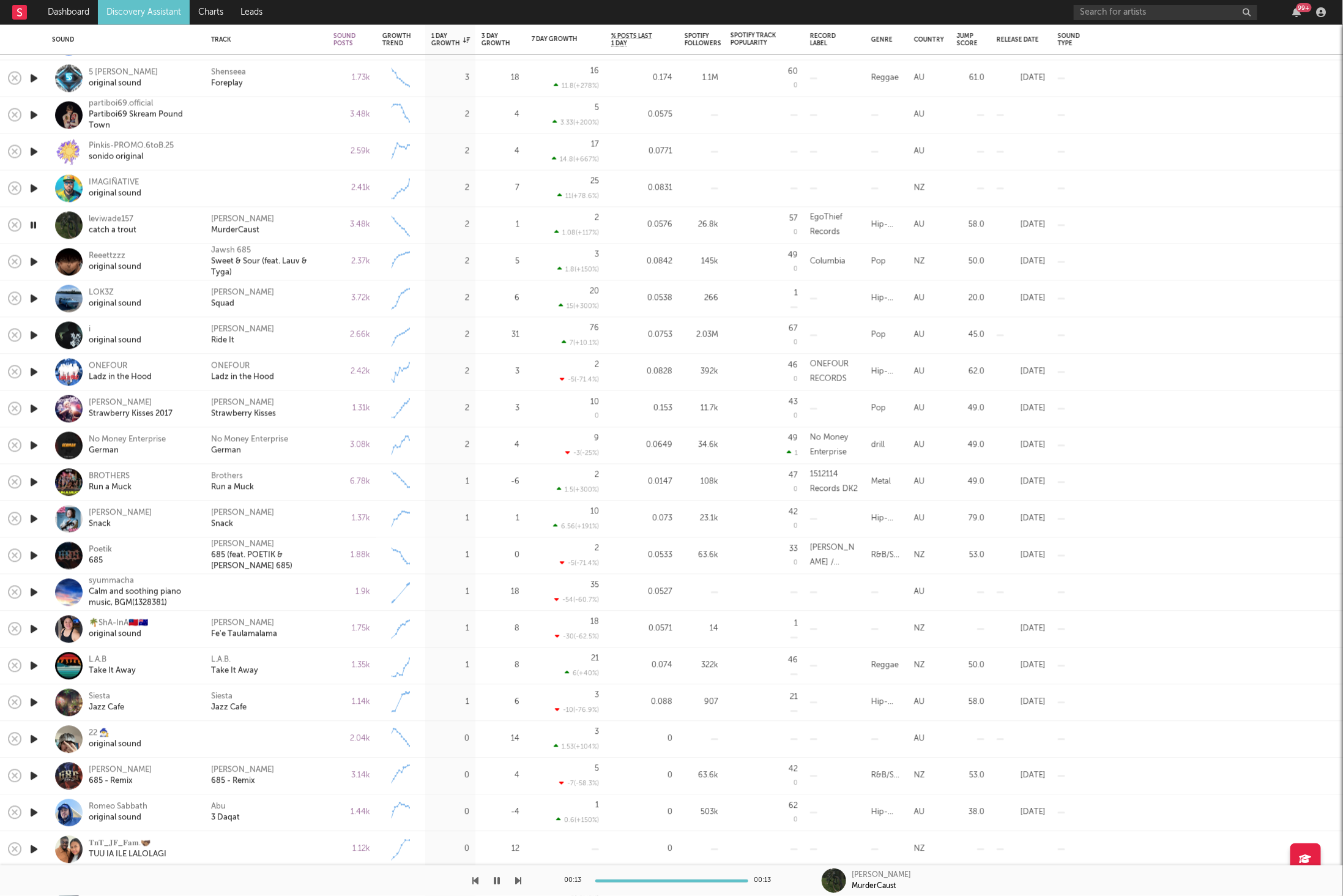
click at [32, 262] on icon "button" at bounding box center [34, 261] width 13 height 15
click at [514, 877] on div at bounding box center [261, 881] width 522 height 31
click at [522, 879] on icon "button" at bounding box center [519, 880] width 6 height 10
click at [516, 884] on icon "button" at bounding box center [519, 880] width 6 height 10
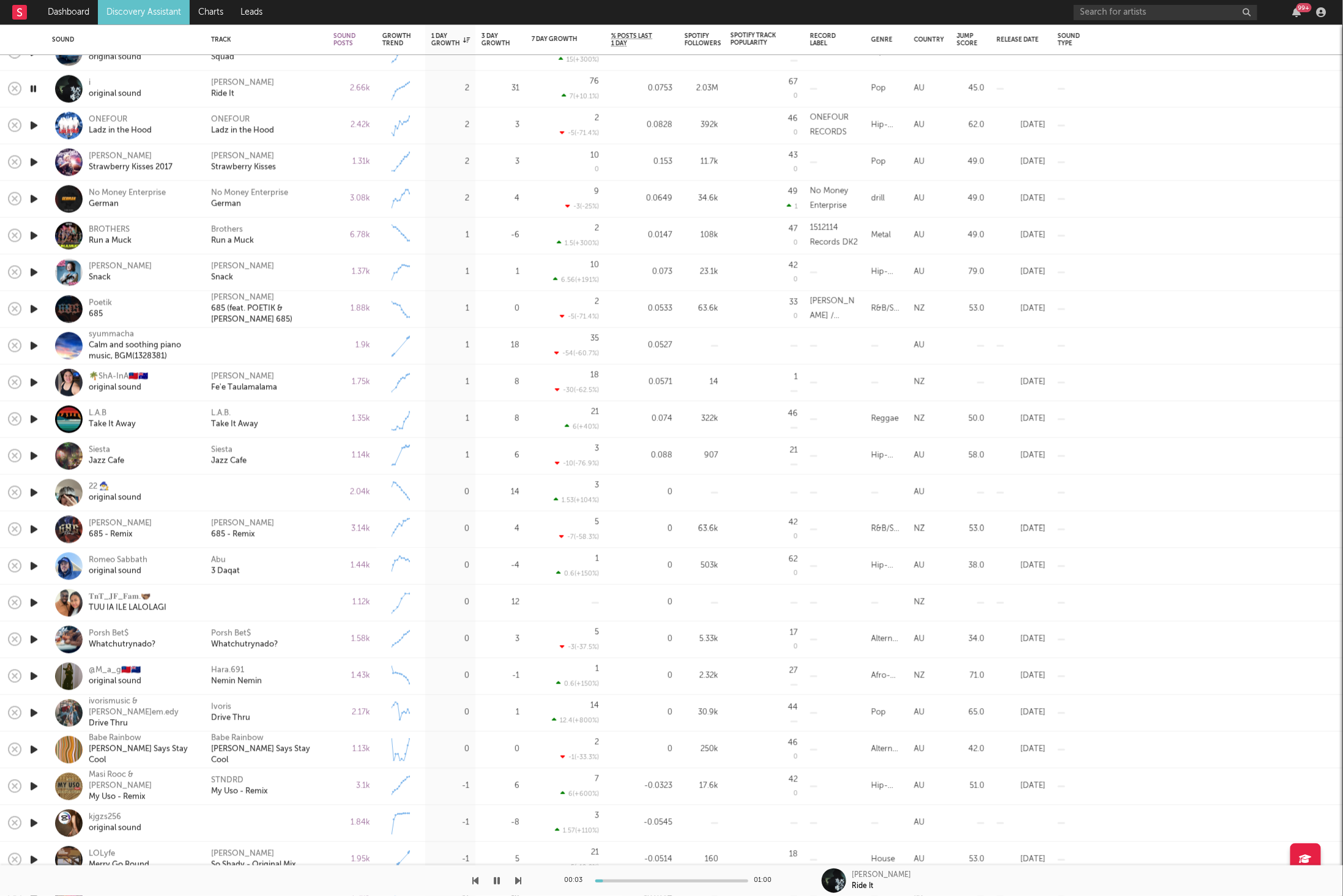
click at [516, 875] on icon "button" at bounding box center [519, 880] width 6 height 10
click at [516, 879] on icon "button" at bounding box center [519, 880] width 6 height 10
click at [518, 880] on icon "button" at bounding box center [519, 880] width 6 height 10
click at [522, 868] on div "00:02 00:30 No Money Enterprise German" at bounding box center [671, 881] width 1343 height 31
click at [523, 879] on div "00:03 00:30 No Money Enterprise German" at bounding box center [671, 881] width 1343 height 31
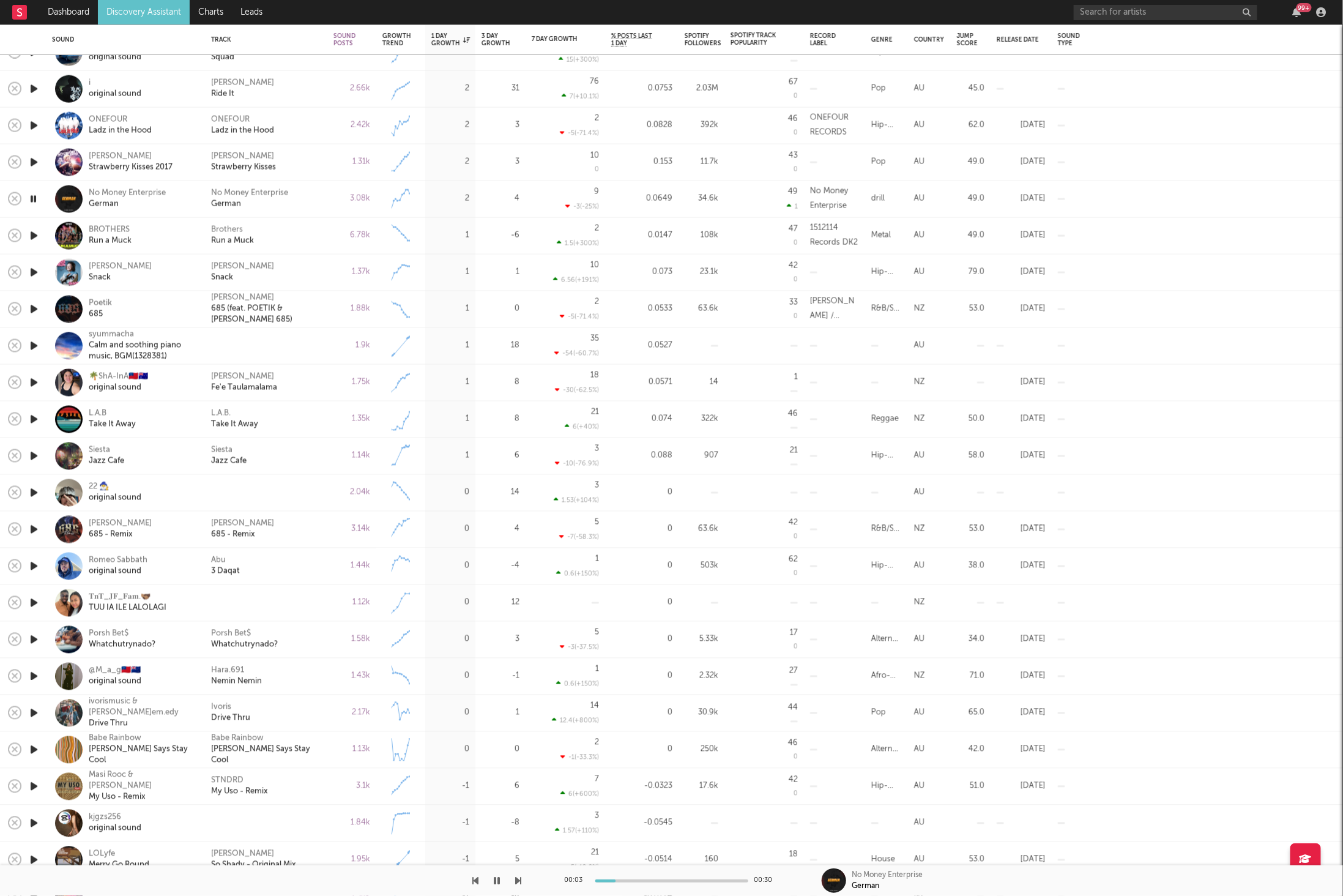
click at [519, 879] on icon "button" at bounding box center [519, 880] width 6 height 10
click at [519, 877] on icon "button" at bounding box center [519, 880] width 6 height 10
click at [338, 311] on div "1.88k" at bounding box center [351, 309] width 37 height 15
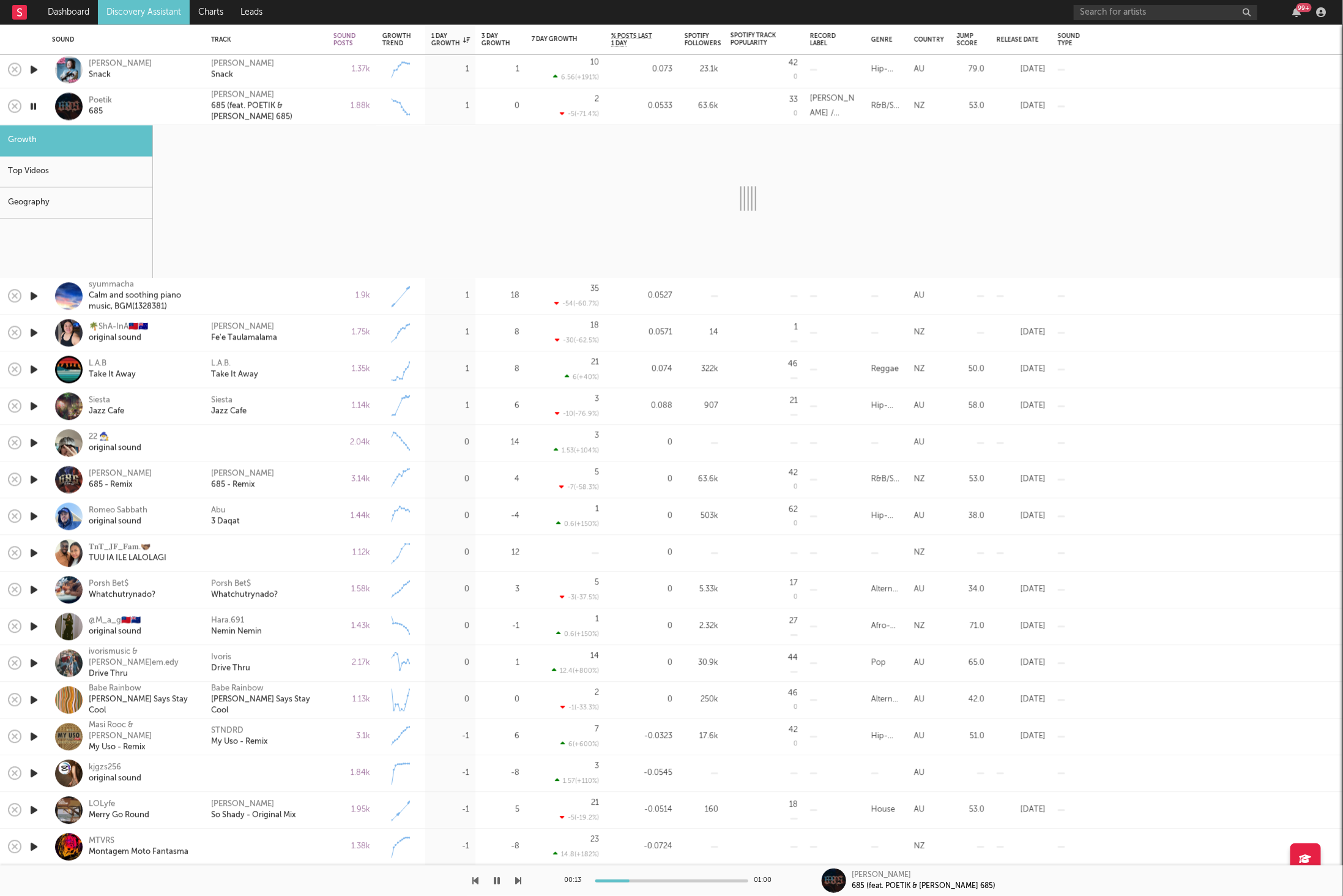
select select "6m"
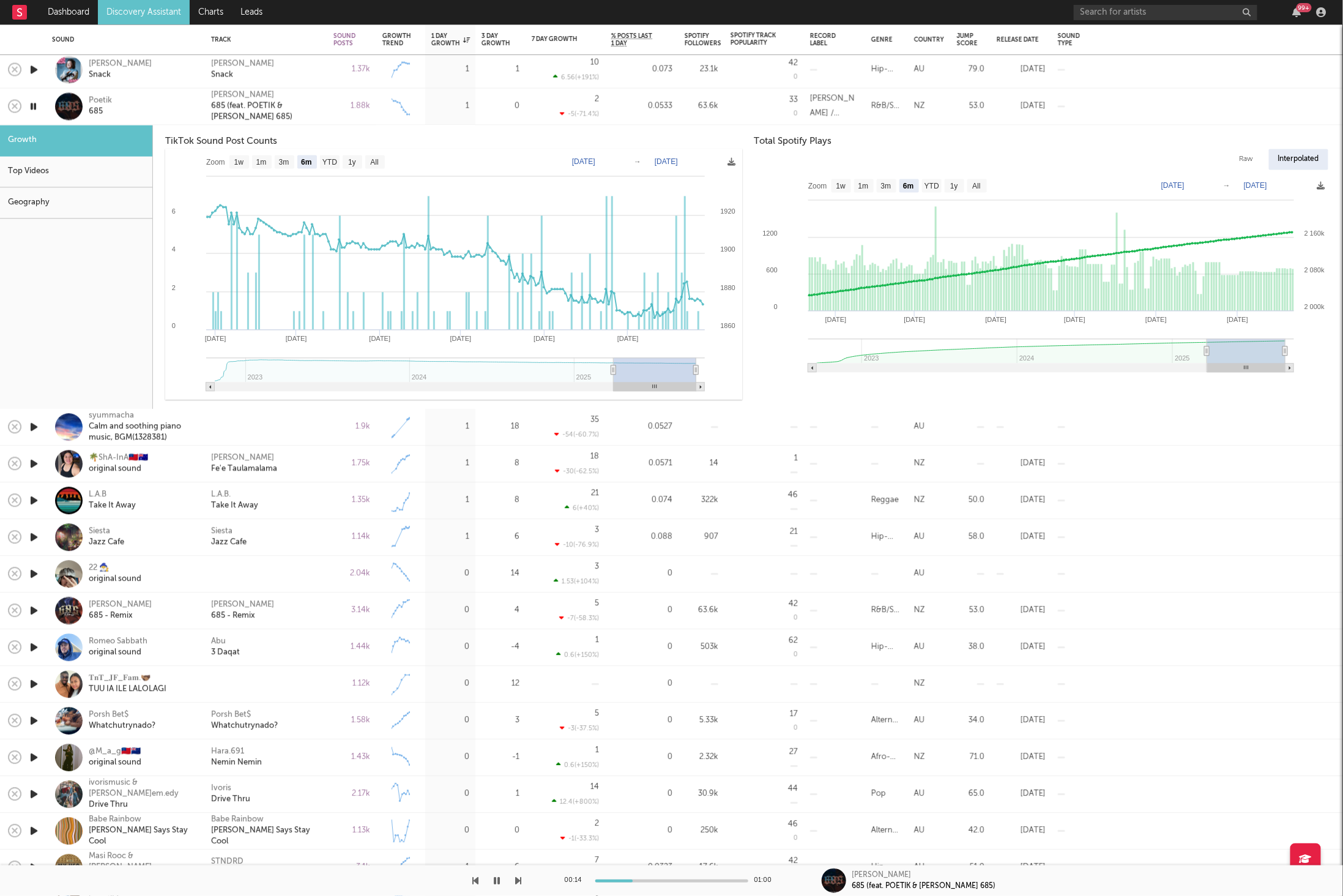
click at [1118, 259] on rect at bounding box center [1117, 261] width 2 height 98
click at [520, 876] on icon "button" at bounding box center [519, 880] width 6 height 10
click at [331, 116] on div "1.88k" at bounding box center [352, 106] width 49 height 37
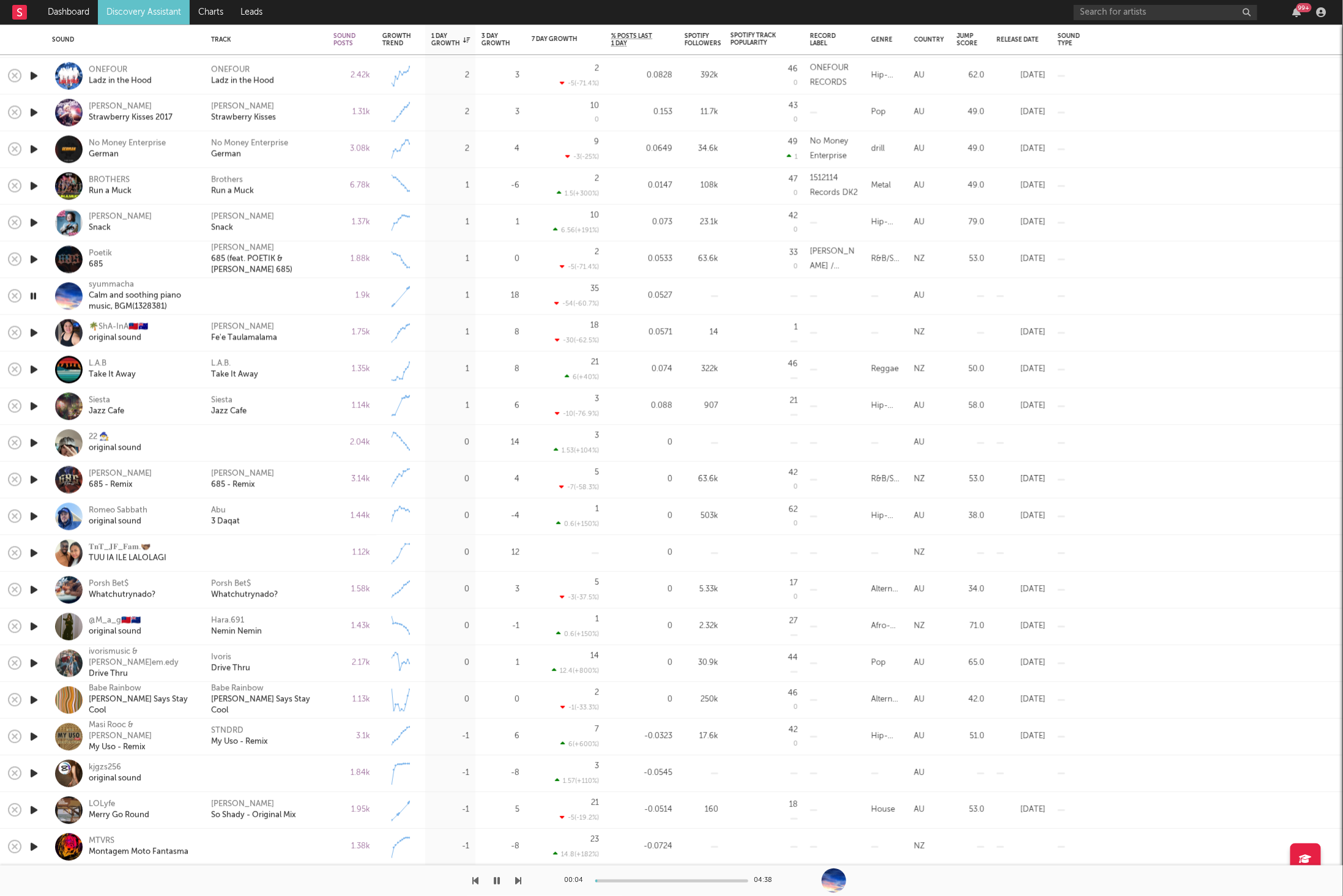
click at [520, 881] on icon "button" at bounding box center [519, 880] width 6 height 10
click at [521, 877] on icon "button" at bounding box center [519, 880] width 6 height 10
click at [519, 877] on icon "button" at bounding box center [519, 880] width 6 height 10
click at [518, 877] on icon "button" at bounding box center [519, 880] width 6 height 10
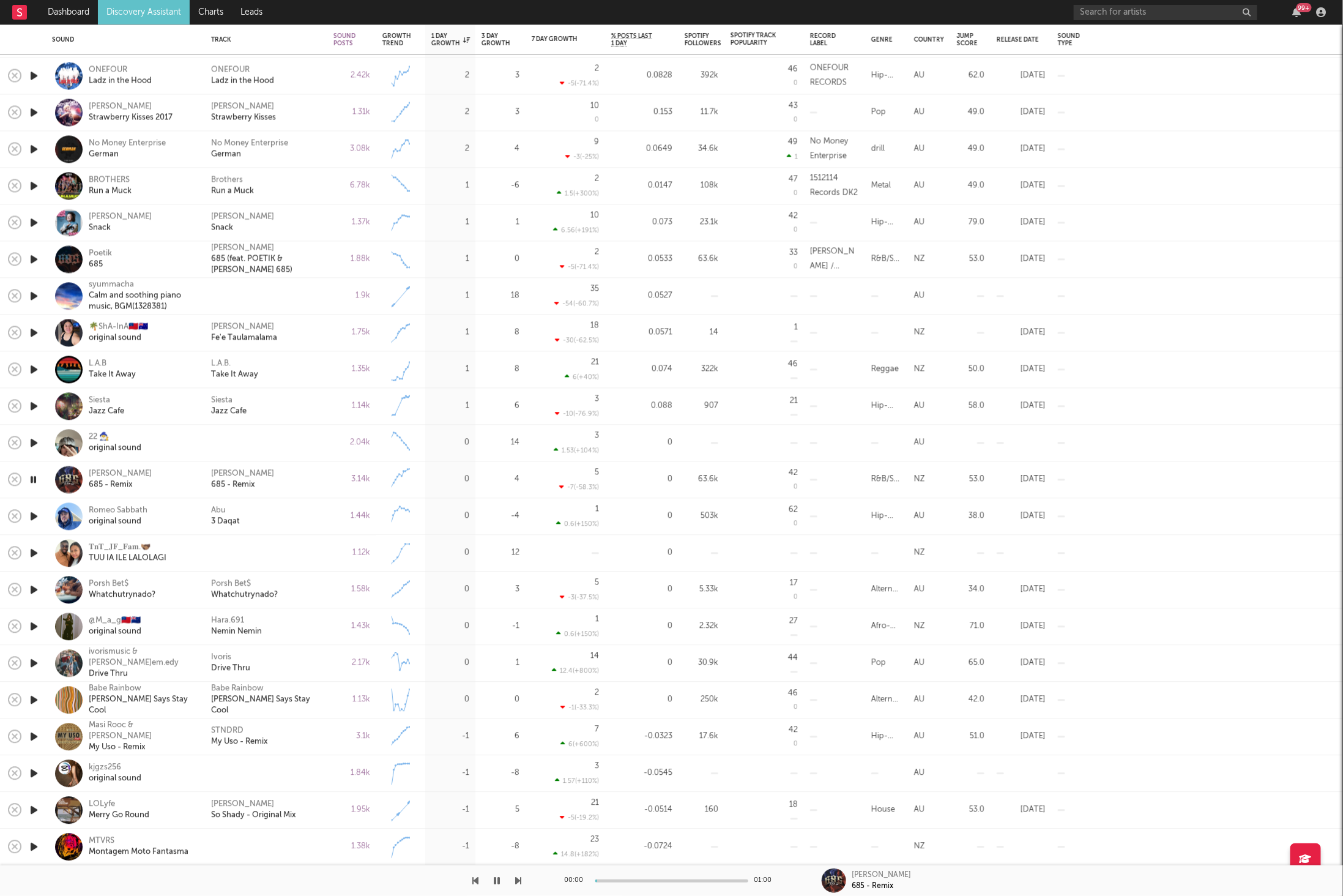
click at [518, 877] on icon "button" at bounding box center [519, 880] width 6 height 10
click at [308, 588] on div "Porsh Bet$ Whatchutrynado?" at bounding box center [266, 590] width 110 height 22
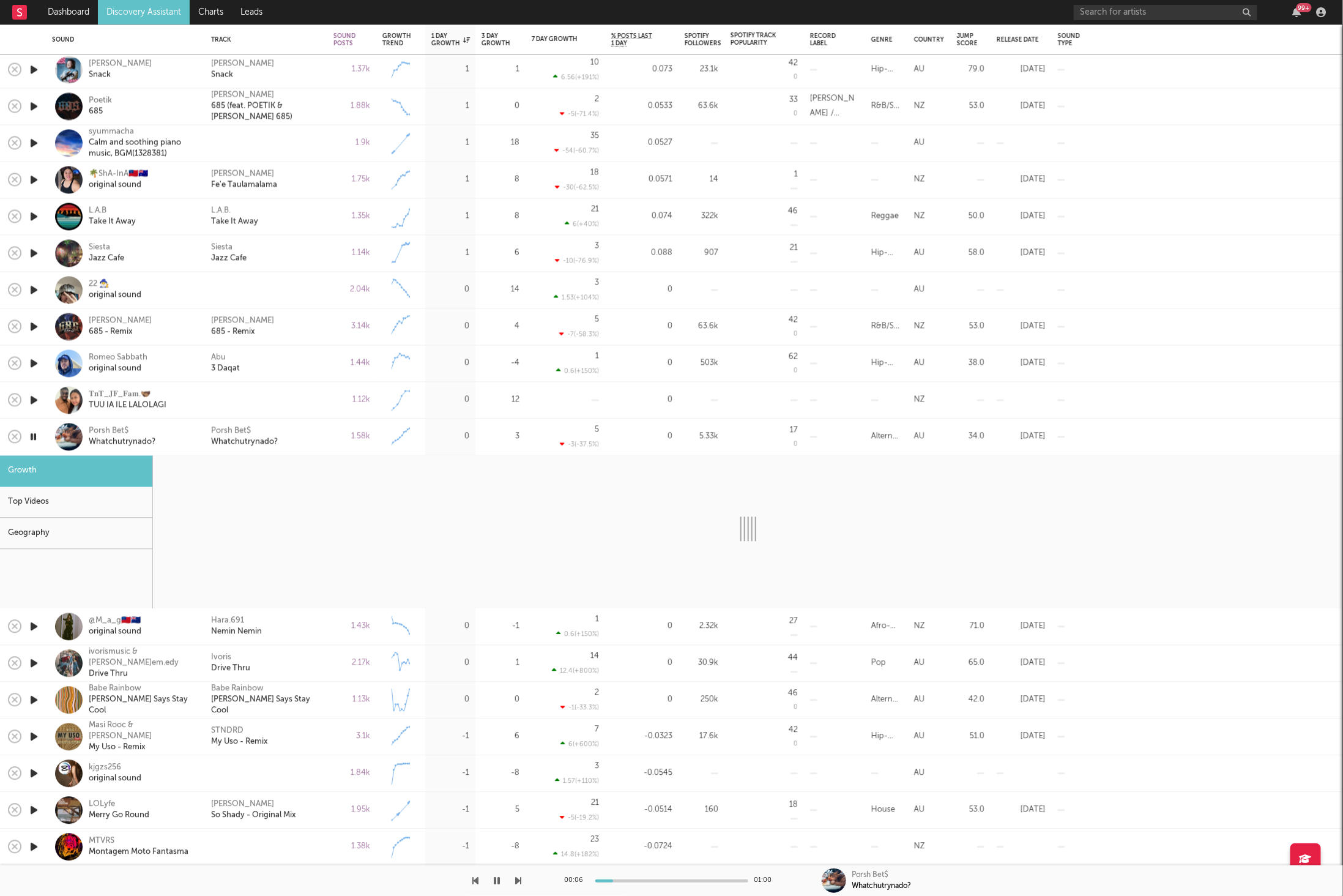
select select "6m"
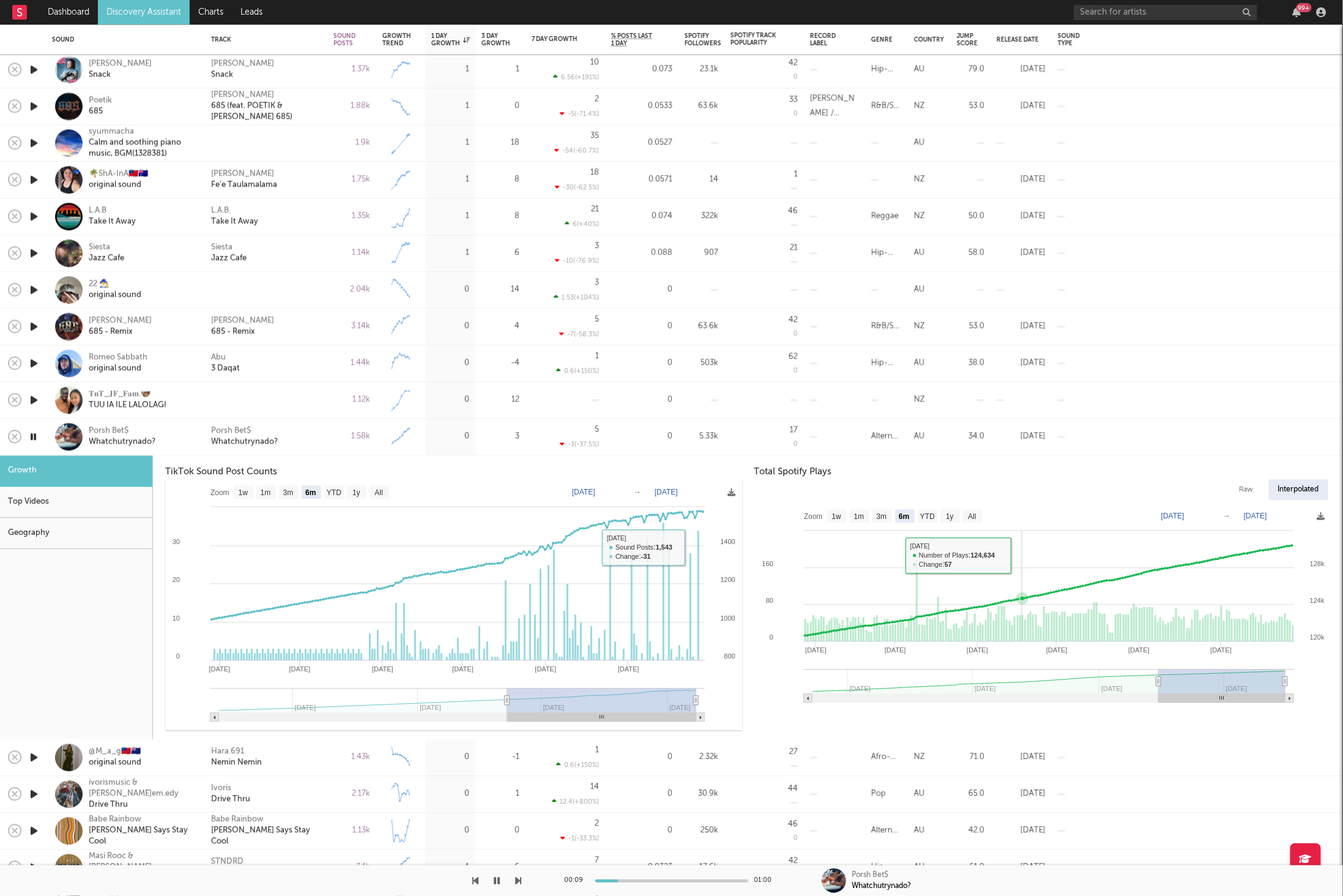
click at [1023, 606] on rect at bounding box center [1042, 607] width 576 height 208
click at [323, 441] on div "Porsh Bet$ Whatchutrynado?" at bounding box center [266, 437] width 123 height 37
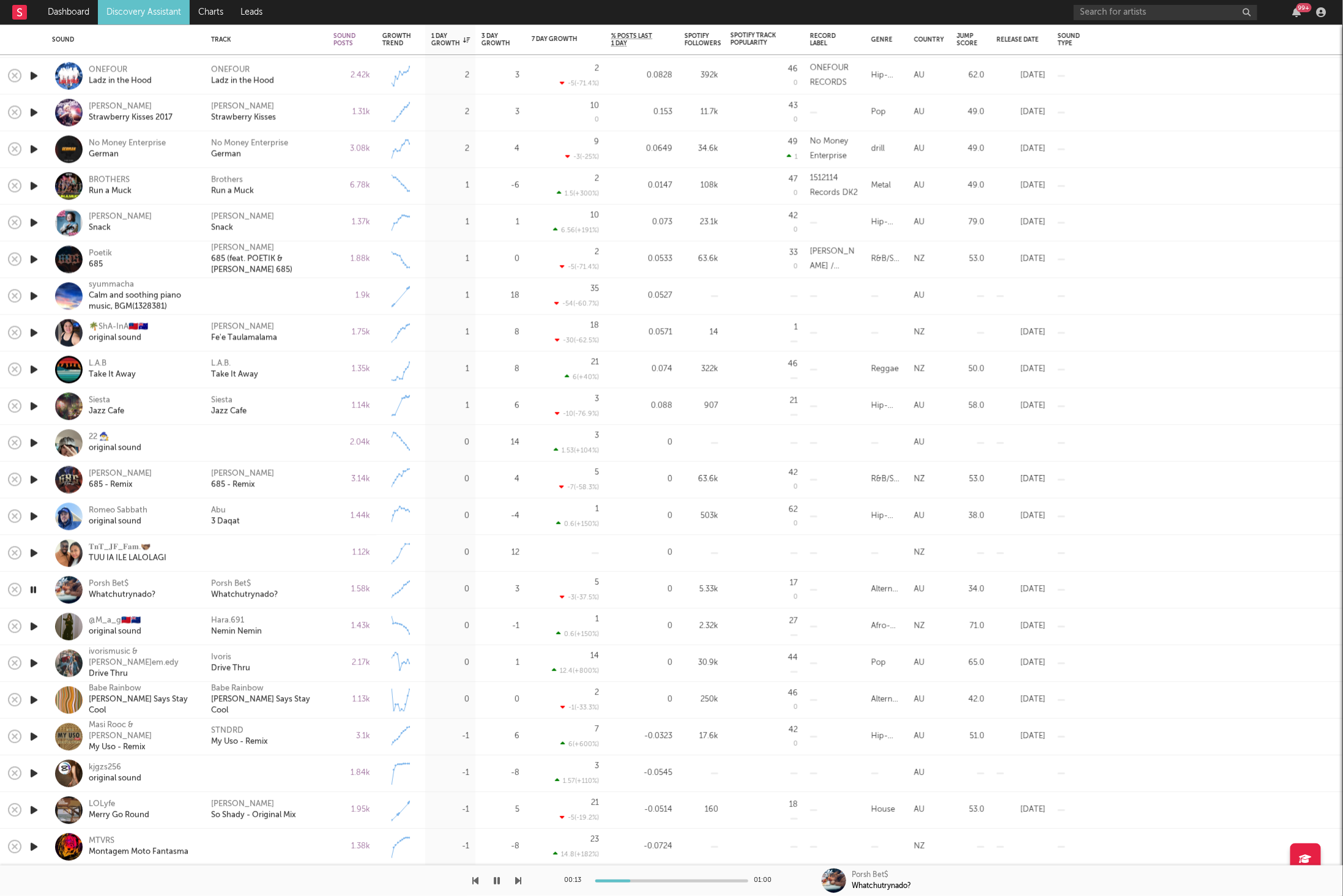
click at [516, 881] on icon "button" at bounding box center [519, 880] width 6 height 10
click at [516, 881] on icon "button" at bounding box center [519, 880] width 6 height 10
click at [317, 663] on div "Ivoris Drive Thru" at bounding box center [266, 663] width 110 height 22
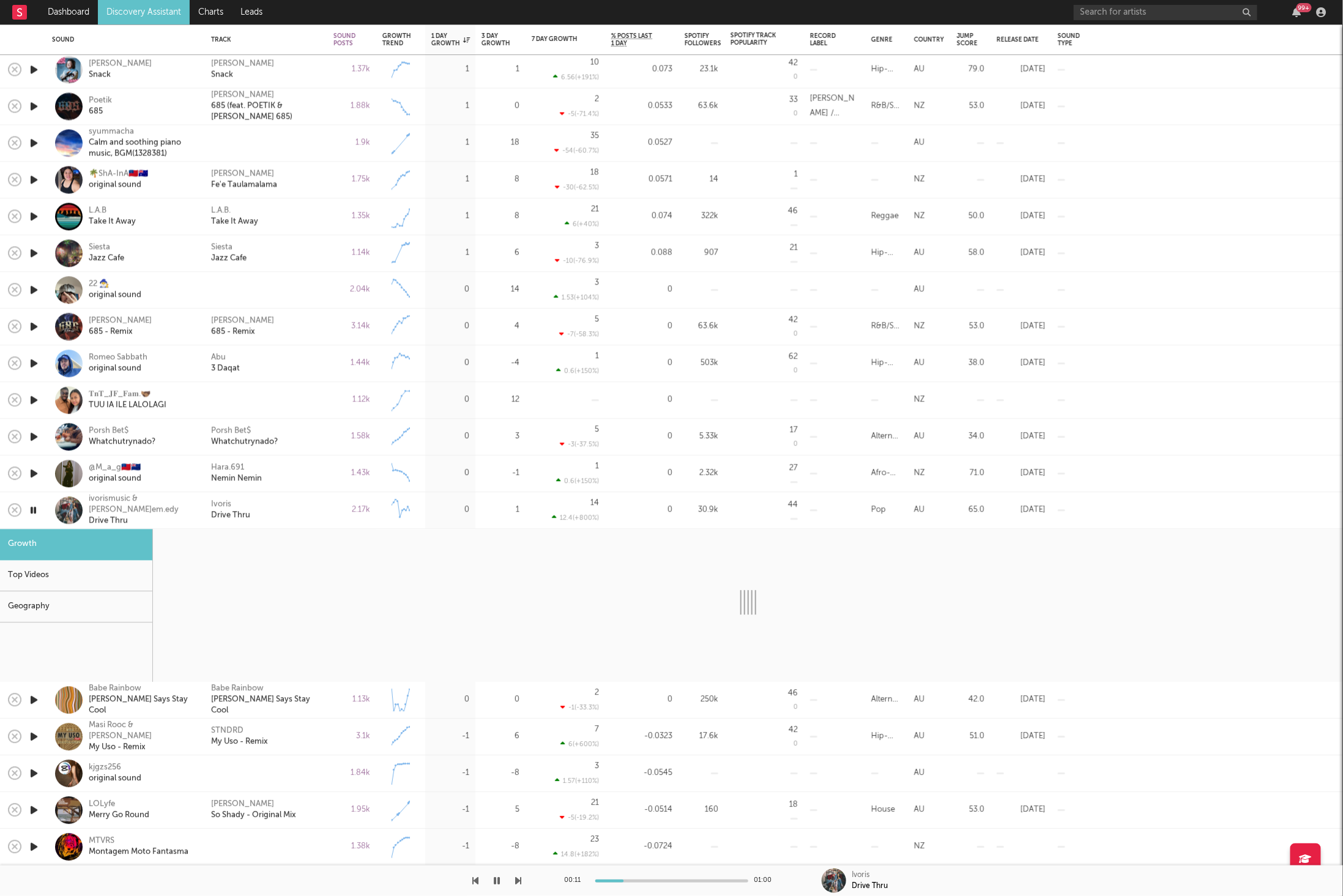
select select "6m"
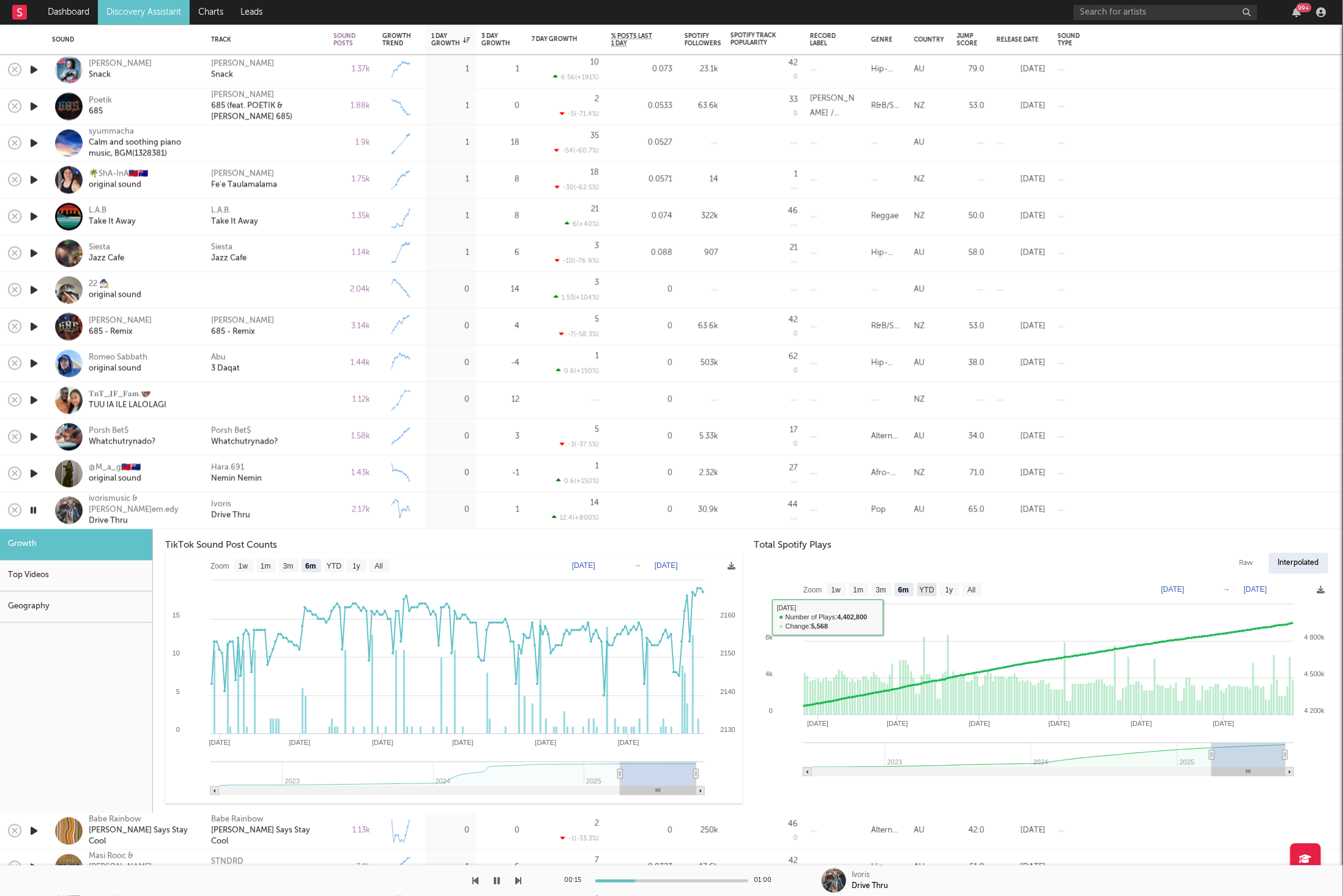
click at [929, 588] on text "YTD" at bounding box center [927, 590] width 15 height 8
select select "YTD"
type input "2025-01-01"
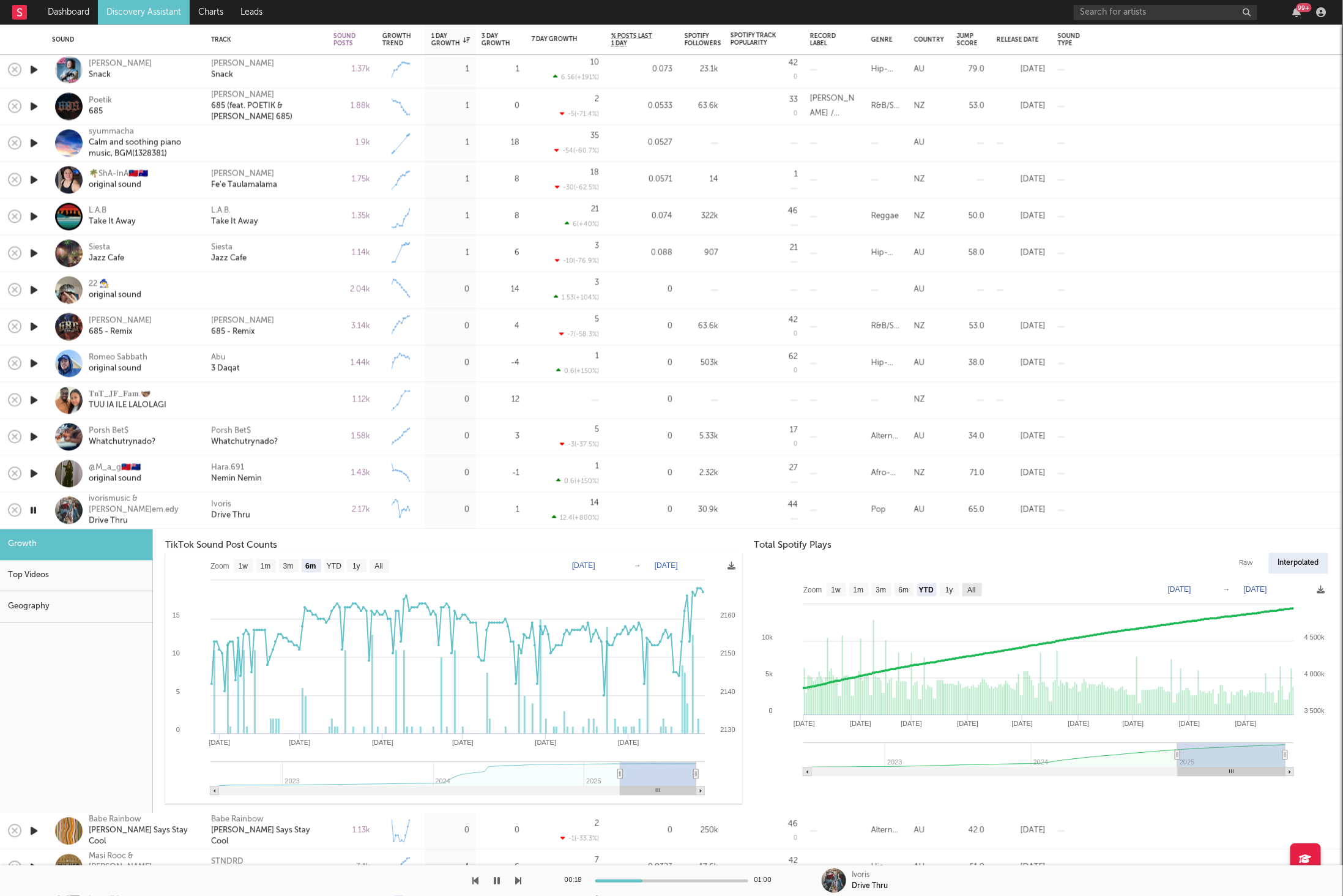
click at [969, 590] on text "All" at bounding box center [971, 590] width 8 height 8
select select "All"
type input "2022-06-27"
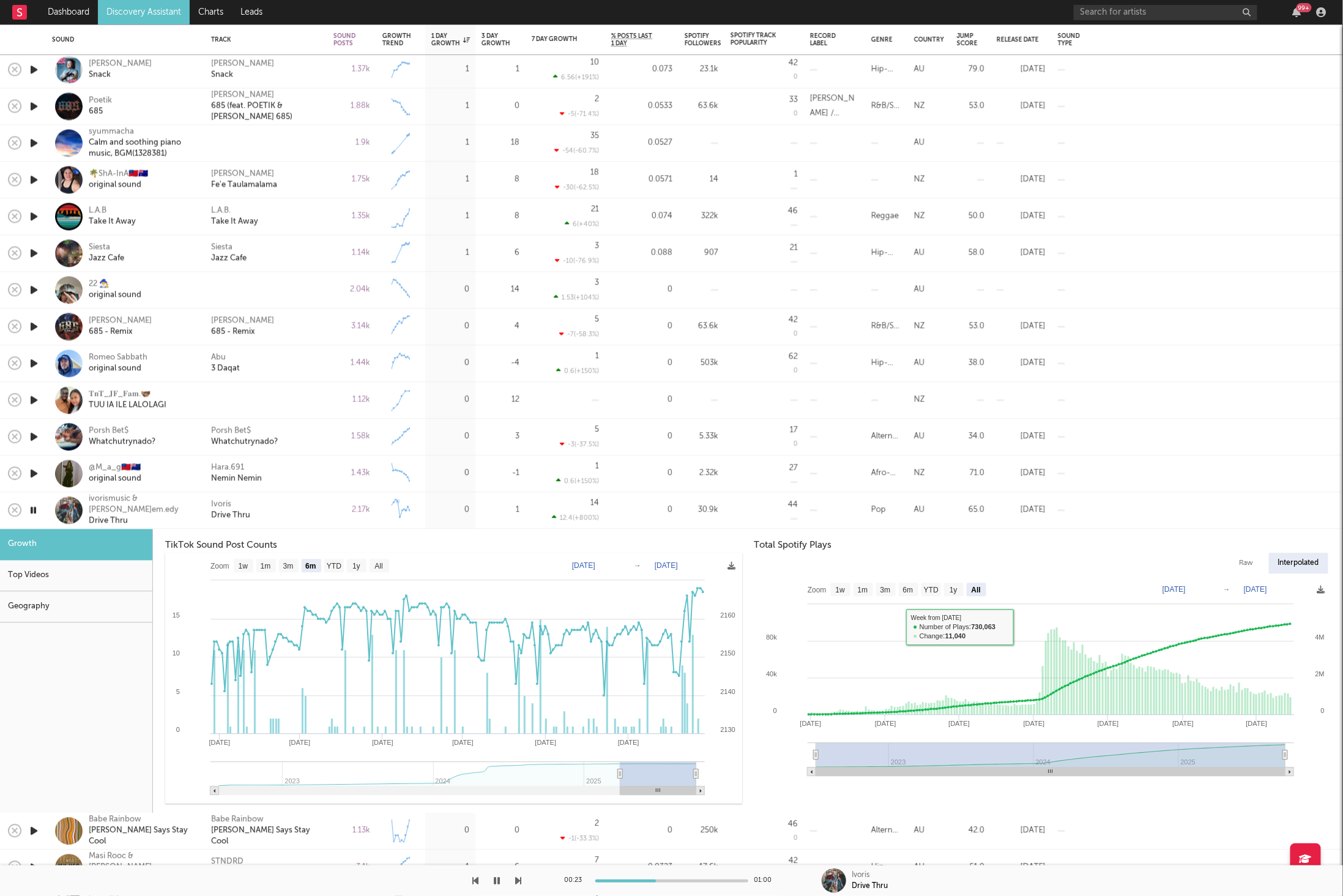
click at [334, 502] on div "2.17k" at bounding box center [352, 510] width 49 height 37
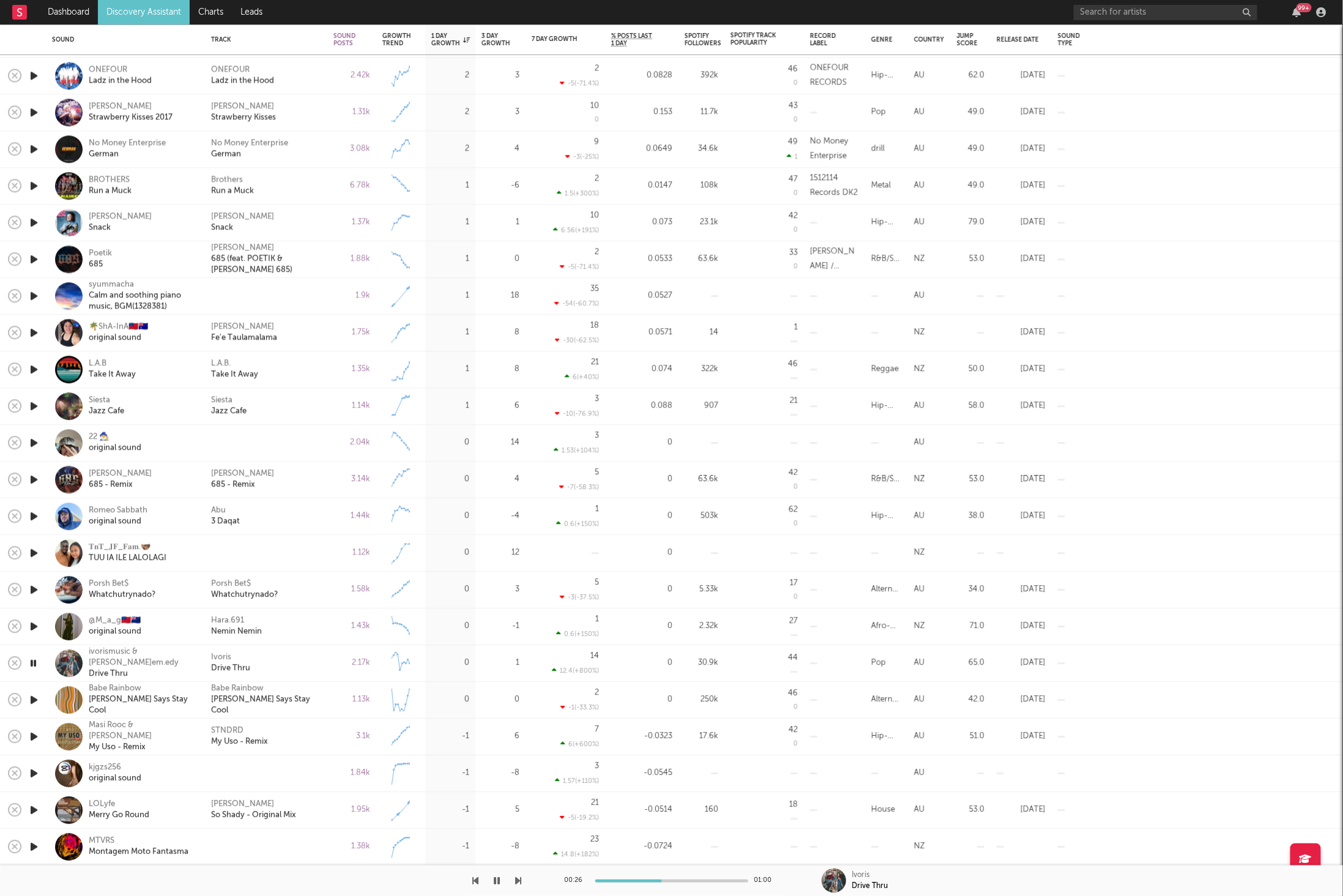
click at [516, 881] on icon "button" at bounding box center [519, 880] width 6 height 10
click at [517, 882] on icon "button" at bounding box center [519, 880] width 6 height 10
click at [520, 877] on icon "button" at bounding box center [519, 880] width 6 height 10
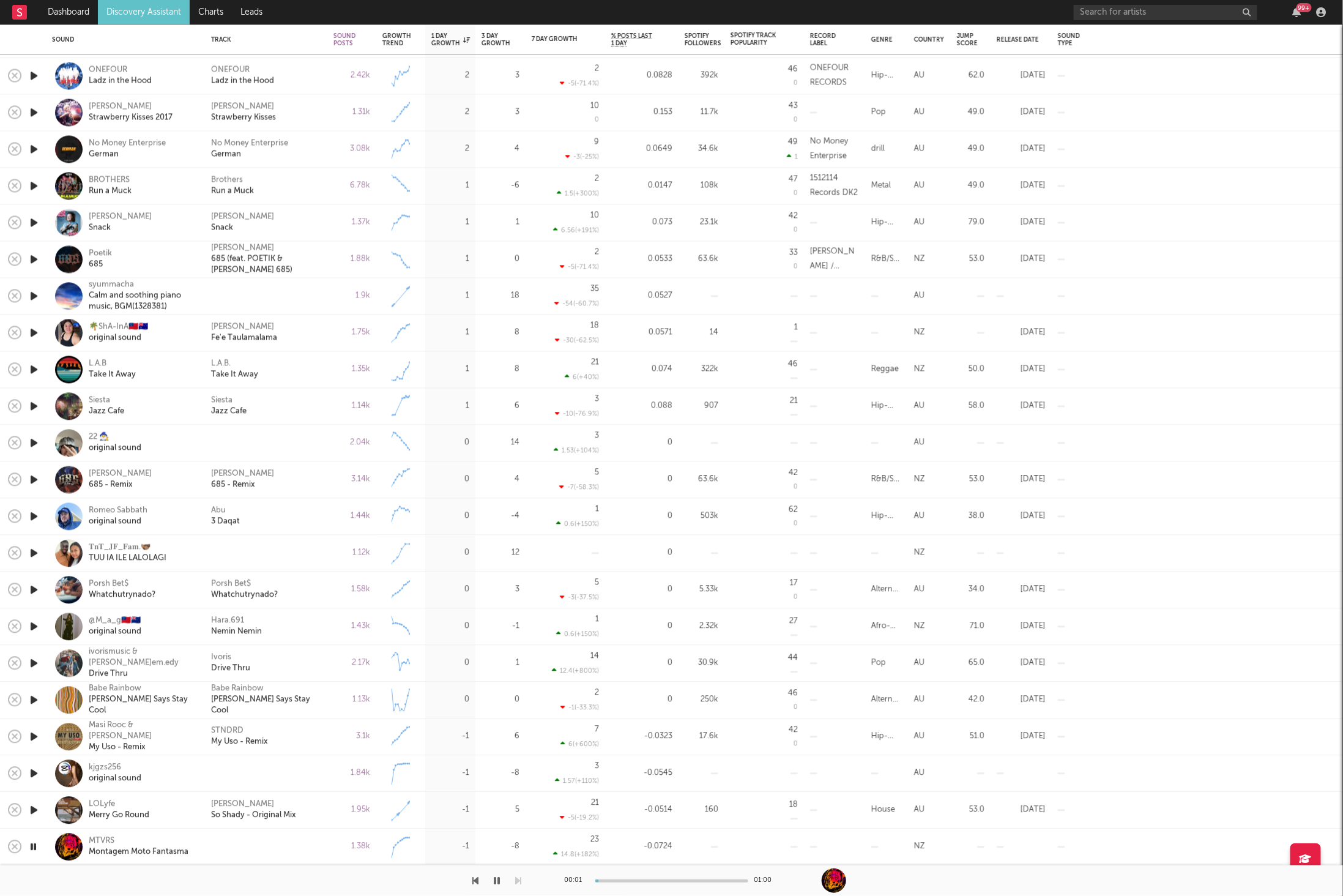
click at [498, 879] on icon "button" at bounding box center [498, 880] width 6 height 10
